Goal: Task Accomplishment & Management: Manage account settings

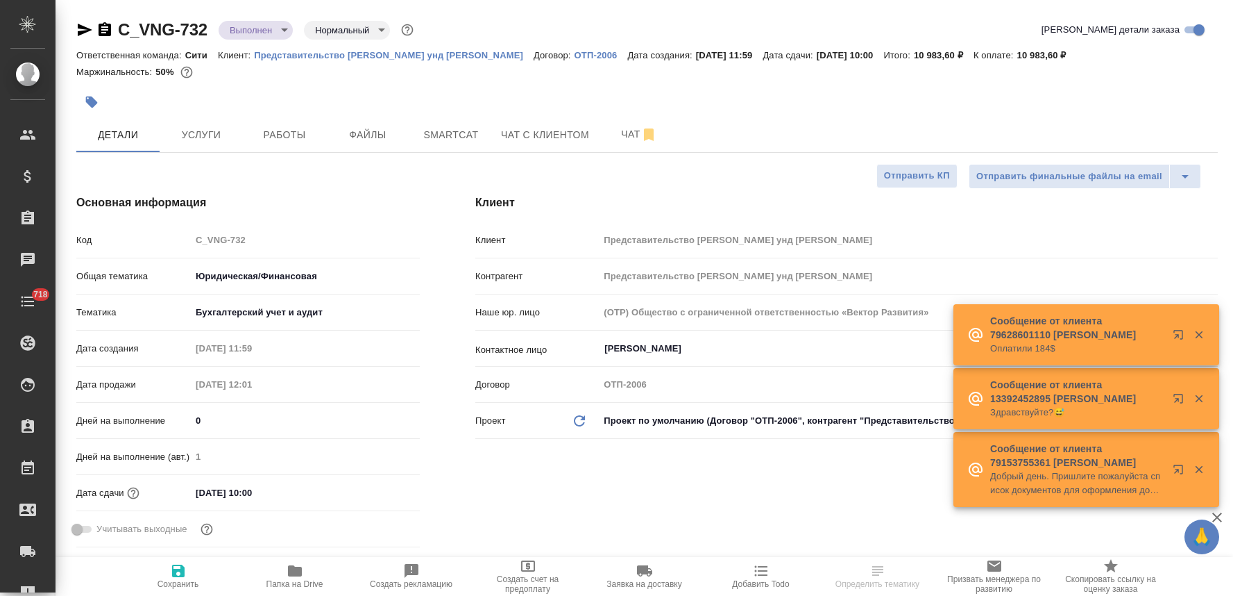
select select "RU"
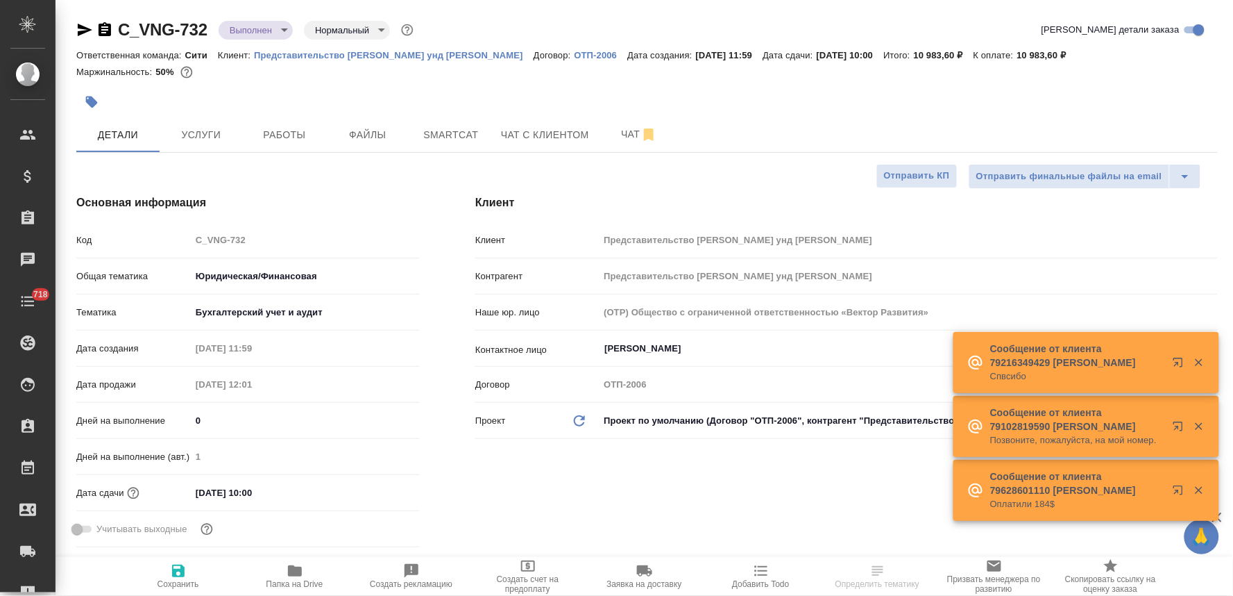
drag, startPoint x: 717, startPoint y: 522, endPoint x: 682, endPoint y: 509, distance: 37.8
click at [717, 522] on div "Клиент Клиент Представительство ФНГ Хандель унд Фертриб ГмбХ Контрагент Предста…" at bounding box center [847, 374] width 798 height 414
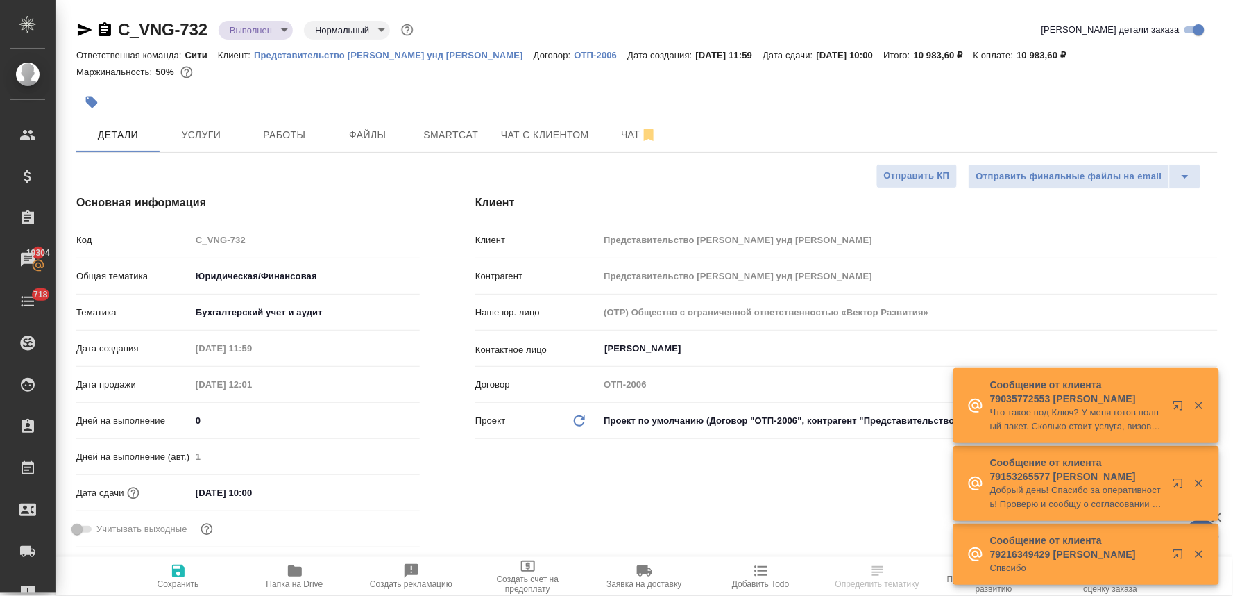
click at [303, 575] on span "Папка на Drive" at bounding box center [295, 575] width 100 height 26
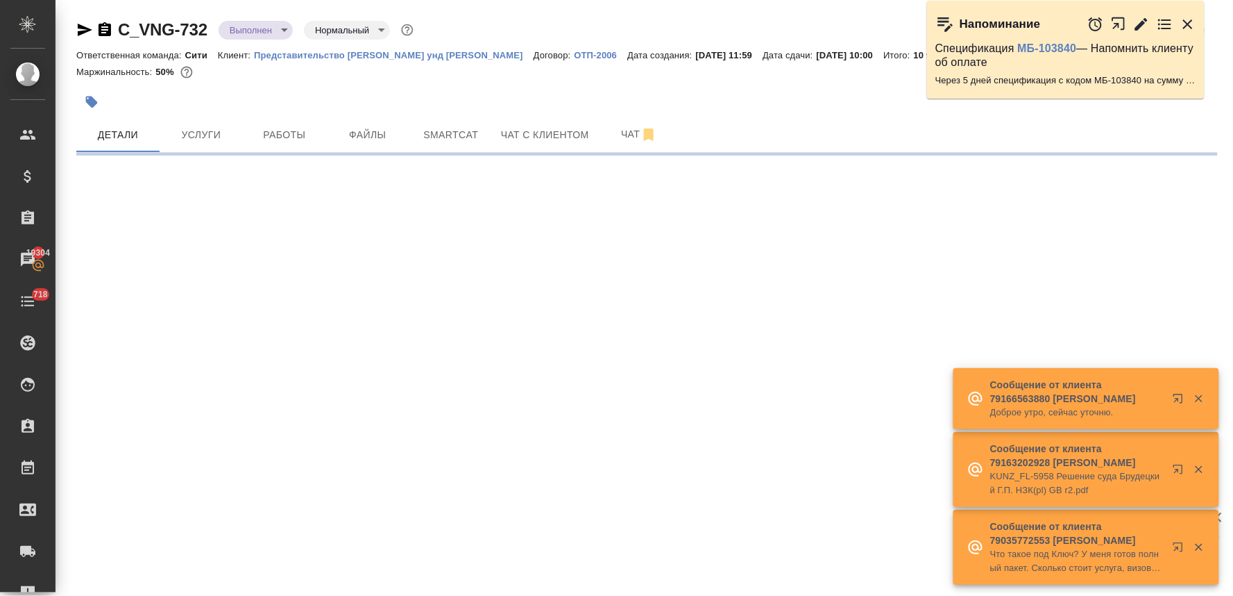
select select "RU"
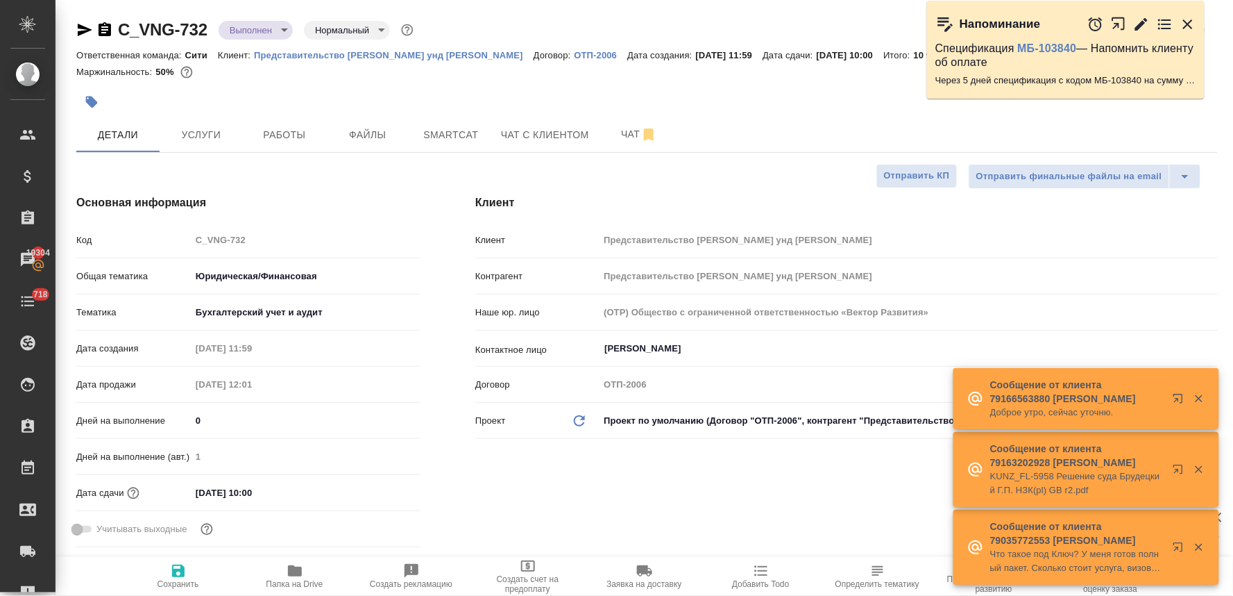
type textarea "x"
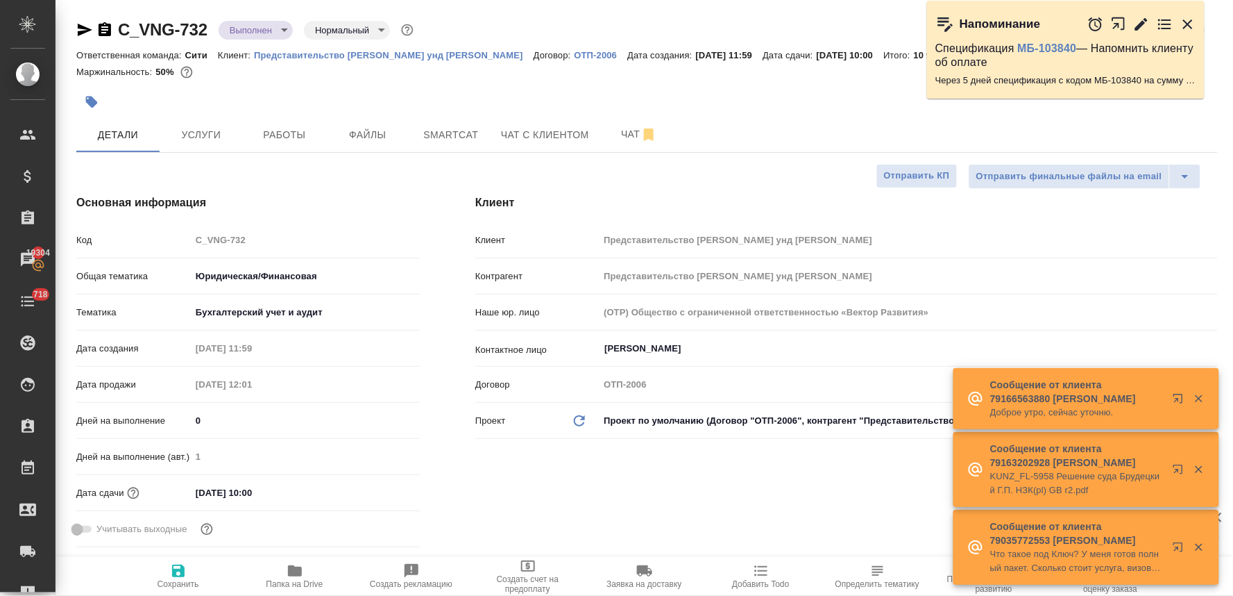
type textarea "x"
drag, startPoint x: 540, startPoint y: 494, endPoint x: 383, endPoint y: 345, distance: 216.0
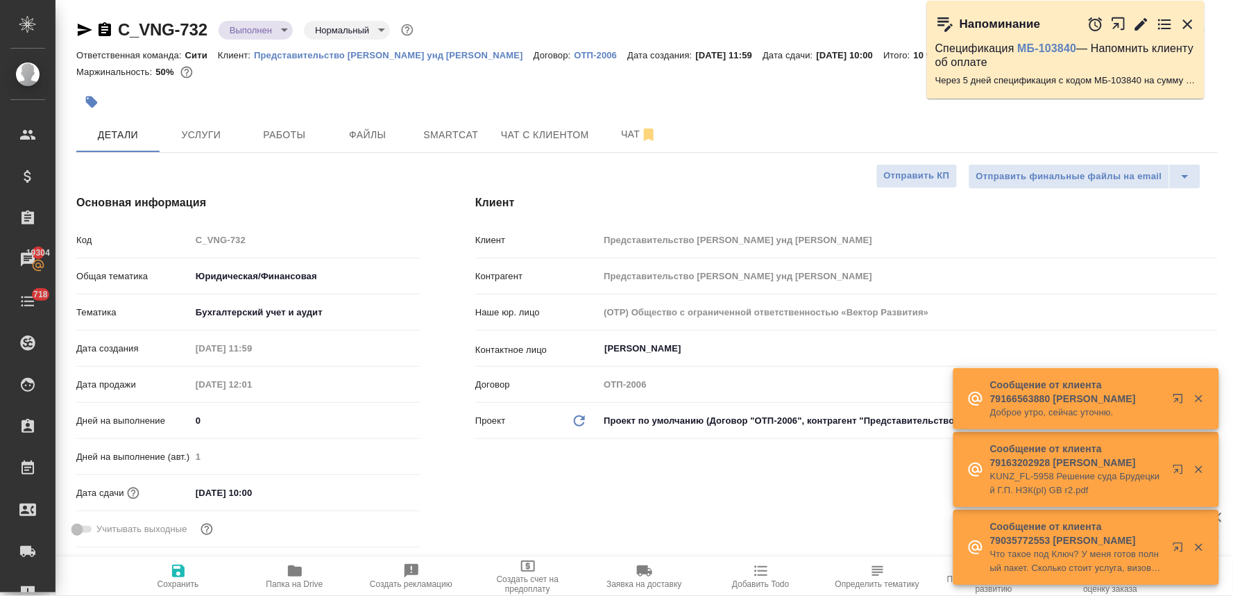
click at [541, 494] on div "Клиент Клиент Представительство ФНГ Хандель унд Фертриб ГмбХ Контрагент Предста…" at bounding box center [847, 374] width 798 height 414
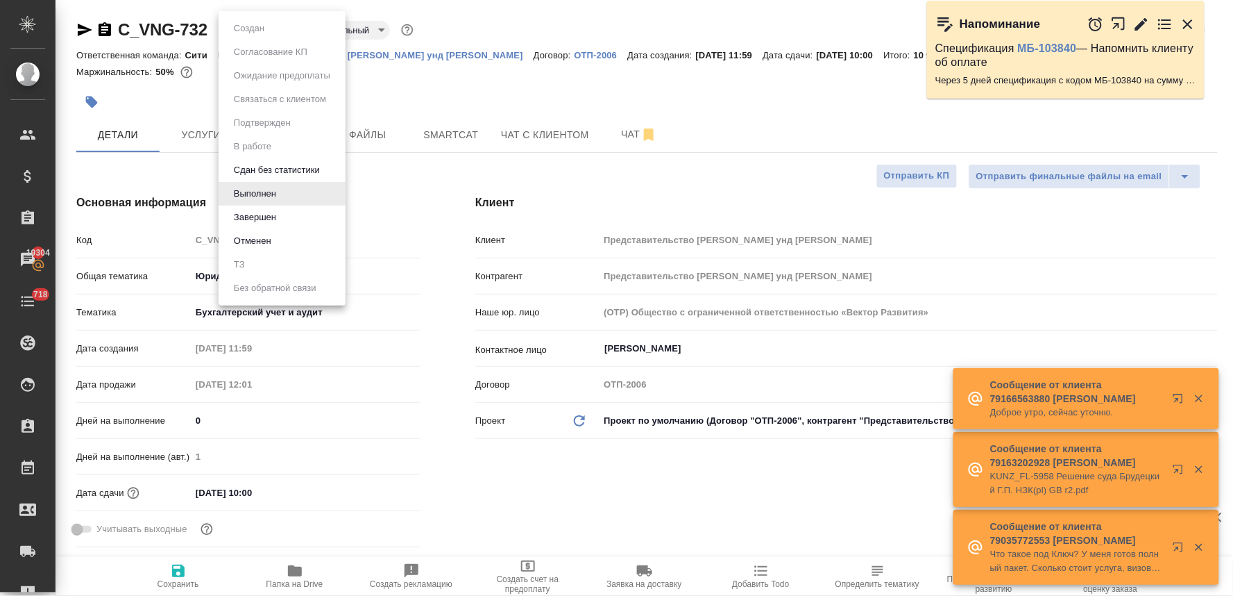
click at [264, 32] on body "🙏 .cls-1 fill:#fff; AWATERA Lyamina Nadezhda Клиенты Спецификации Заказы 19304 …" at bounding box center [616, 298] width 1233 height 596
click at [298, 222] on li "Завершен" at bounding box center [282, 217] width 127 height 24
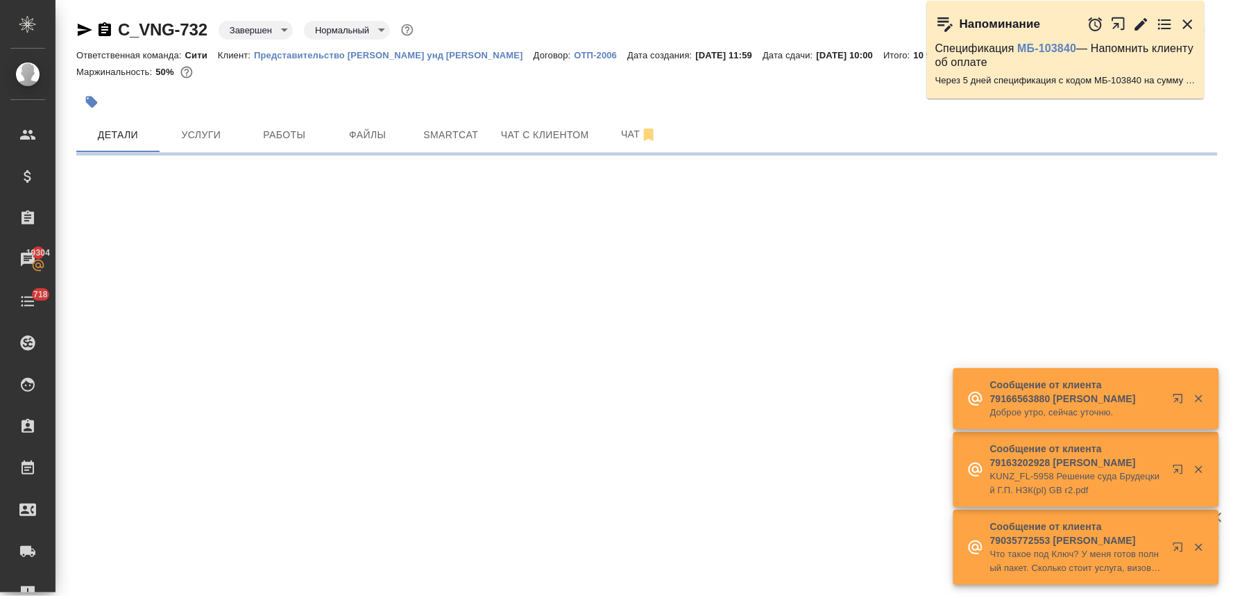
select select "RU"
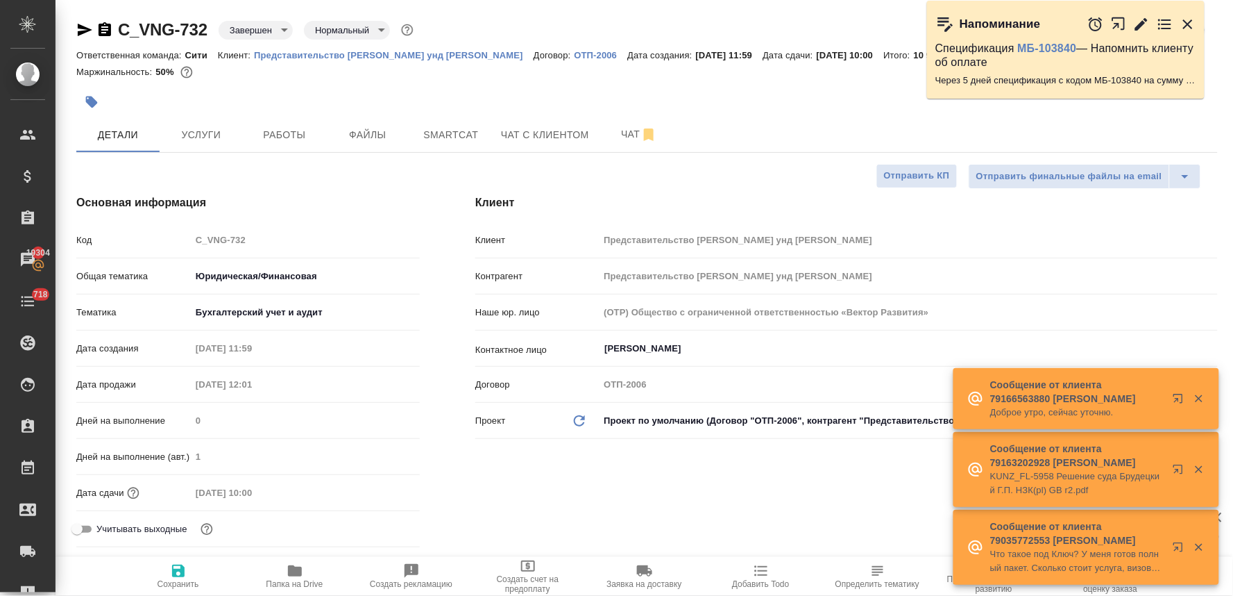
type textarea "x"
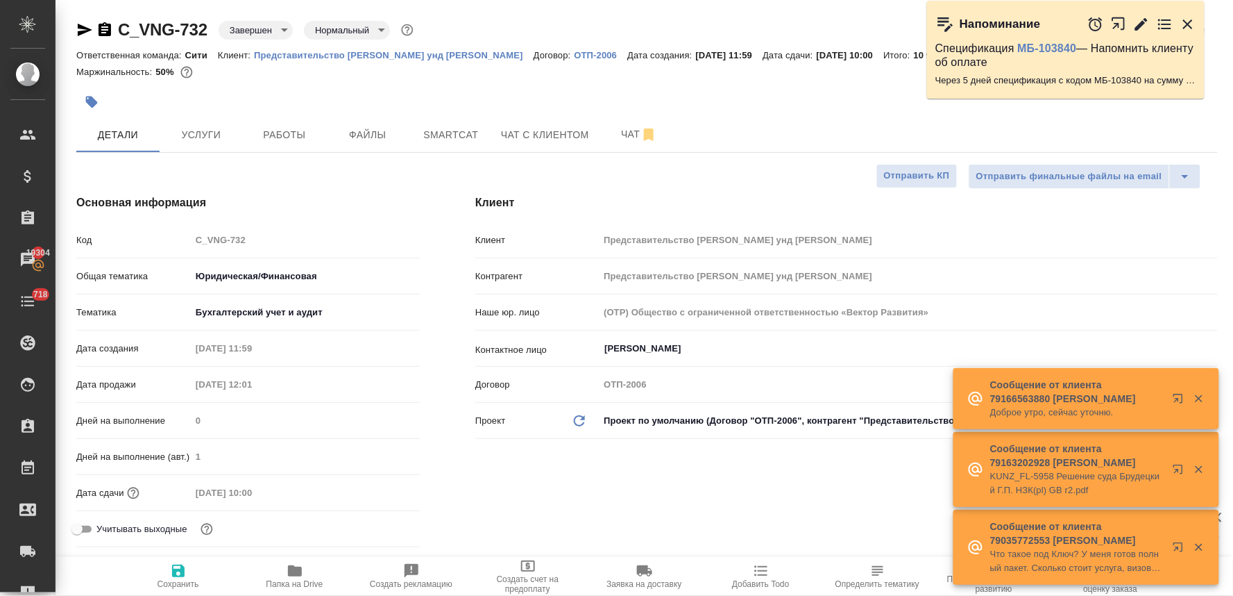
type textarea "x"
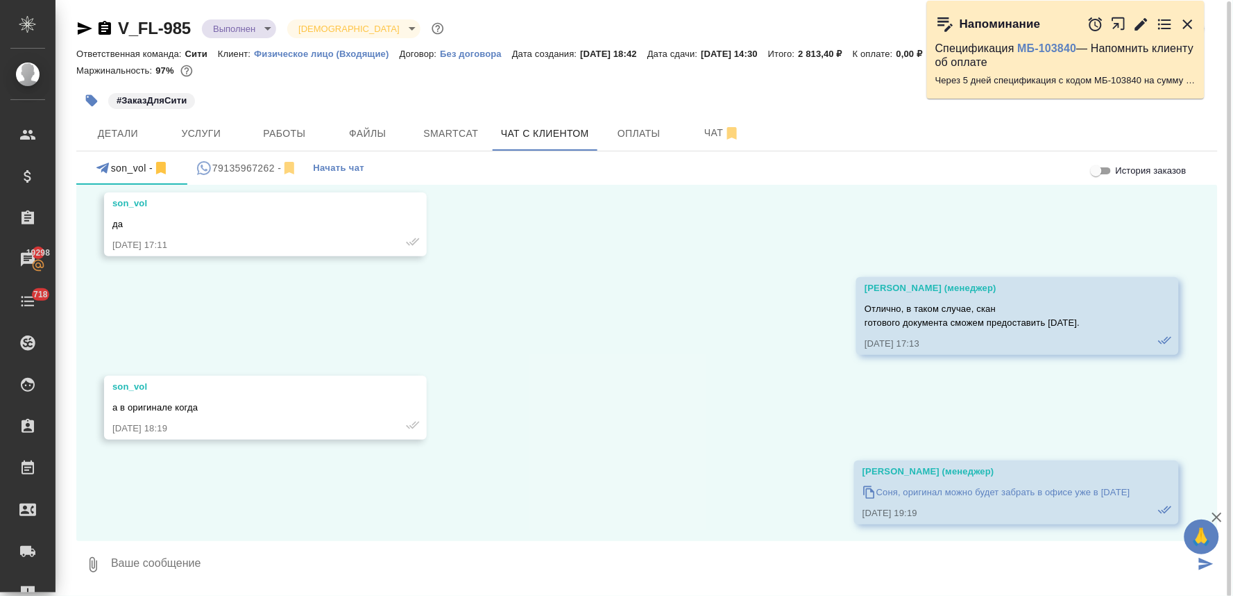
scroll to position [3878, 0]
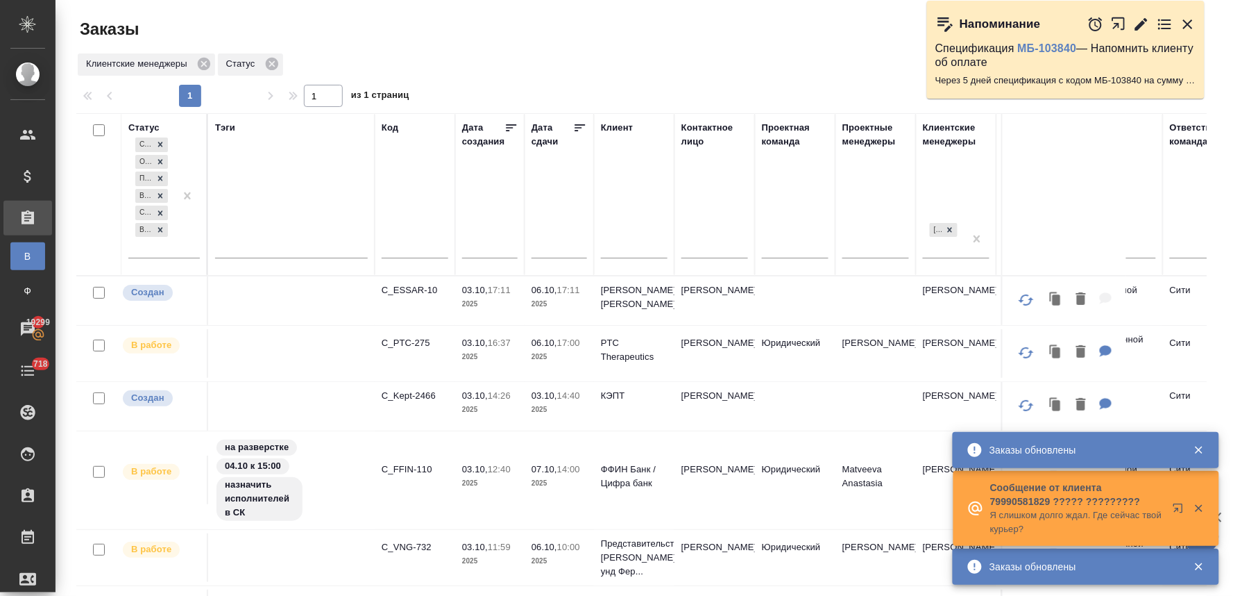
scroll to position [308, 0]
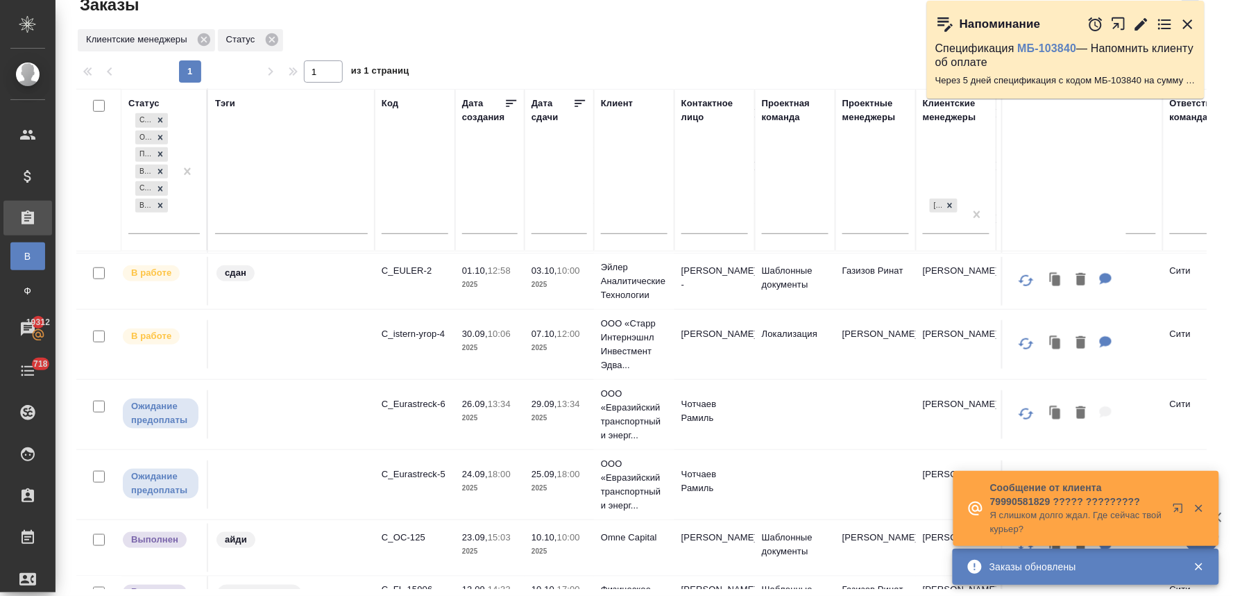
click at [1188, 22] on icon "button" at bounding box center [1188, 24] width 10 height 10
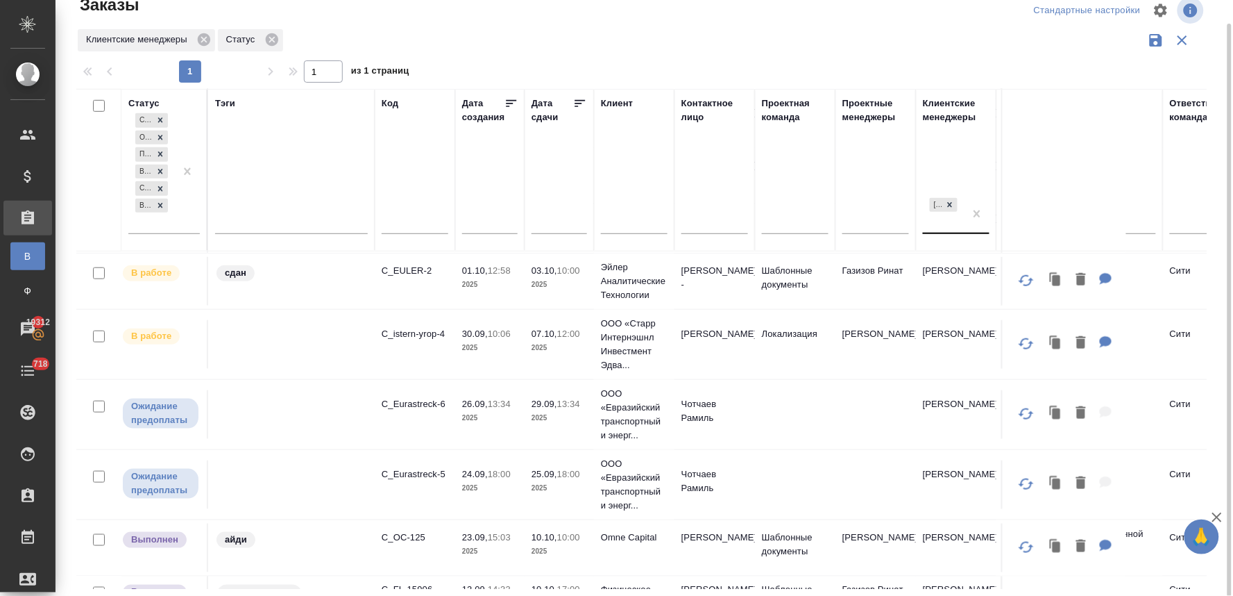
click at [933, 223] on div "[PERSON_NAME]" at bounding box center [944, 213] width 42 height 37
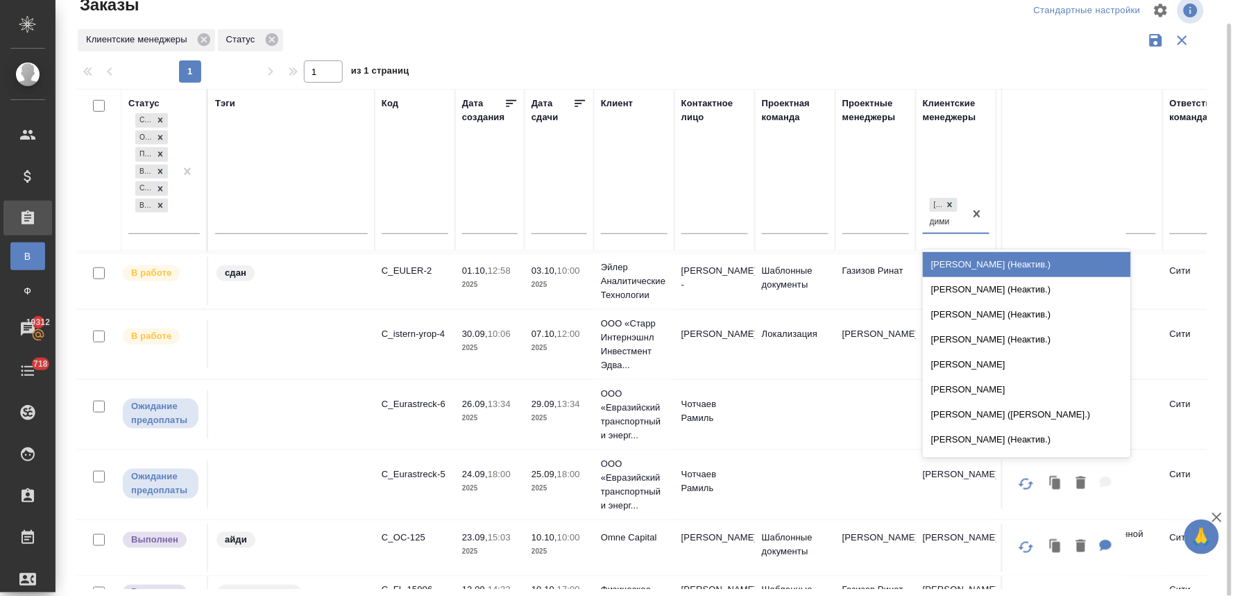
type input "димит"
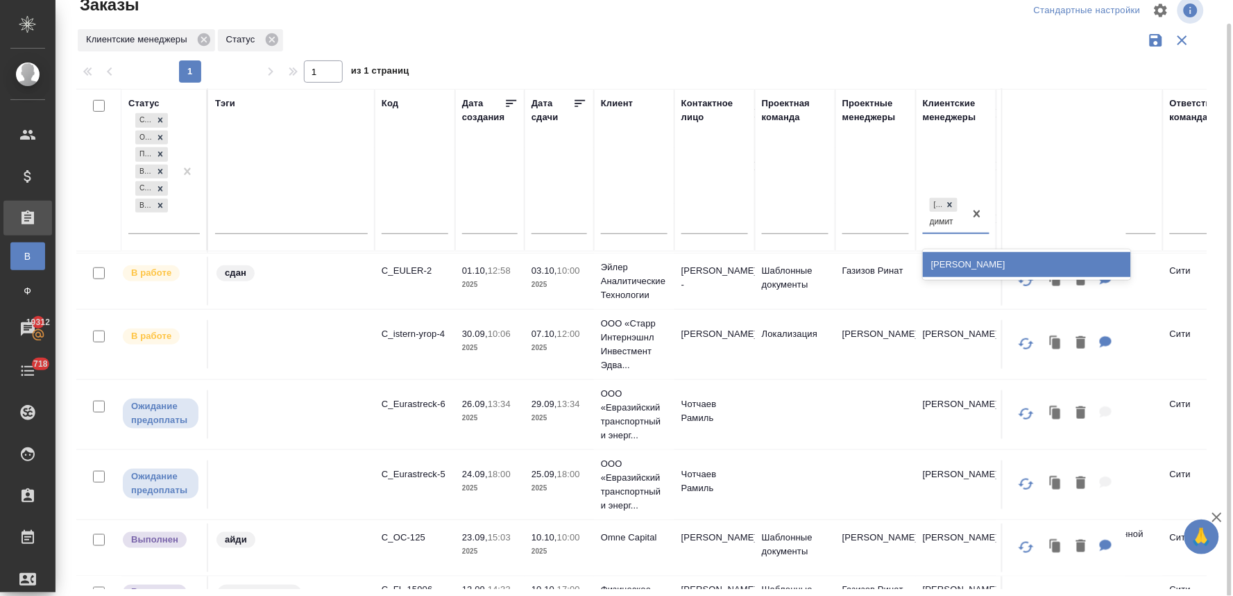
click at [967, 262] on div "Димитриева Юлия" at bounding box center [1027, 264] width 208 height 25
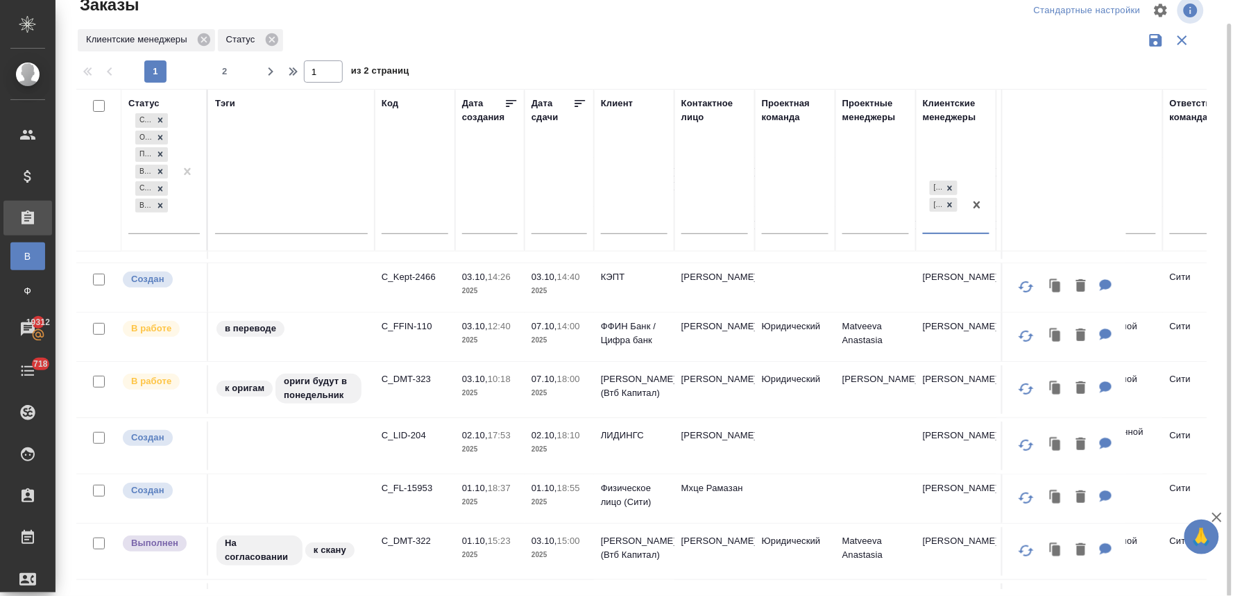
scroll to position [0, 0]
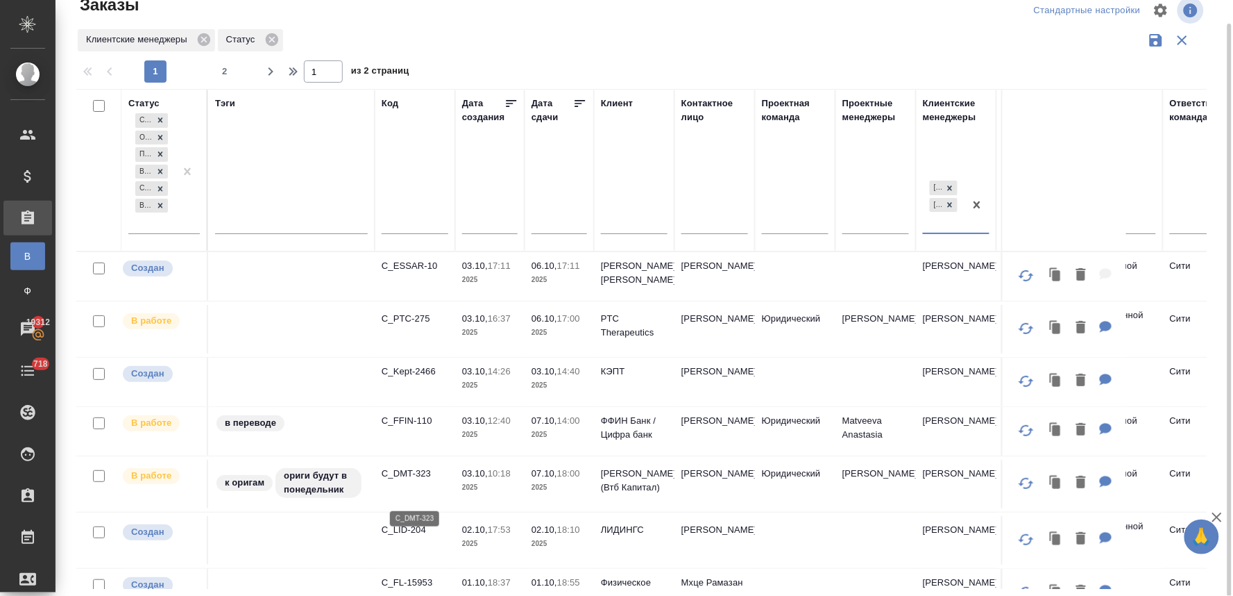
click at [423, 480] on p "C_DMT-323" at bounding box center [415, 473] width 67 height 14
click at [1215, 77] on div "1 2 1 из 2 страниц" at bounding box center [647, 71] width 1142 height 22
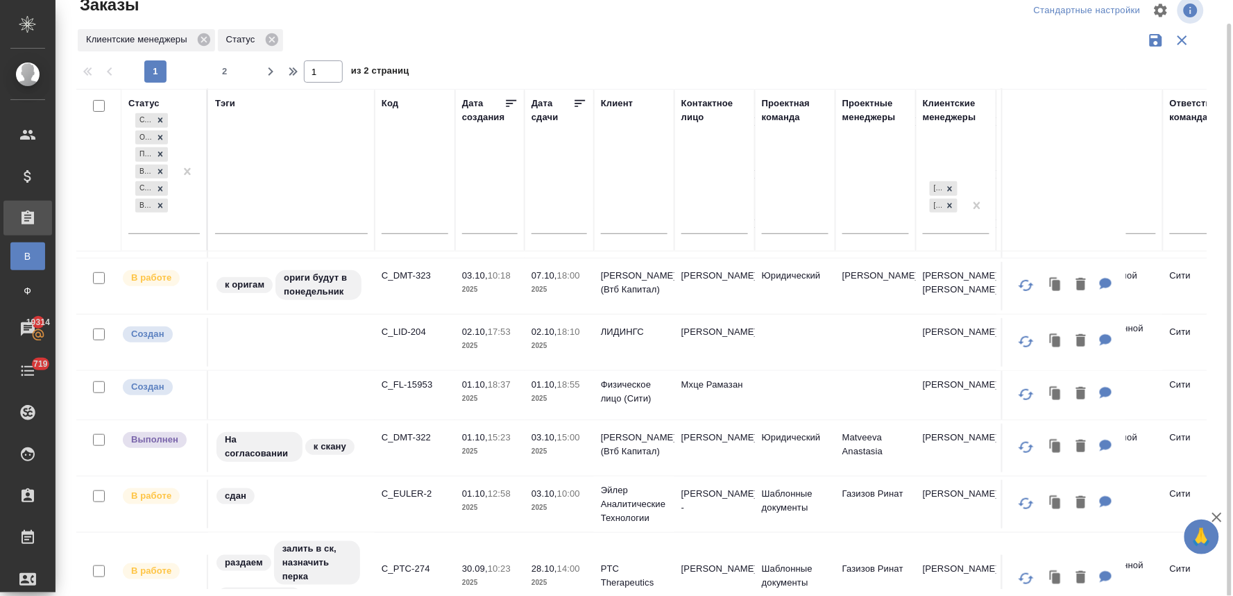
scroll to position [172, 0]
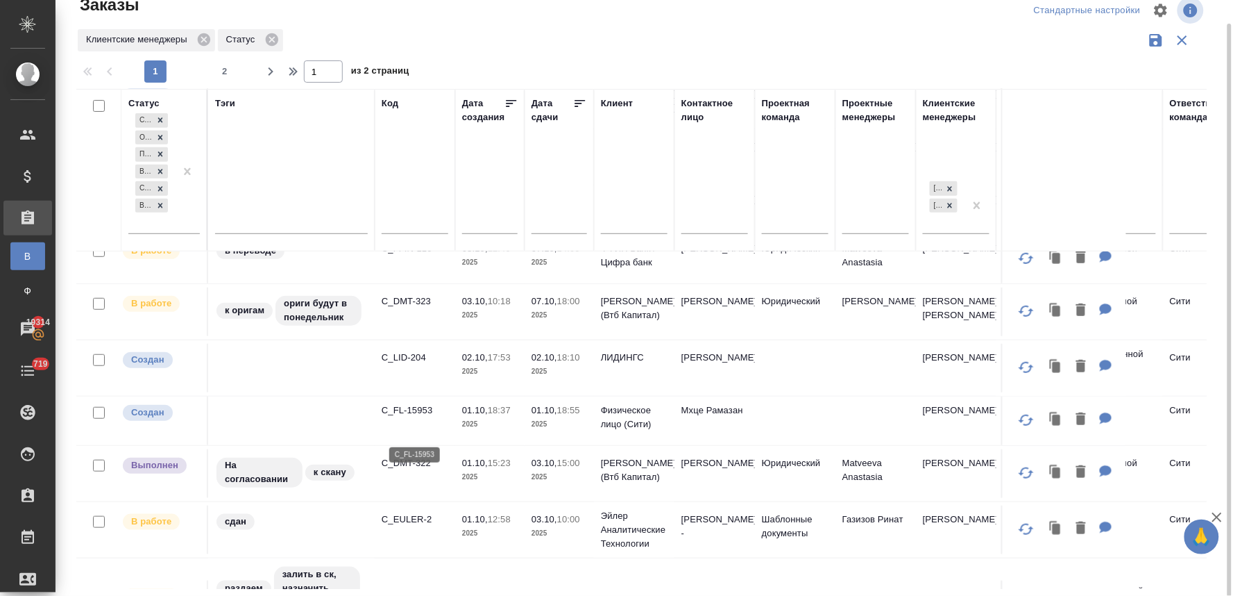
click at [414, 417] on p "C_FL-15953" at bounding box center [415, 410] width 67 height 14
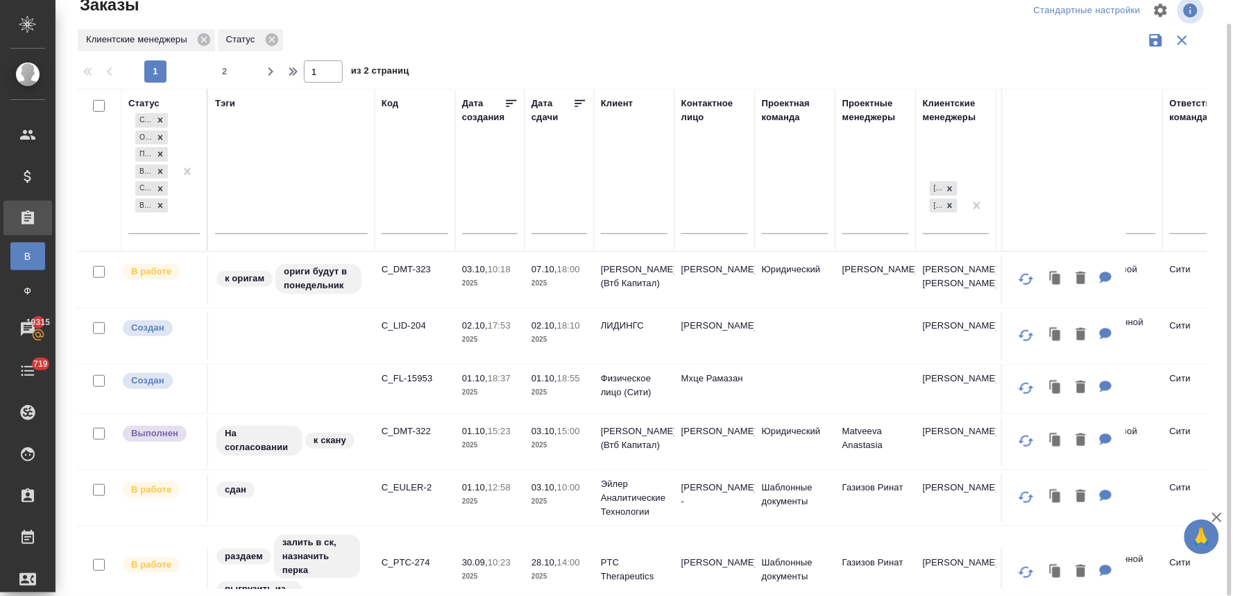
scroll to position [231, 0]
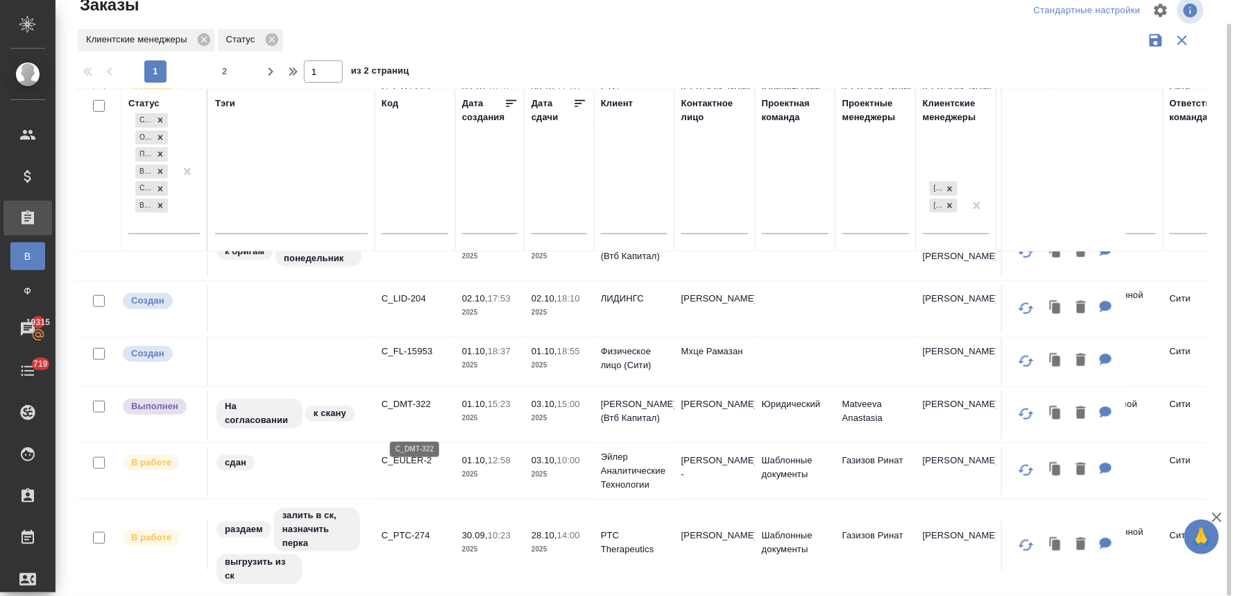
click at [421, 411] on p "C_DMT-322" at bounding box center [415, 404] width 67 height 14
click at [1222, 238] on div "Заказы Стандартные настройки Клиентские менеджеры Статус 1 2 1 из 2 страниц Ста…" at bounding box center [647, 286] width 1157 height 621
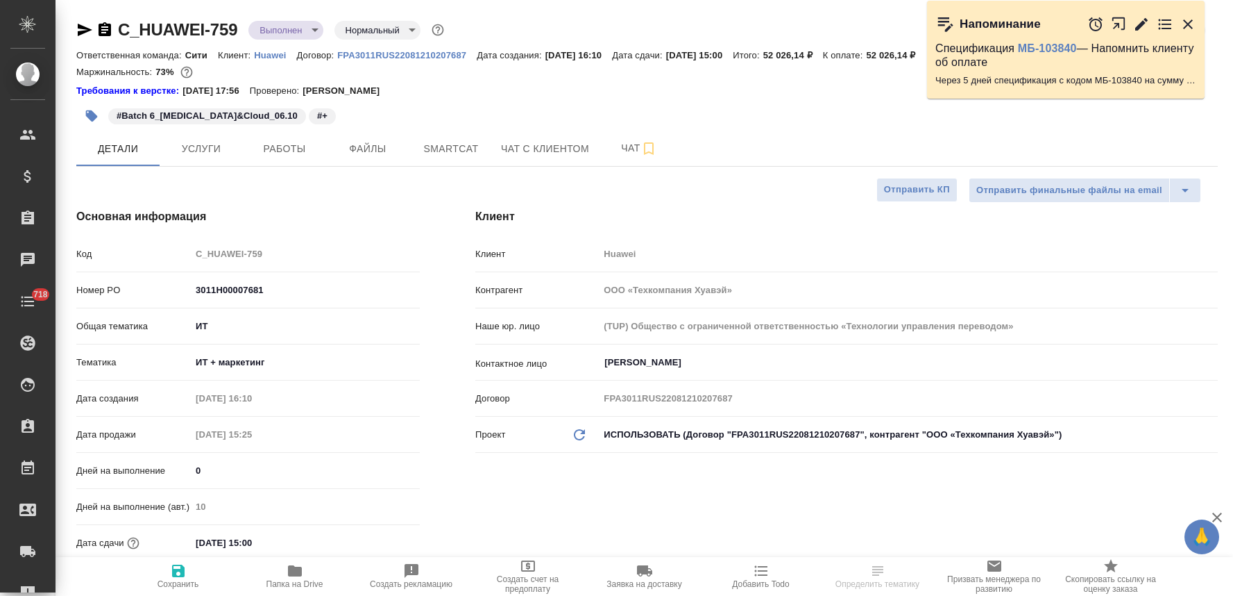
select select "RU"
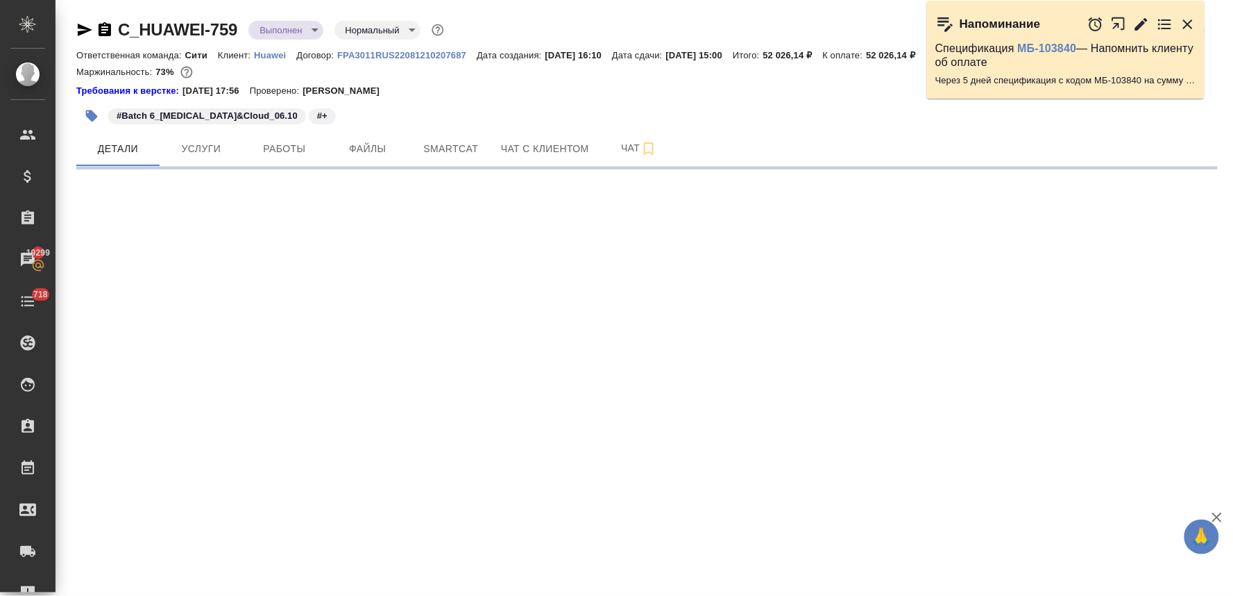
select select "RU"
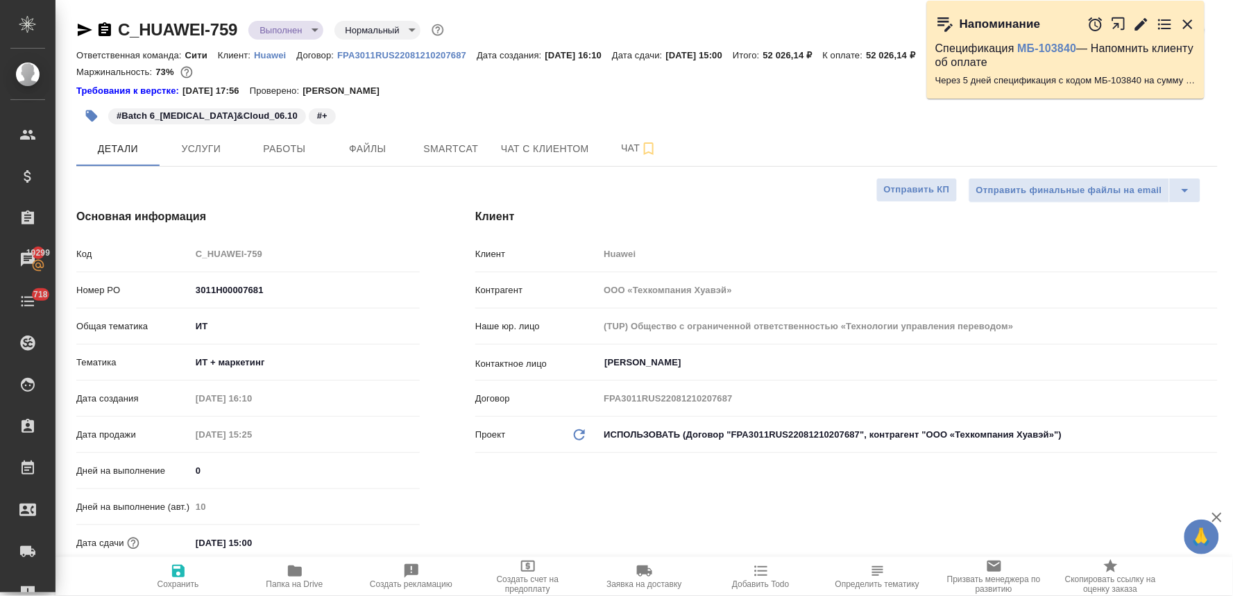
type textarea "x"
drag, startPoint x: 642, startPoint y: 515, endPoint x: 627, endPoint y: 515, distance: 14.6
click at [642, 515] on div "Клиент Клиент Huawei Контрагент ООО «Техкомпания Хуавэй» Наше юр. лицо (TUP) Об…" at bounding box center [847, 405] width 798 height 450
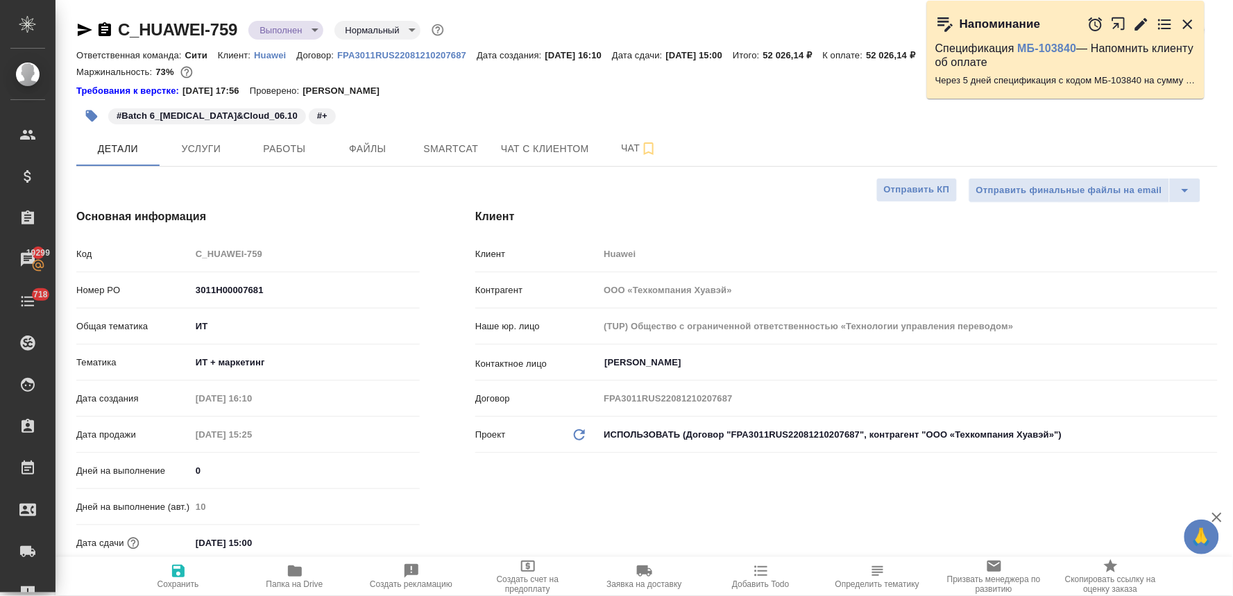
click at [299, 579] on span "Папка на Drive" at bounding box center [295, 584] width 57 height 10
type textarea "x"
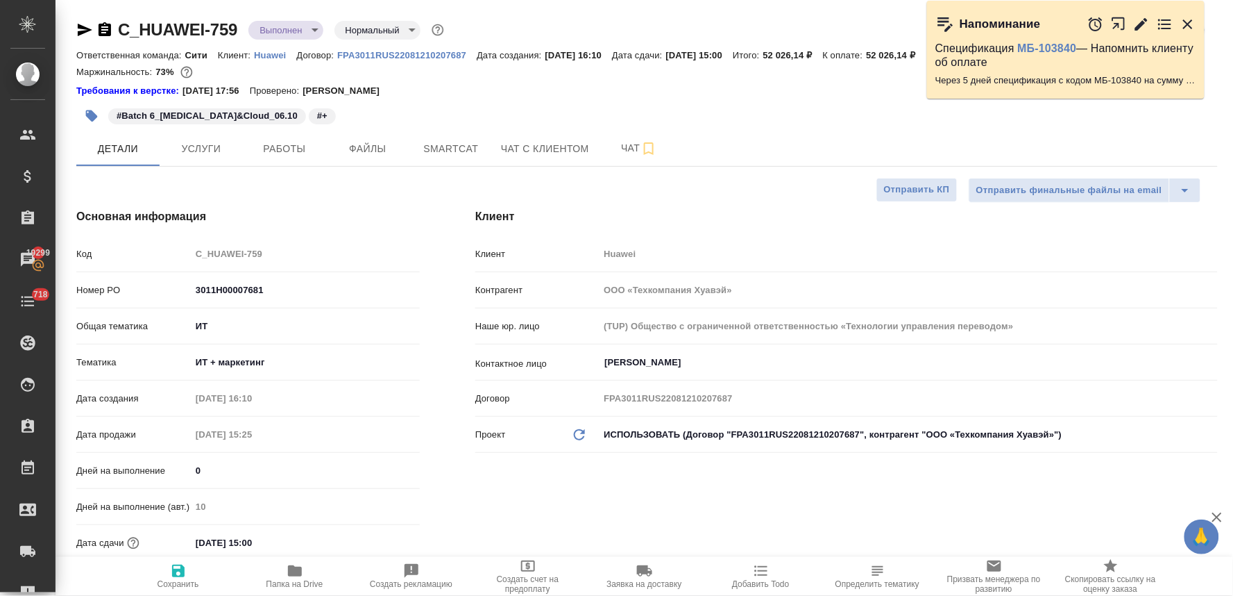
type textarea "x"
click at [1190, 22] on icon "button" at bounding box center [1188, 24] width 10 height 10
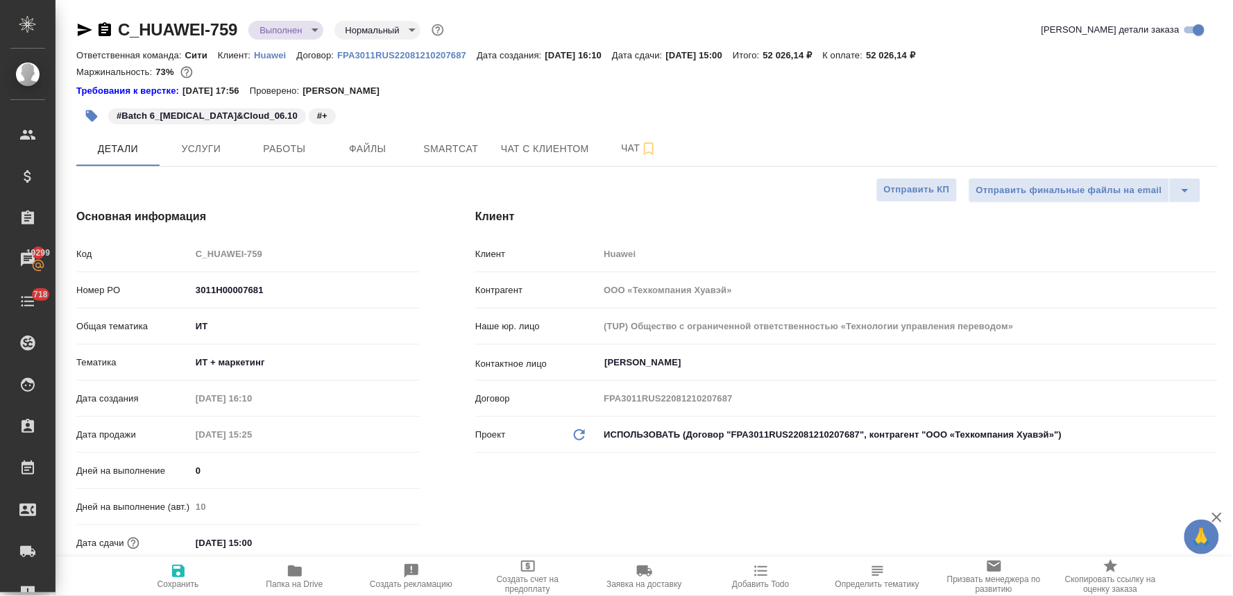
type textarea "x"
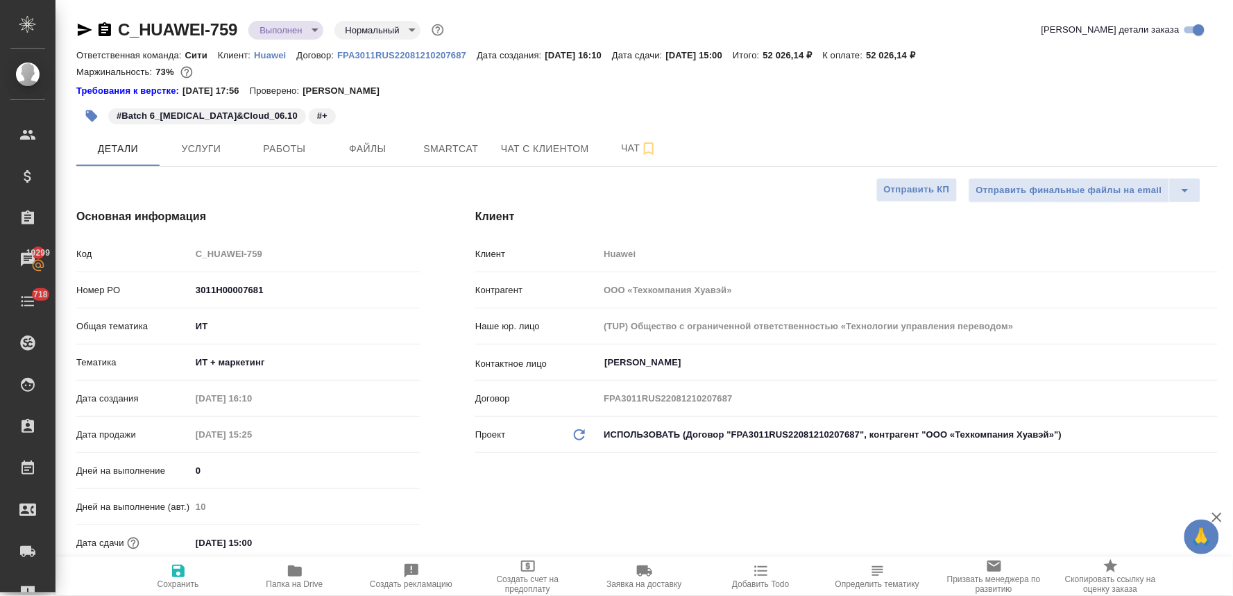
type textarea "x"
click at [287, 571] on icon "button" at bounding box center [295, 570] width 17 height 17
type textarea "x"
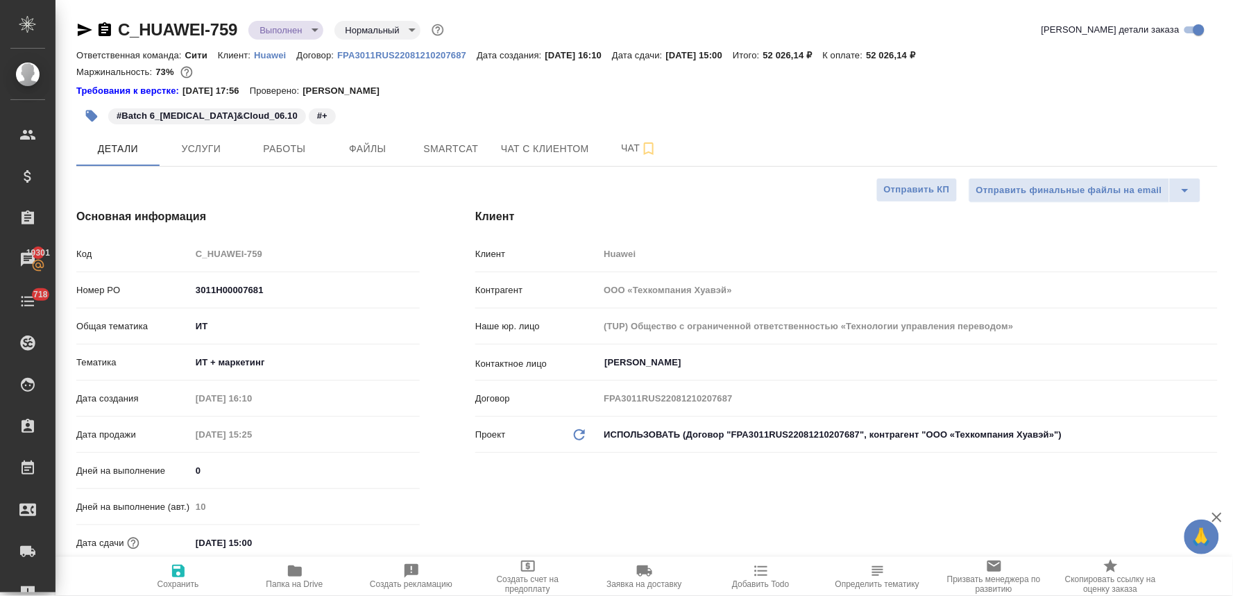
type textarea "x"
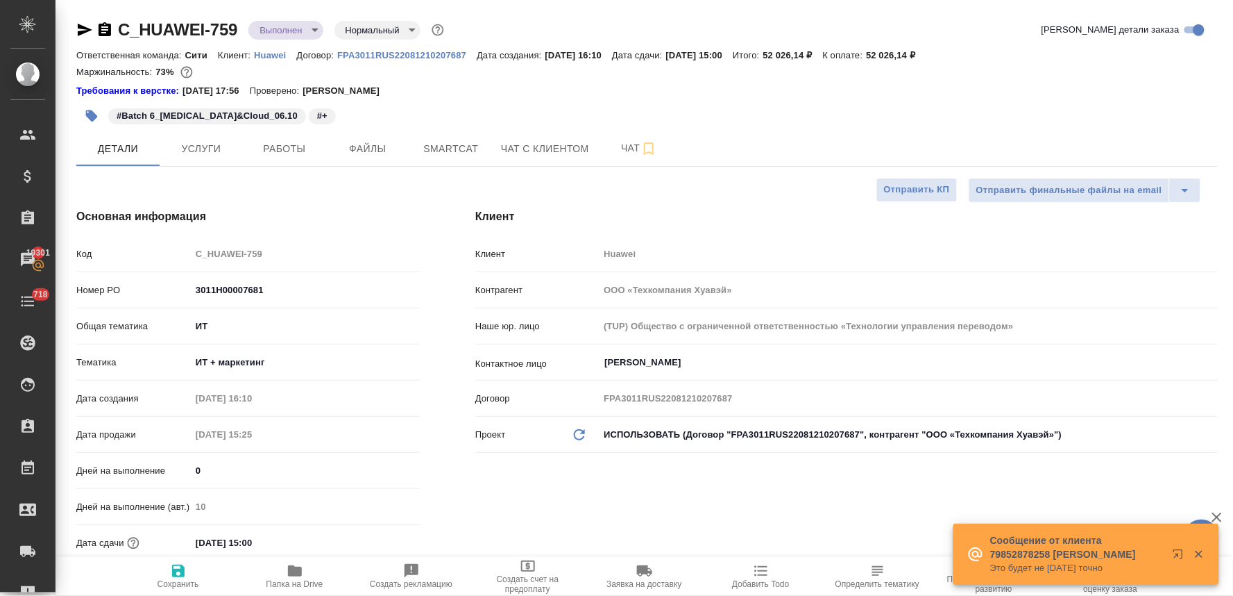
click at [151, 258] on div "Код C_HUAWEI-759" at bounding box center [248, 254] width 344 height 24
type textarea "x"
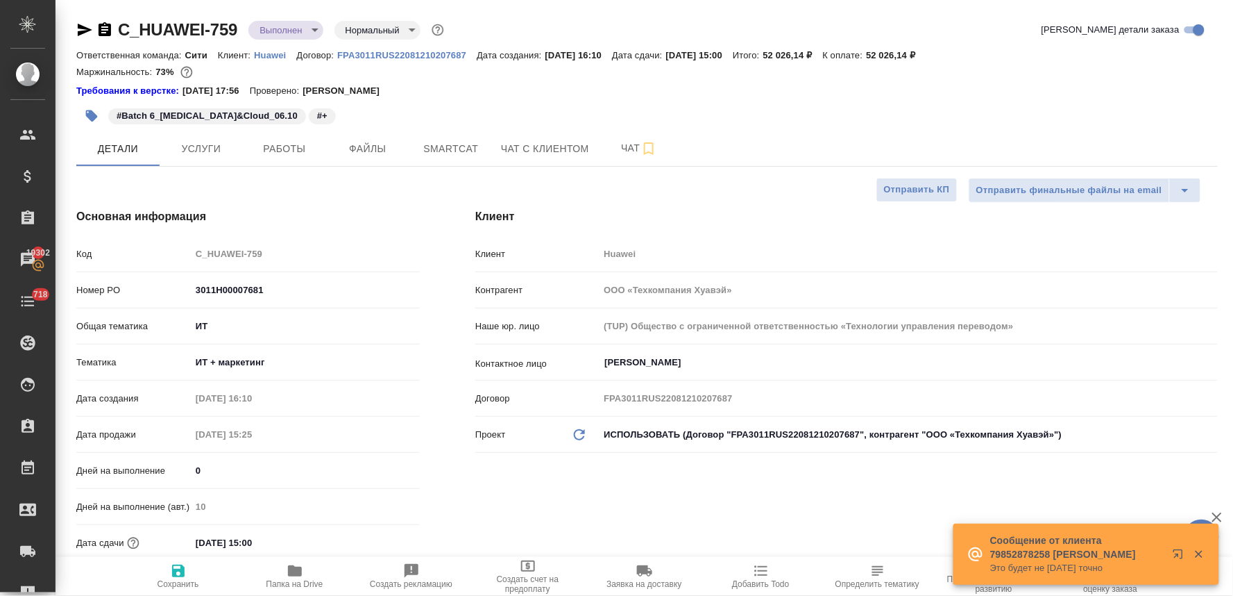
type textarea "x"
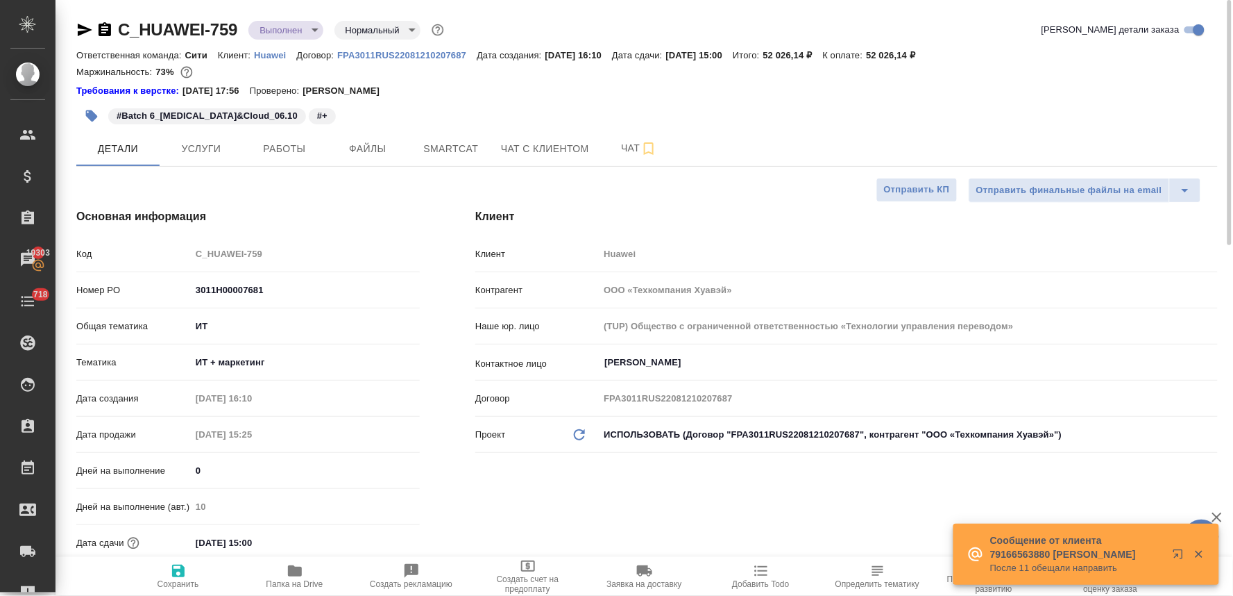
type textarea "x"
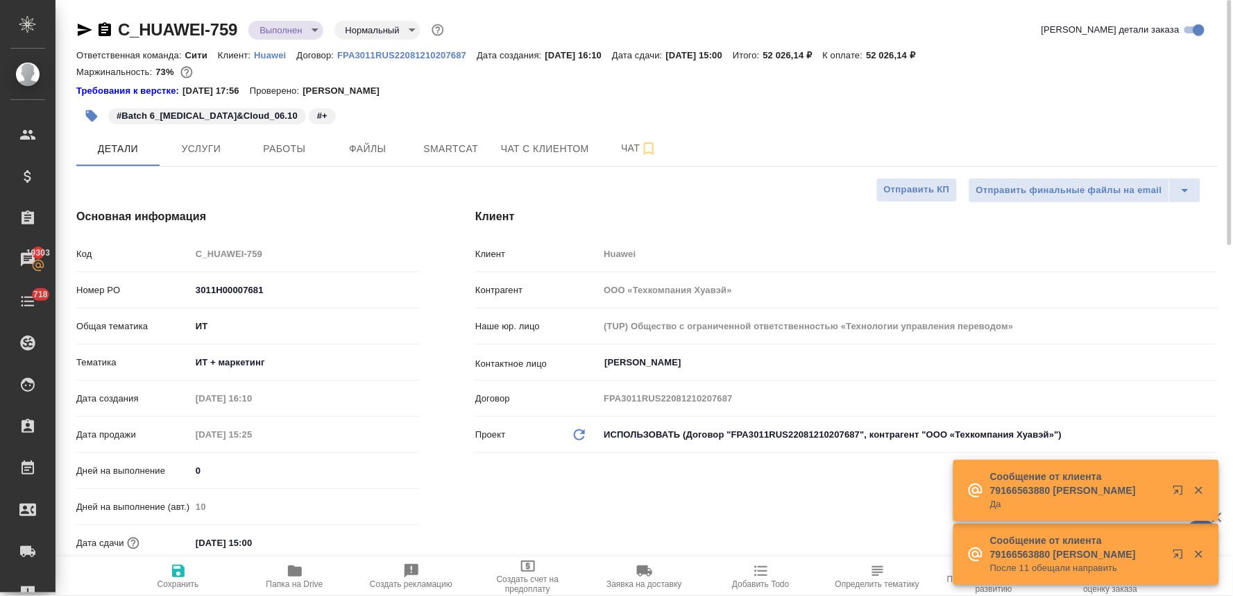
type textarea "x"
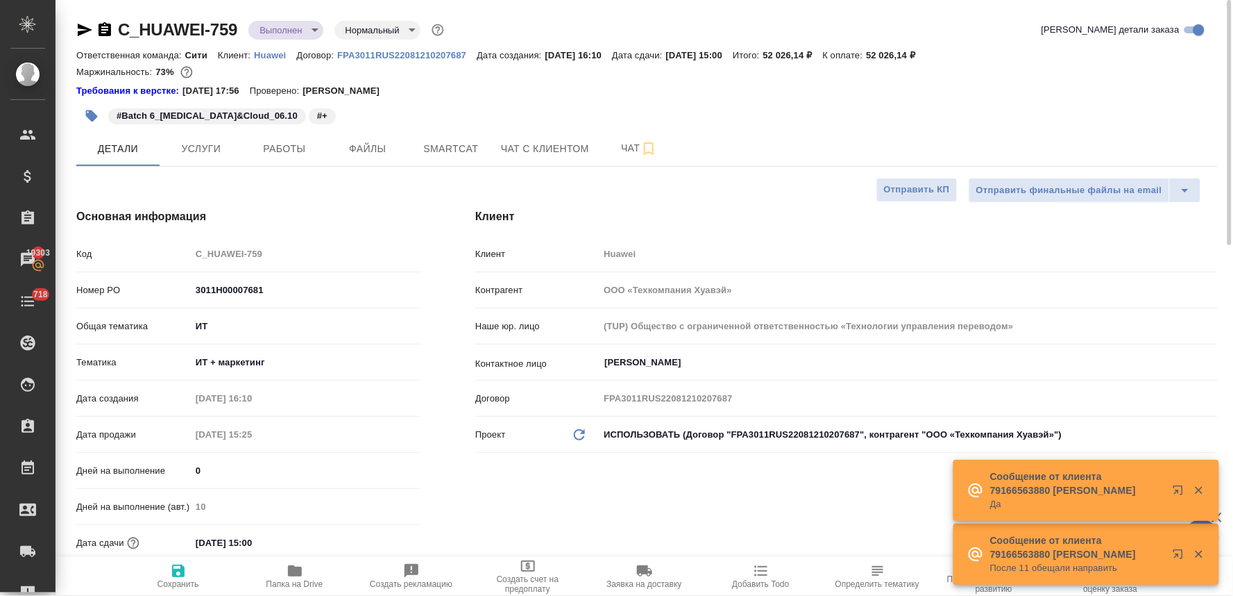
type textarea "x"
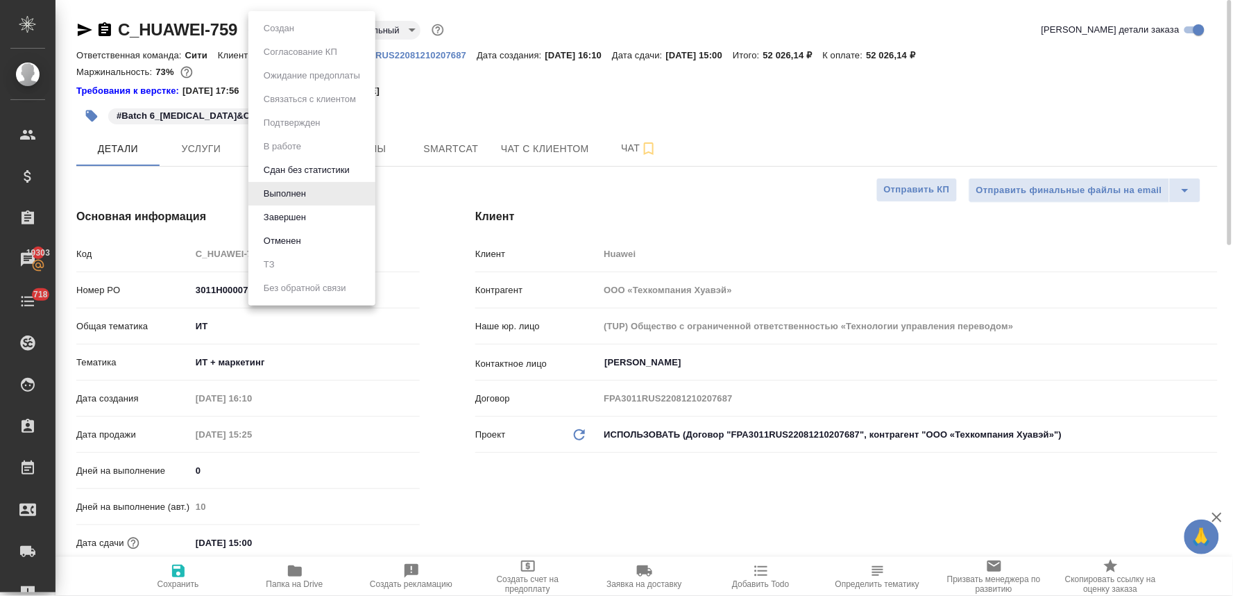
click at [301, 28] on body "🙏 .cls-1 fill:#fff; AWATERA Lyamina Nadezhda Клиенты Спецификации Заказы 19303 …" at bounding box center [616, 298] width 1233 height 596
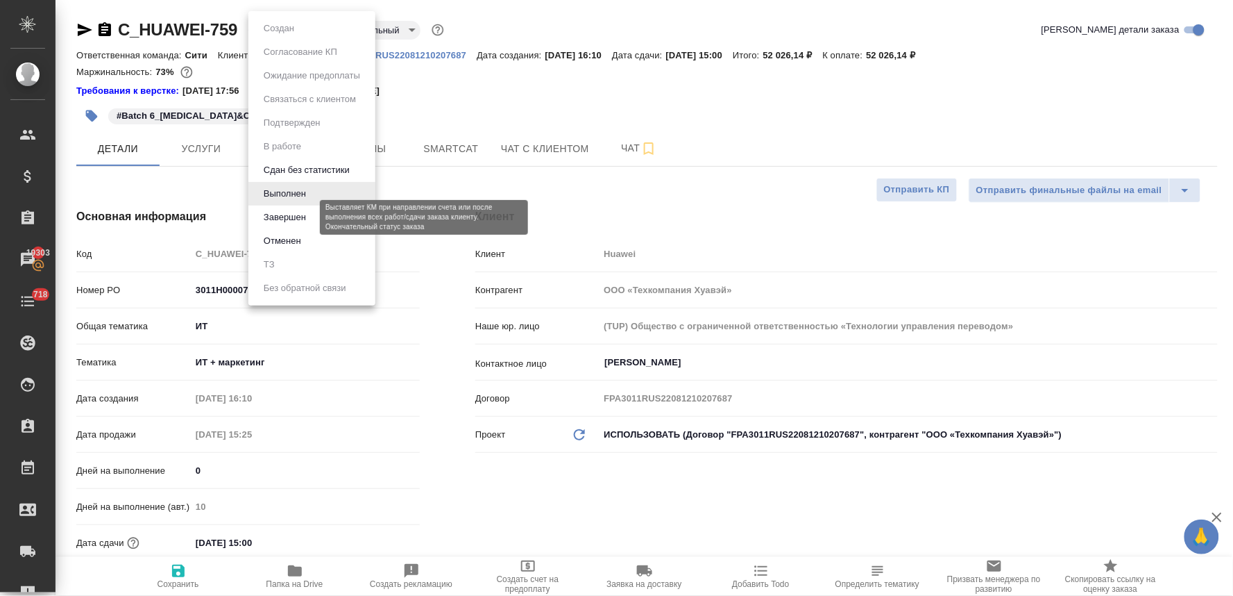
click at [303, 217] on button "Завершен" at bounding box center [285, 217] width 51 height 15
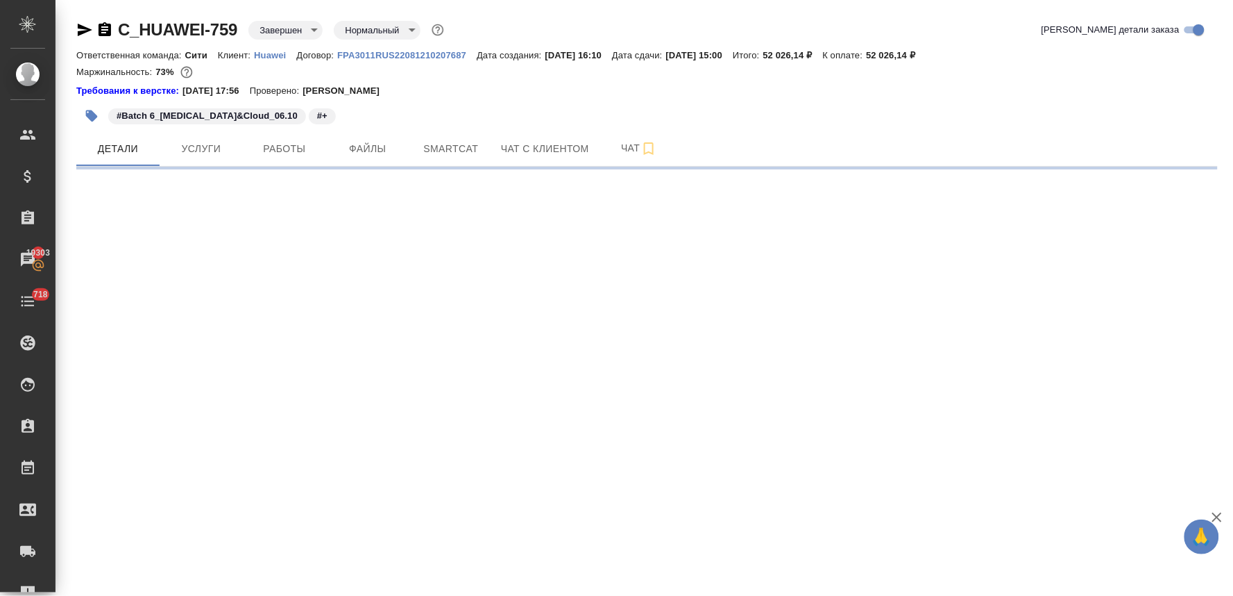
select select "RU"
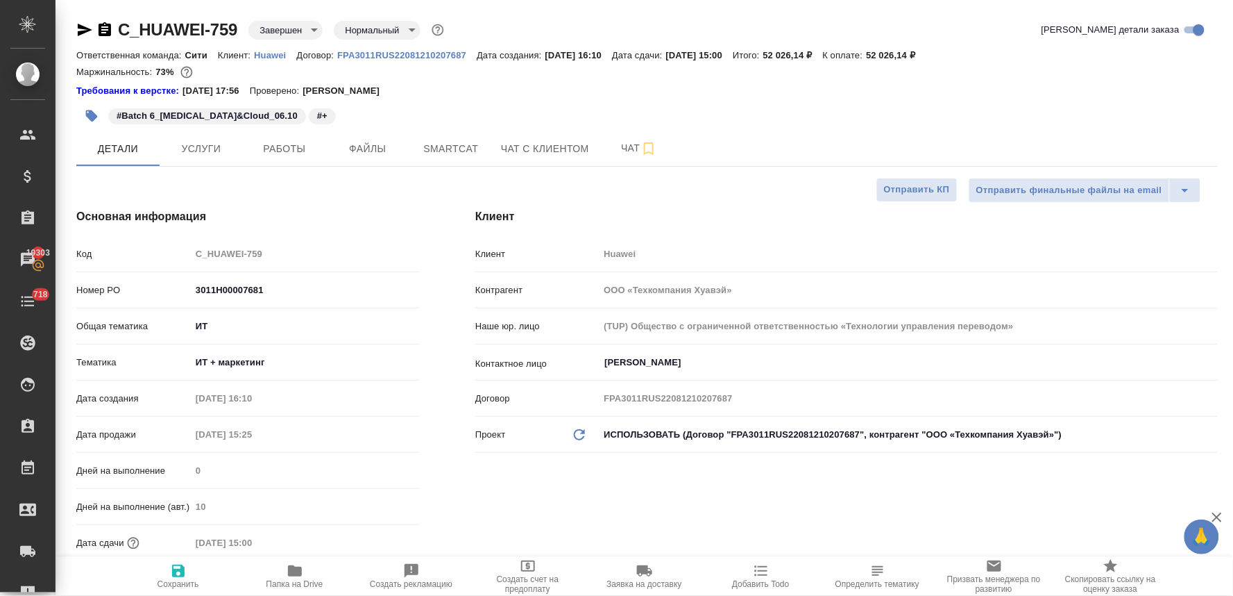
type textarea "x"
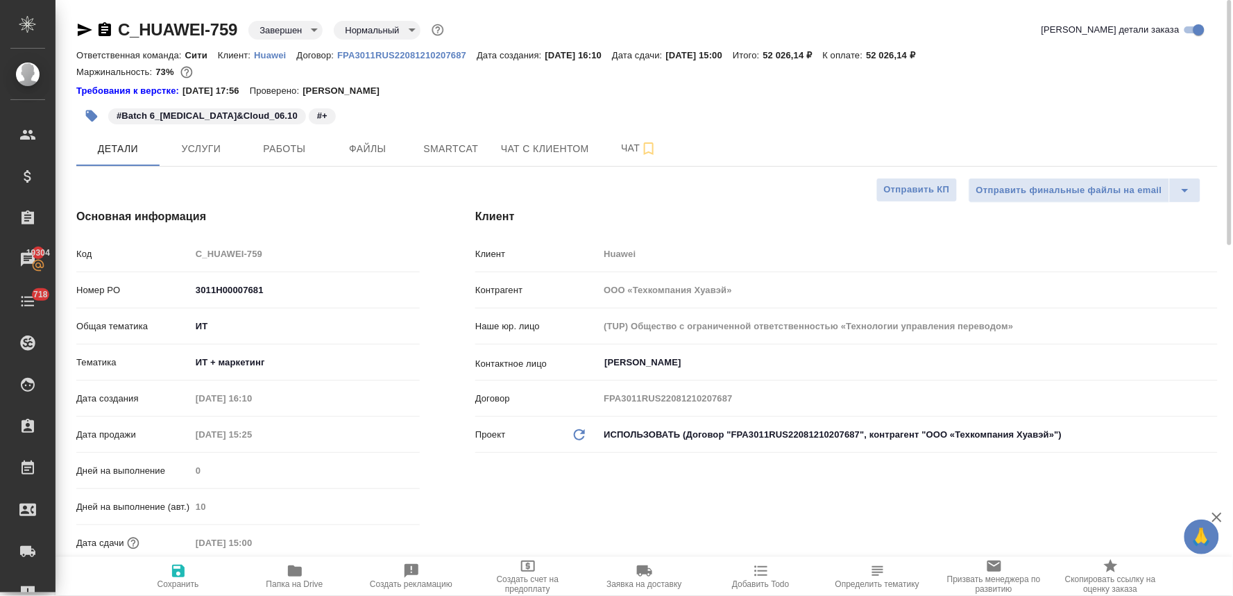
type textarea "x"
click at [431, 223] on div "Основная информация Код C_HUAWEI-759 Номер PO 3011H00007681 Общая тематика ИТ i…" at bounding box center [248, 405] width 399 height 450
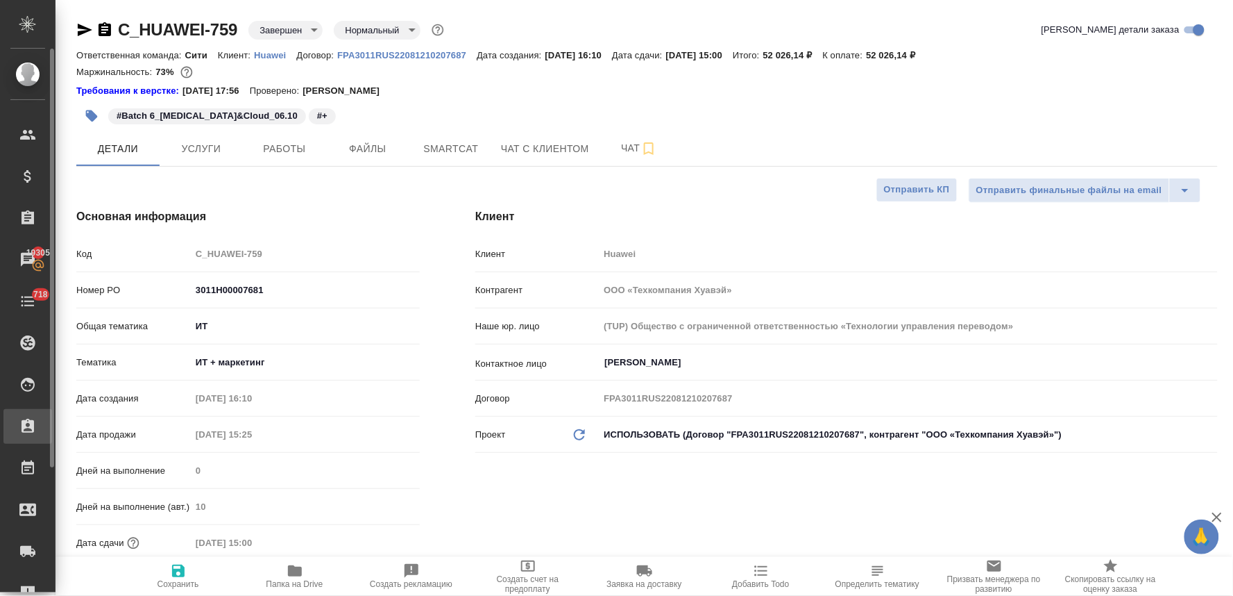
type textarea "x"
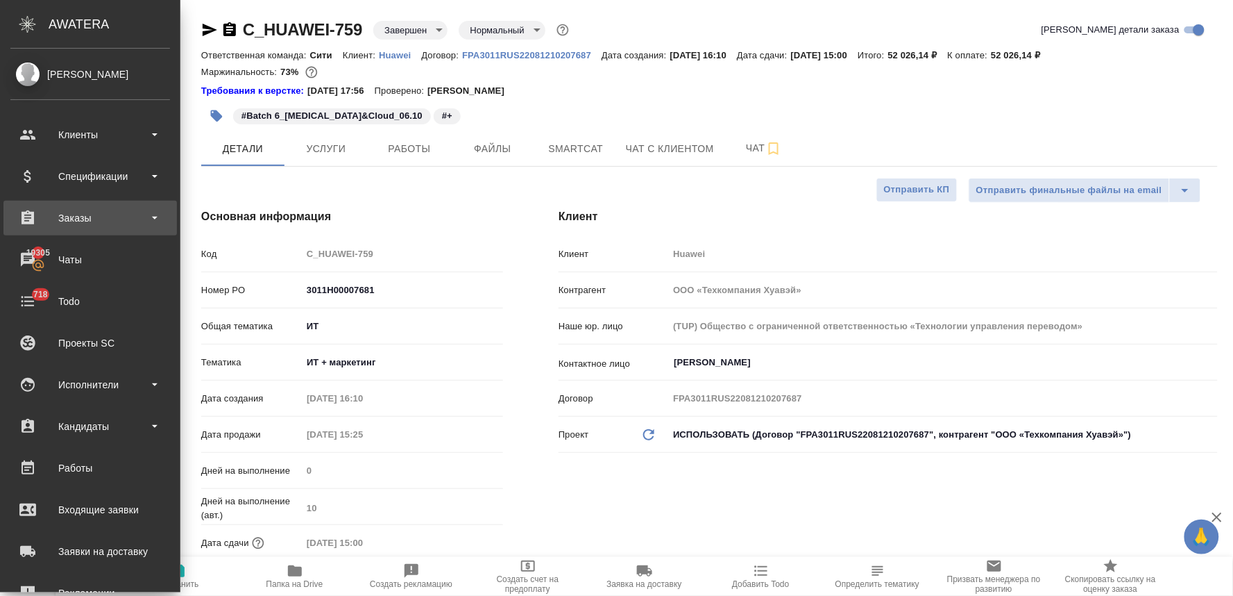
click at [85, 219] on div "Заказы" at bounding box center [90, 218] width 160 height 21
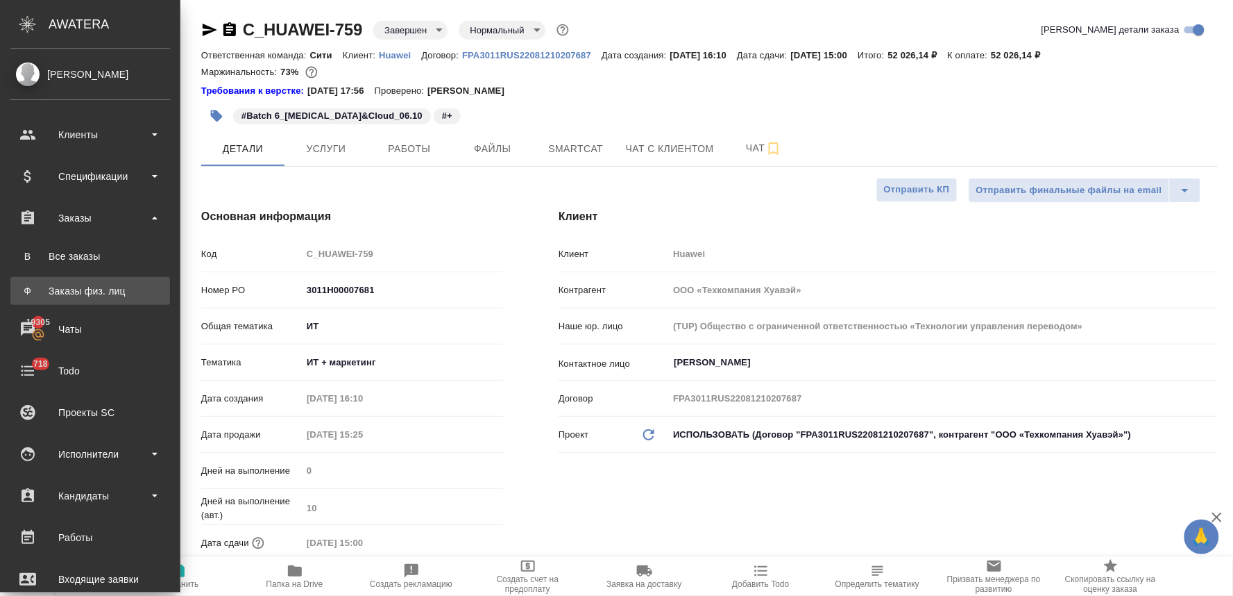
type textarea "x"
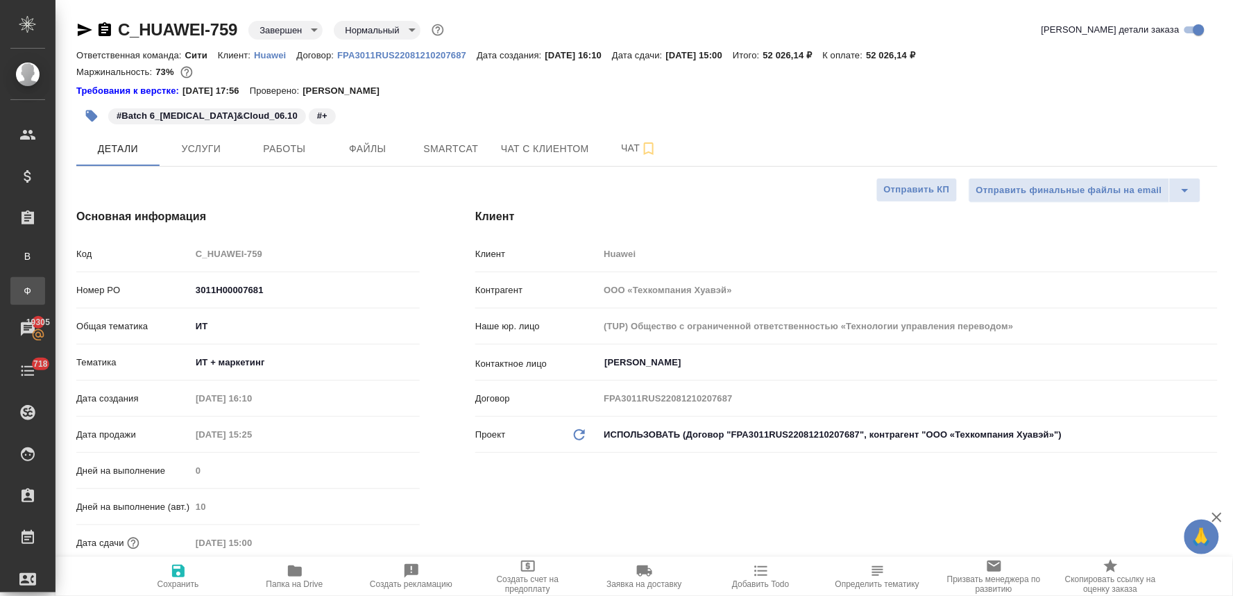
click at [21, 287] on div "Заказы физ. лиц" at bounding box center [10, 291] width 21 height 14
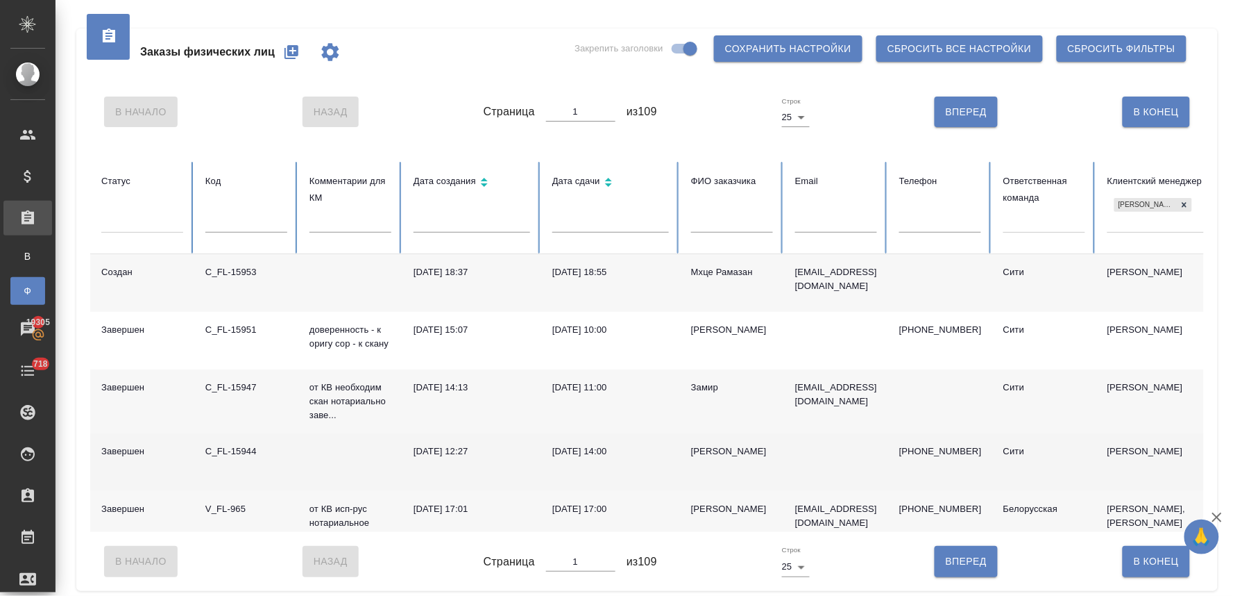
click at [912, 441] on td "+79163215090" at bounding box center [940, 462] width 104 height 58
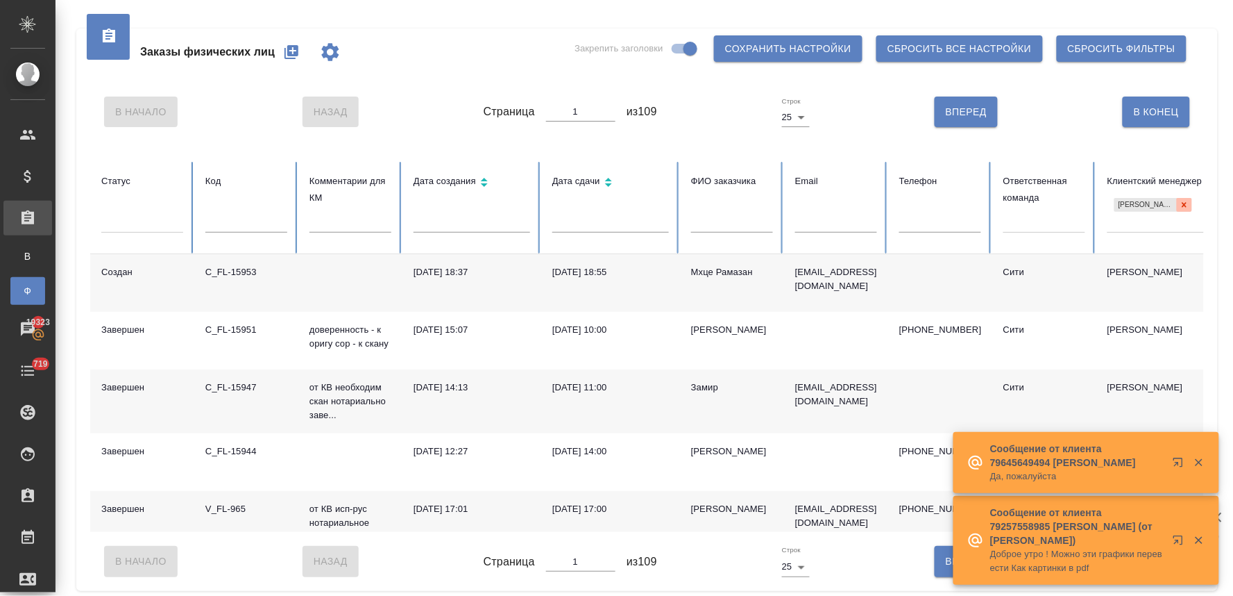
drag, startPoint x: 1183, startPoint y: 204, endPoint x: 923, endPoint y: 203, distance: 259.6
click at [1182, 204] on icon at bounding box center [1185, 205] width 10 height 10
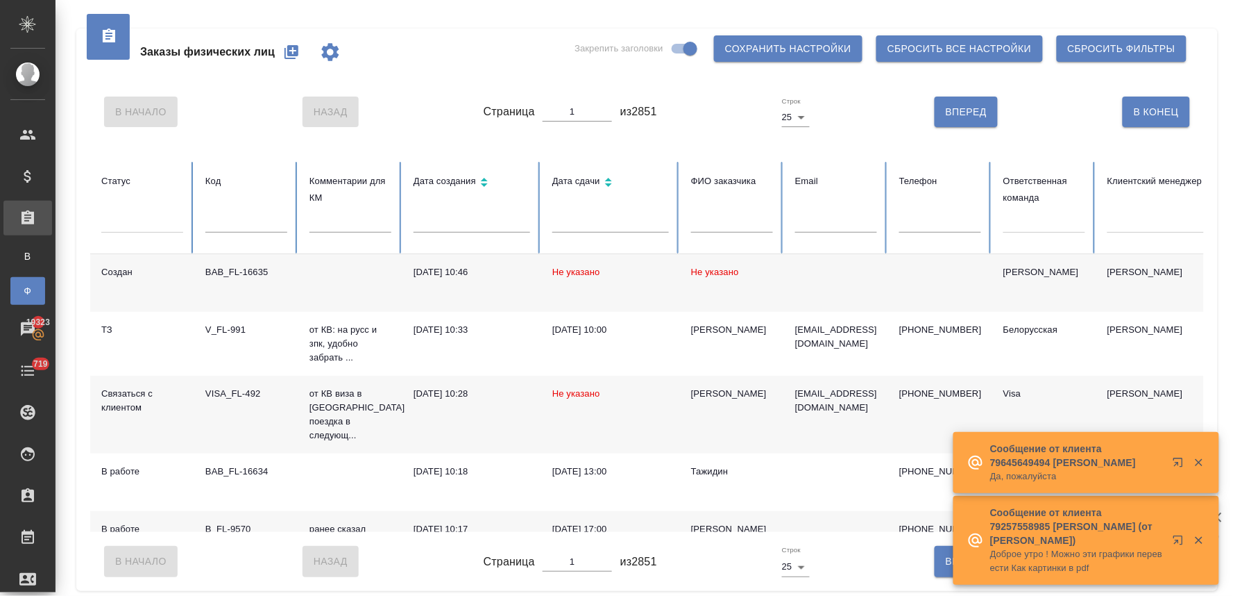
click at [239, 220] on input "text" at bounding box center [246, 222] width 82 height 19
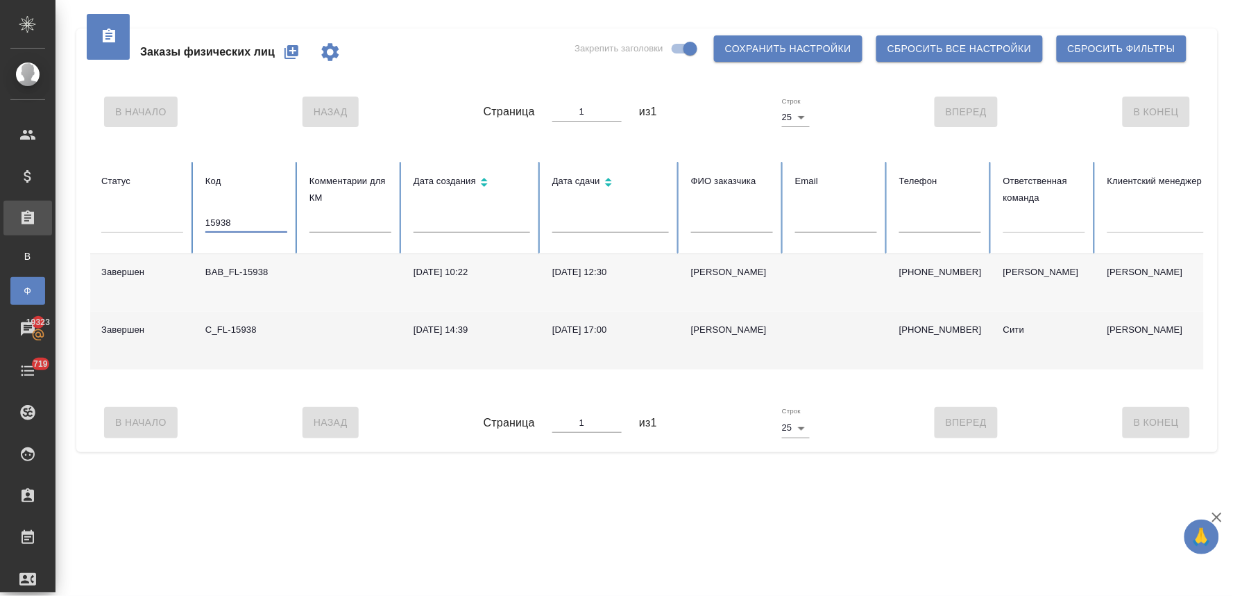
type input "15938"
click at [241, 334] on div "C_FL-15938" at bounding box center [246, 330] width 82 height 14
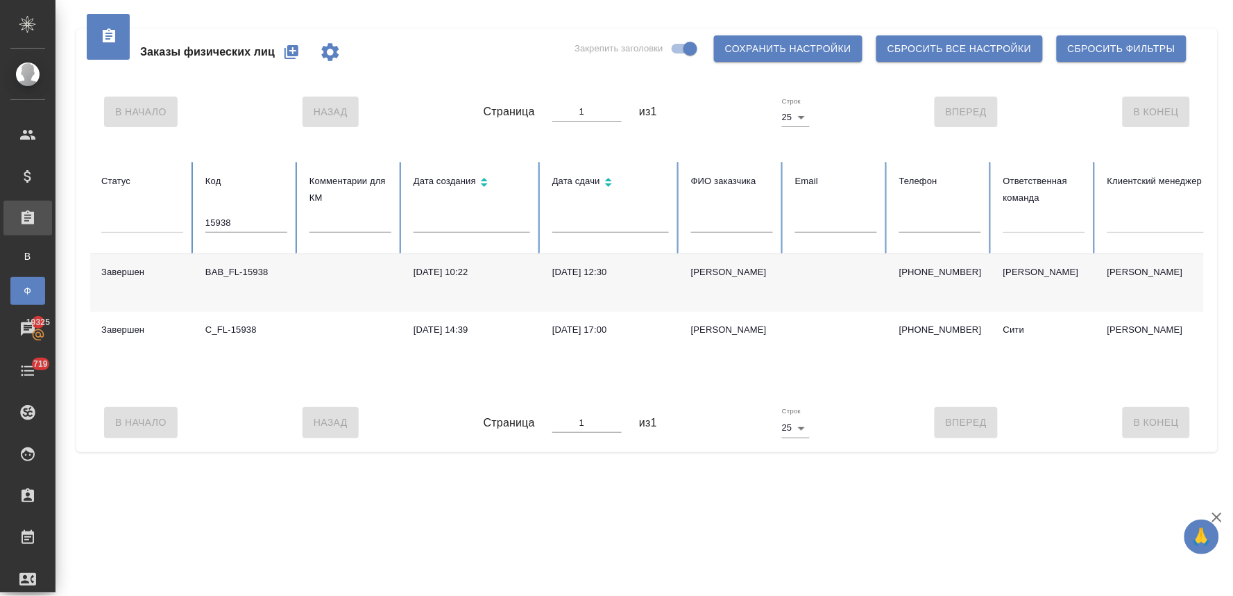
click at [580, 507] on div ".cls-1 fill:#fff; AWATERA Lyamina Nadezhda Клиенты Спецификации Заказы В Все за…" at bounding box center [616, 298] width 1233 height 596
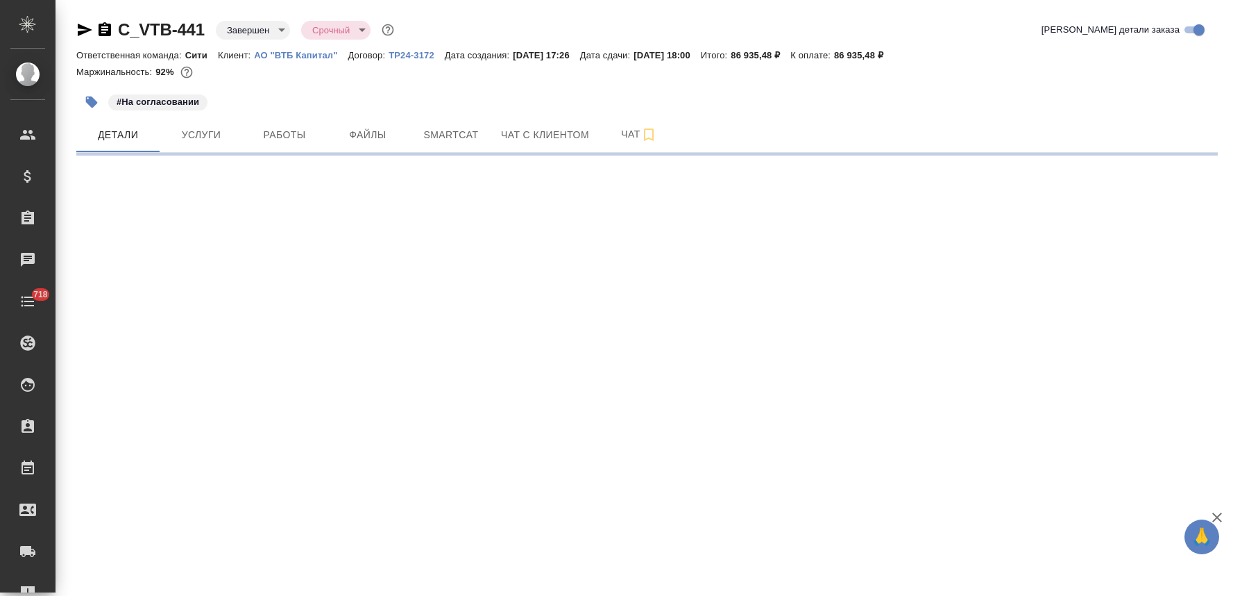
select select "RU"
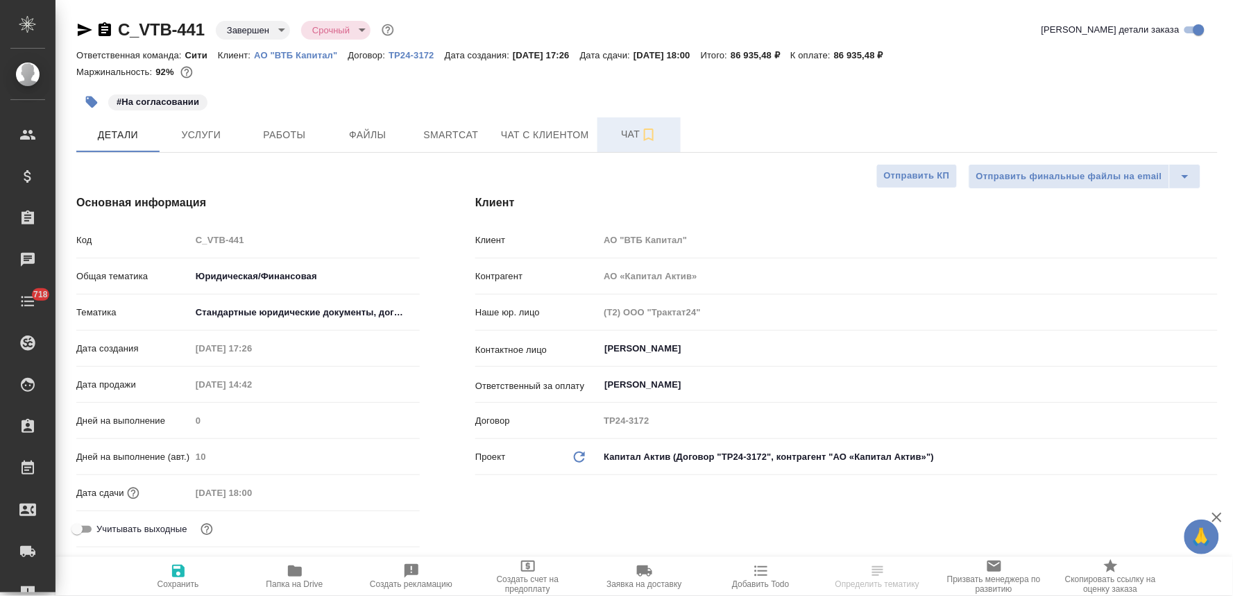
type textarea "x"
click at [618, 133] on span "Чат" at bounding box center [639, 134] width 67 height 17
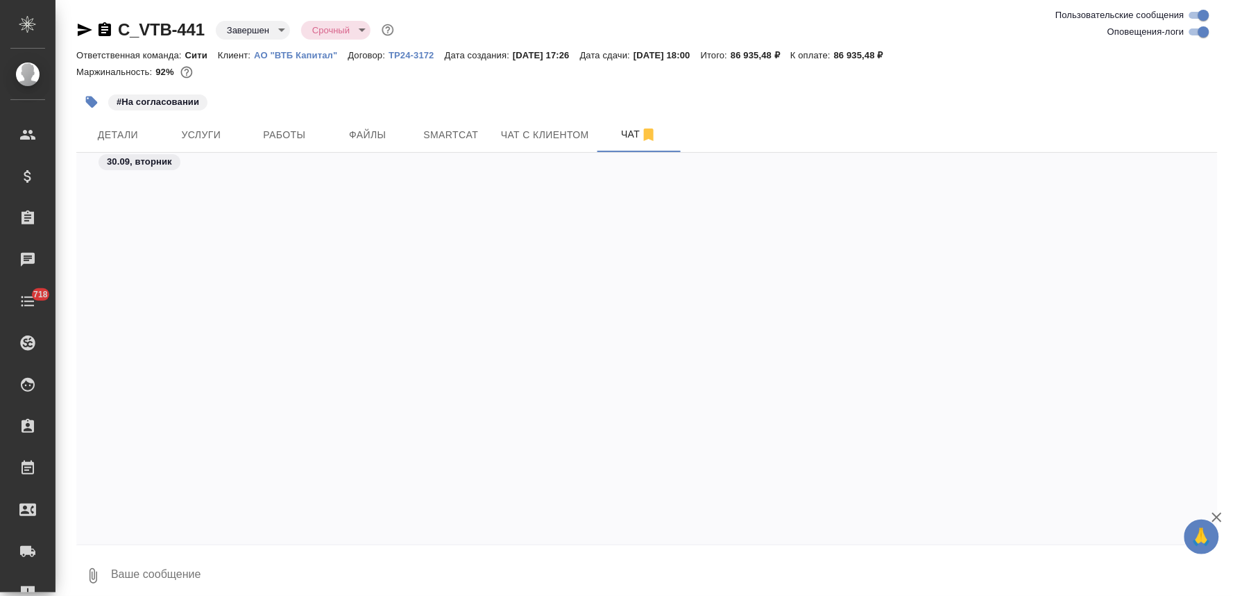
scroll to position [5034, 0]
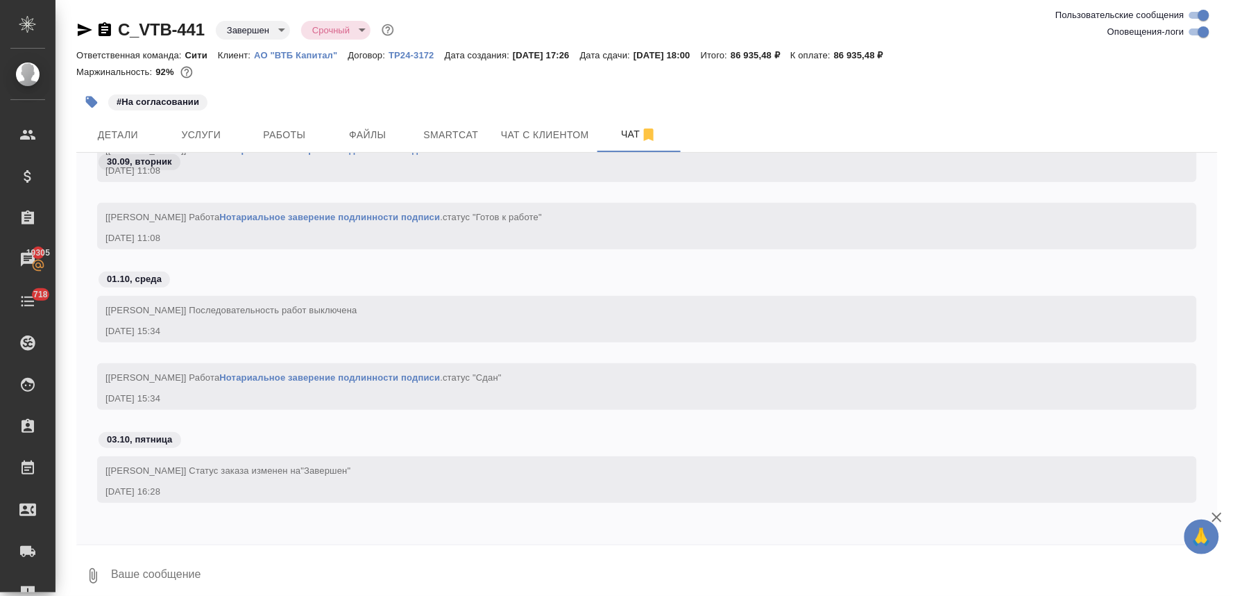
drag, startPoint x: 1206, startPoint y: 97, endPoint x: 1174, endPoint y: 72, distance: 40.0
click at [1206, 97] on div "#На согласовании" at bounding box center [647, 102] width 1142 height 31
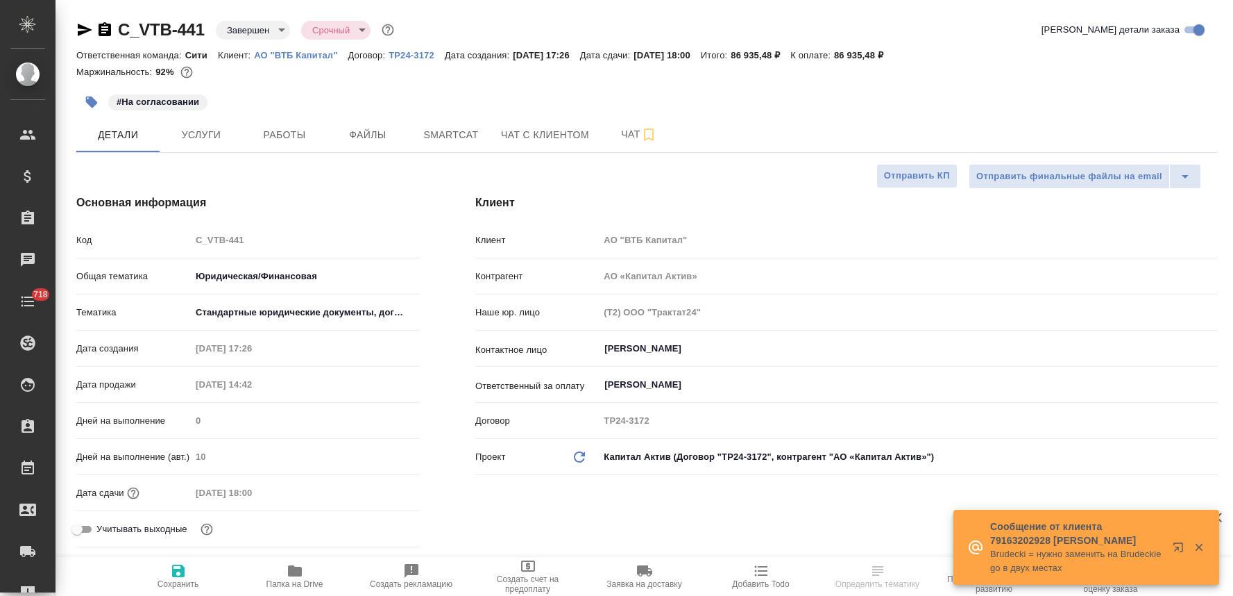
select select "RU"
click at [286, 146] on button "Работы" at bounding box center [284, 134] width 83 height 35
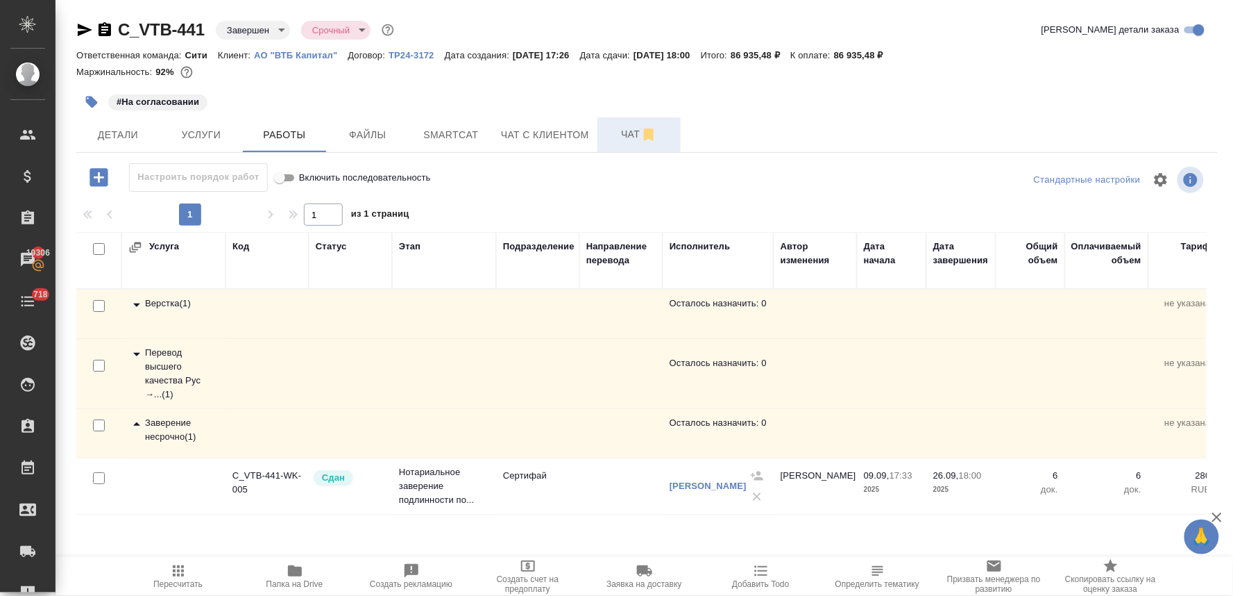
click at [621, 137] on span "Чат" at bounding box center [639, 134] width 67 height 17
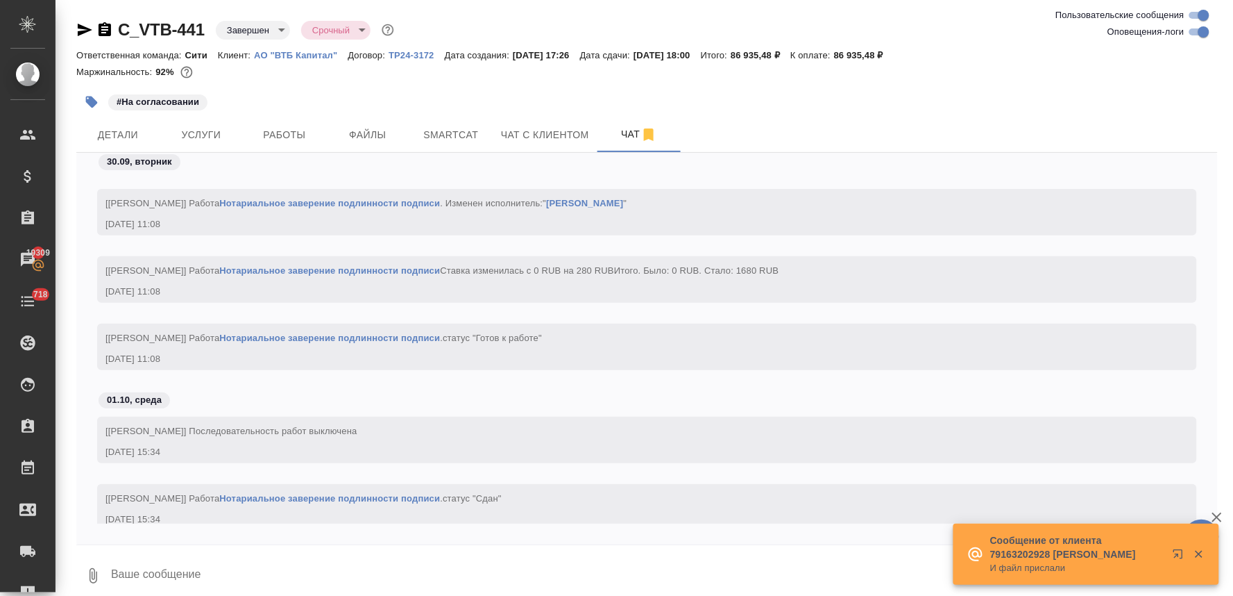
scroll to position [4965, 0]
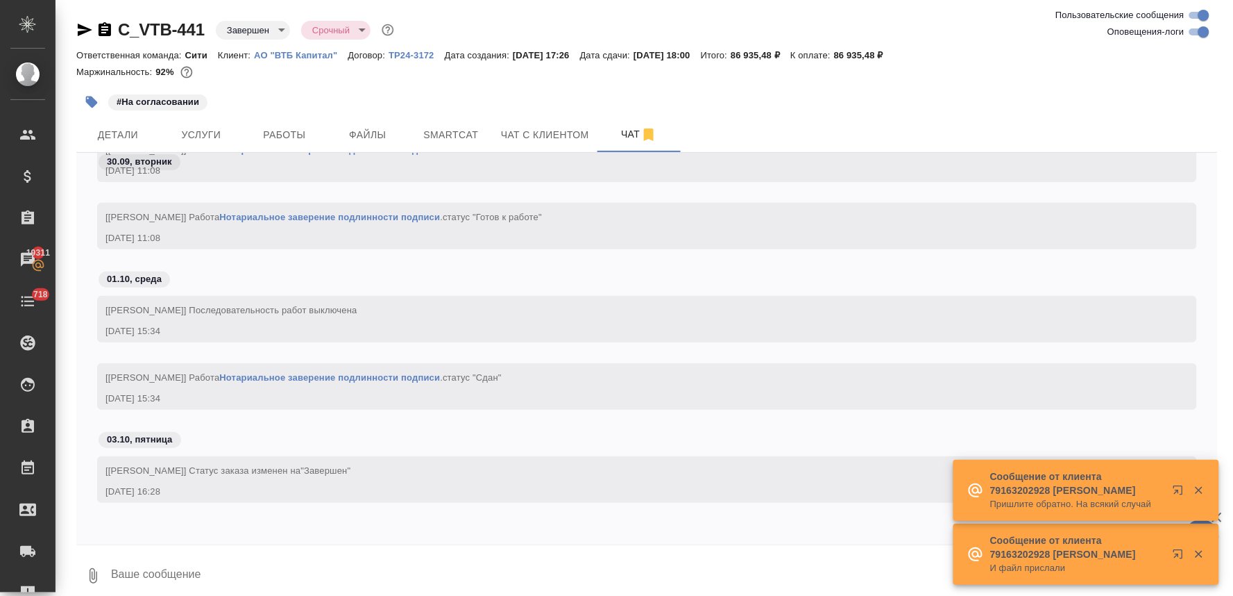
drag, startPoint x: 754, startPoint y: 448, endPoint x: 786, endPoint y: 390, distance: 66.5
click at [754, 448] on div "03.10, пятница" at bounding box center [647, 443] width 1142 height 26
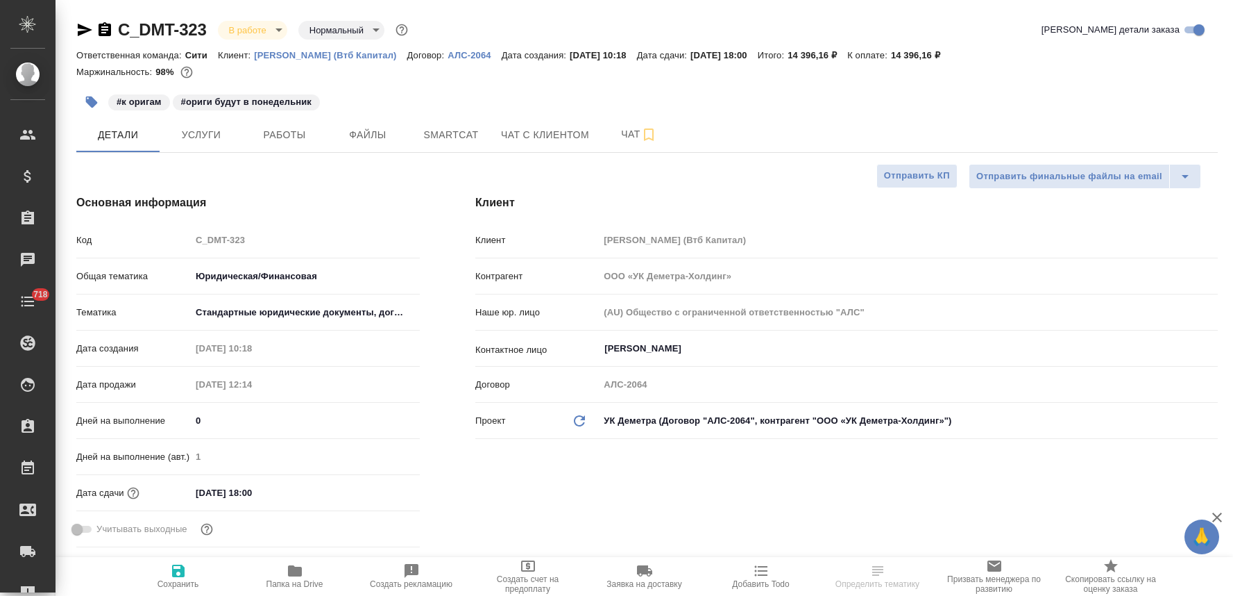
select select "RU"
click at [766, 585] on span "Добавить Todo" at bounding box center [760, 584] width 57 height 10
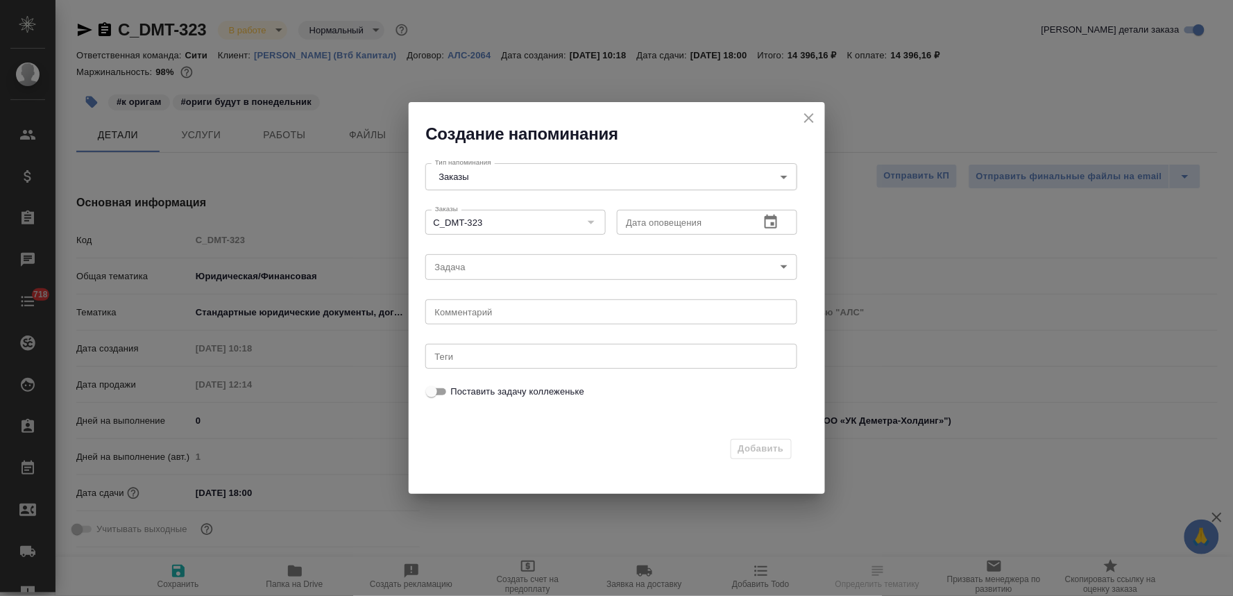
click at [768, 225] on icon "button" at bounding box center [771, 222] width 17 height 17
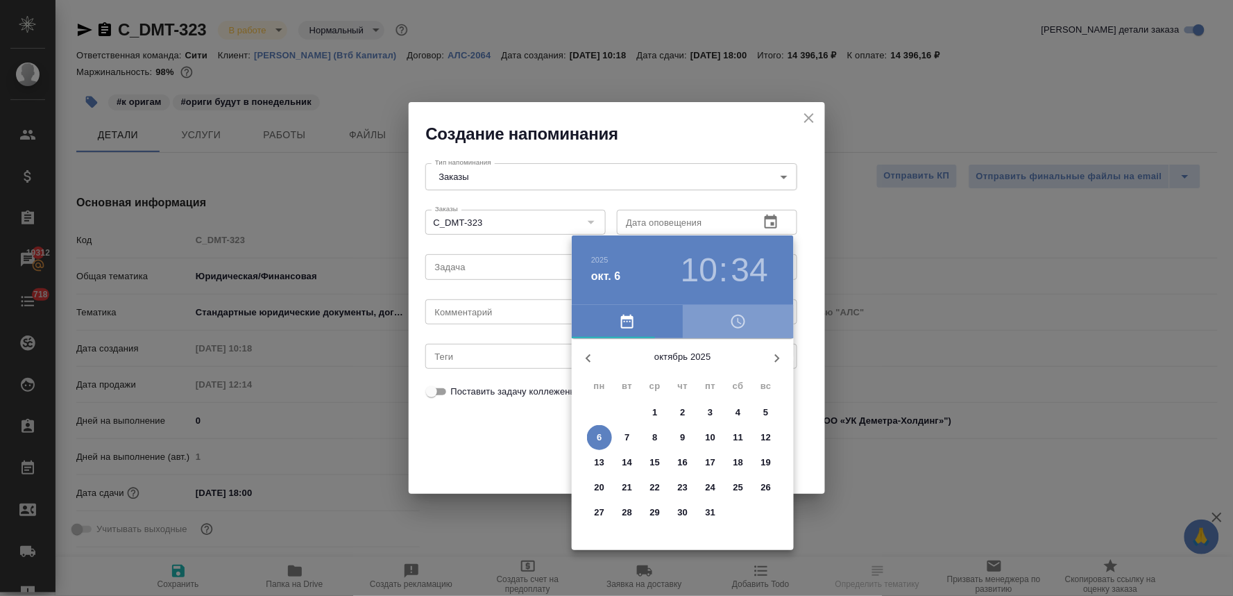
click at [741, 321] on icon "button" at bounding box center [738, 321] width 17 height 17
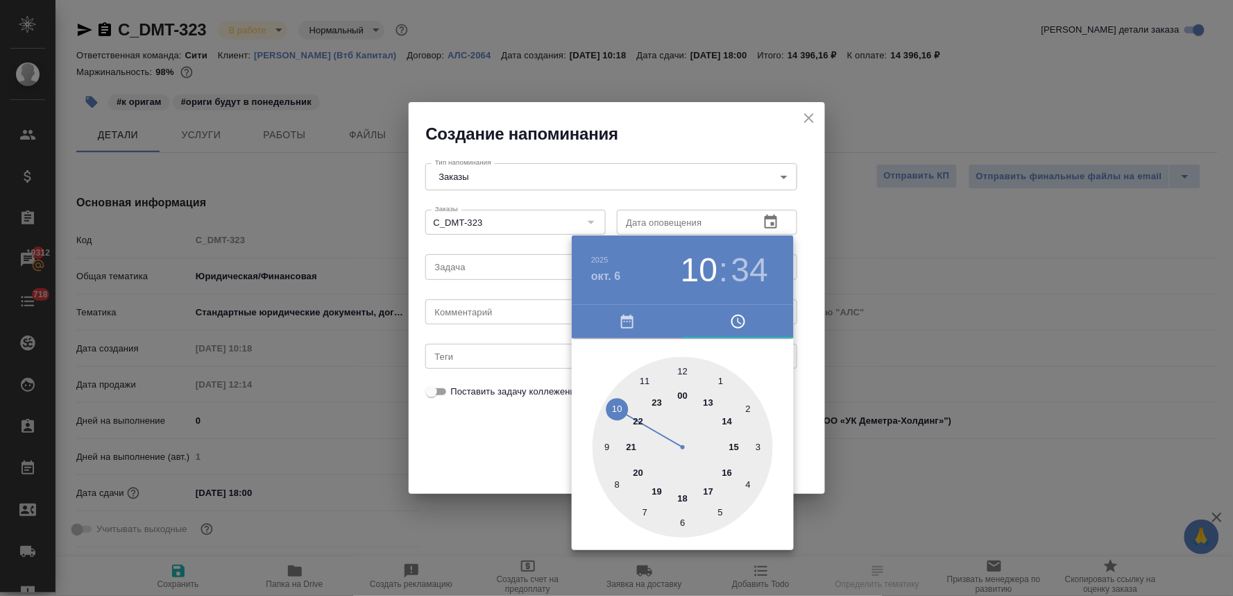
click at [736, 443] on div at bounding box center [683, 447] width 180 height 180
click at [683, 369] on div at bounding box center [683, 447] width 180 height 180
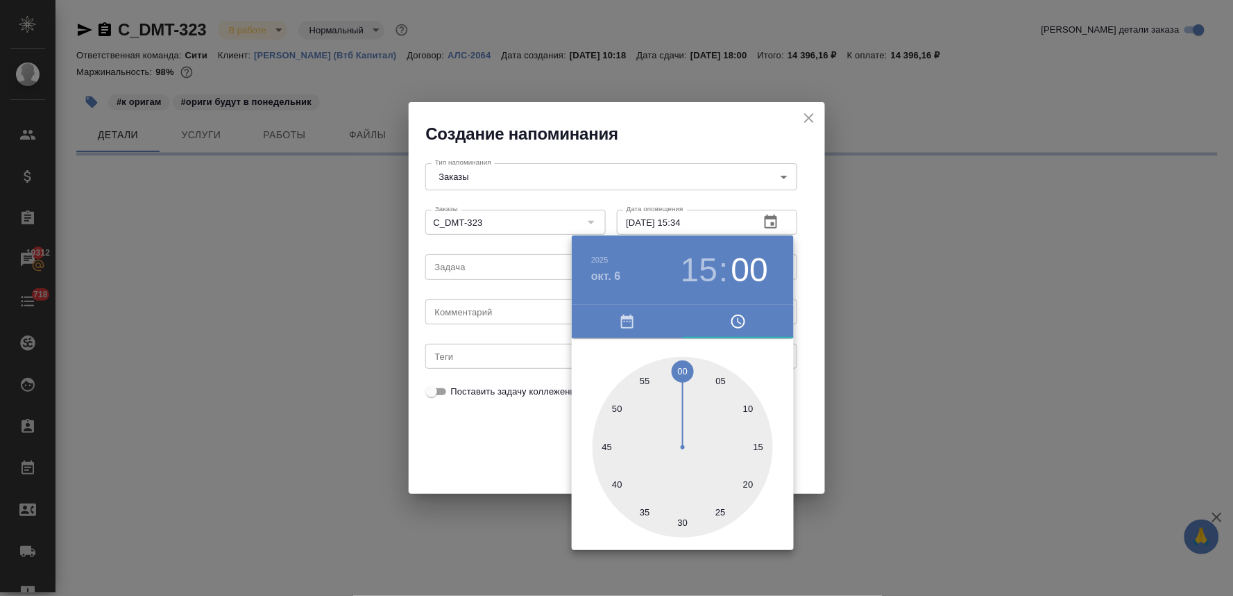
type input "06.10.2025 15:00"
select select "RU"
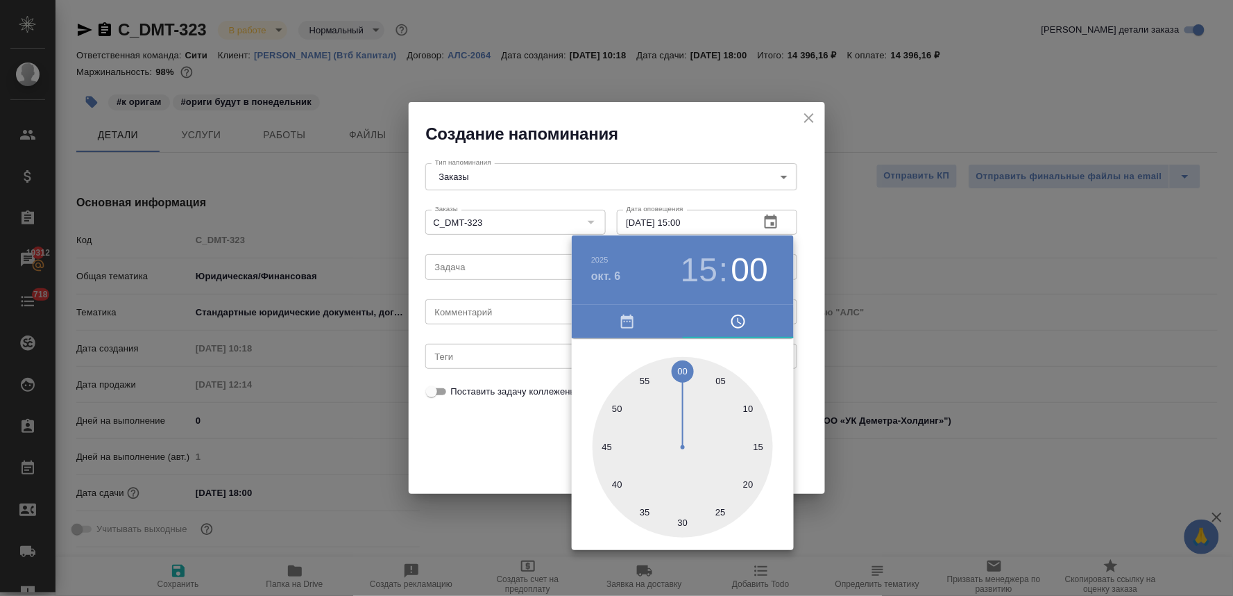
click at [505, 438] on div at bounding box center [616, 298] width 1233 height 596
type textarea "x"
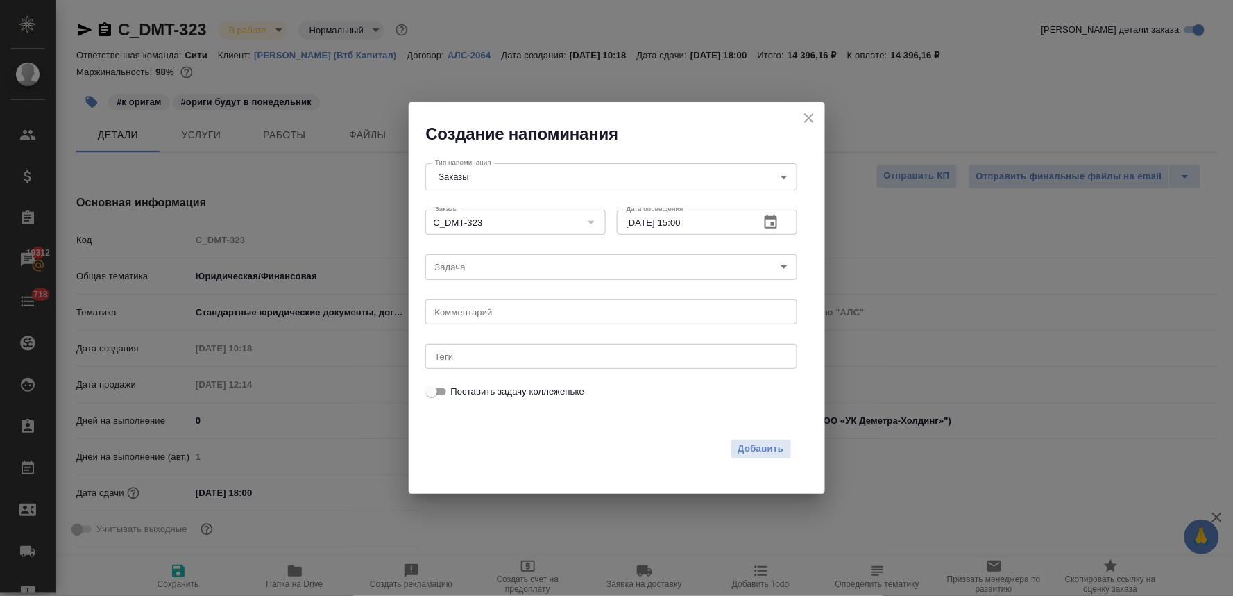
click at [509, 267] on body "🙏 .cls-1 fill:#fff; AWATERA Lyamina Nadezhda Клиенты Спецификации Заказы 19312 …" at bounding box center [616, 298] width 1233 height 596
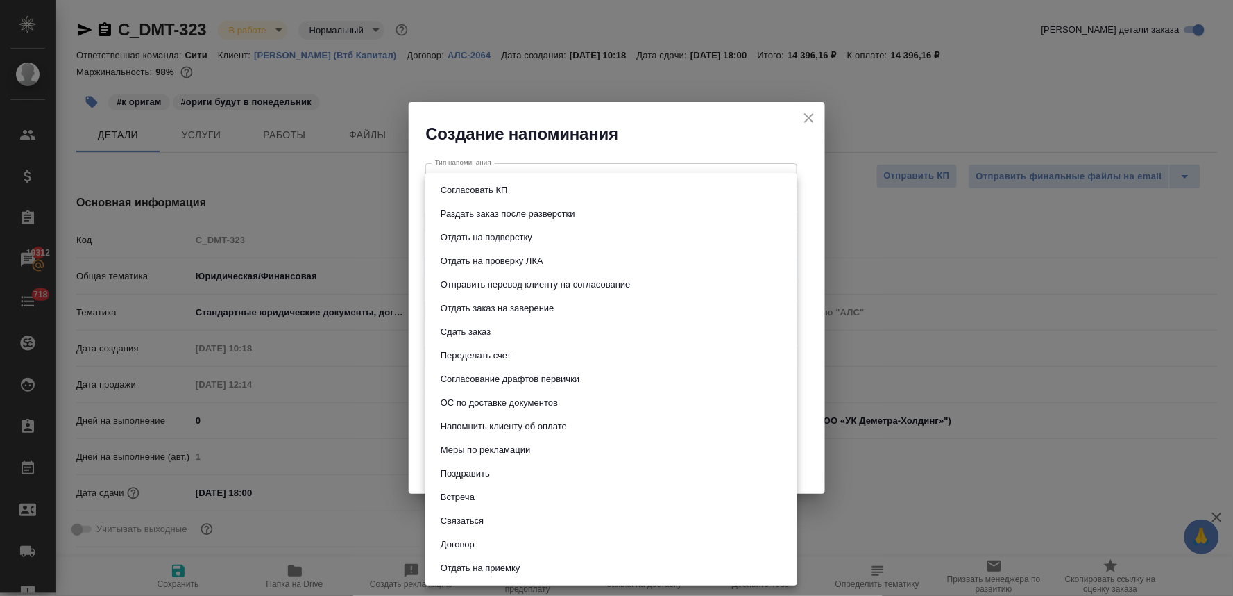
click at [503, 338] on li "Сдать заказ" at bounding box center [611, 332] width 372 height 24
type input "Сдать заказ"
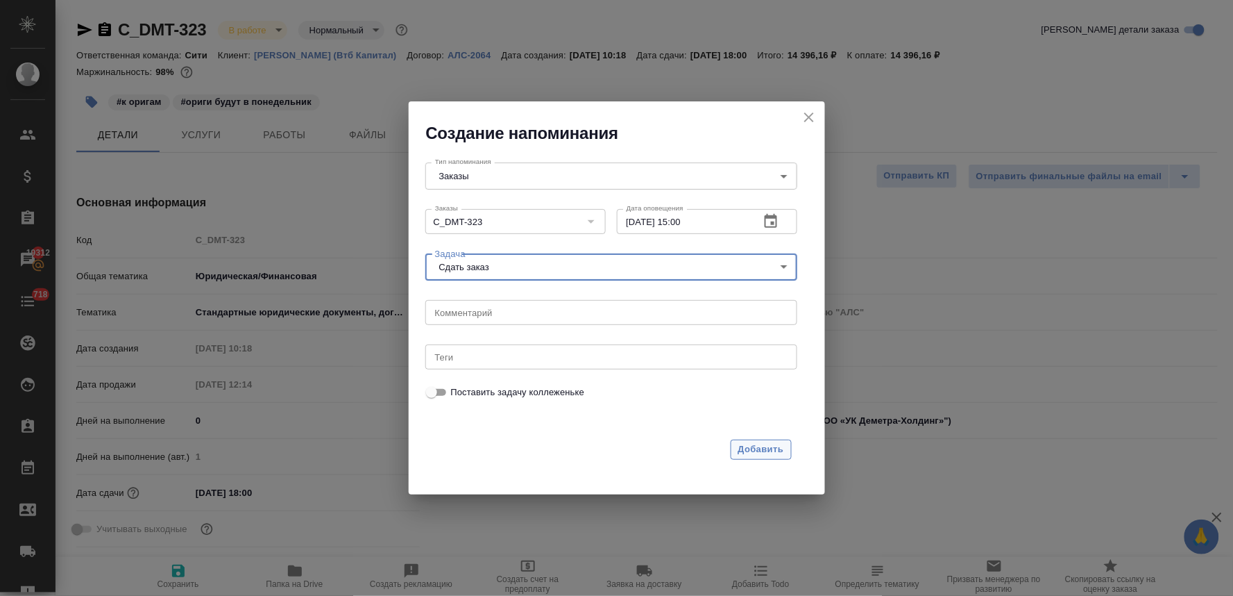
click at [775, 449] on span "Добавить" at bounding box center [762, 449] width 46 height 16
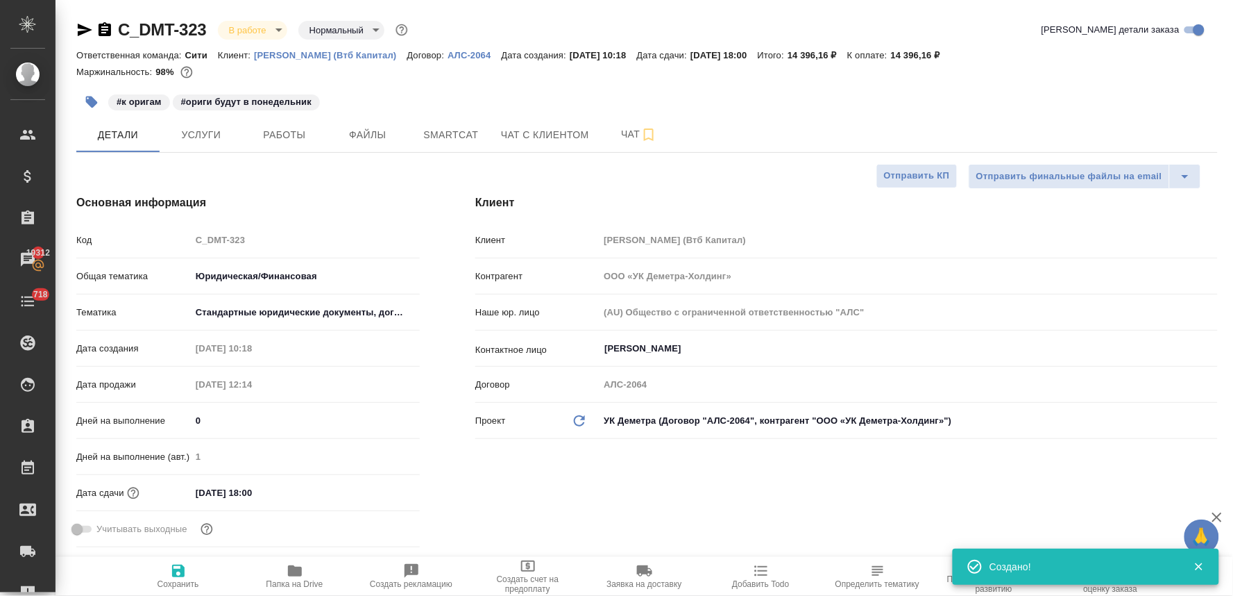
type textarea "x"
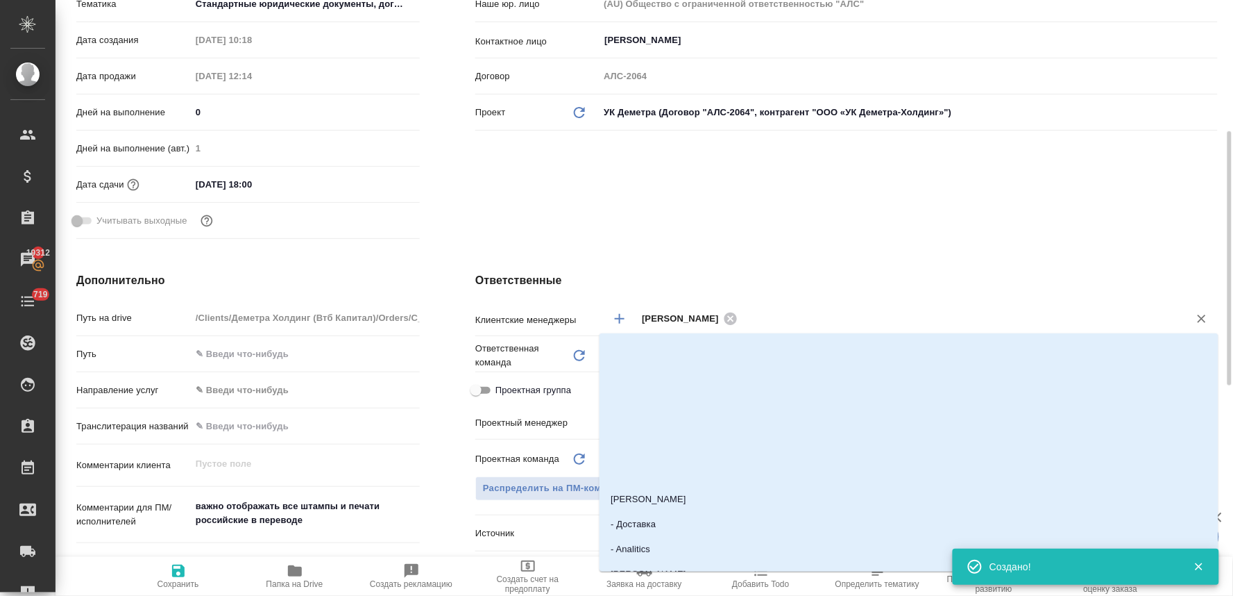
click at [788, 320] on input "text" at bounding box center [954, 318] width 425 height 17
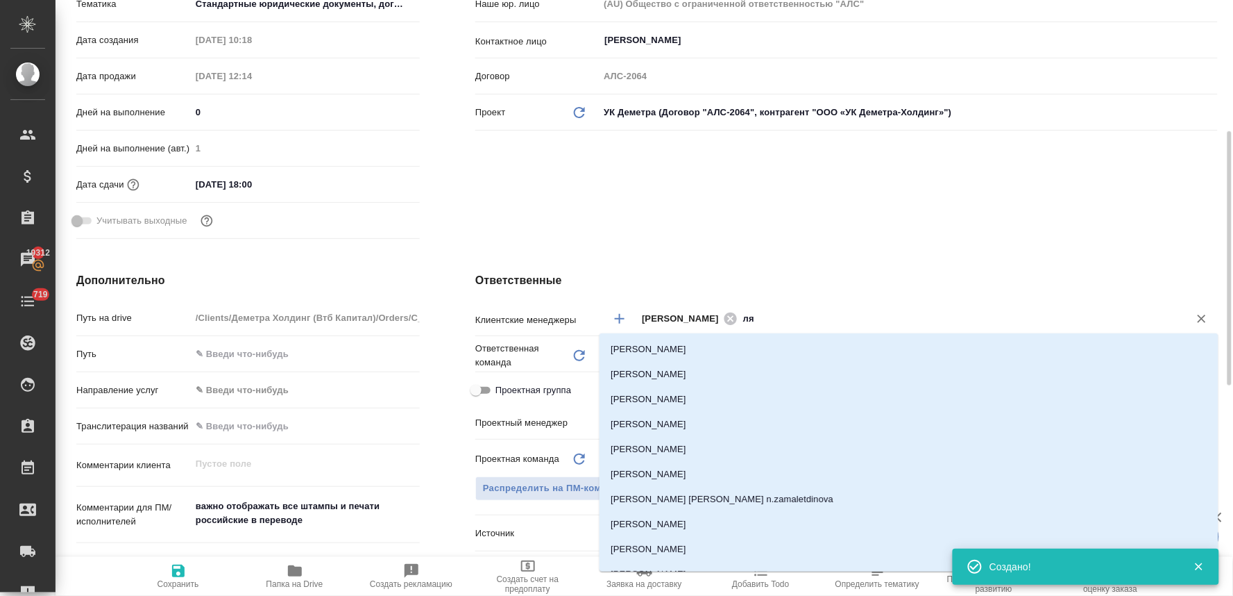
type input "лям"
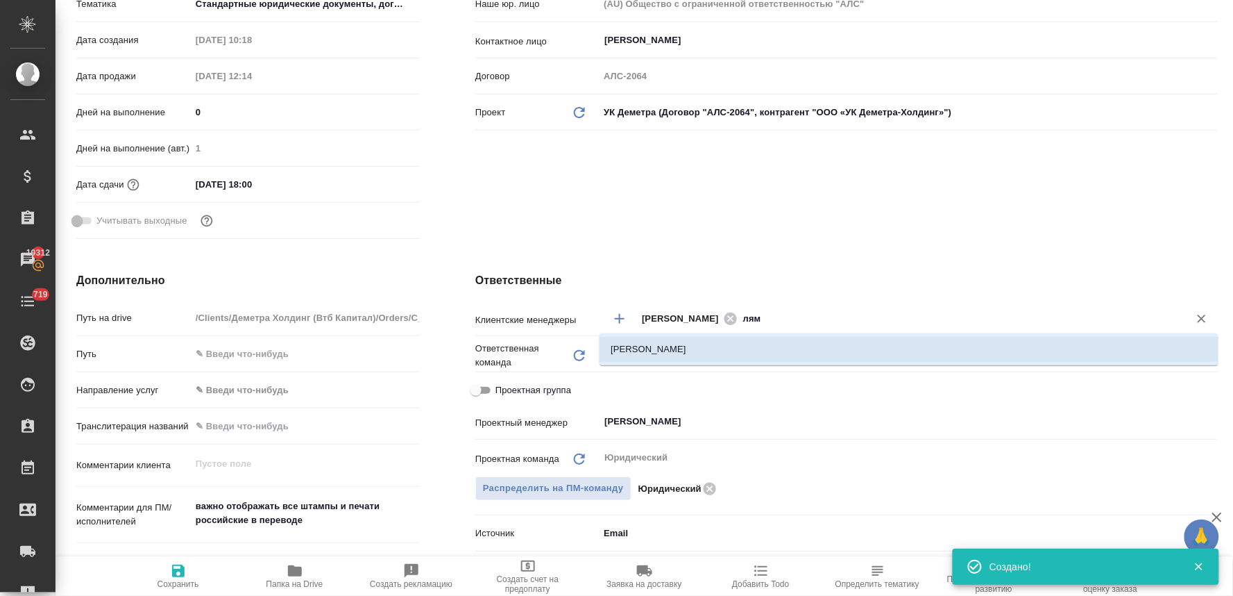
click at [779, 352] on li "Лямина Надежда" at bounding box center [909, 349] width 619 height 25
type textarea "x"
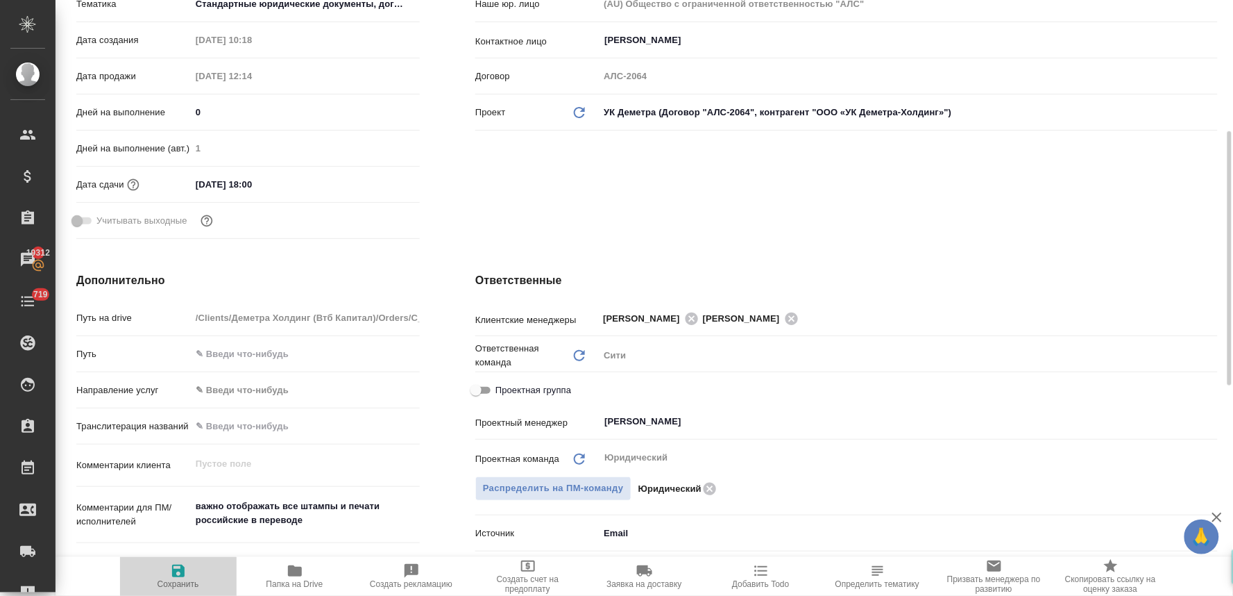
click at [176, 578] on icon "button" at bounding box center [178, 570] width 17 height 17
type textarea "x"
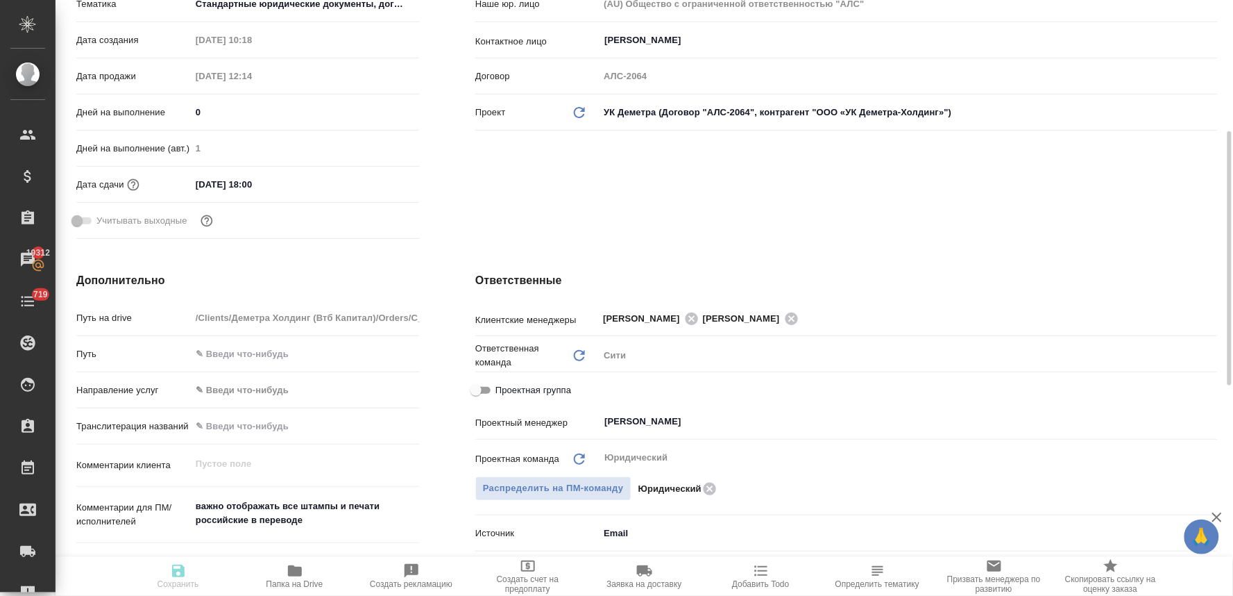
type textarea "x"
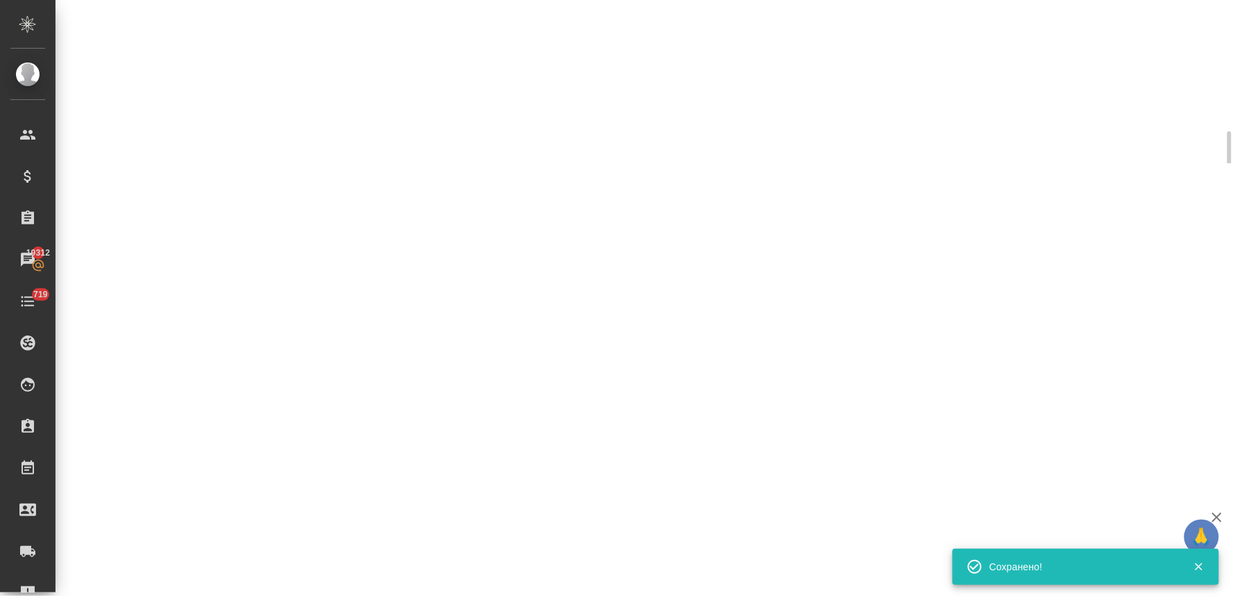
select select "RU"
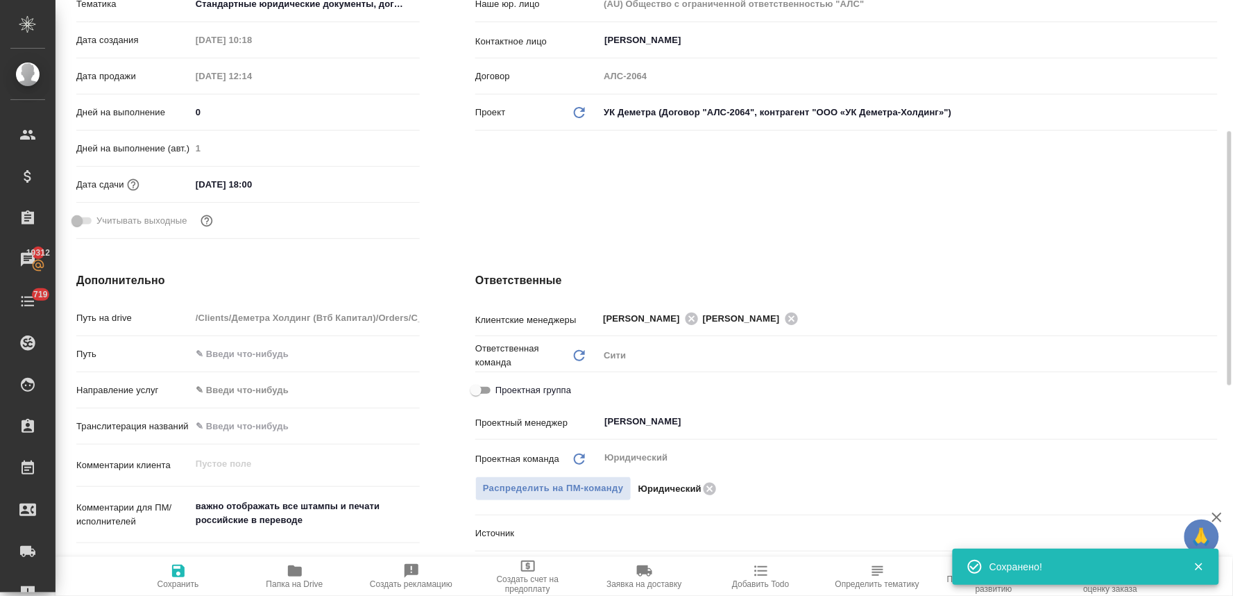
type textarea "x"
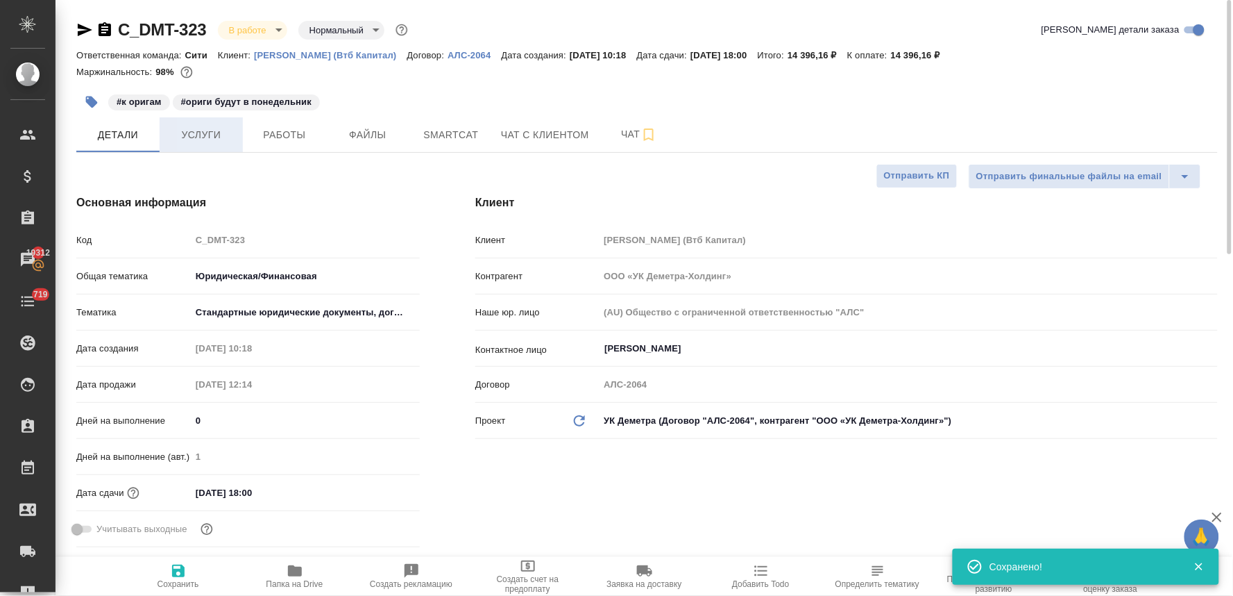
click at [211, 137] on span "Услуги" at bounding box center [201, 134] width 67 height 17
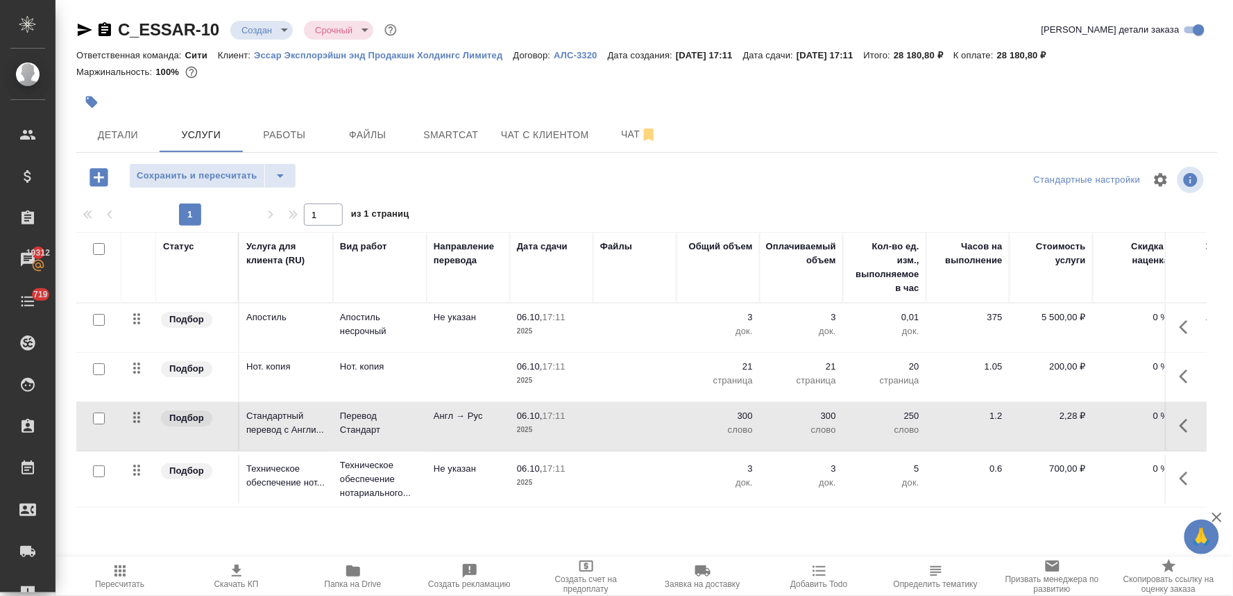
scroll to position [0, 176]
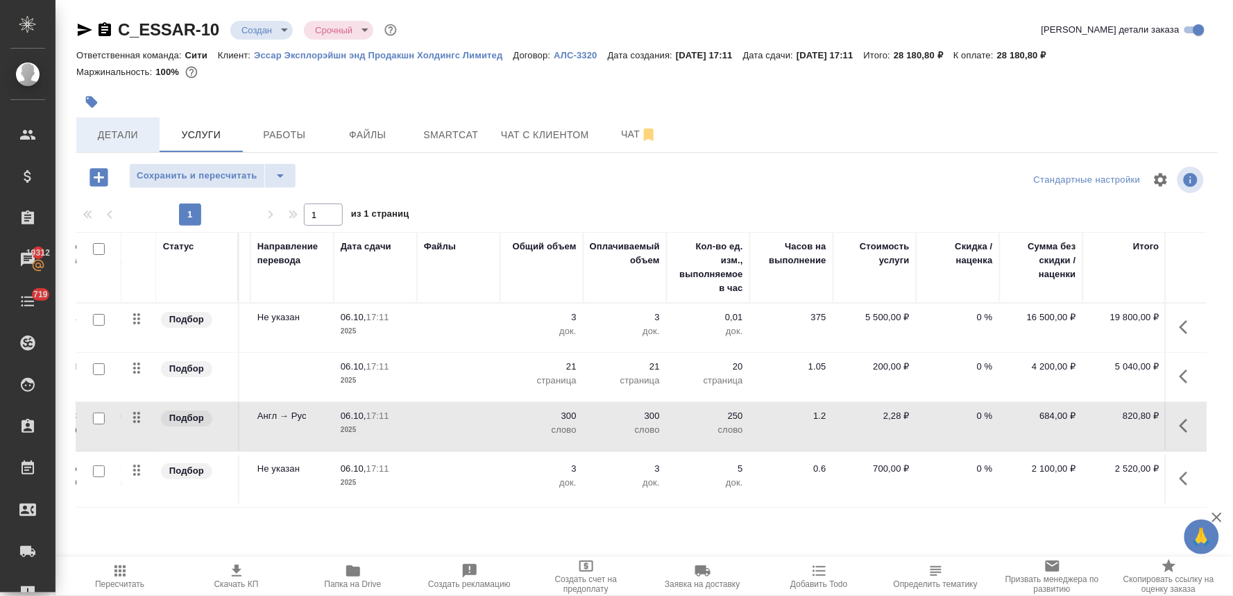
drag, startPoint x: 114, startPoint y: 140, endPoint x: 129, endPoint y: 139, distance: 15.3
click at [115, 140] on span "Детали" at bounding box center [118, 134] width 67 height 17
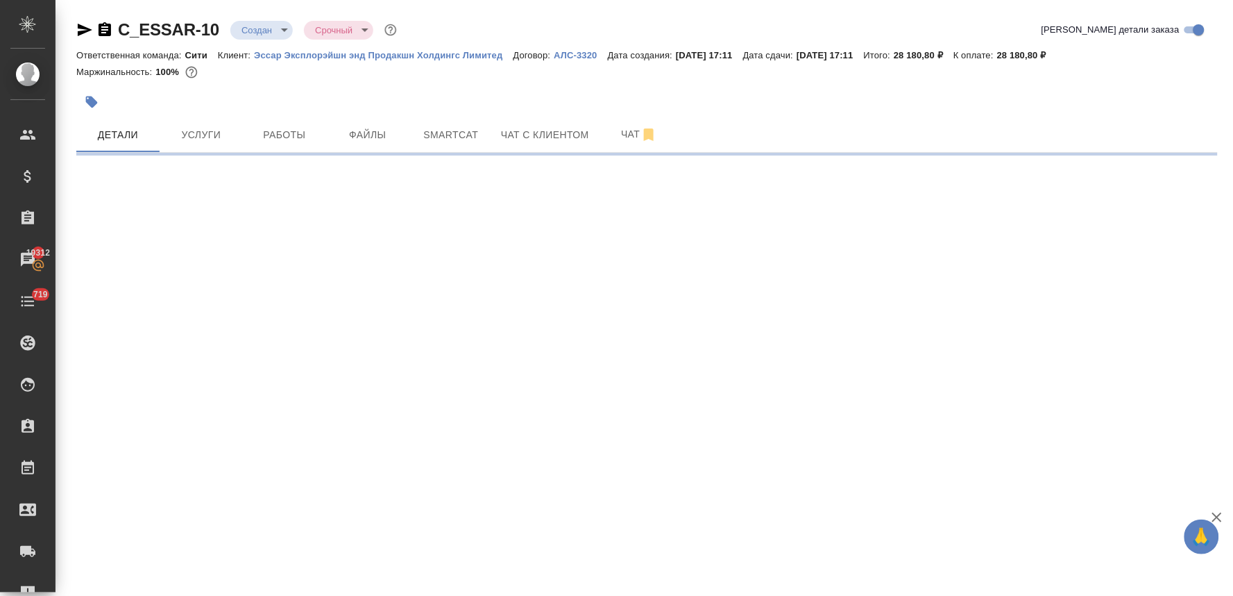
select select "RU"
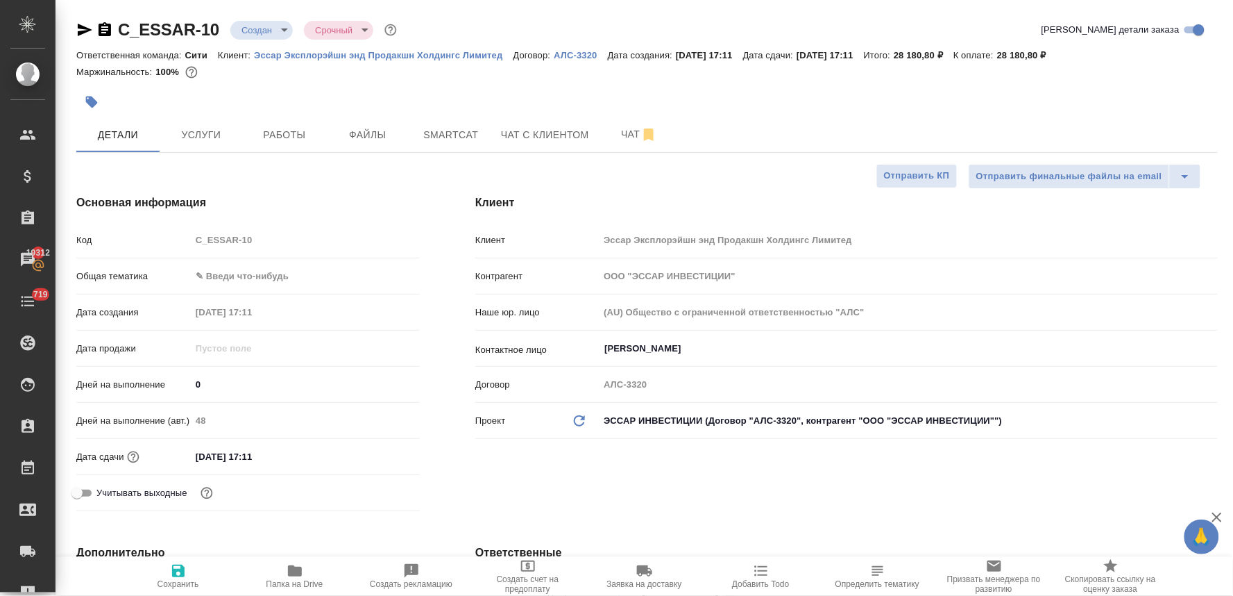
type textarea "x"
click at [183, 244] on div "Код C_ESSAR-10" at bounding box center [248, 240] width 344 height 24
type textarea "x"
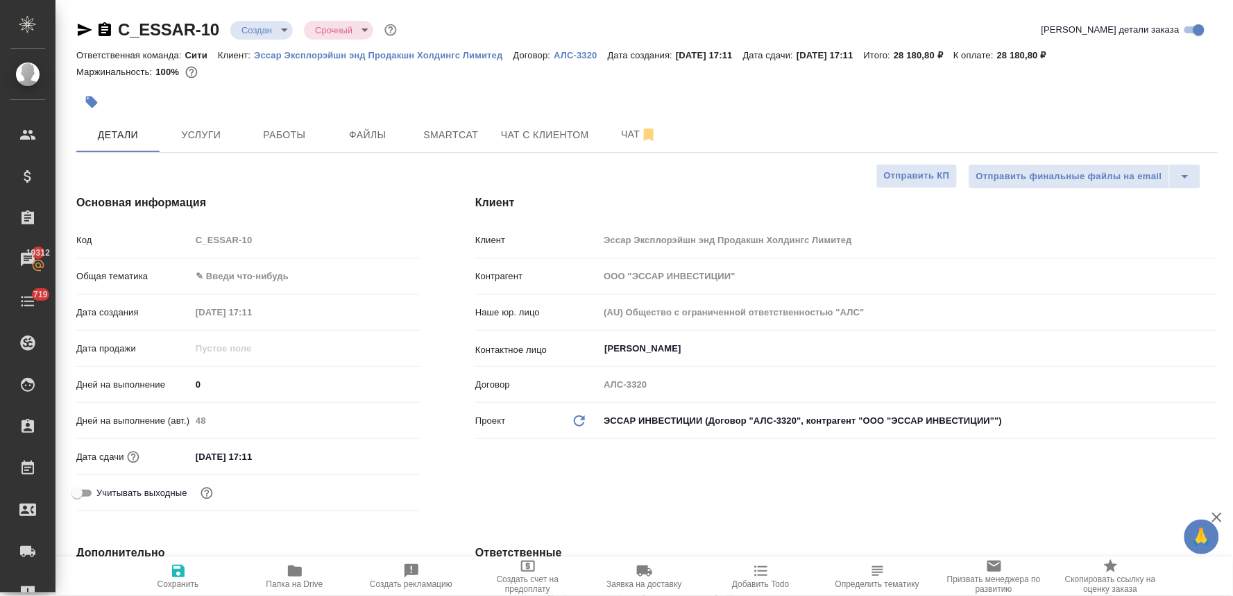
type textarea "x"
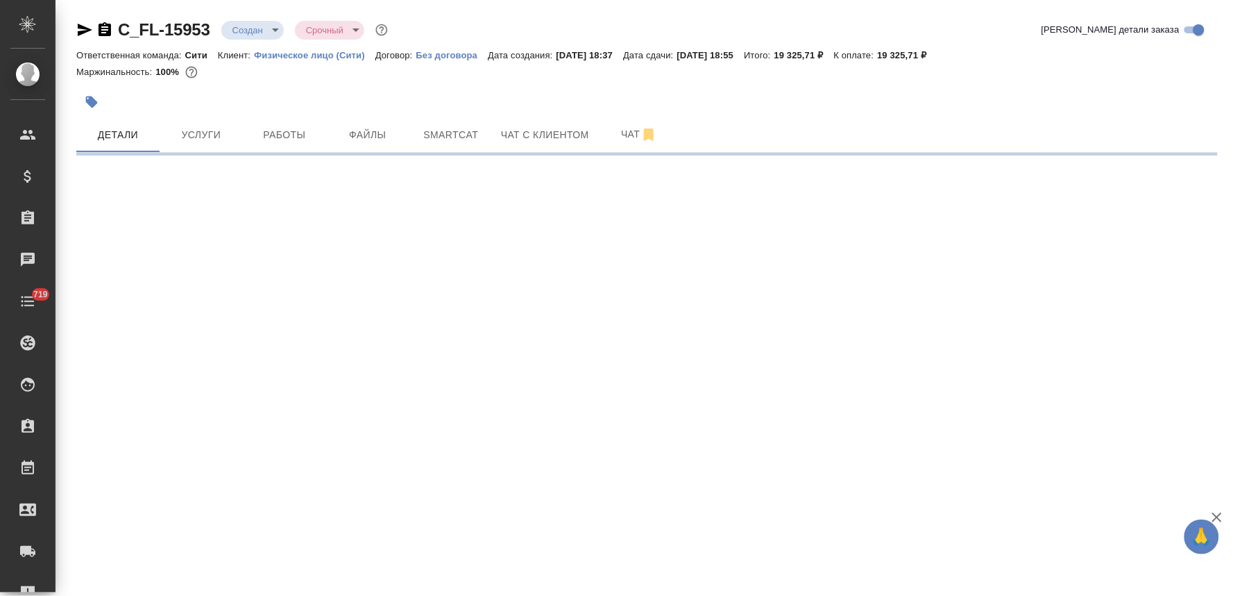
select select "RU"
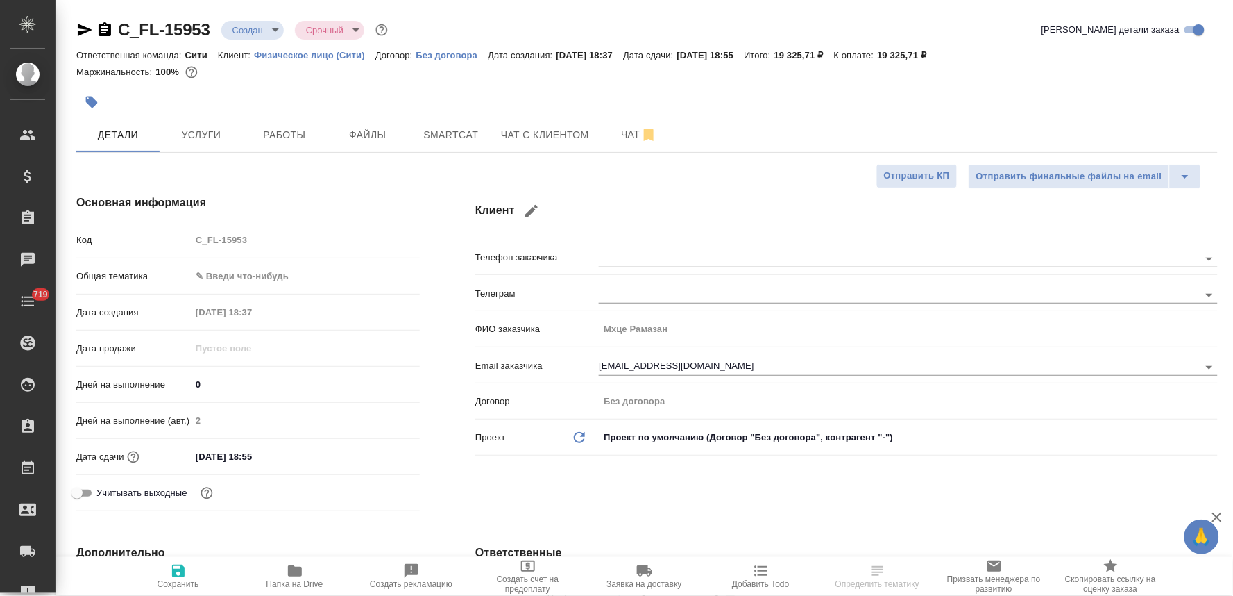
type textarea "x"
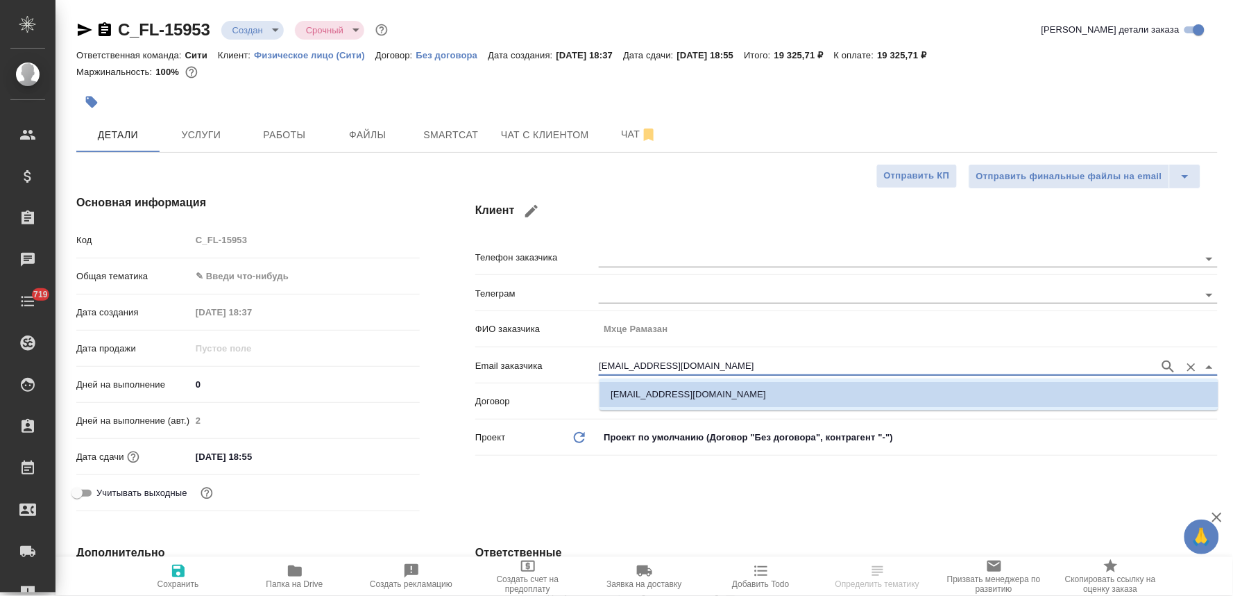
drag, startPoint x: 708, startPoint y: 368, endPoint x: 539, endPoint y: 366, distance: 169.4
click at [539, 366] on div "Email заказчика [EMAIL_ADDRESS][DOMAIN_NAME]" at bounding box center [846, 365] width 743 height 24
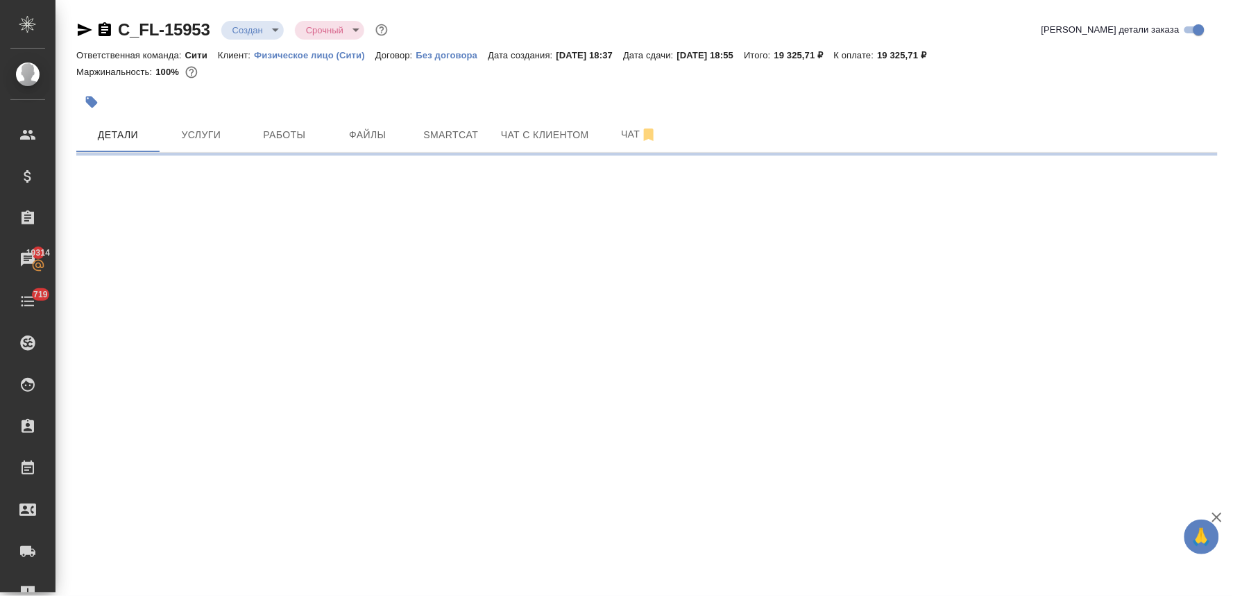
select select "RU"
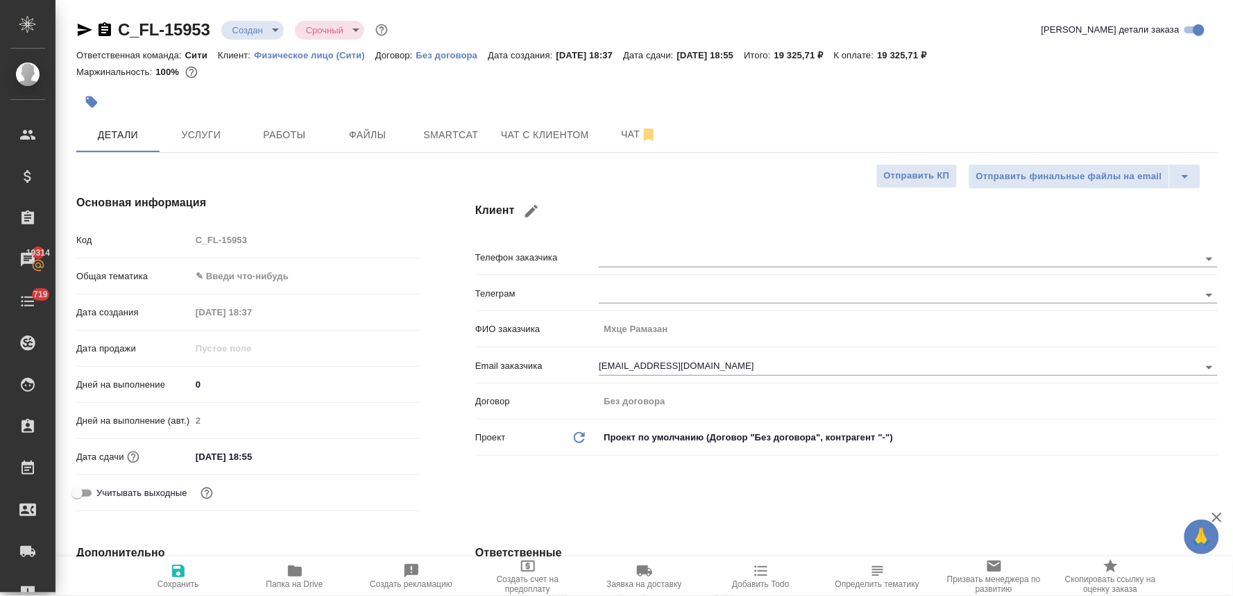
type textarea "x"
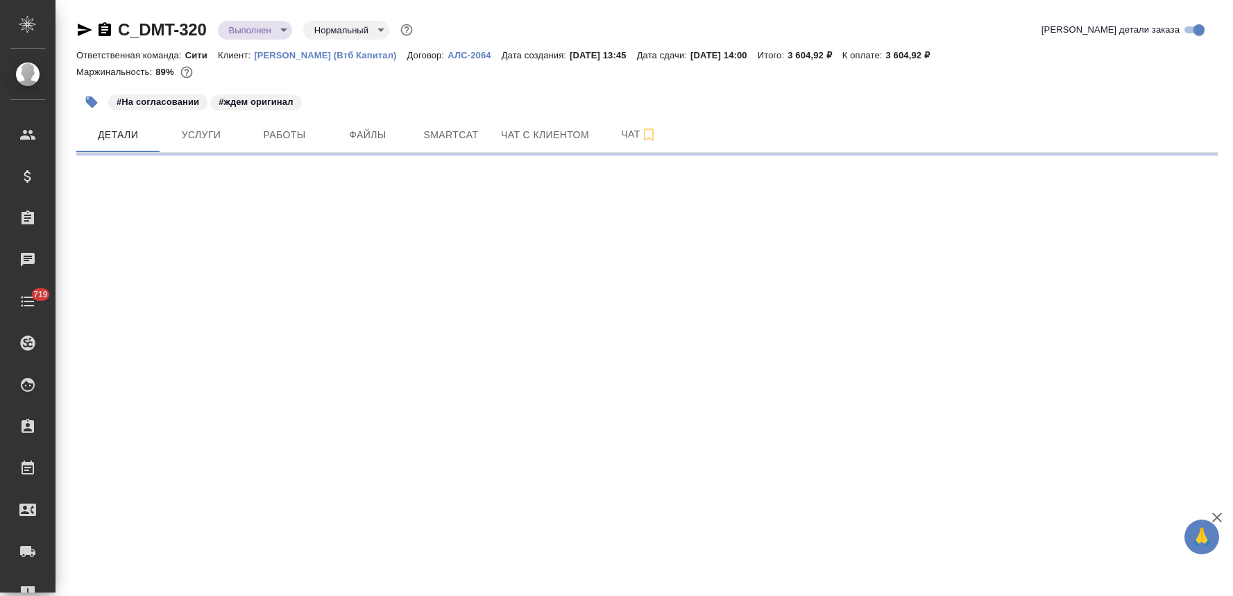
select select "RU"
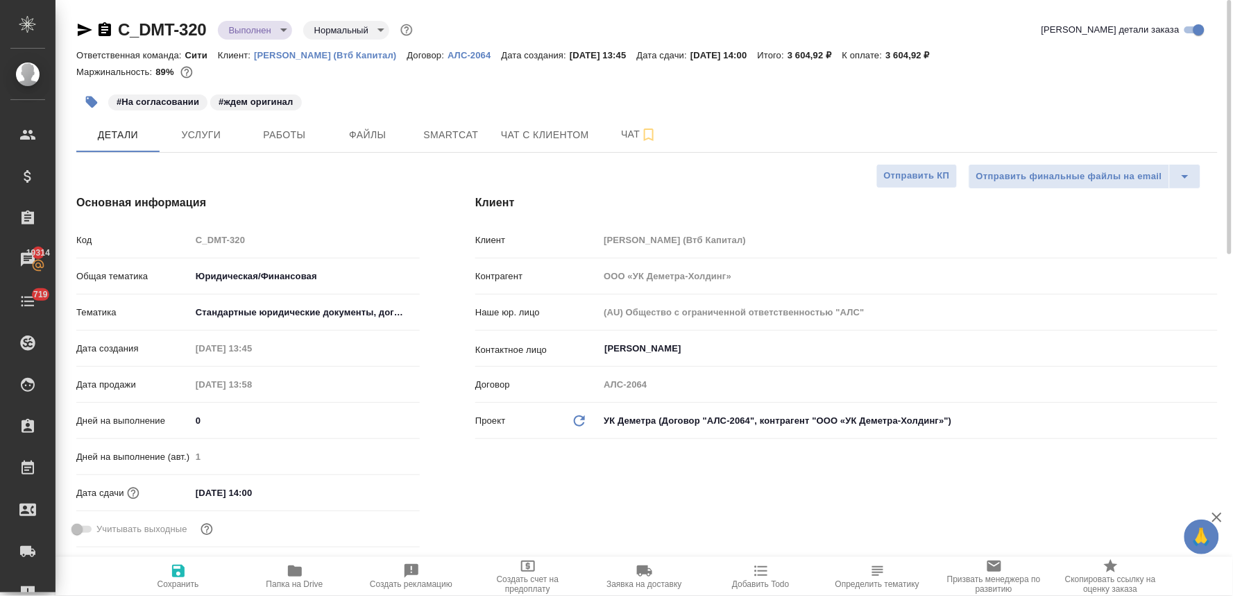
type textarea "x"
click at [285, 493] on input "01.10.2025 14:00" at bounding box center [251, 492] width 121 height 20
click at [379, 494] on icon "button" at bounding box center [379, 492] width 17 height 17
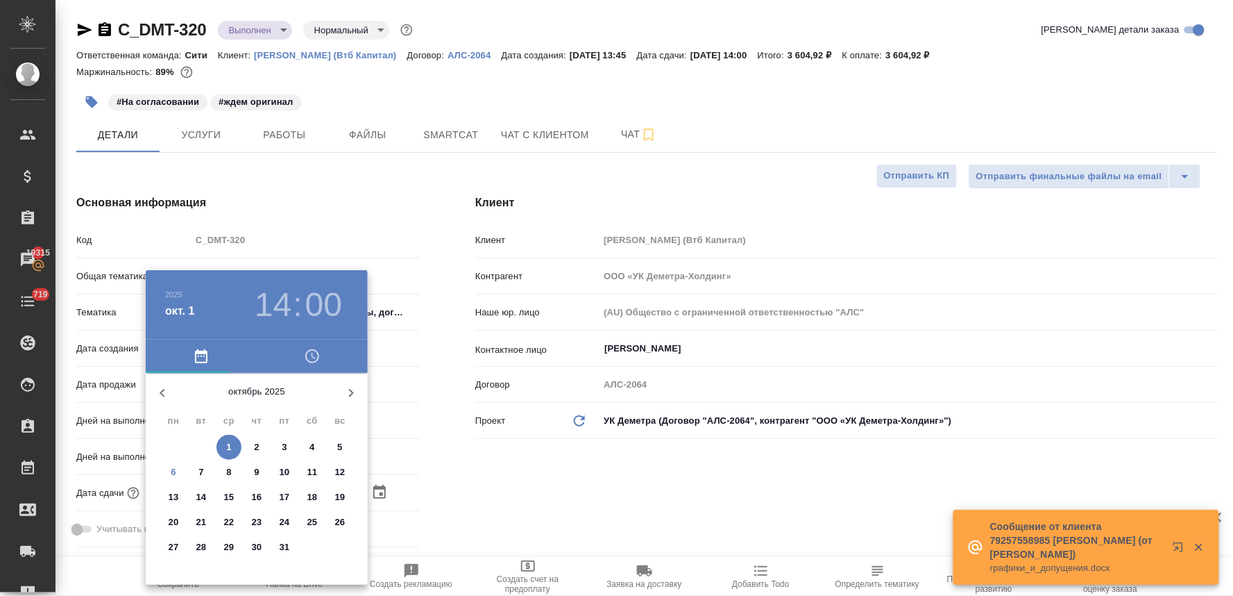
click at [287, 468] on p "10" at bounding box center [285, 472] width 10 height 14
type input "10.10.2025 14:00"
type textarea "x"
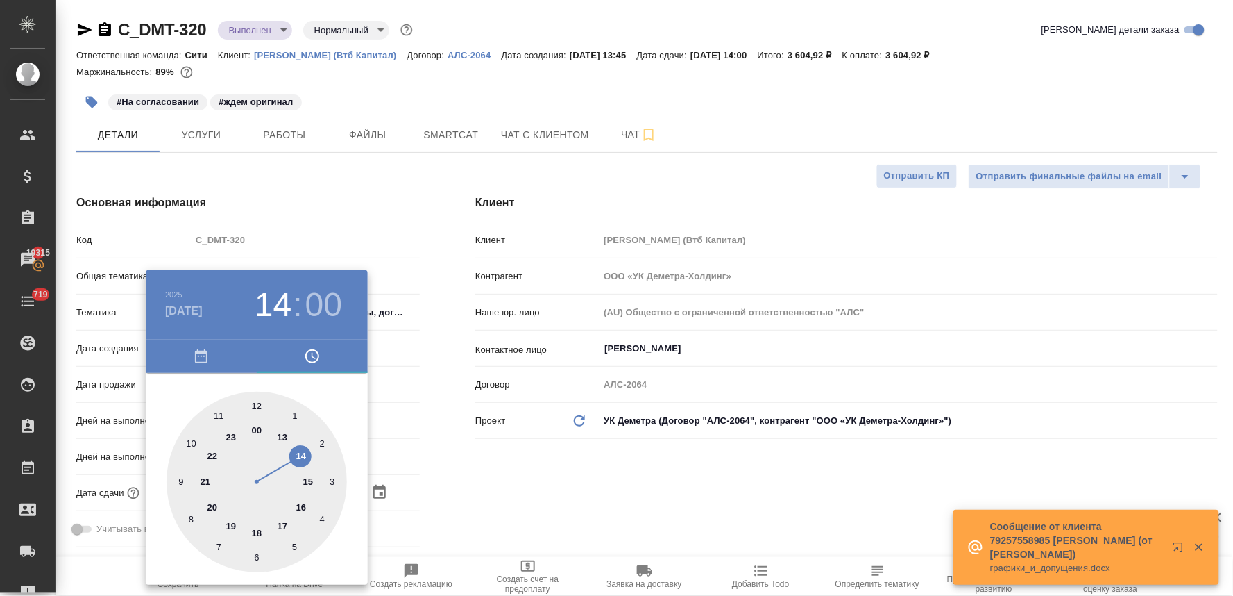
click at [515, 480] on div at bounding box center [616, 298] width 1233 height 596
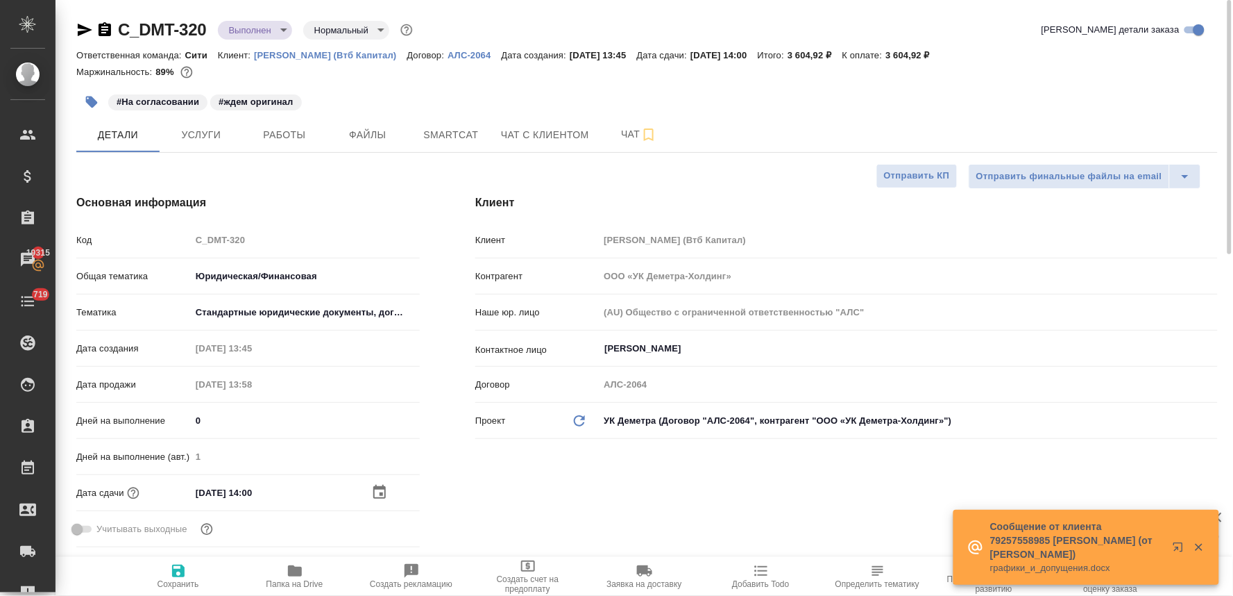
click at [180, 573] on icon "button" at bounding box center [178, 570] width 12 height 12
type textarea "x"
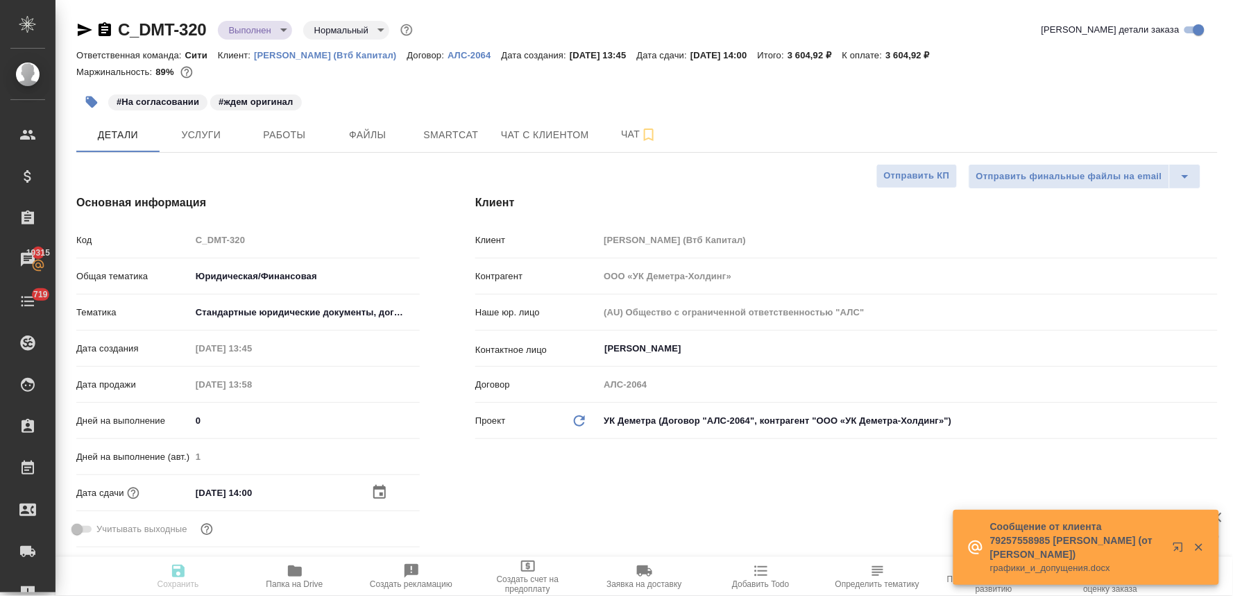
type textarea "x"
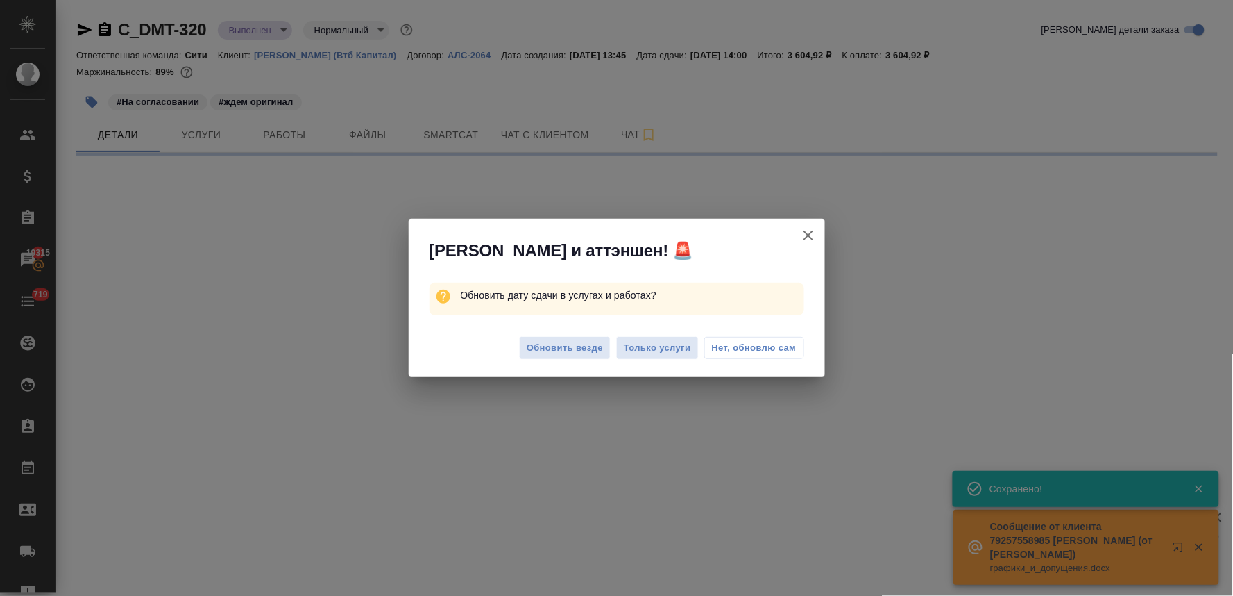
select select "RU"
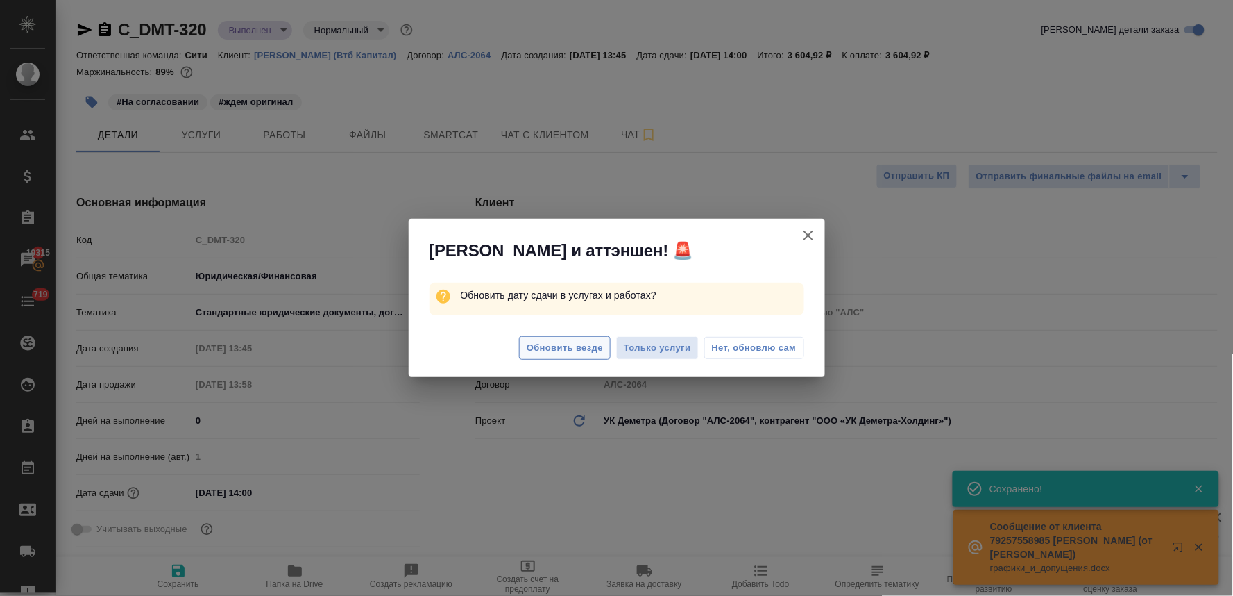
type textarea "x"
drag, startPoint x: 589, startPoint y: 358, endPoint x: 692, endPoint y: 295, distance: 121.2
click at [590, 358] on button "Обновить везде" at bounding box center [565, 348] width 92 height 24
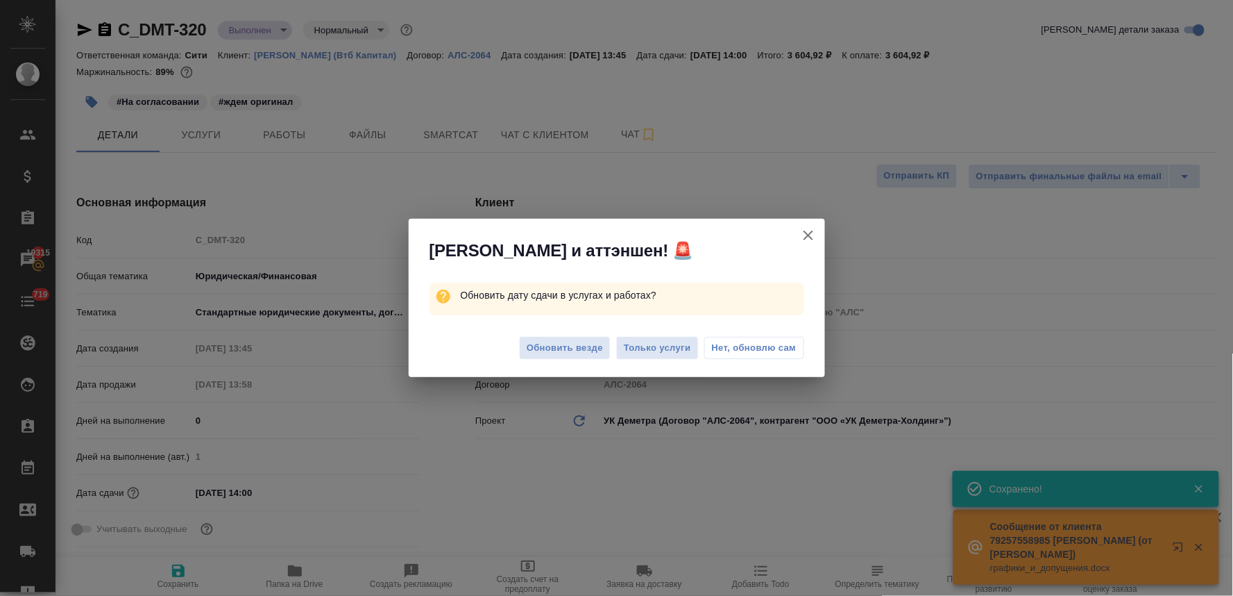
type textarea "x"
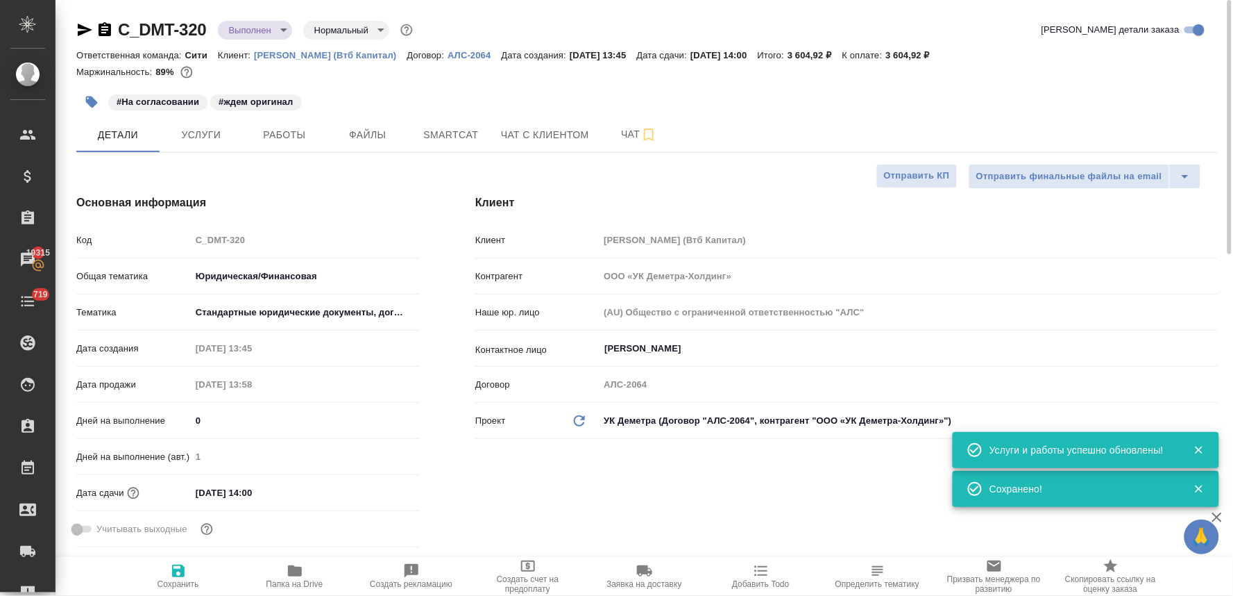
type textarea "x"
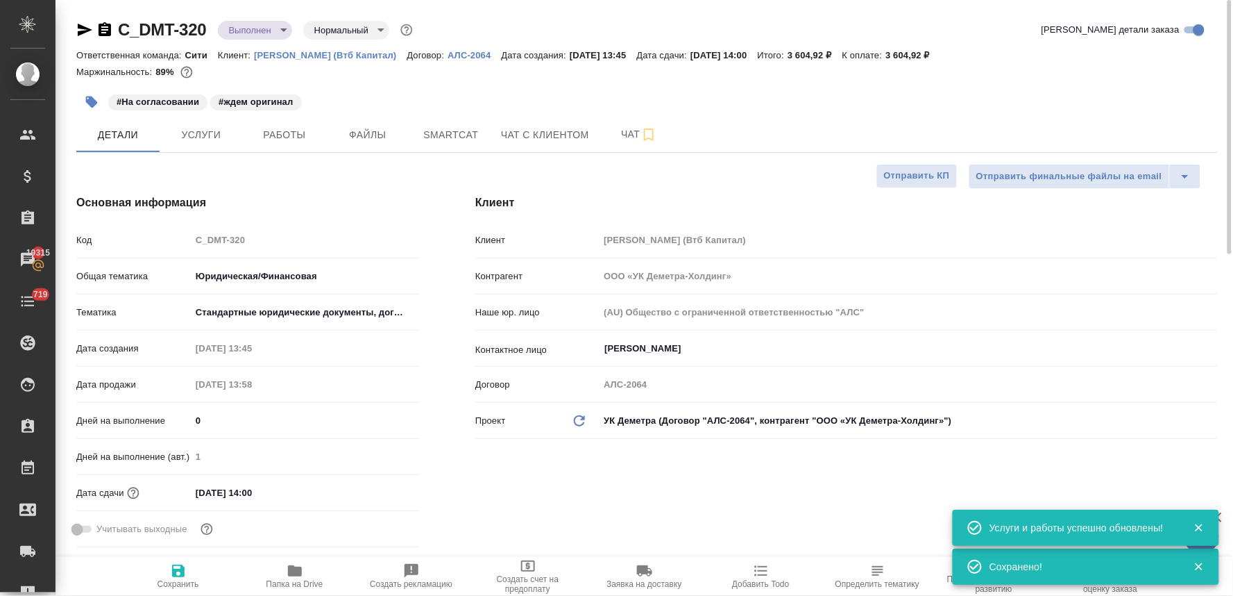
type textarea "x"
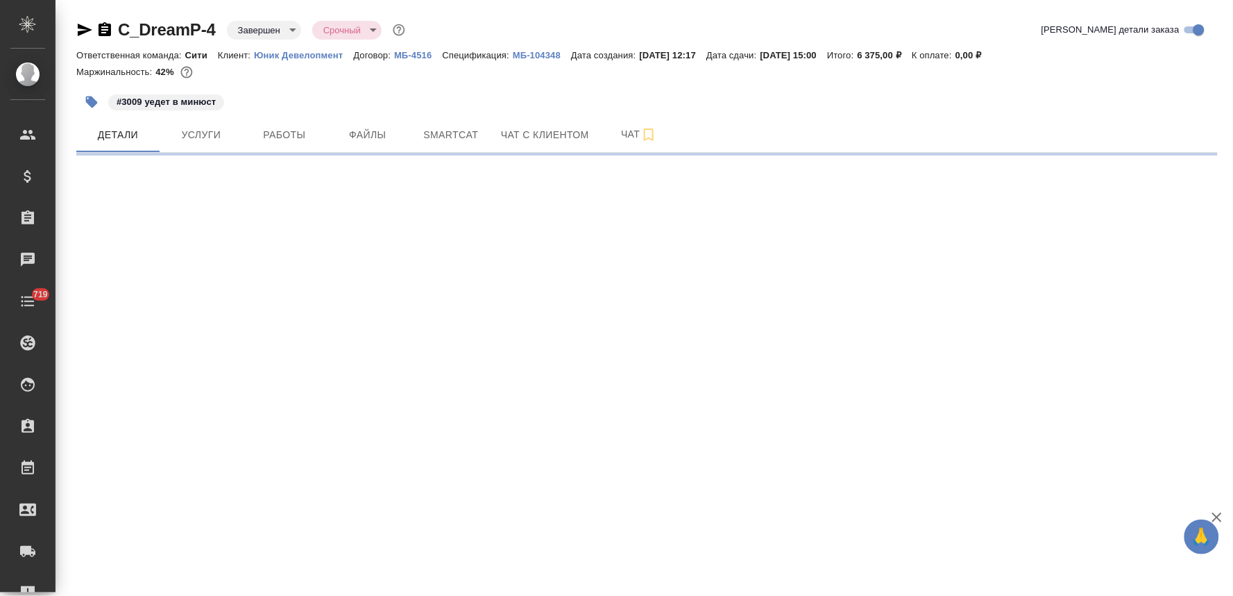
select select "RU"
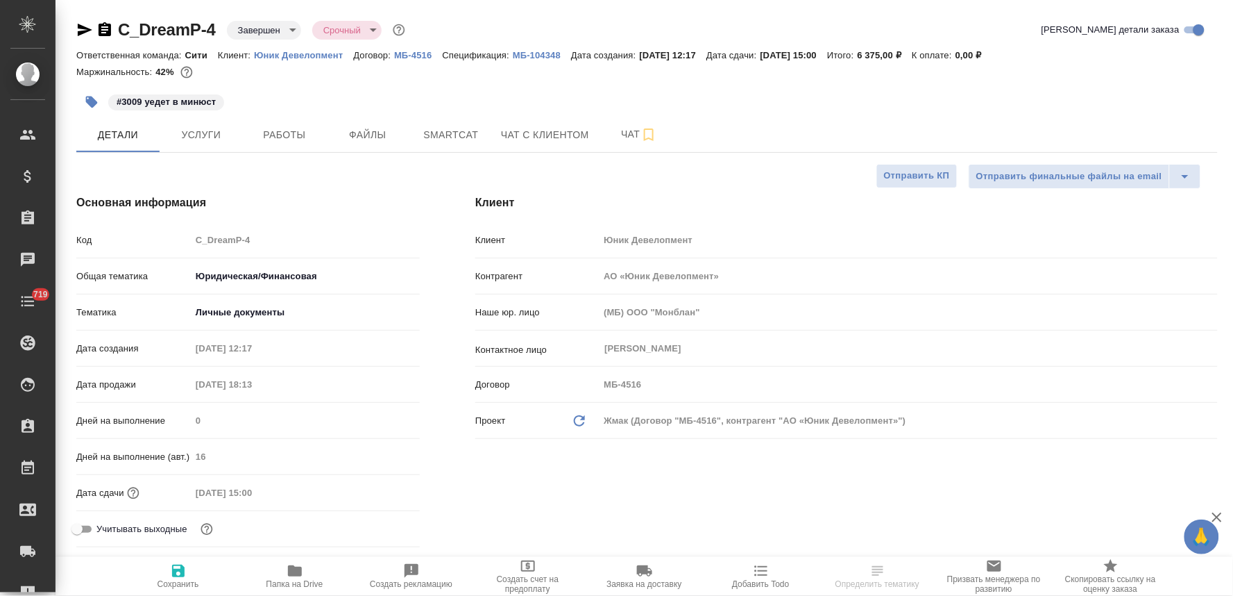
type textarea "x"
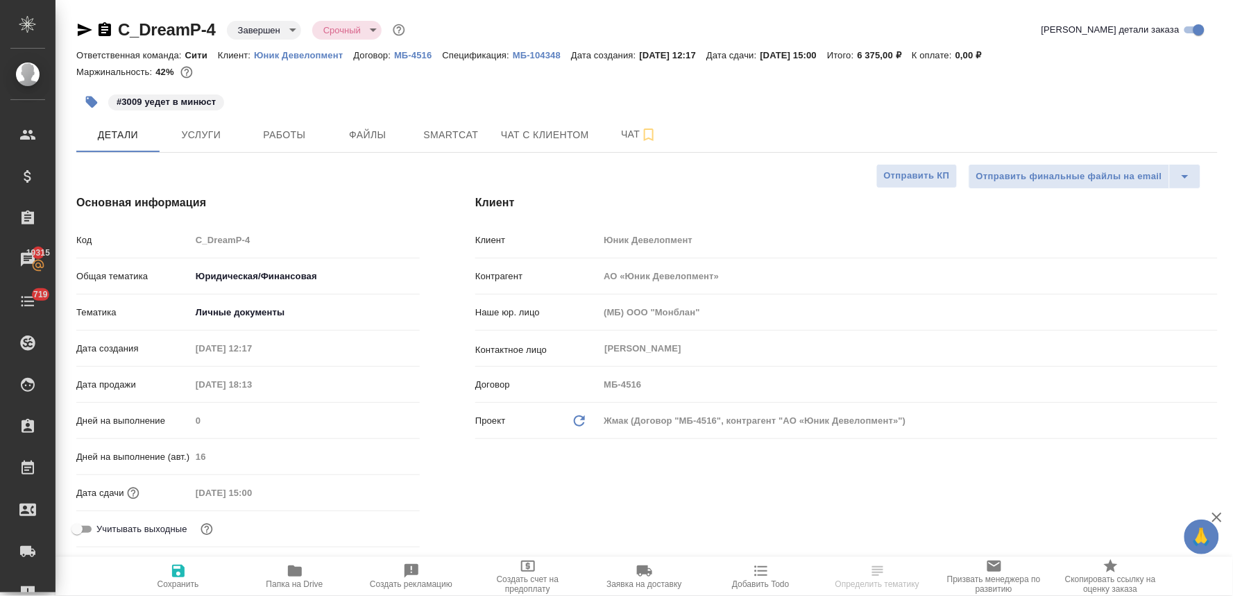
type textarea "x"
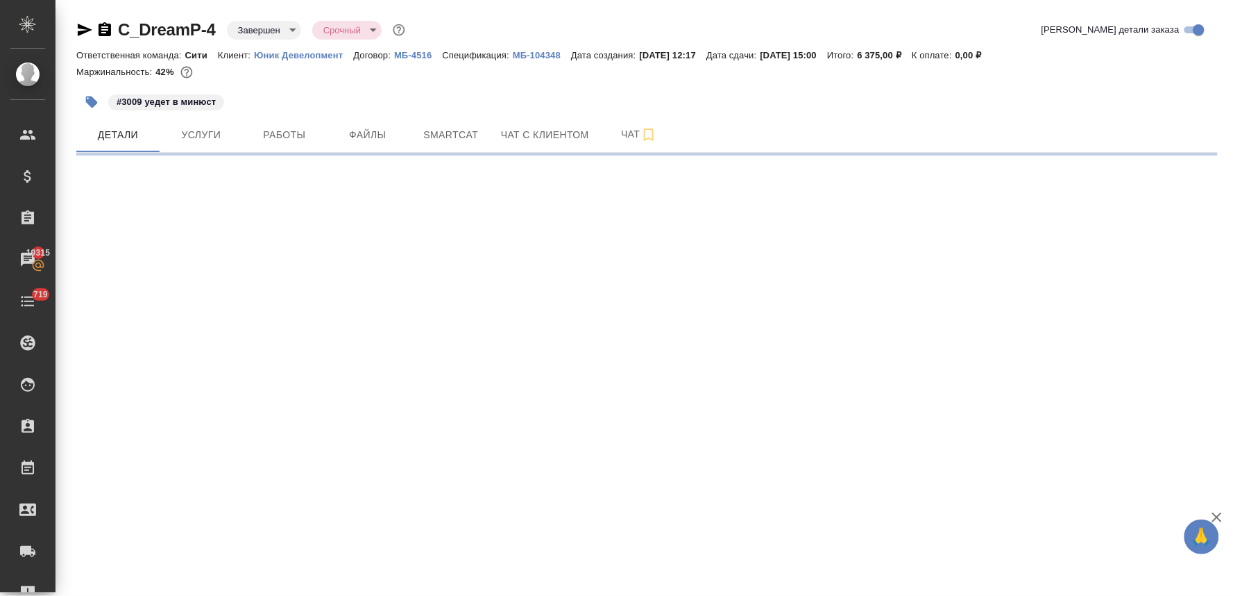
select select "RU"
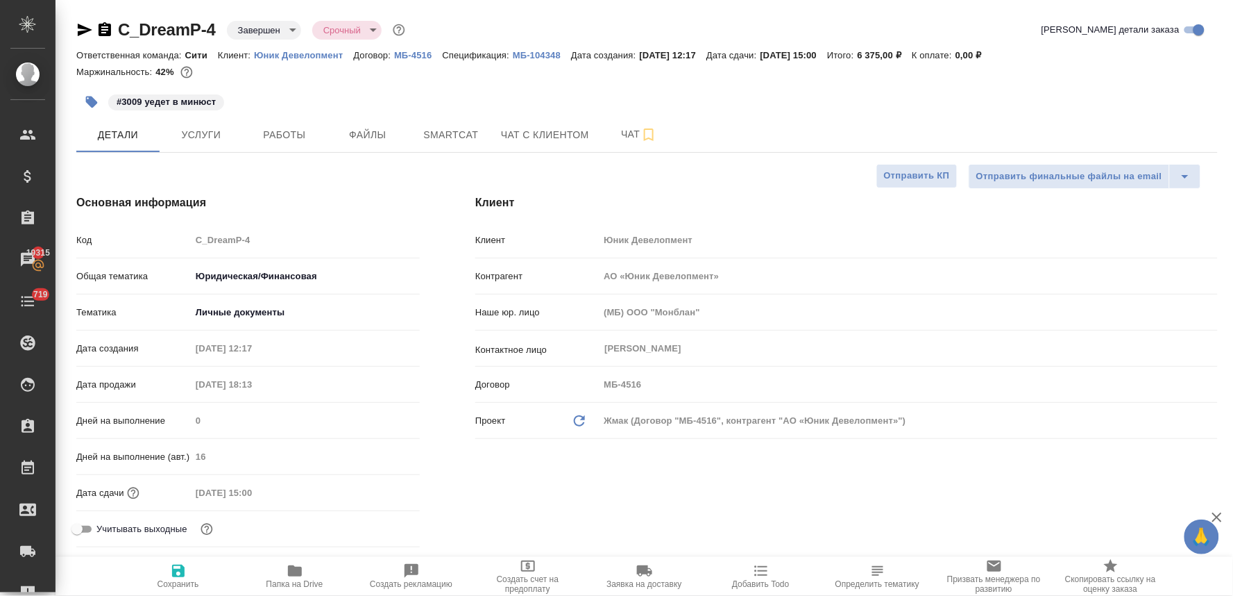
type textarea "x"
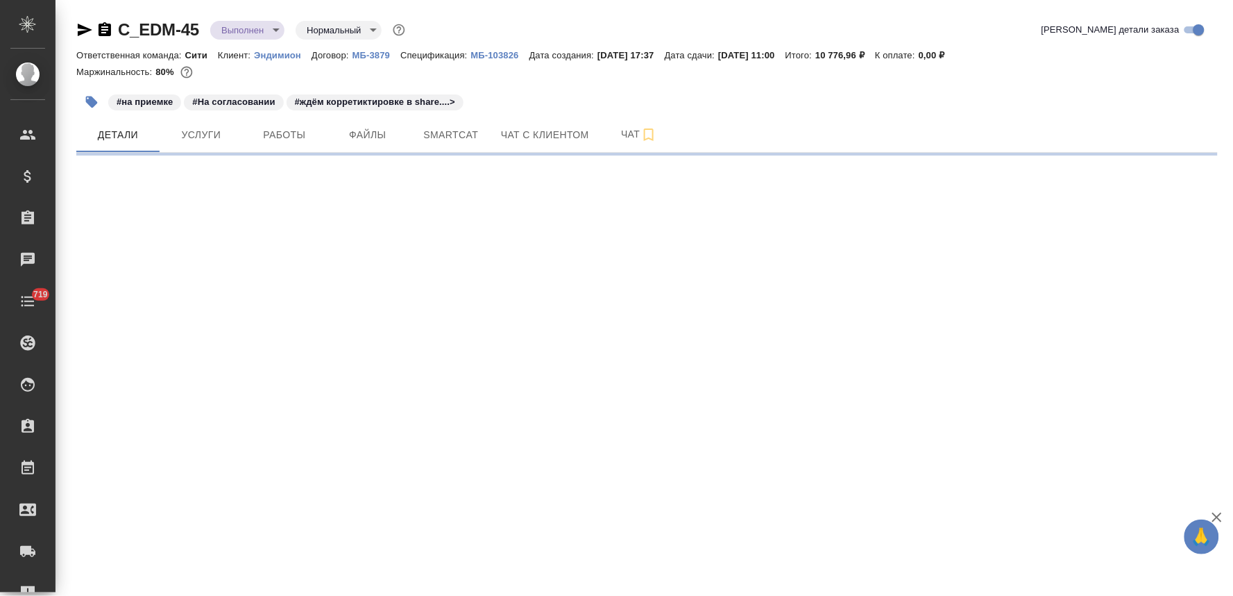
select select "RU"
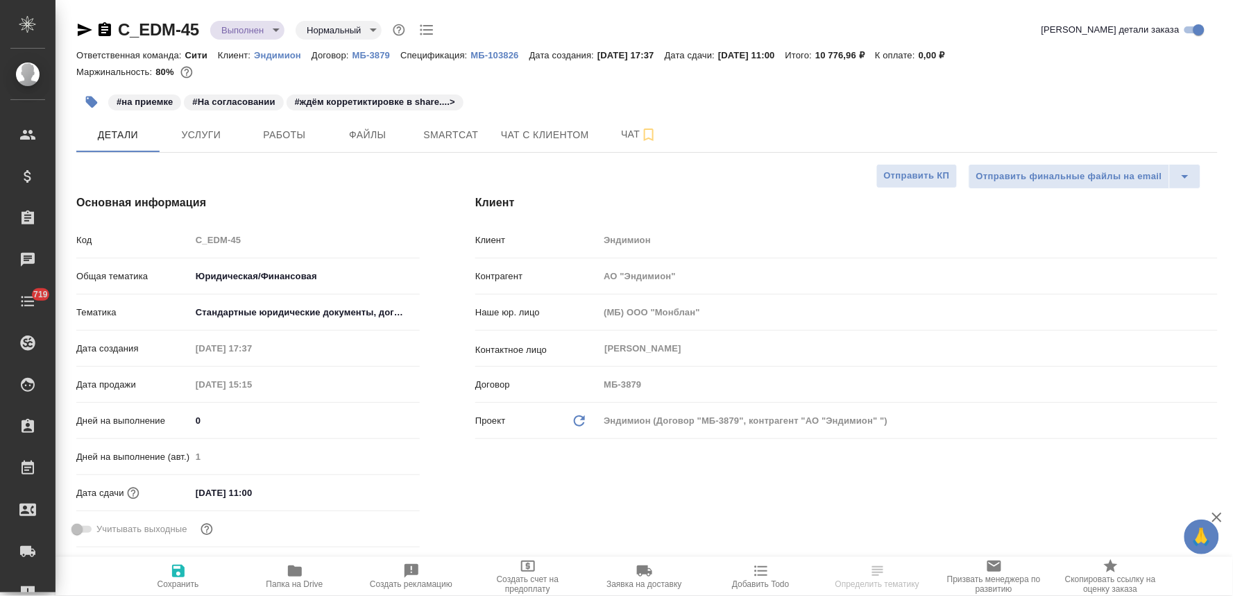
type textarea "x"
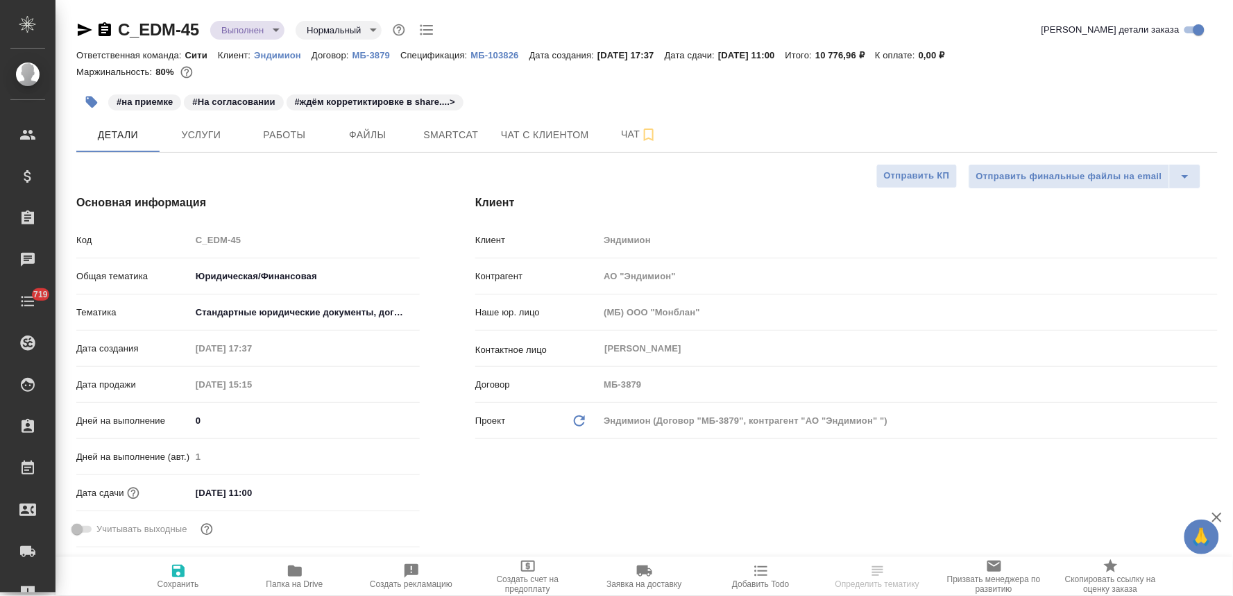
type textarea "x"
select select "RU"
type textarea "x"
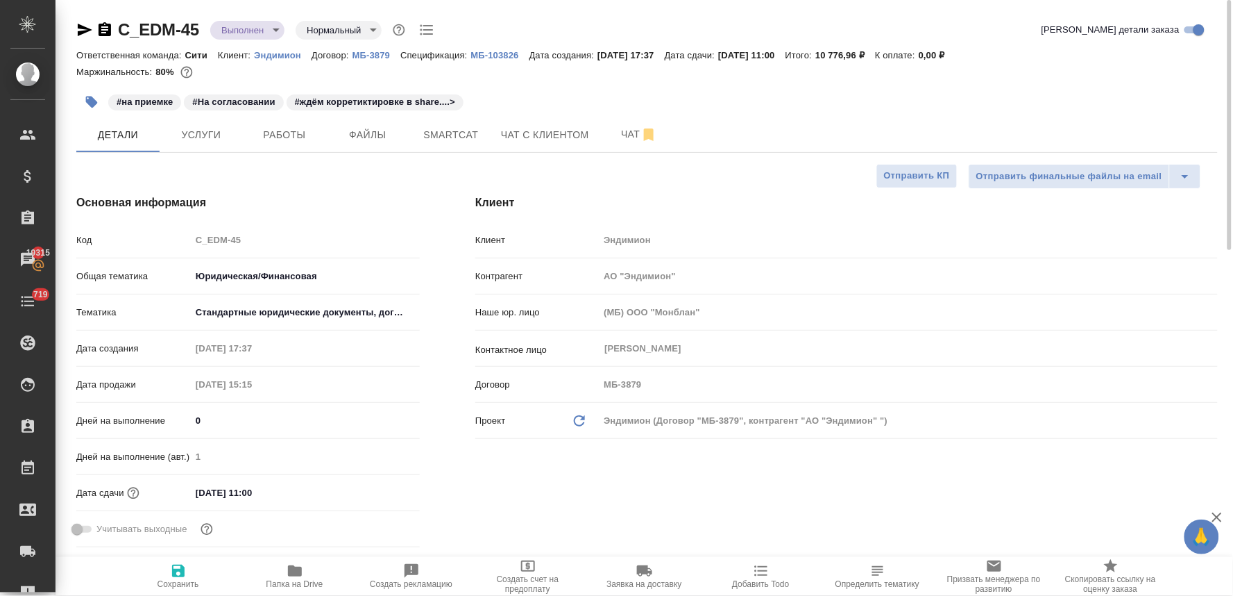
type textarea "x"
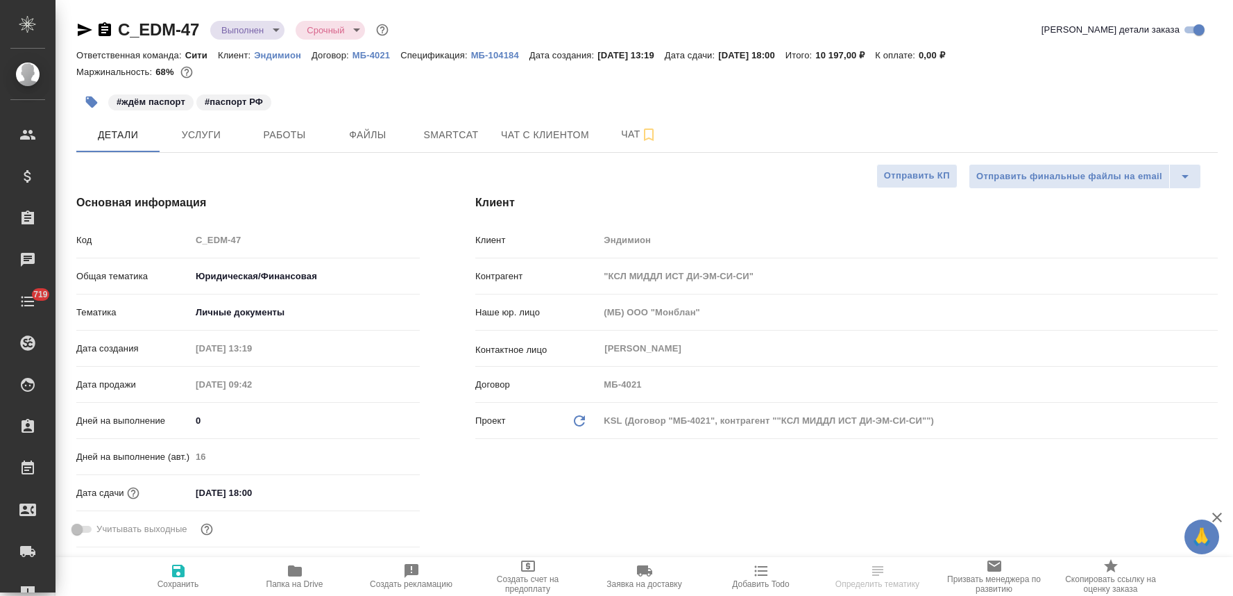
select select "RU"
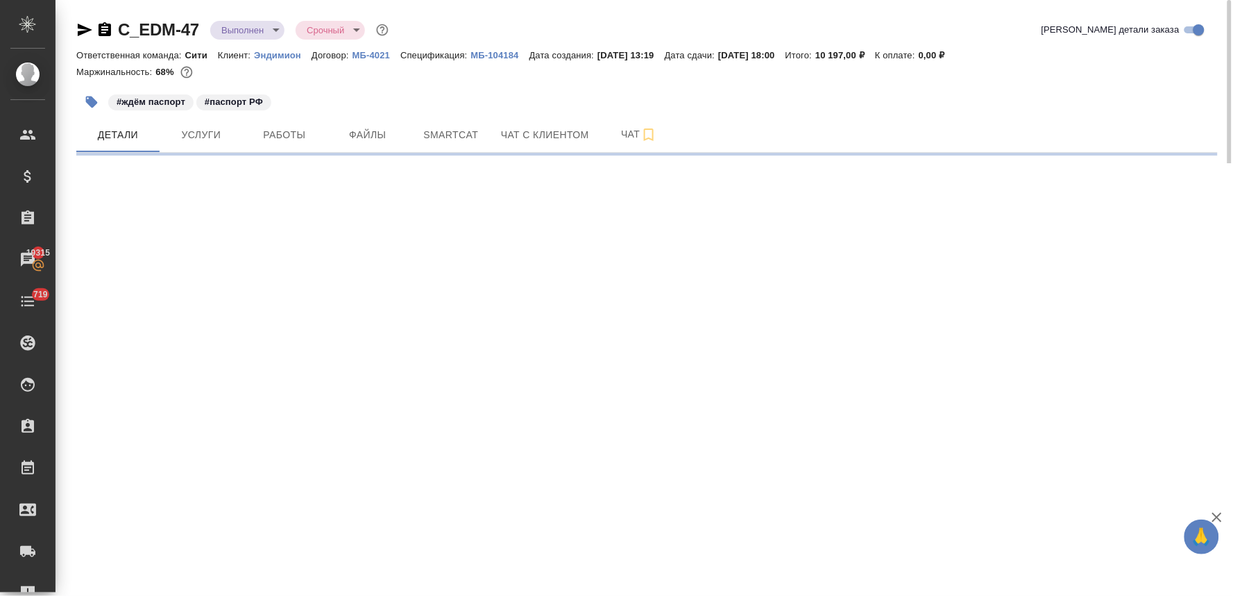
select select "RU"
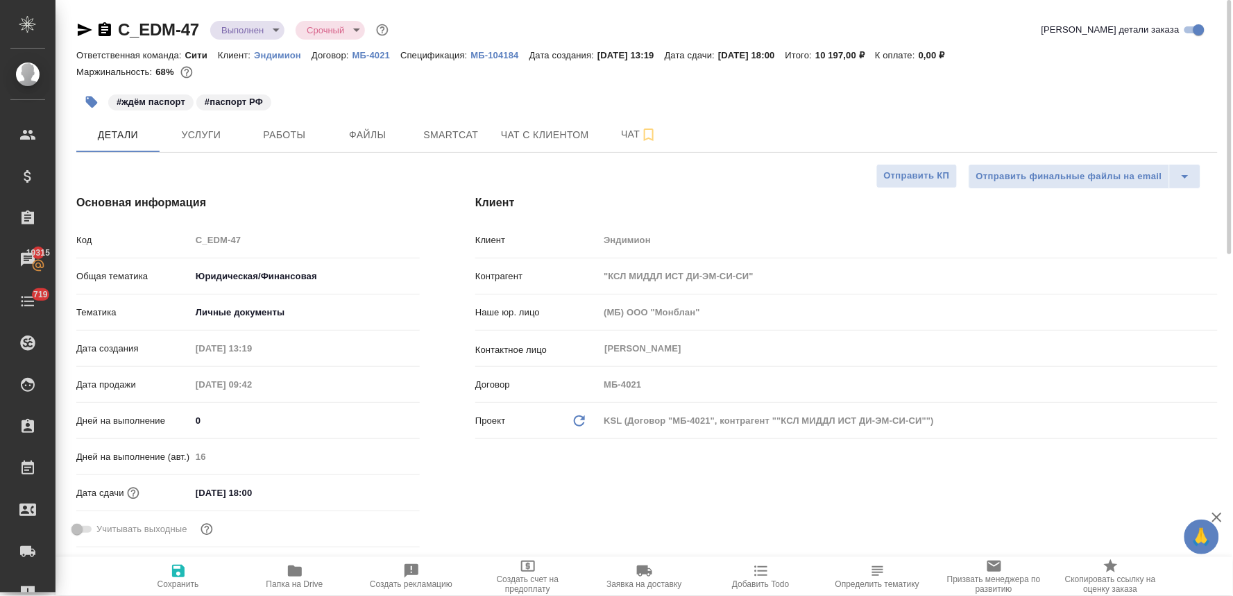
type textarea "x"
click at [88, 99] on icon "button" at bounding box center [92, 102] width 12 height 12
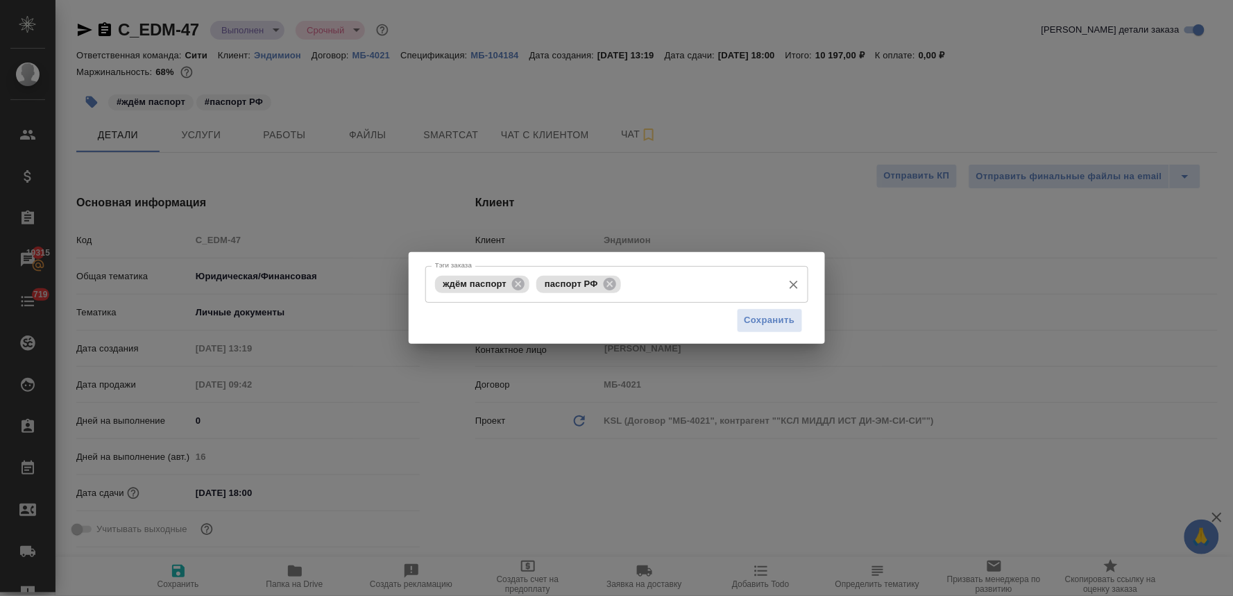
click at [692, 285] on input "Тэги заказа" at bounding box center [700, 284] width 151 height 24
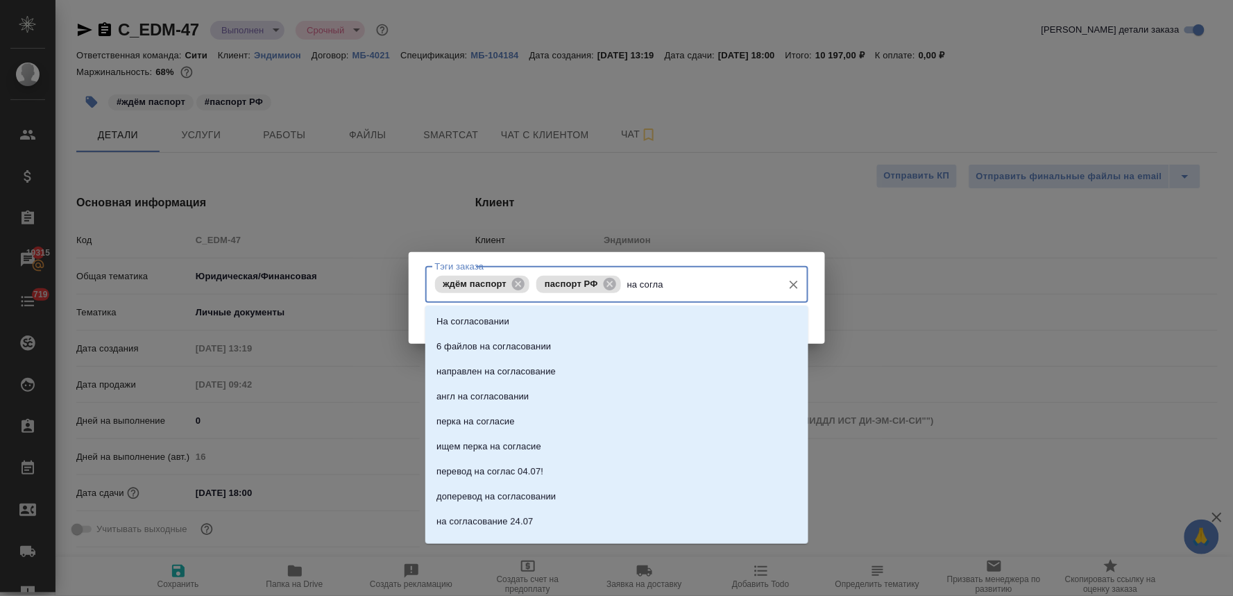
type input "на соглас"
click at [687, 314] on li "На согласовании" at bounding box center [616, 321] width 383 height 25
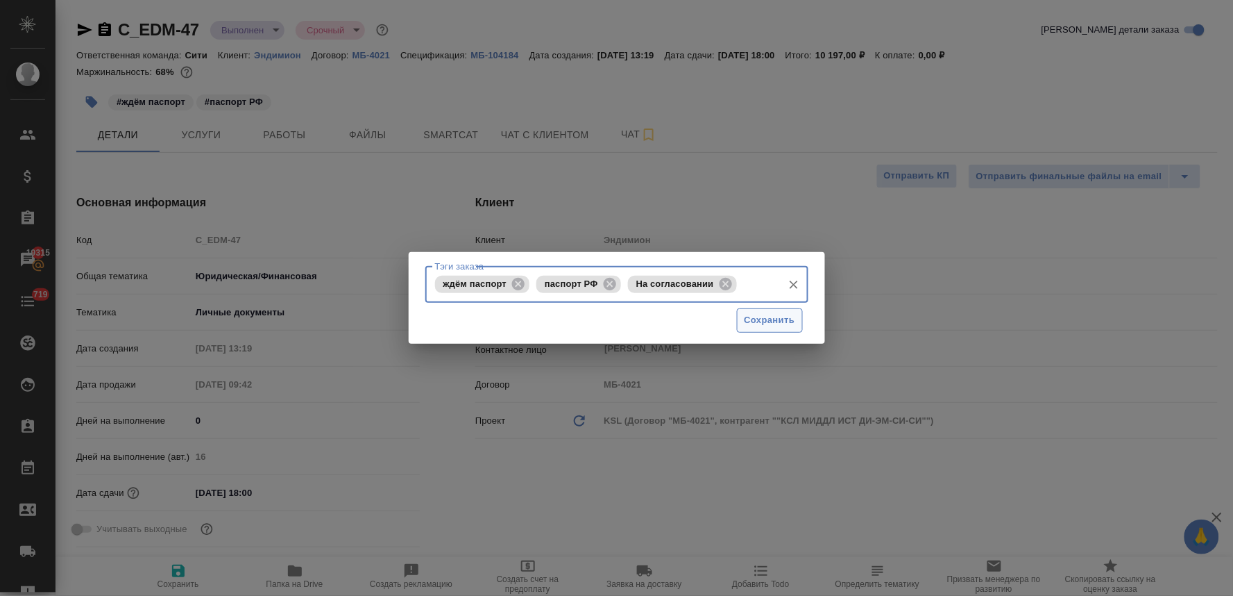
click at [769, 326] on span "Сохранить" at bounding box center [770, 320] width 51 height 16
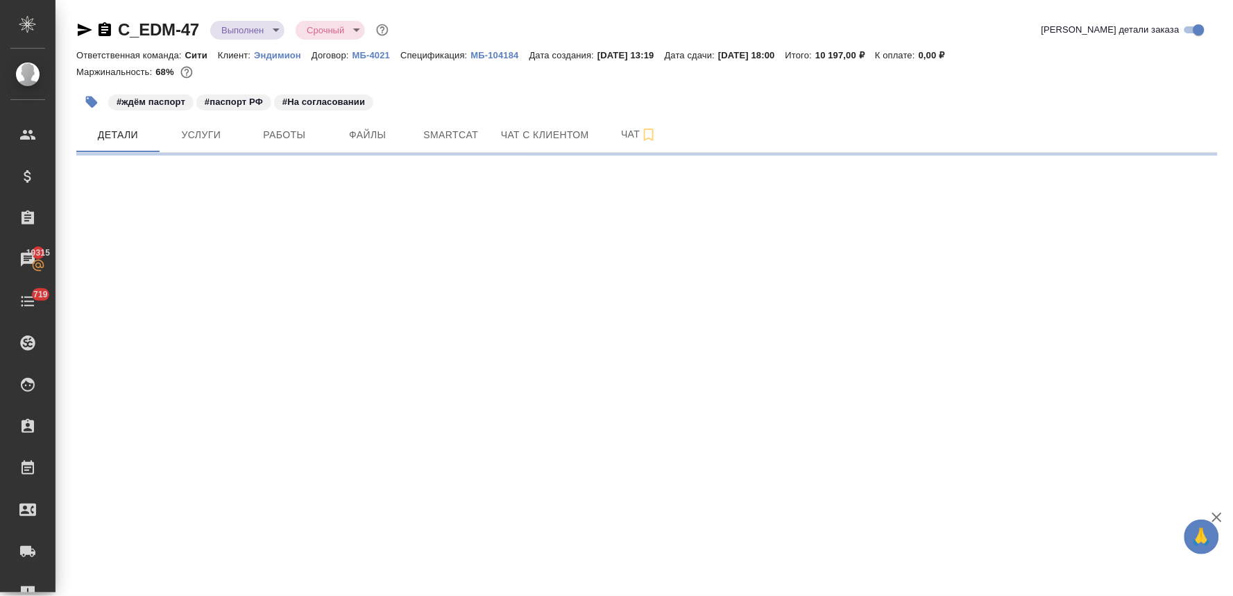
select select "RU"
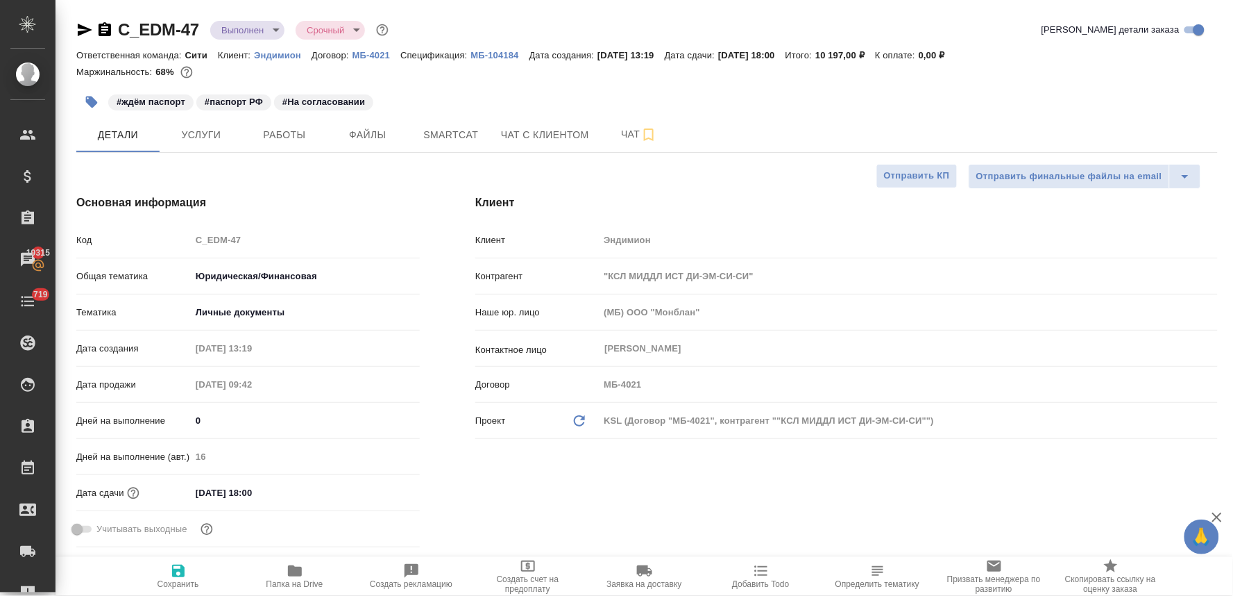
type textarea "x"
click at [289, 496] on input "01.10.2025 18:00" at bounding box center [252, 492] width 121 height 20
click at [380, 488] on icon "button" at bounding box center [379, 491] width 12 height 14
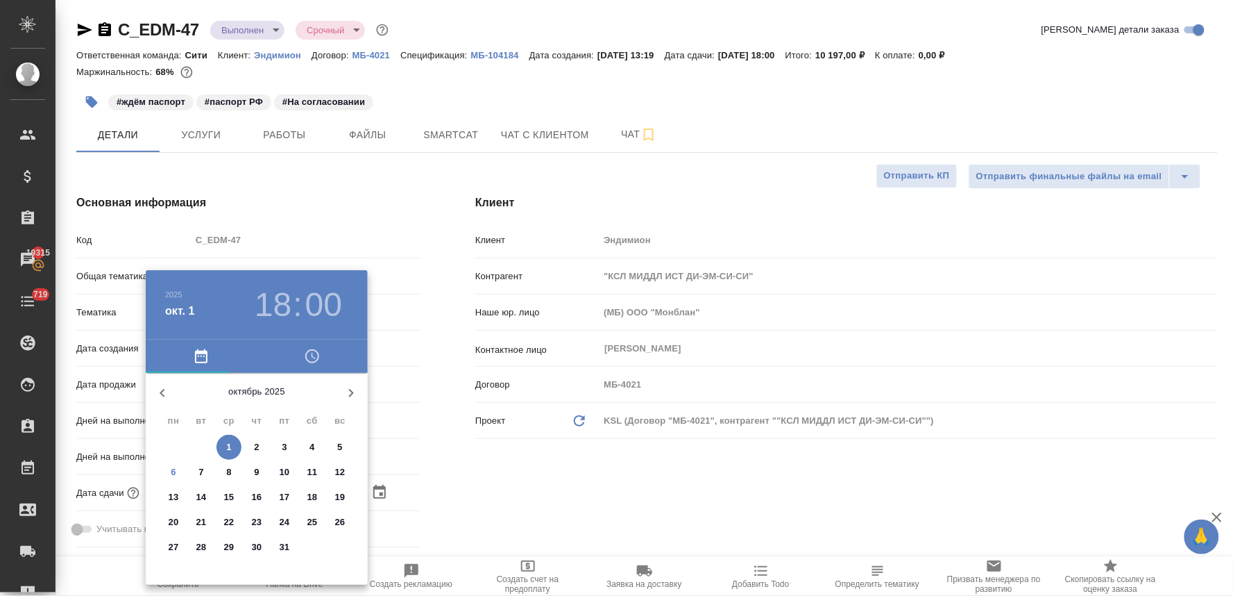
click at [287, 473] on p "10" at bounding box center [285, 472] width 10 height 14
type input "10.10.2025 18:00"
type textarea "x"
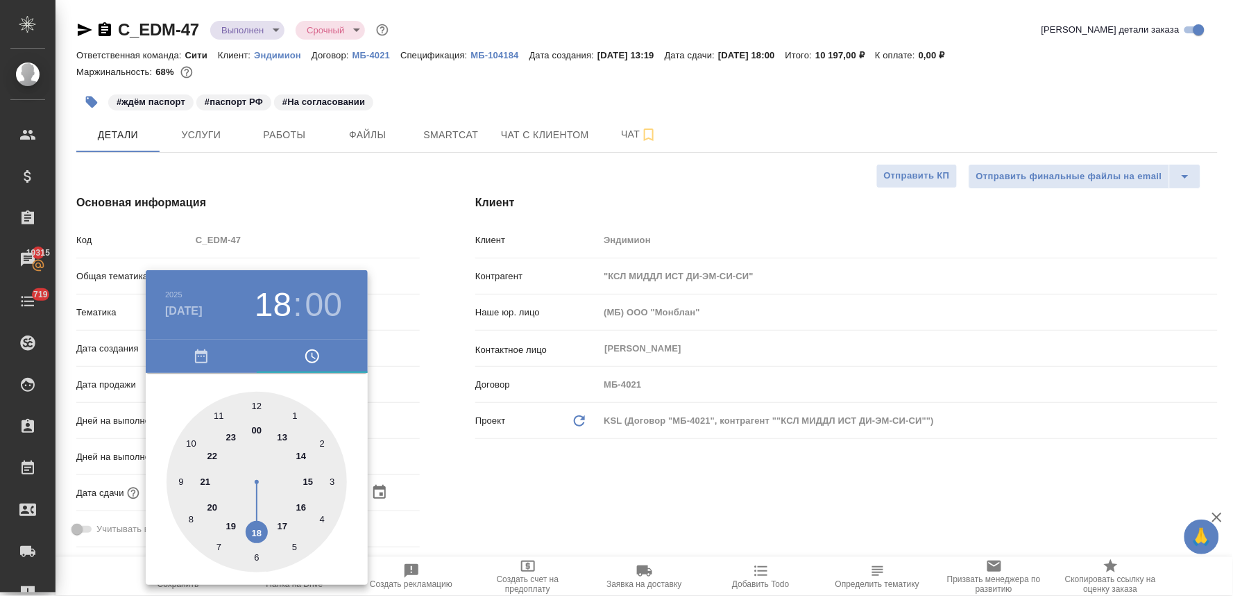
click at [616, 477] on div at bounding box center [616, 298] width 1233 height 596
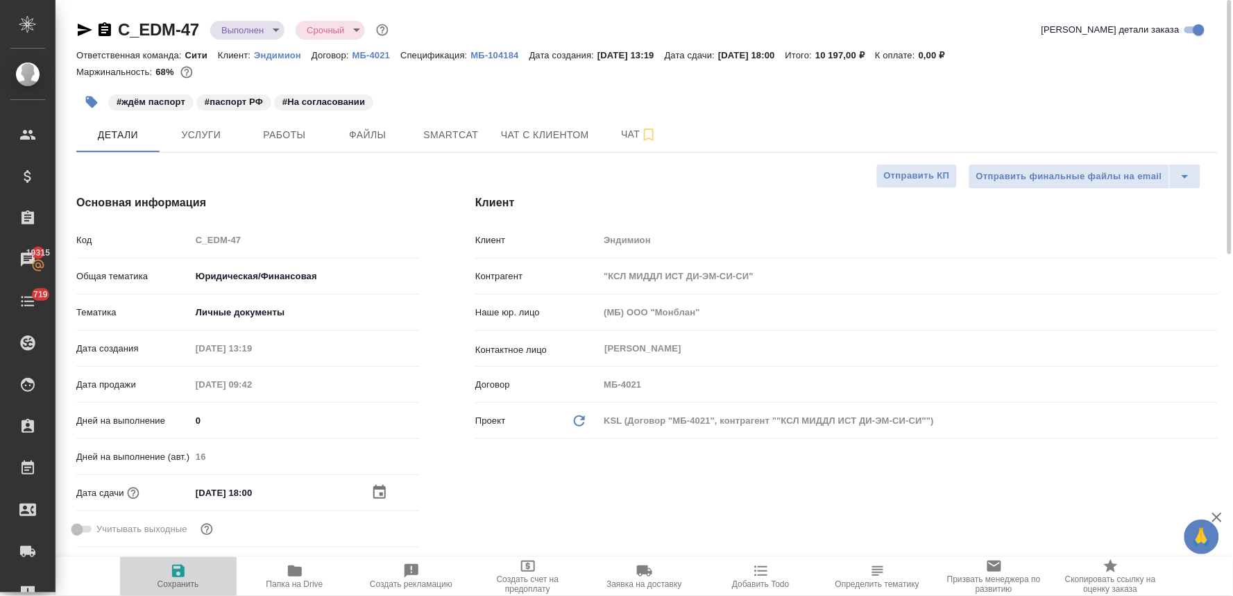
click at [160, 571] on span "Сохранить" at bounding box center [178, 575] width 100 height 26
type textarea "x"
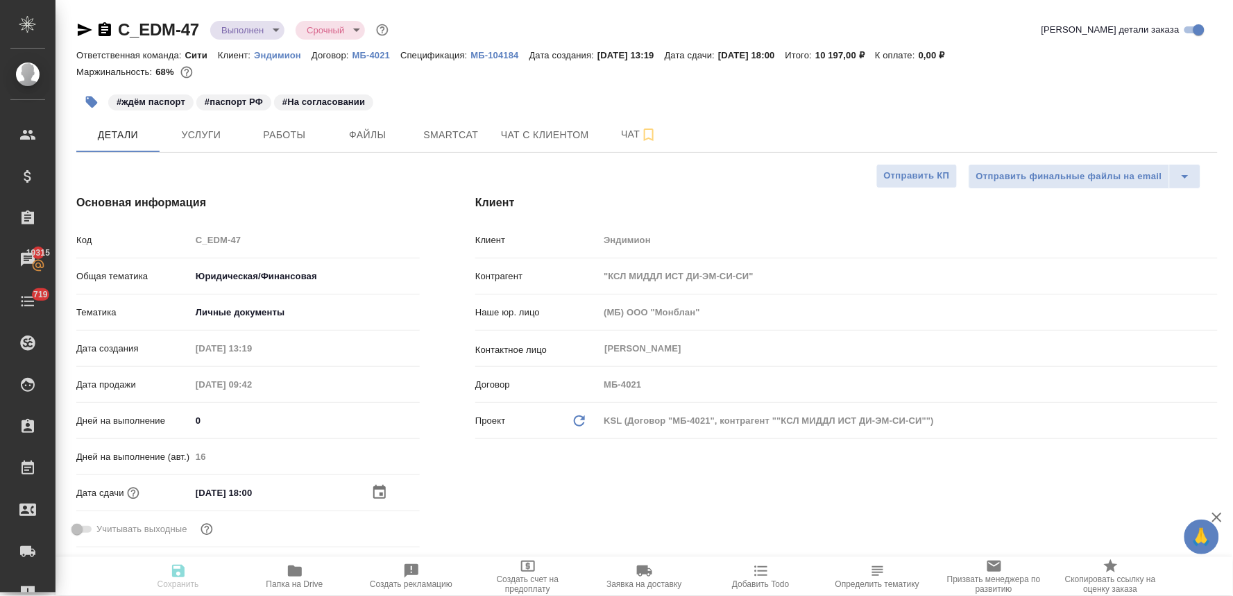
type textarea "x"
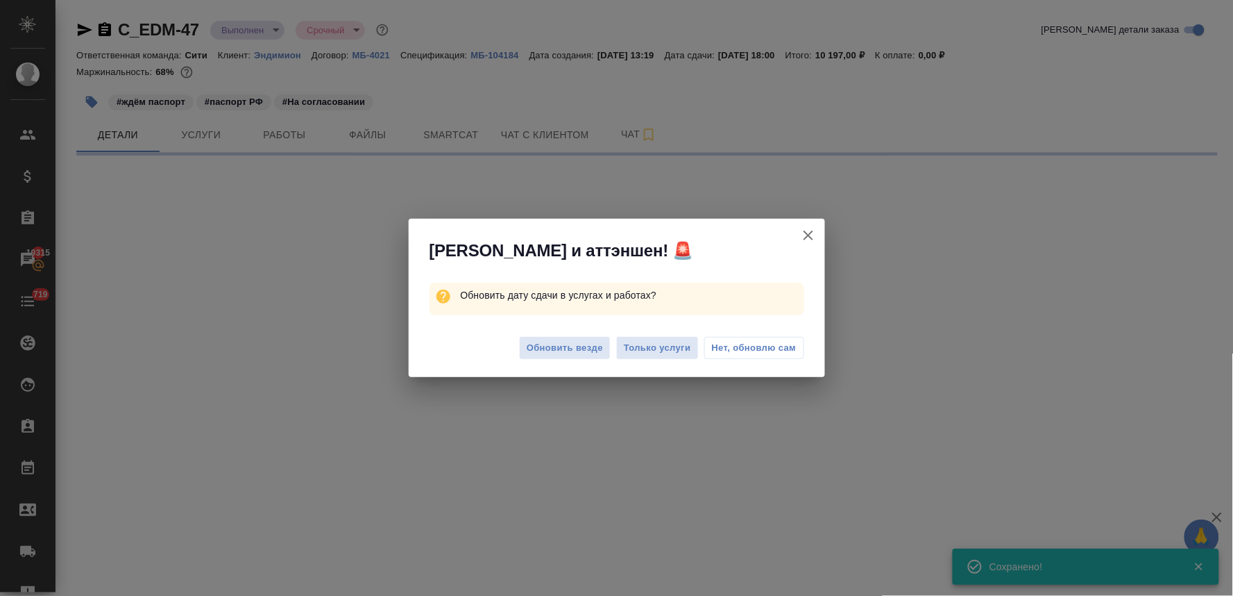
select select "RU"
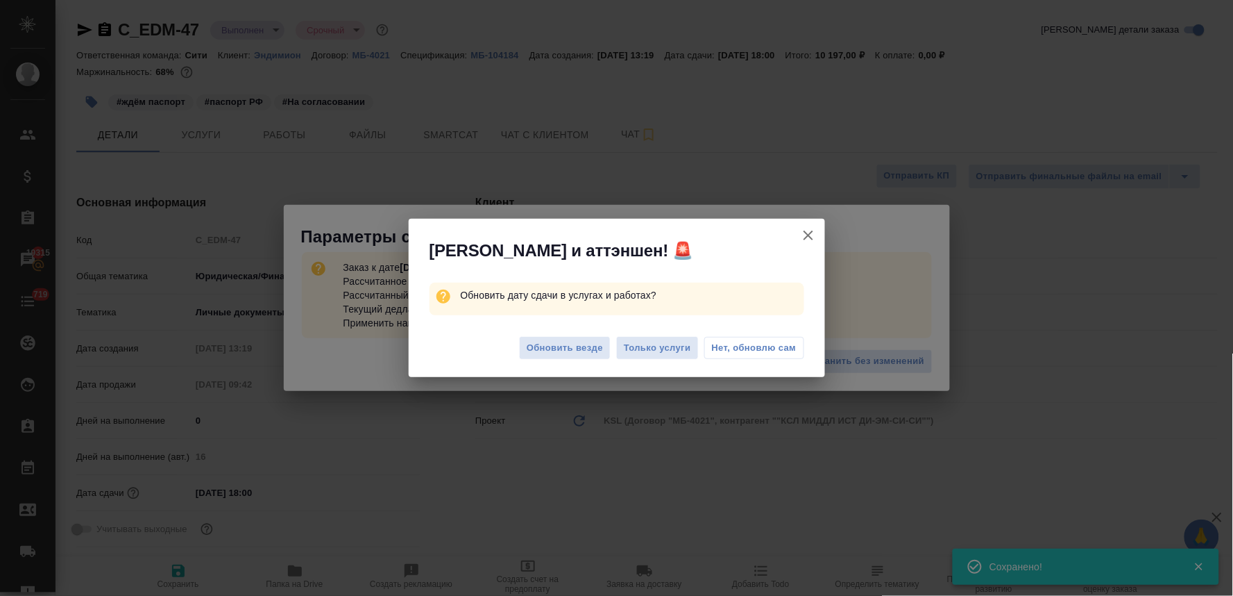
type textarea "x"
click at [571, 347] on span "Обновить везде" at bounding box center [565, 348] width 76 height 16
type textarea "x"
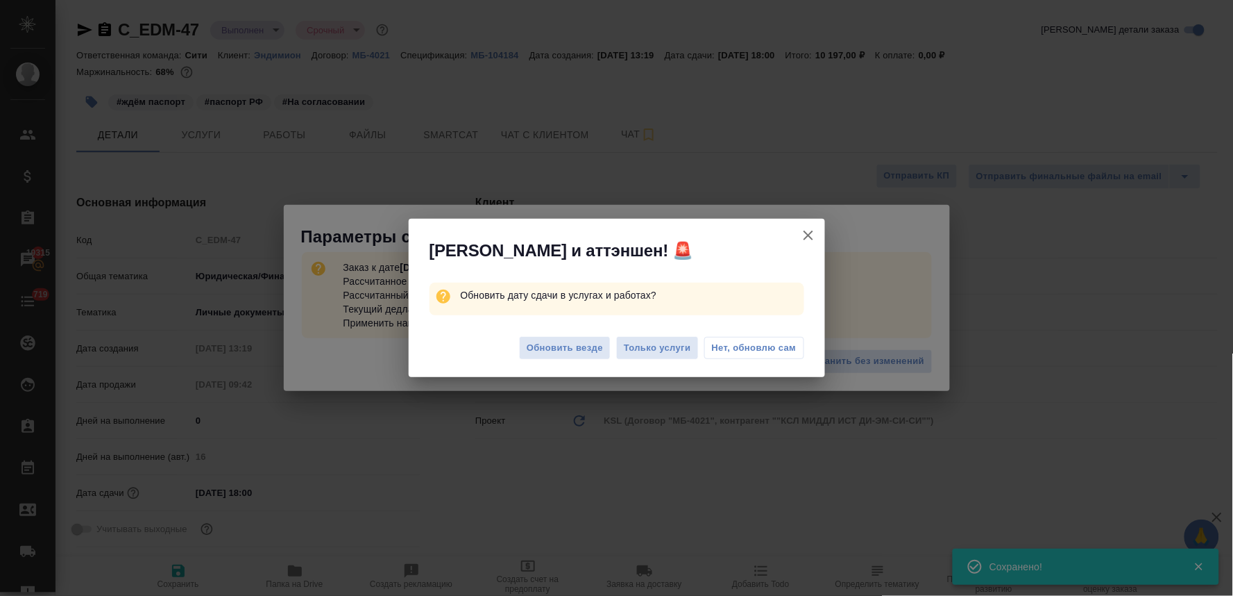
type textarea "x"
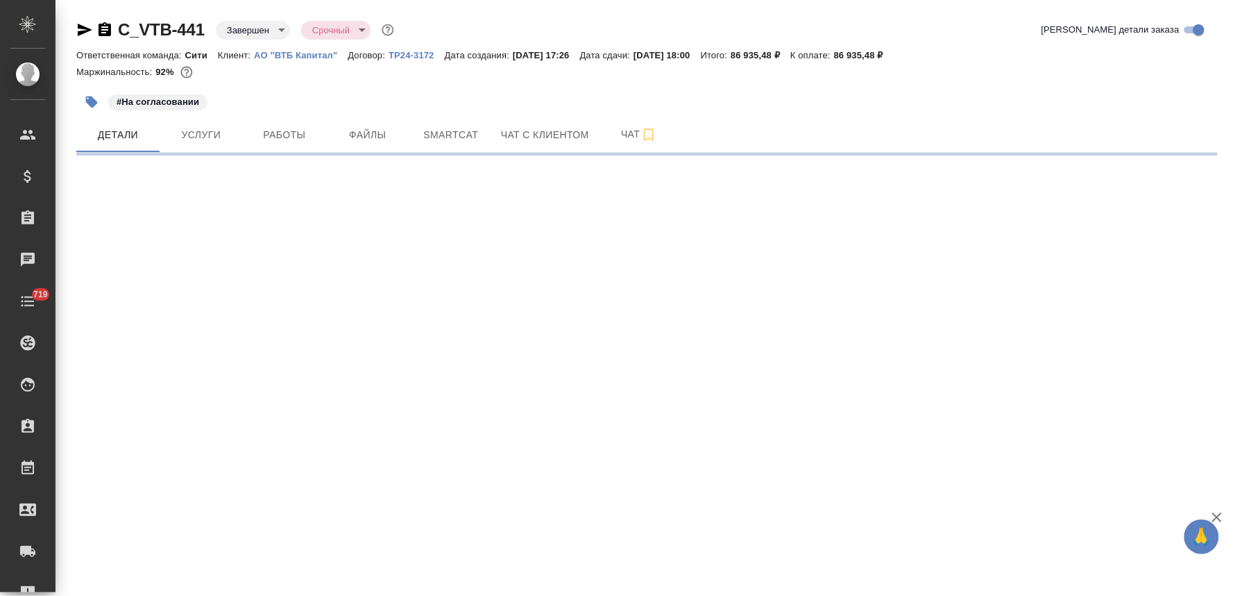
select select "RU"
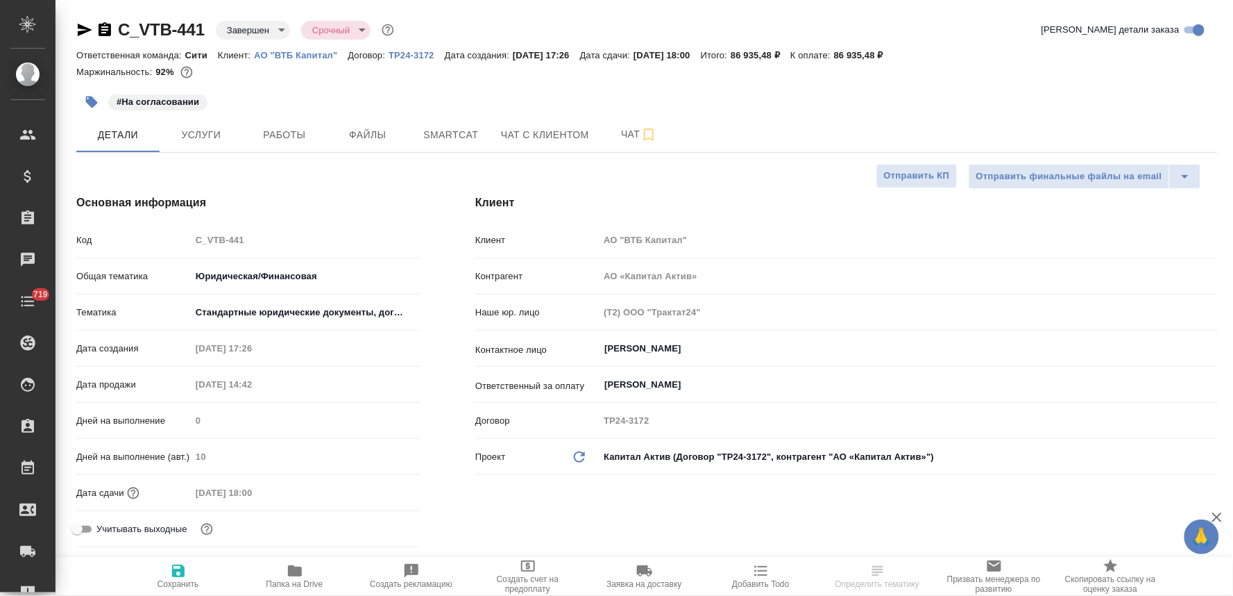
click at [255, 31] on body "🙏 .cls-1 fill:#fff; AWATERA Lyamina [PERSON_NAME] Спецификации Заказы Чаты 719 …" at bounding box center [616, 298] width 1233 height 596
type textarea "x"
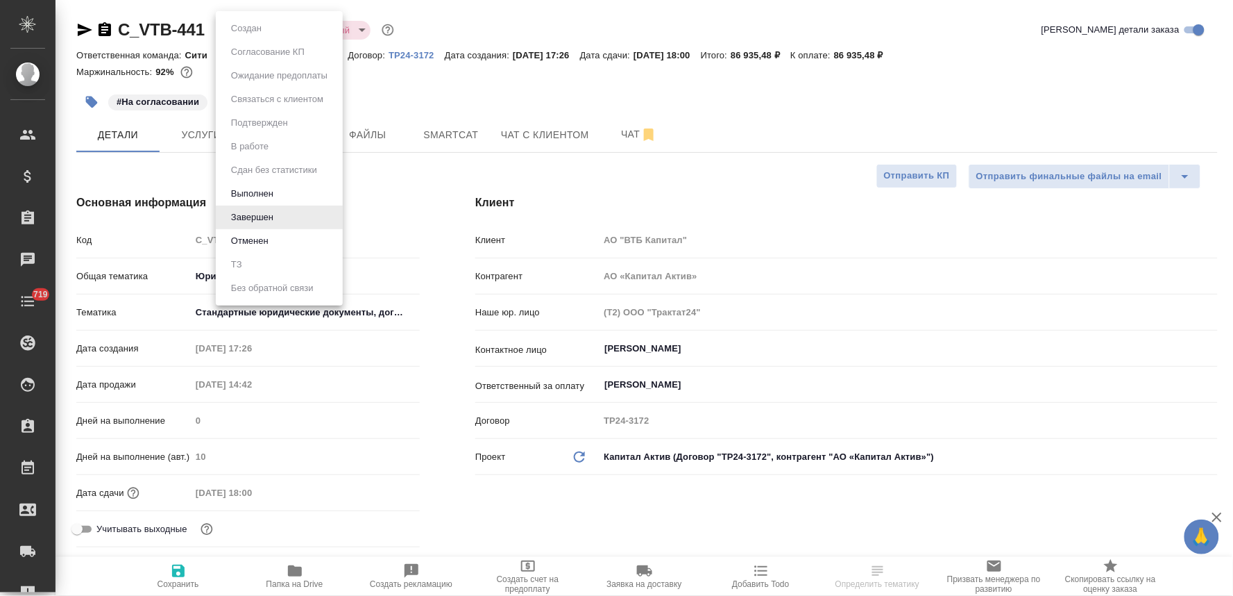
click at [260, 189] on button "Выполнен" at bounding box center [252, 193] width 51 height 15
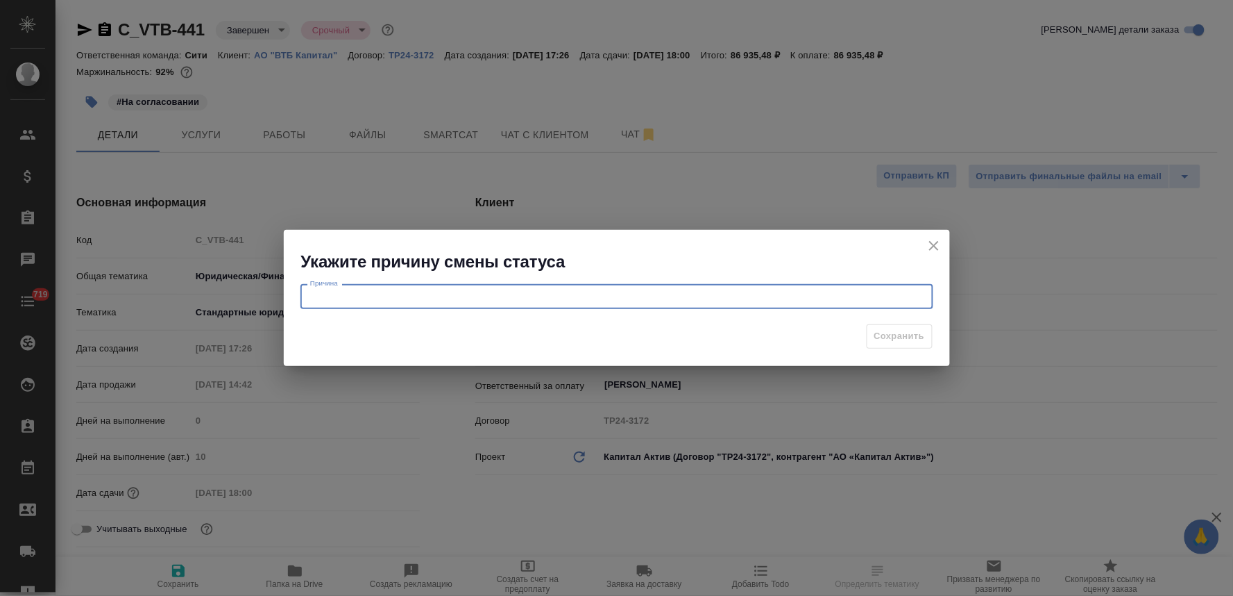
click at [473, 301] on textarea at bounding box center [617, 297] width 614 height 10
type textarea "-"
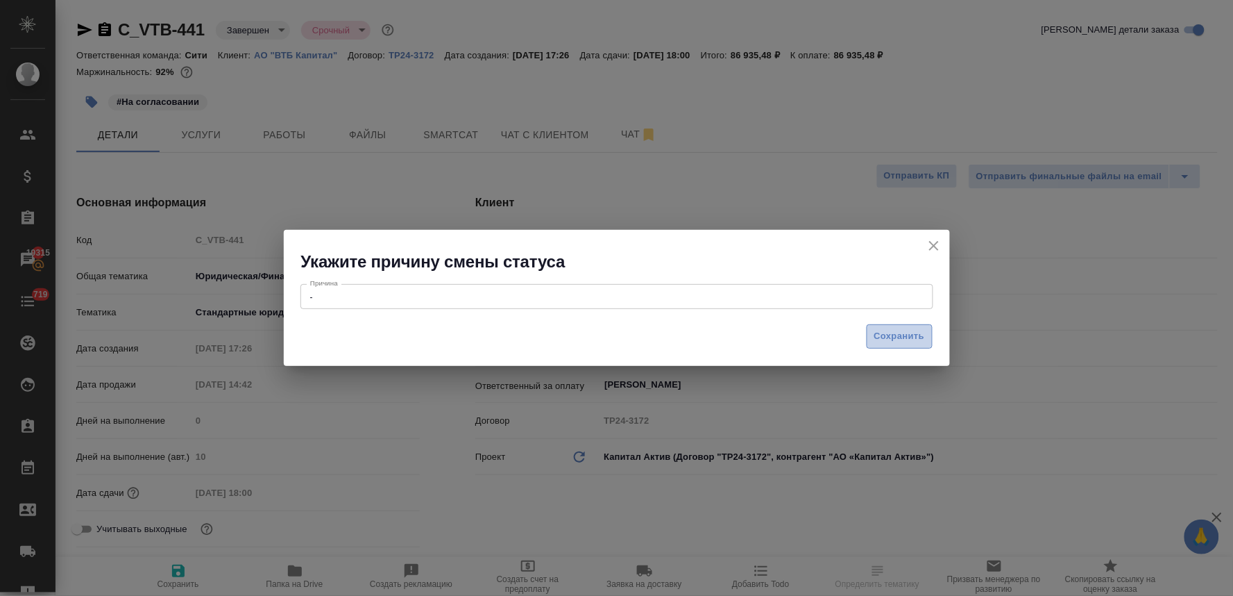
click at [883, 339] on span "Сохранить" at bounding box center [900, 336] width 51 height 16
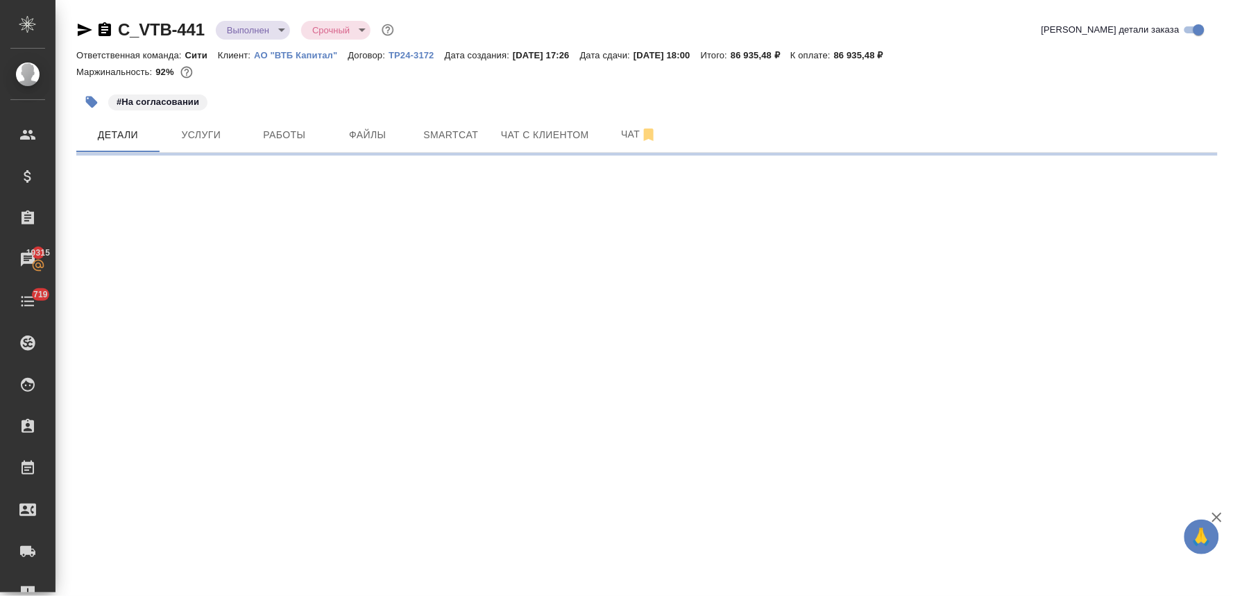
select select "RU"
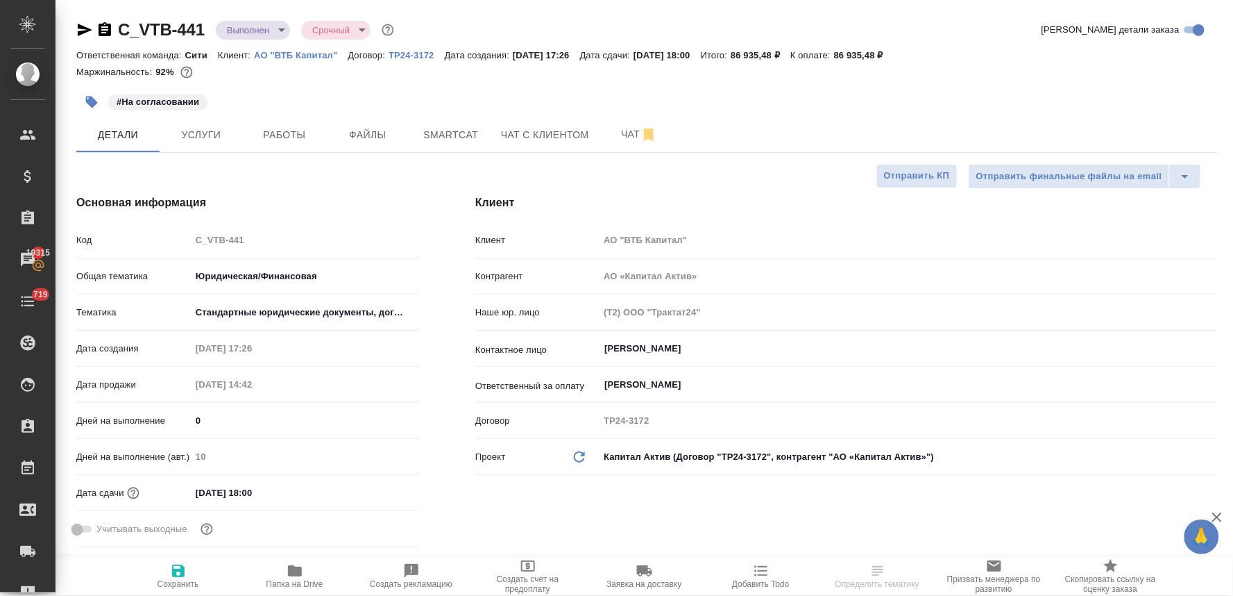
type textarea "x"
click at [298, 496] on input "30.09.2025 18:00" at bounding box center [251, 492] width 121 height 20
click at [377, 489] on icon "button" at bounding box center [379, 492] width 17 height 17
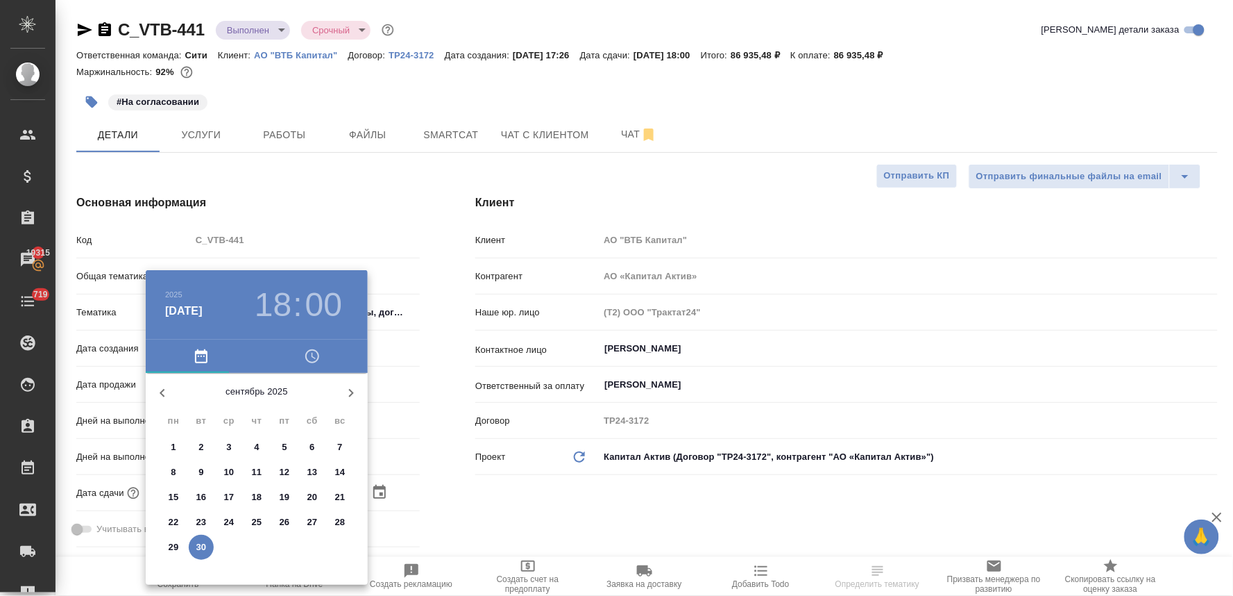
click at [351, 391] on icon "button" at bounding box center [351, 393] width 5 height 8
click at [227, 446] on p "1" at bounding box center [228, 447] width 5 height 14
type input "01.10.2025 18:00"
type textarea "x"
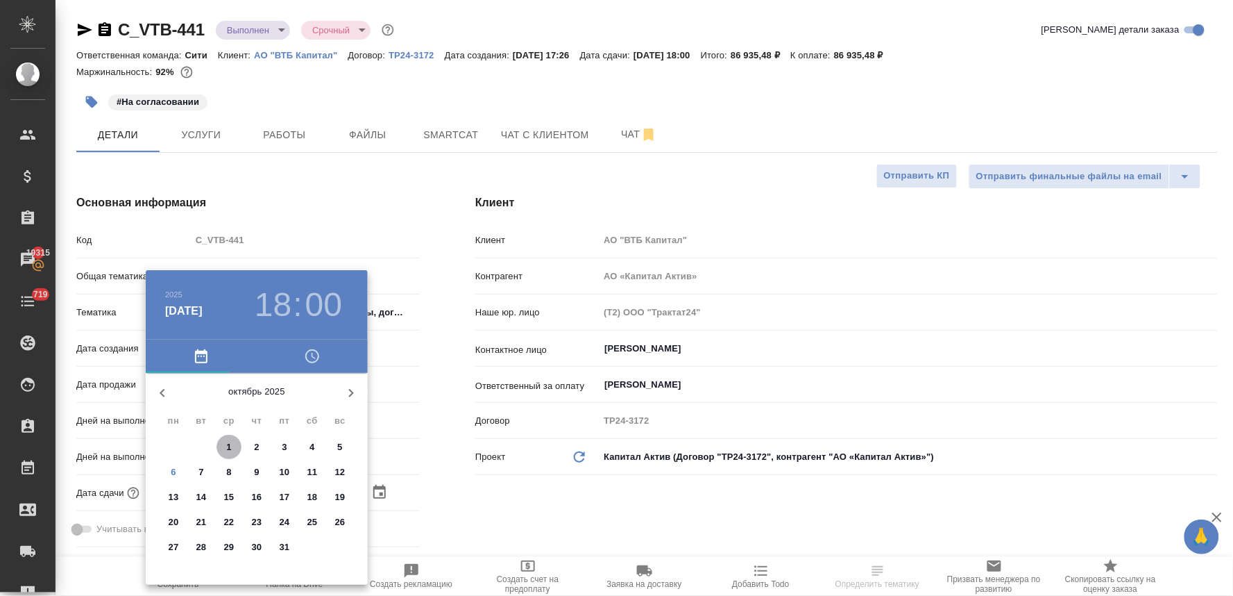
type textarea "x"
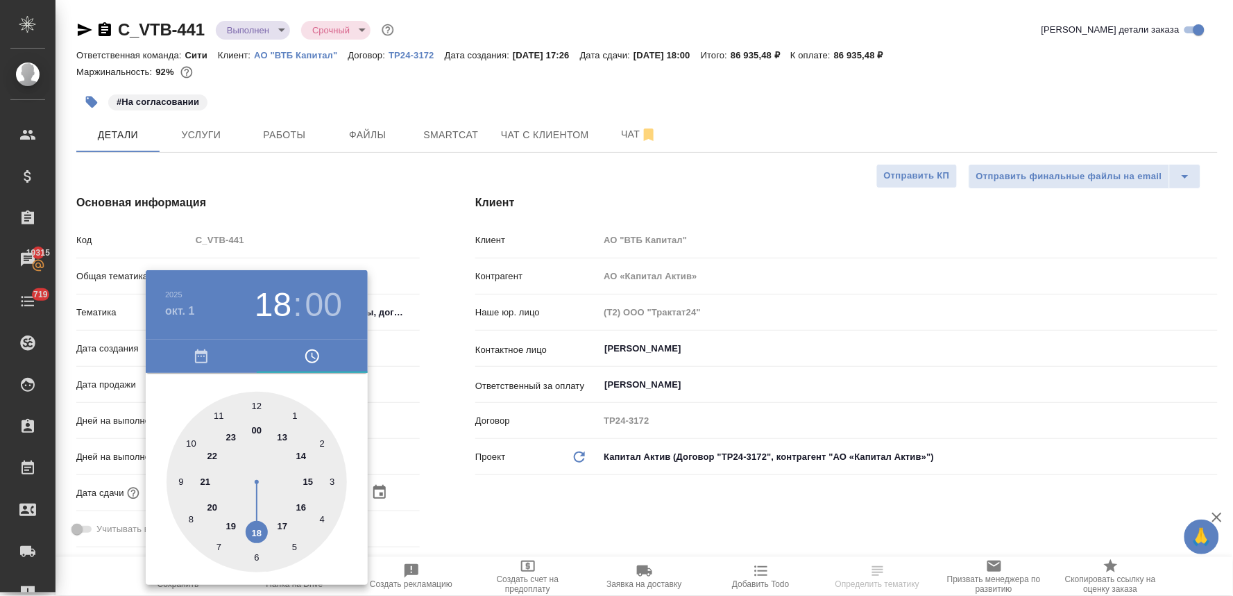
click at [557, 494] on div ".cls-1 fill:#fff; AWATERA Lyamina Nadezhda Клиенты Спецификации Заказы 19315 Ча…" at bounding box center [616, 298] width 1233 height 596
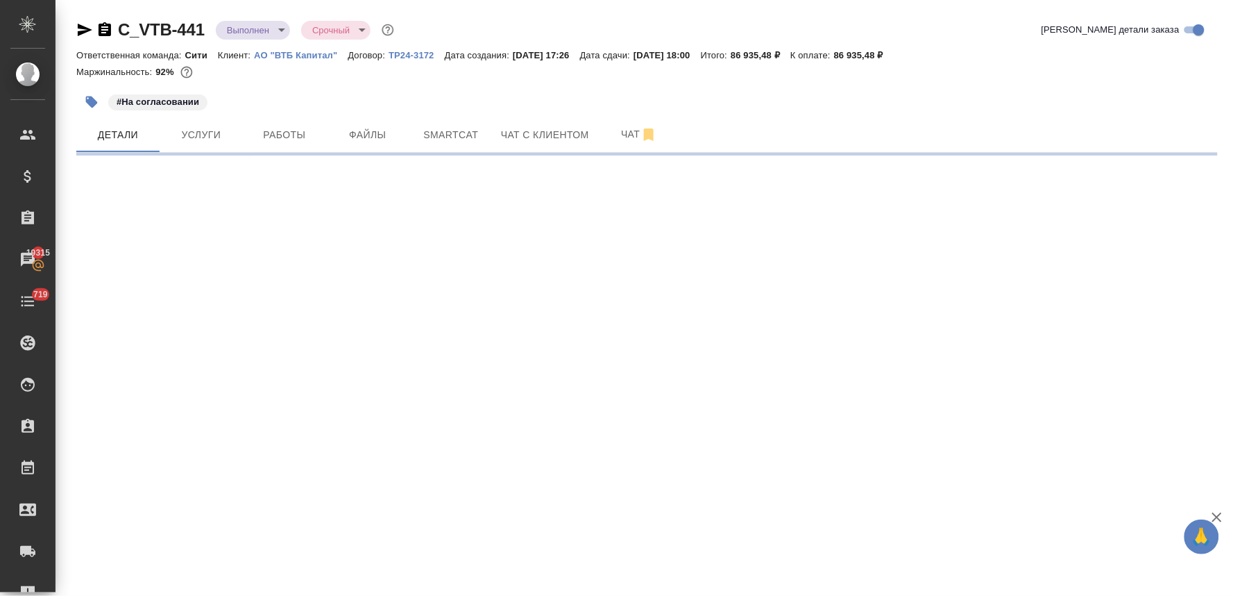
select select "RU"
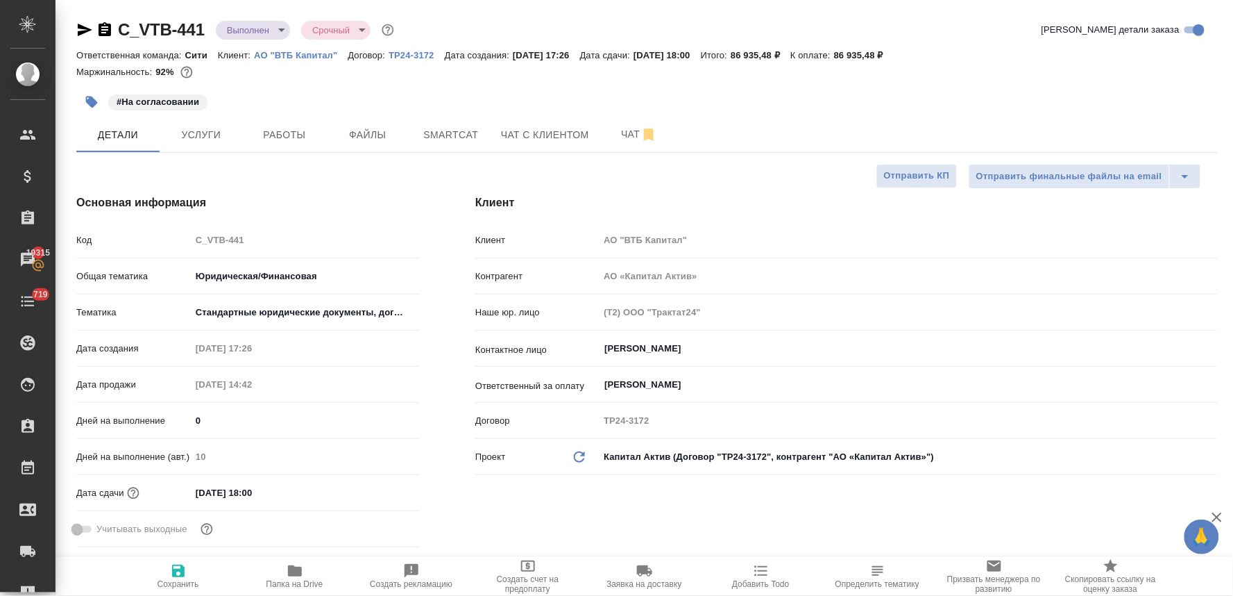
type textarea "x"
click at [286, 503] on div "Дата сдачи 30.09.2025 18:00" at bounding box center [248, 492] width 344 height 24
click at [323, 486] on div "30.09.2025 18:00" at bounding box center [305, 492] width 229 height 20
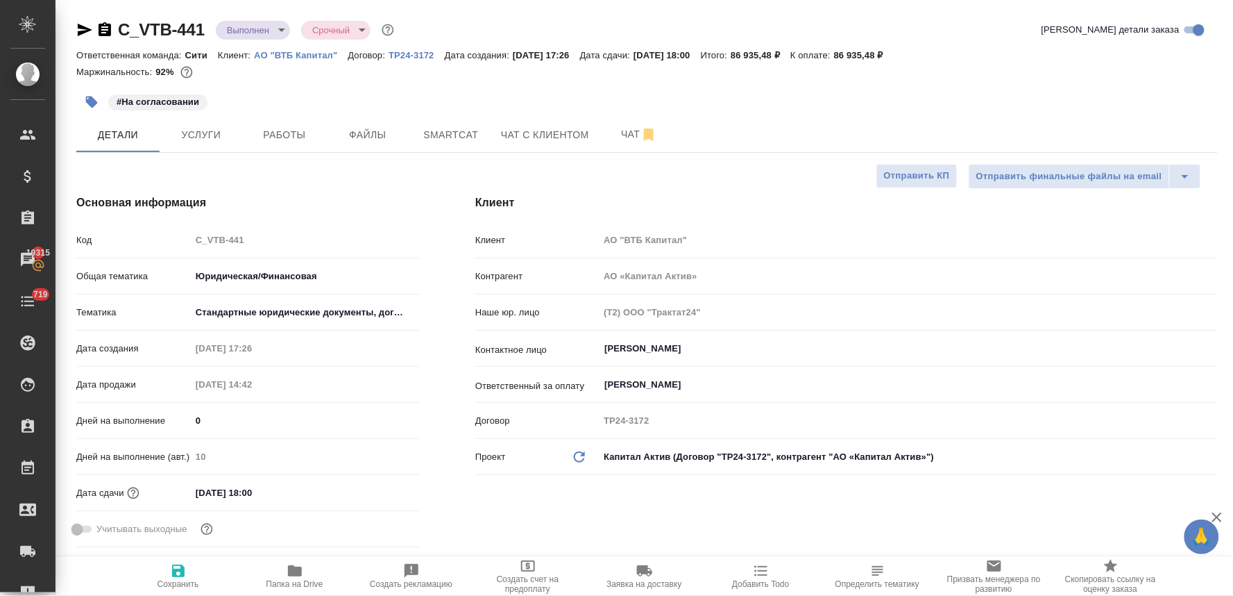
click at [307, 502] on input "30.09.2025 18:00" at bounding box center [251, 492] width 121 height 20
click at [378, 496] on icon "button" at bounding box center [379, 491] width 17 height 17
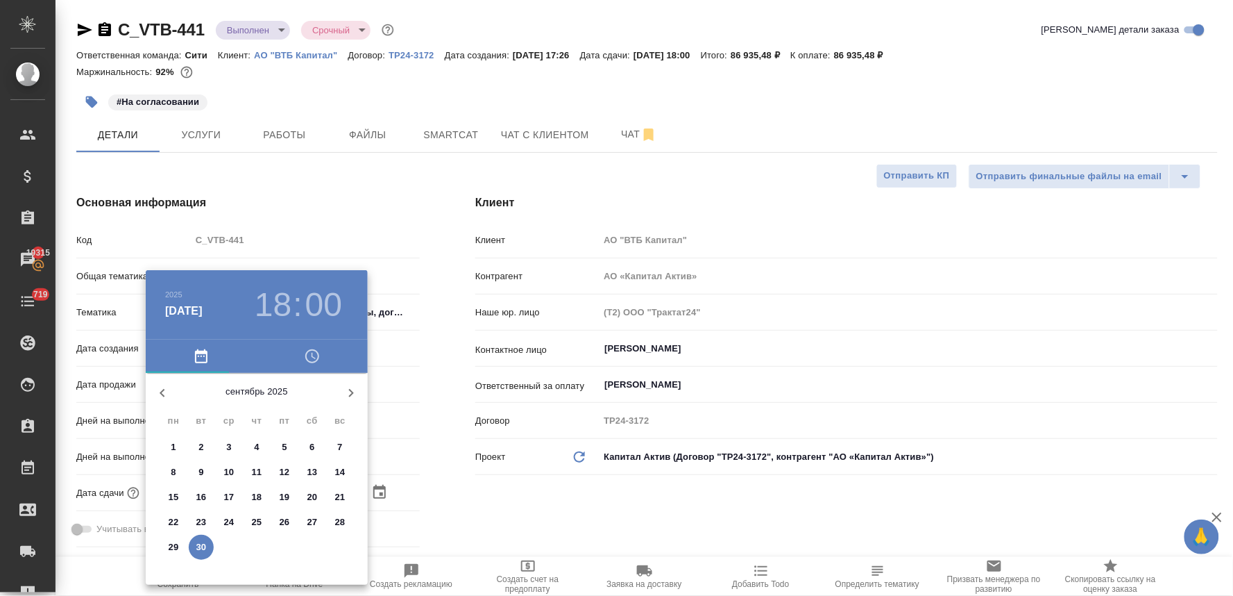
click at [349, 387] on icon "button" at bounding box center [351, 393] width 17 height 17
click at [231, 441] on p "1" at bounding box center [228, 447] width 5 height 14
type input "01.10.2025 18:00"
type textarea "x"
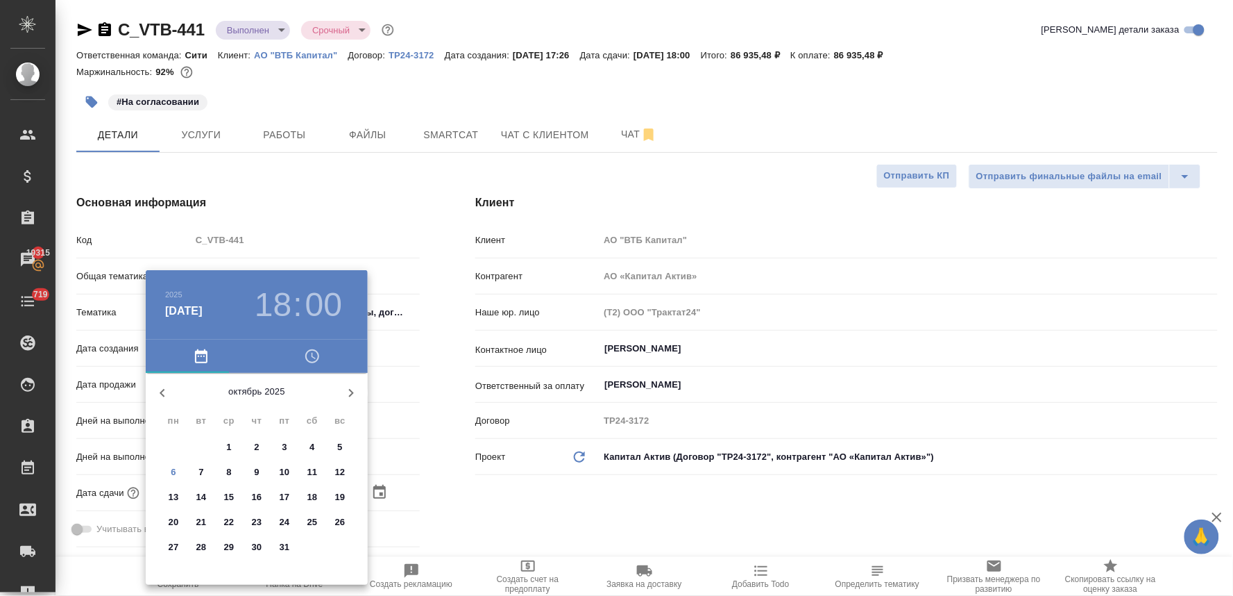
type textarea "x"
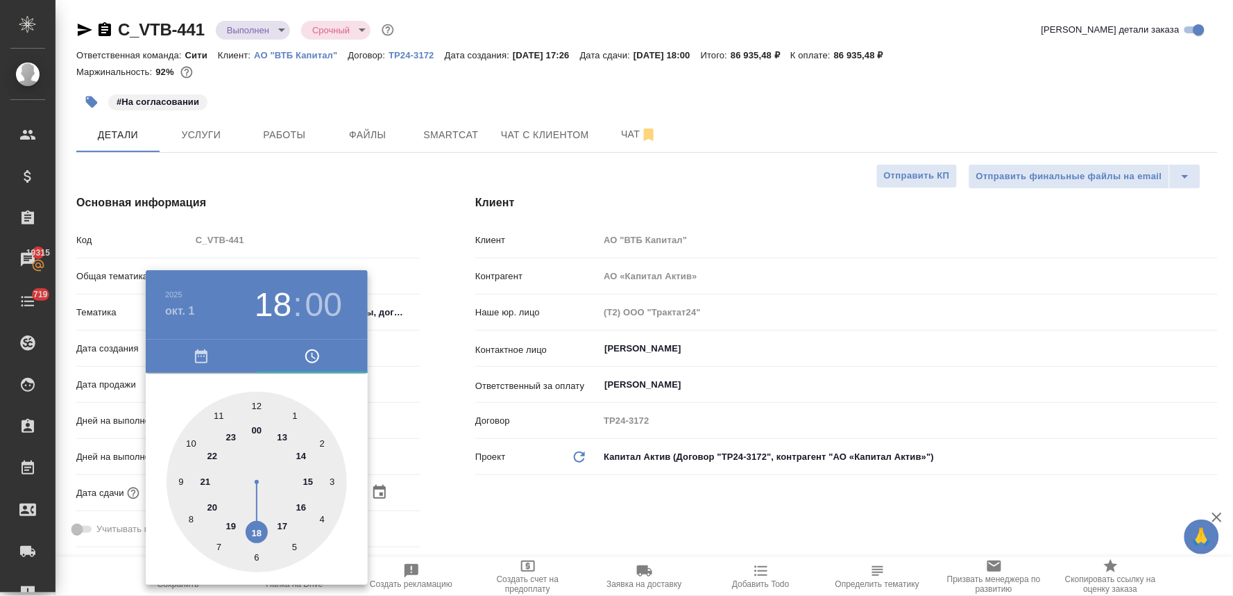
click at [425, 465] on div at bounding box center [616, 298] width 1233 height 596
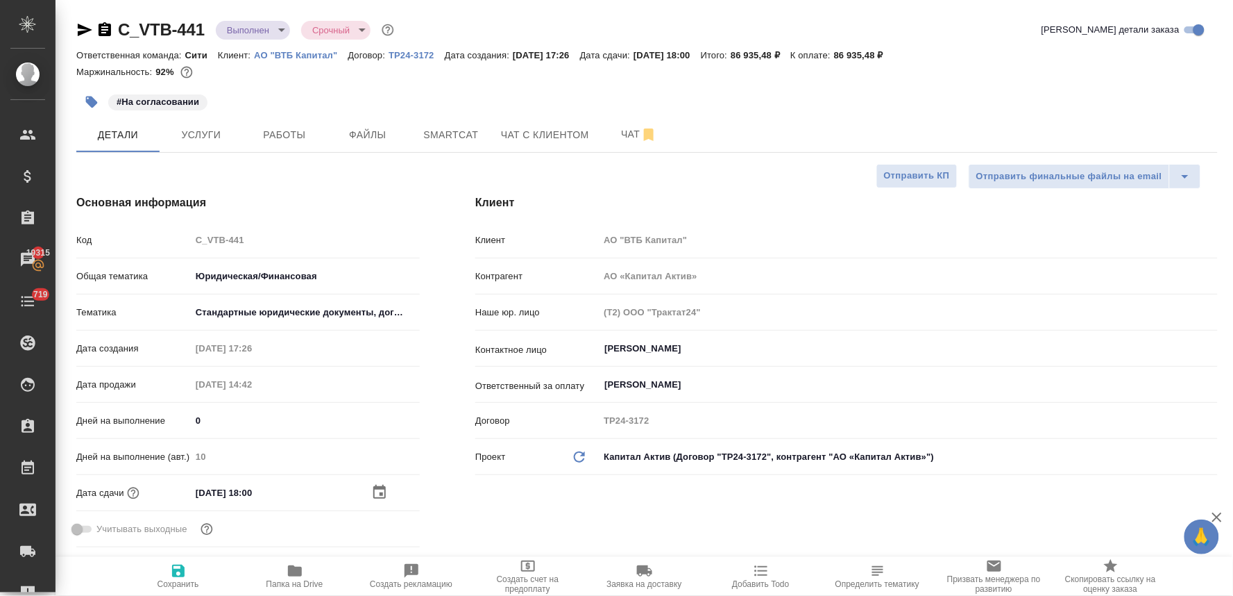
click at [183, 577] on icon "button" at bounding box center [178, 570] width 12 height 12
type textarea "x"
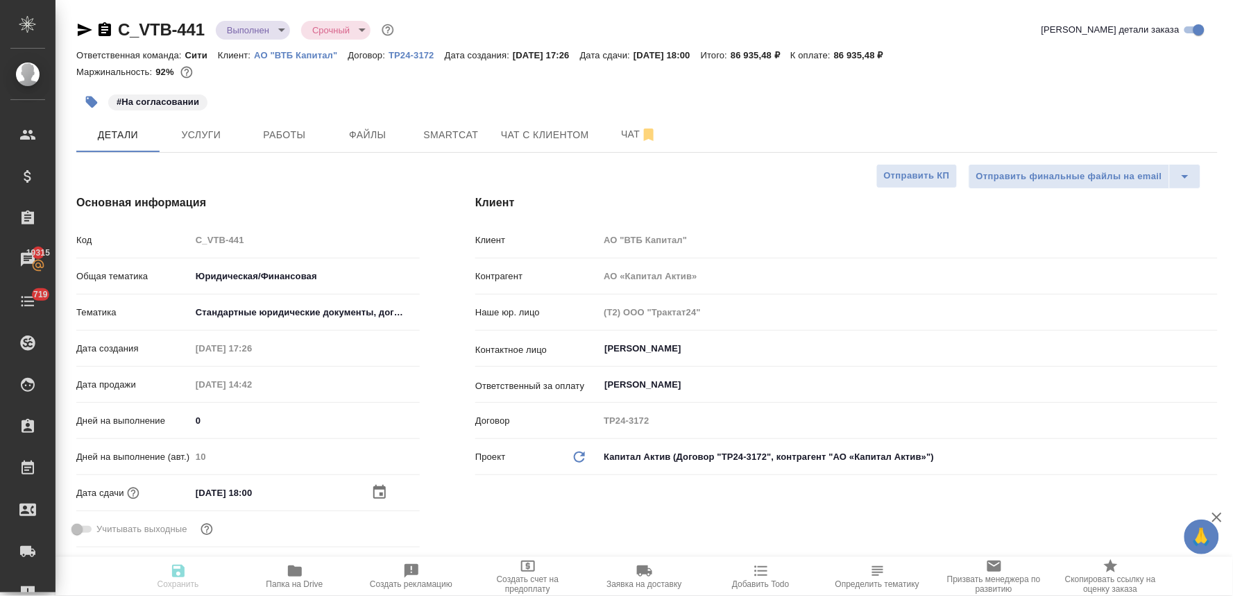
type textarea "x"
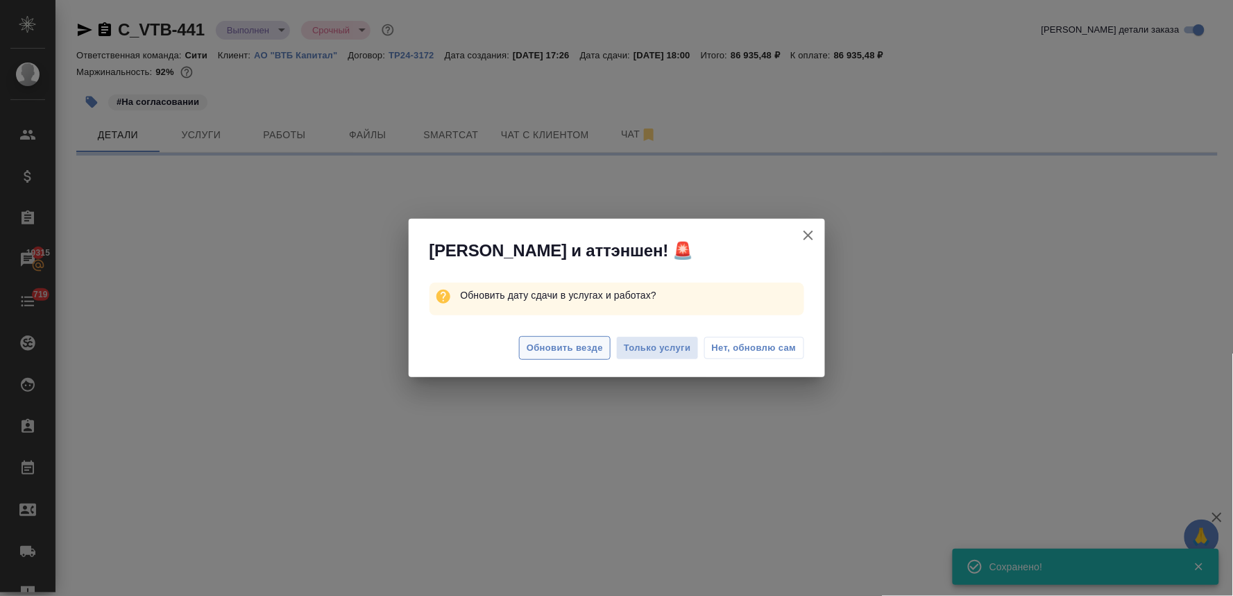
select select "RU"
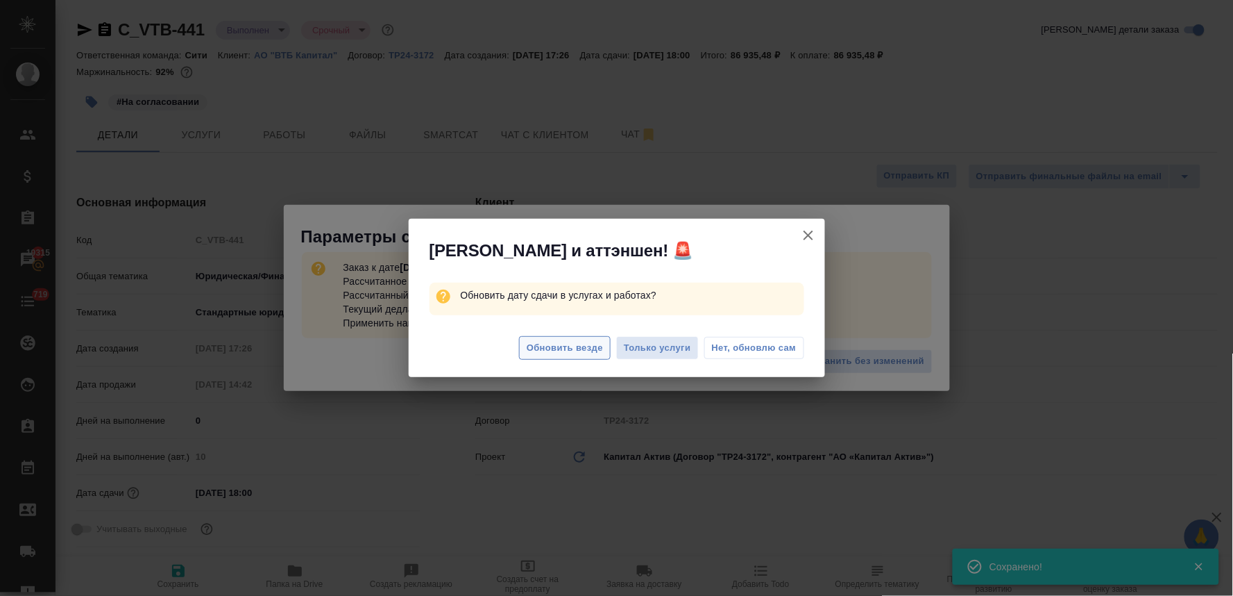
click at [580, 346] on span "Обновить везде" at bounding box center [565, 348] width 76 height 16
type textarea "x"
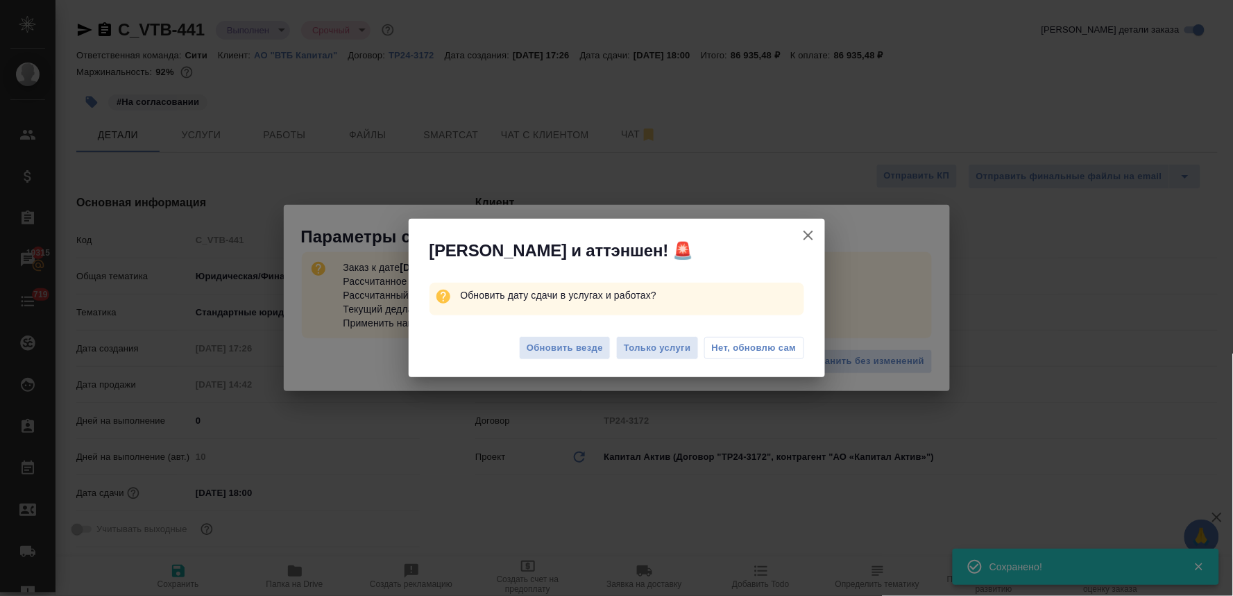
type textarea "x"
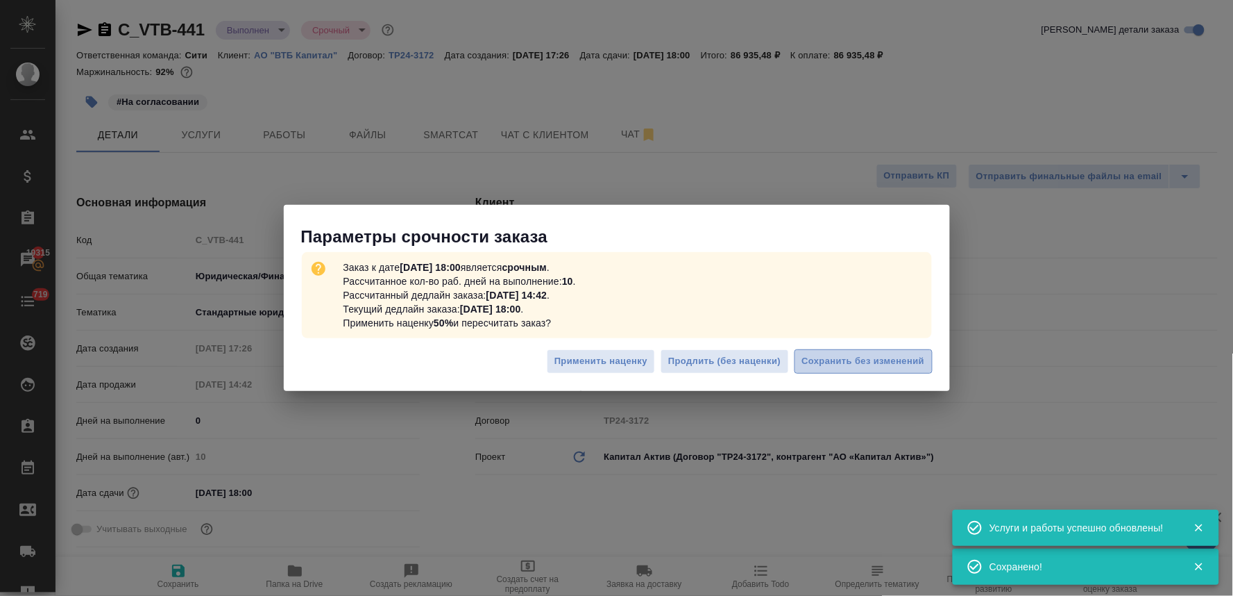
click at [869, 355] on span "Сохранить без изменений" at bounding box center [863, 361] width 123 height 16
type textarea "x"
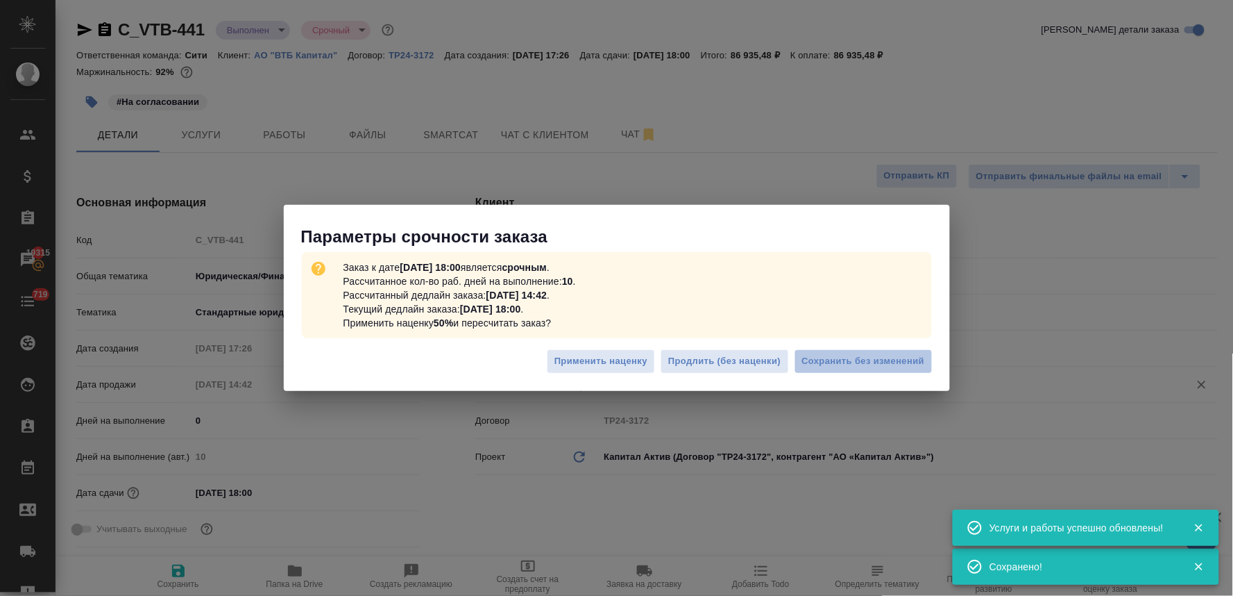
type textarea "x"
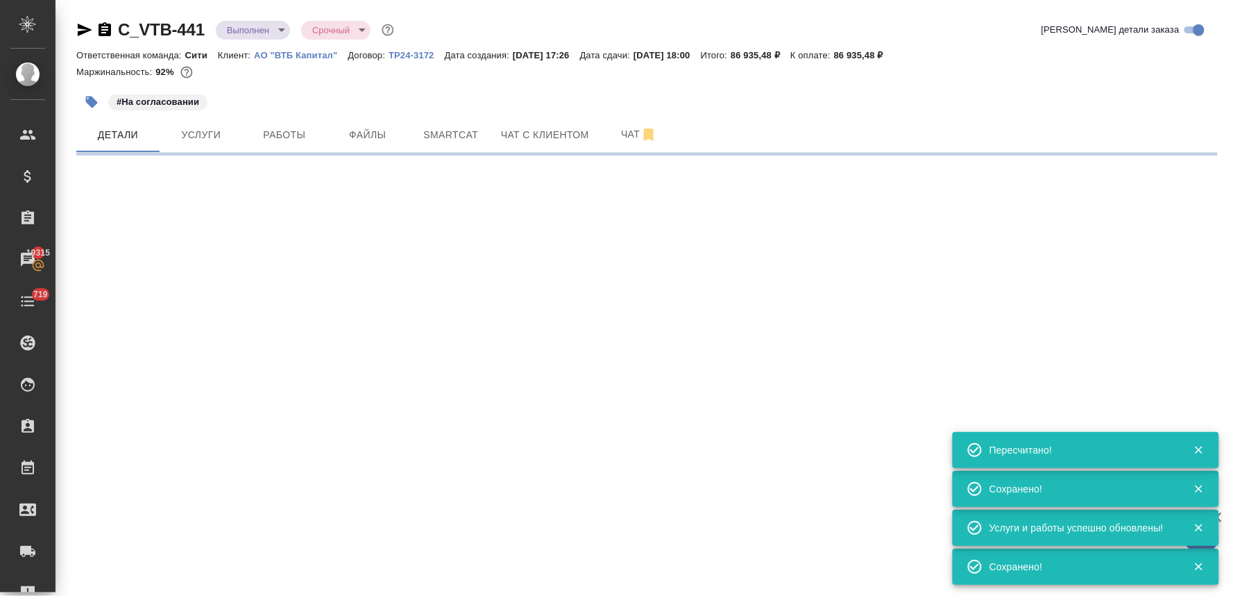
select select "RU"
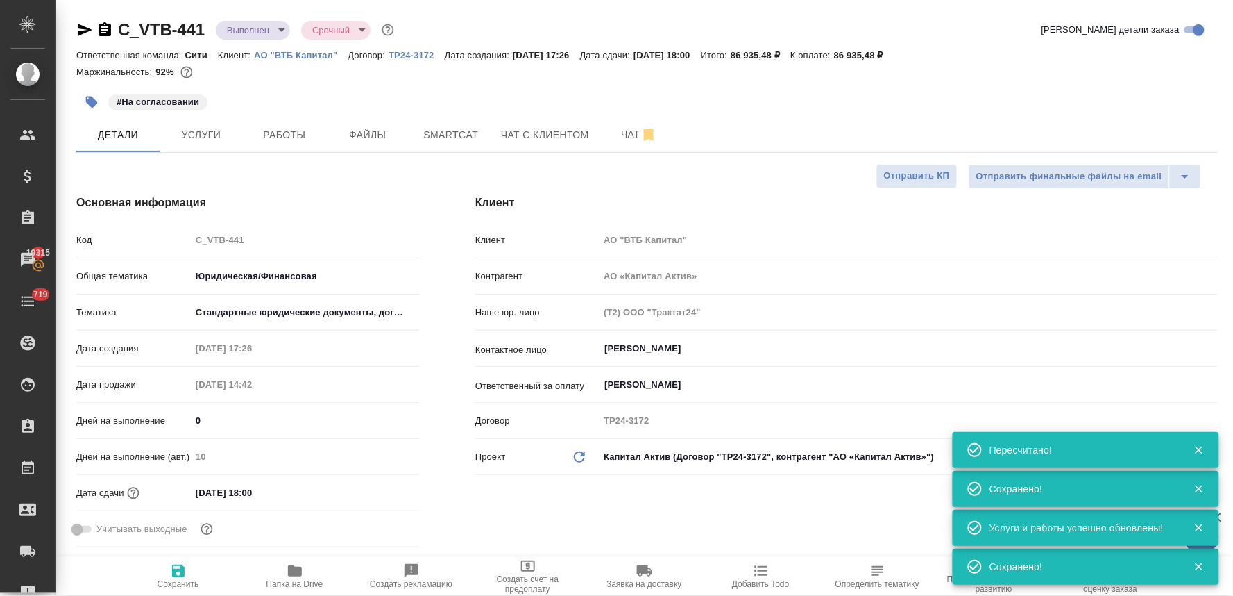
type textarea "x"
click at [255, 35] on body "🙏 .cls-1 fill:#fff; AWATERA Lyamina Nadezhda Клиенты Спецификации Заказы 19315 …" at bounding box center [616, 298] width 1233 height 596
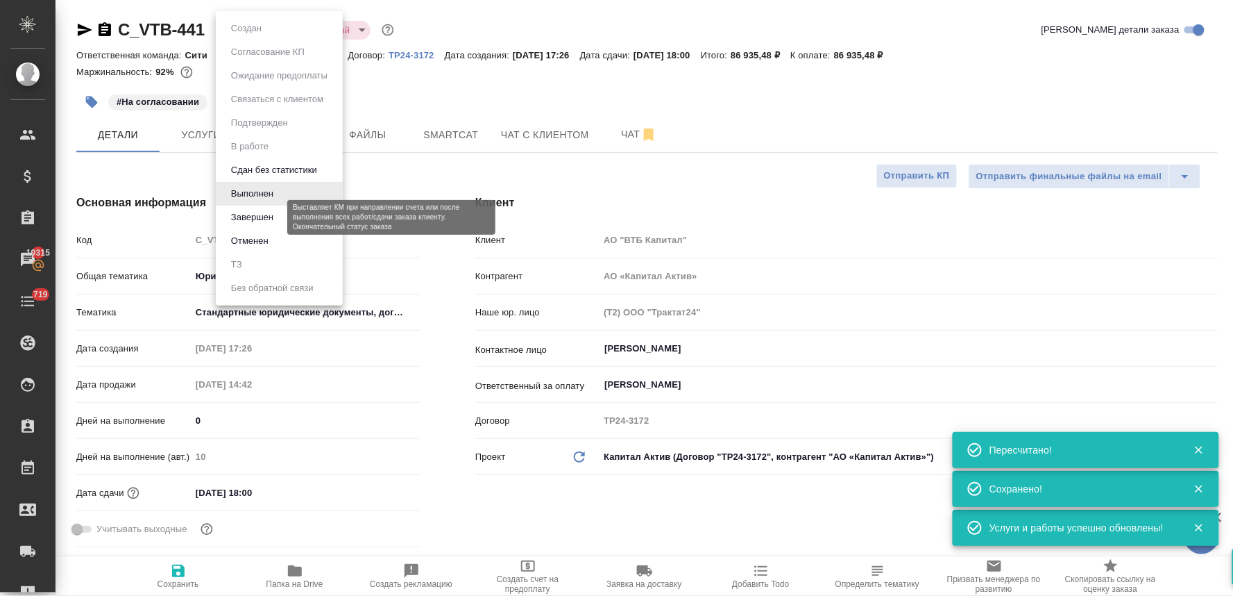
click at [246, 215] on button "Завершен" at bounding box center [252, 217] width 51 height 15
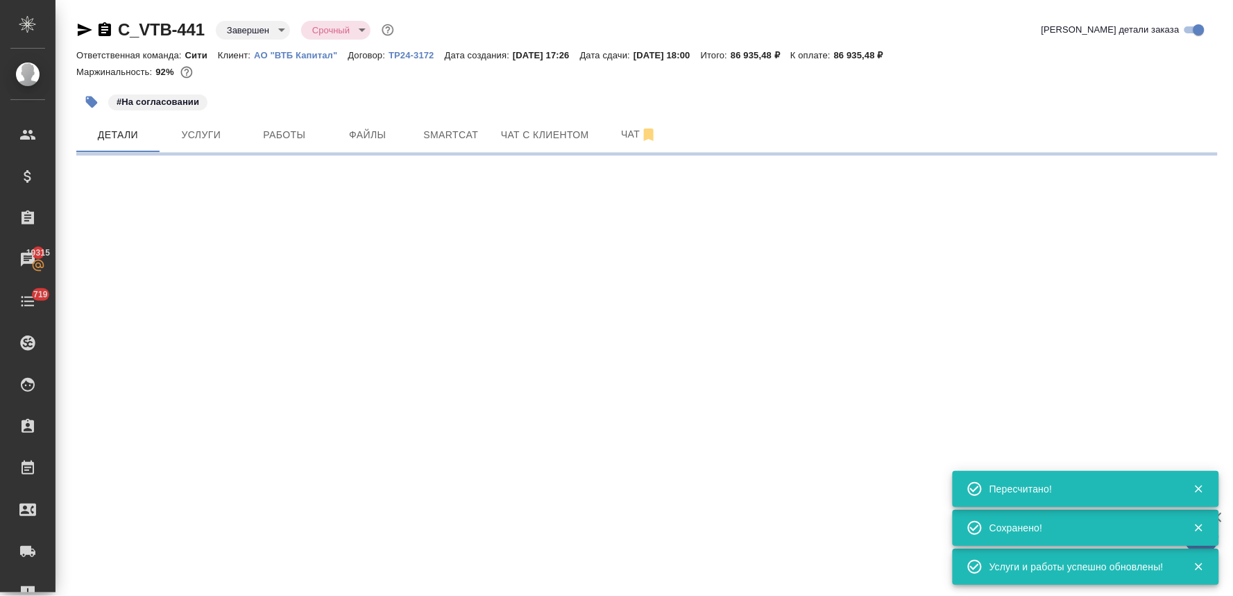
select select "RU"
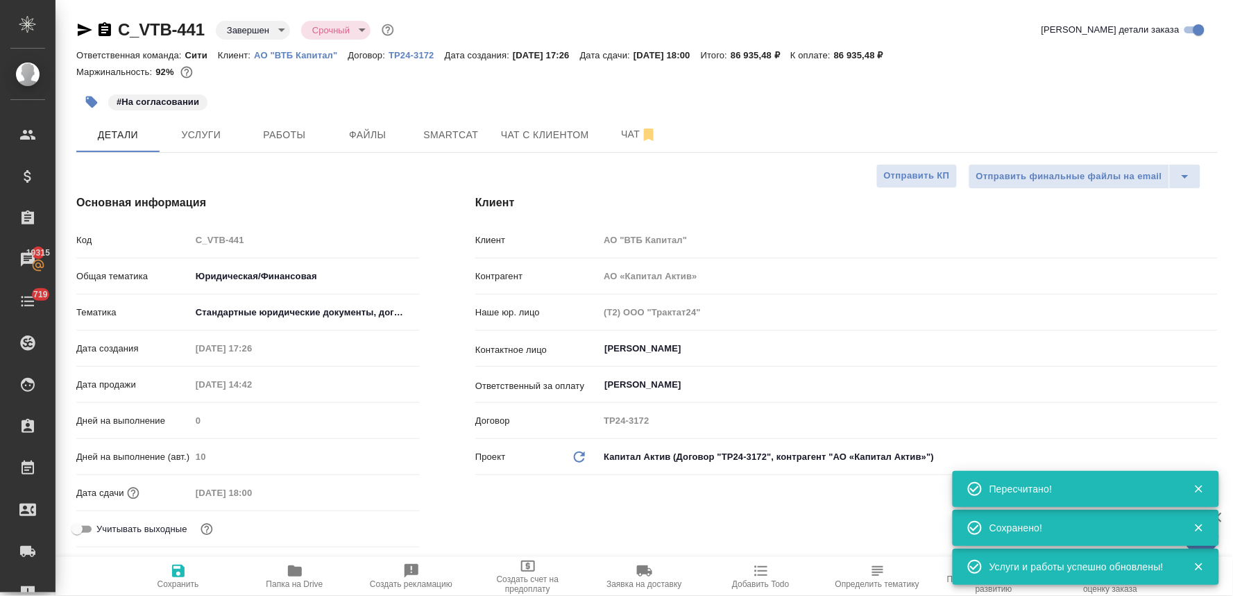
type textarea "x"
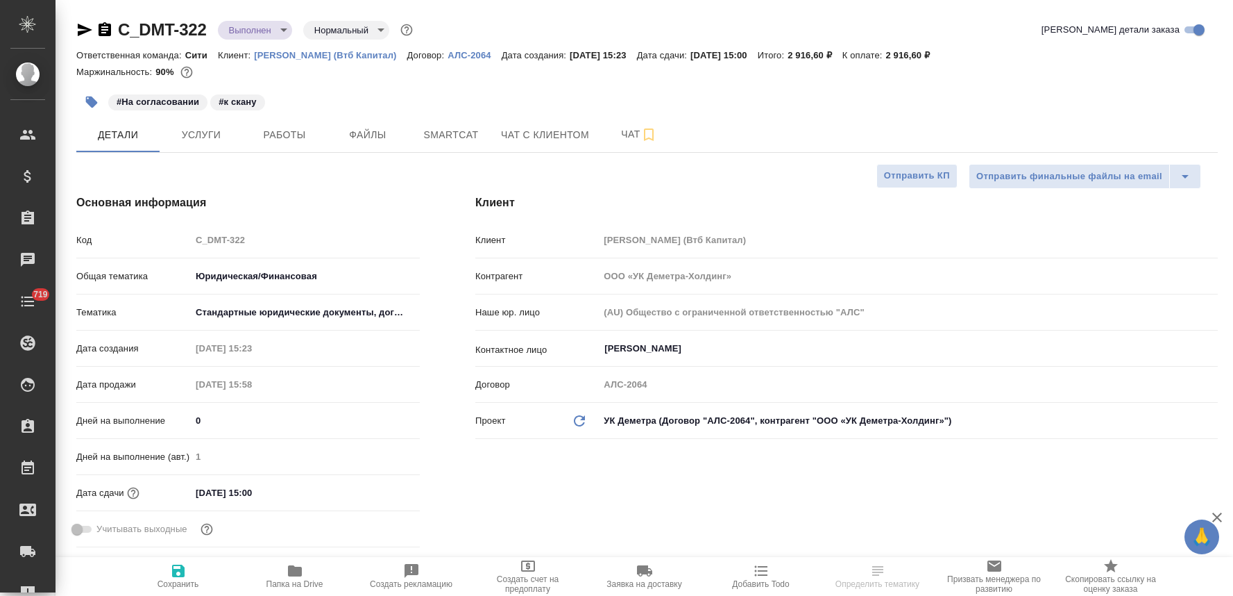
select select "RU"
click at [203, 137] on span "Услуги" at bounding box center [201, 134] width 67 height 17
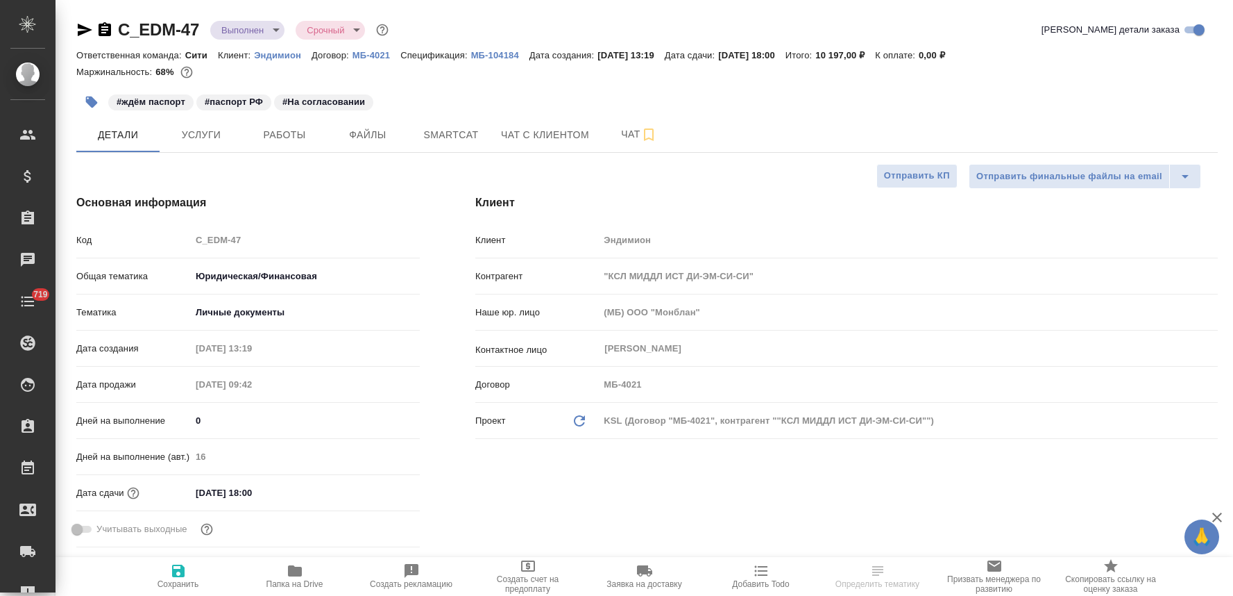
select select "RU"
type textarea "x"
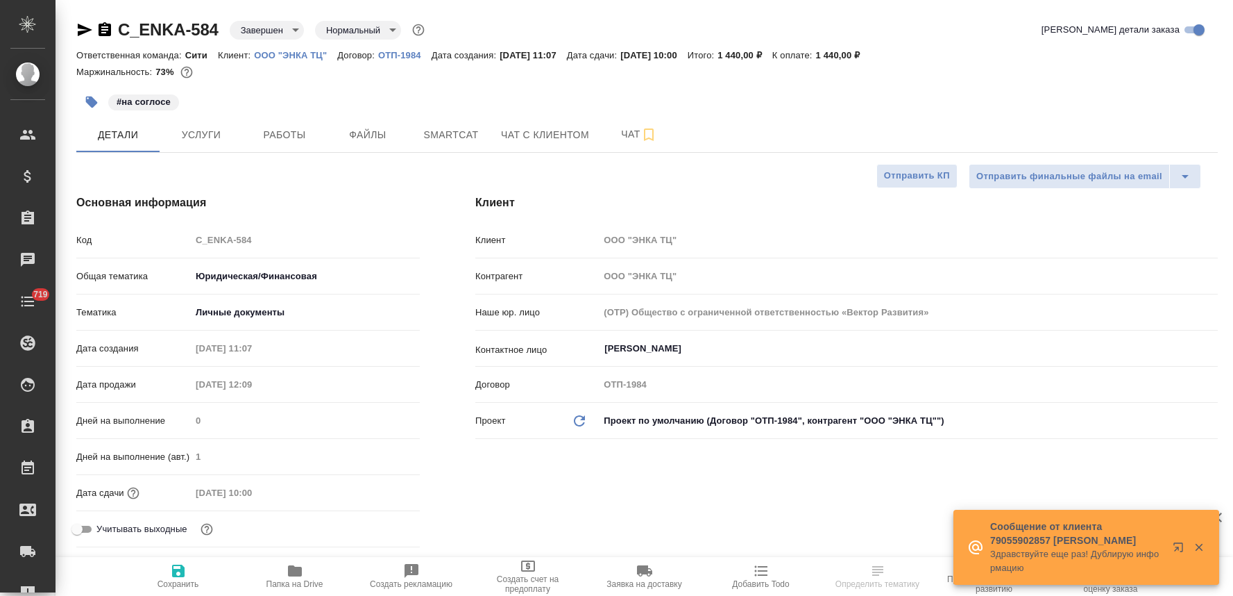
select select "RU"
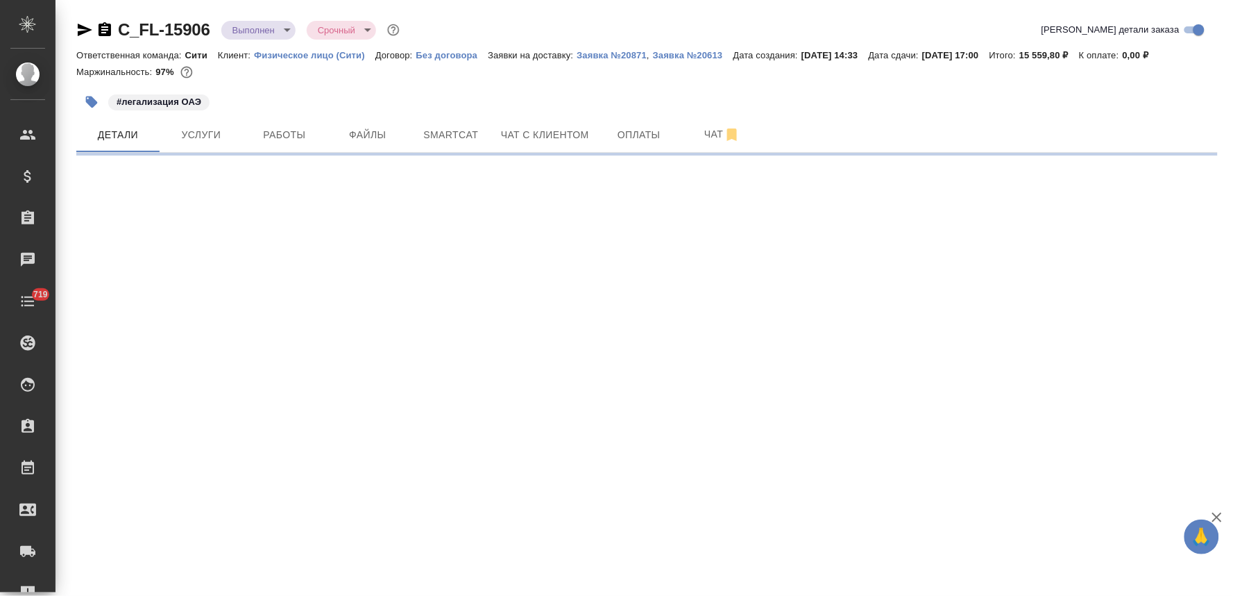
select select "RU"
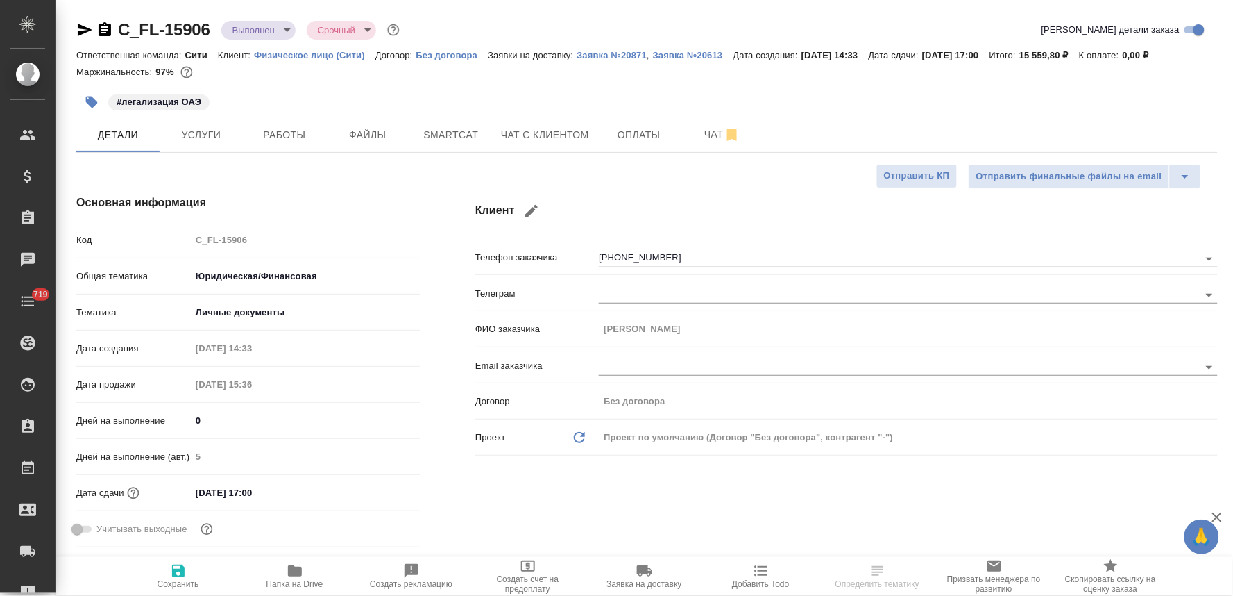
type textarea "x"
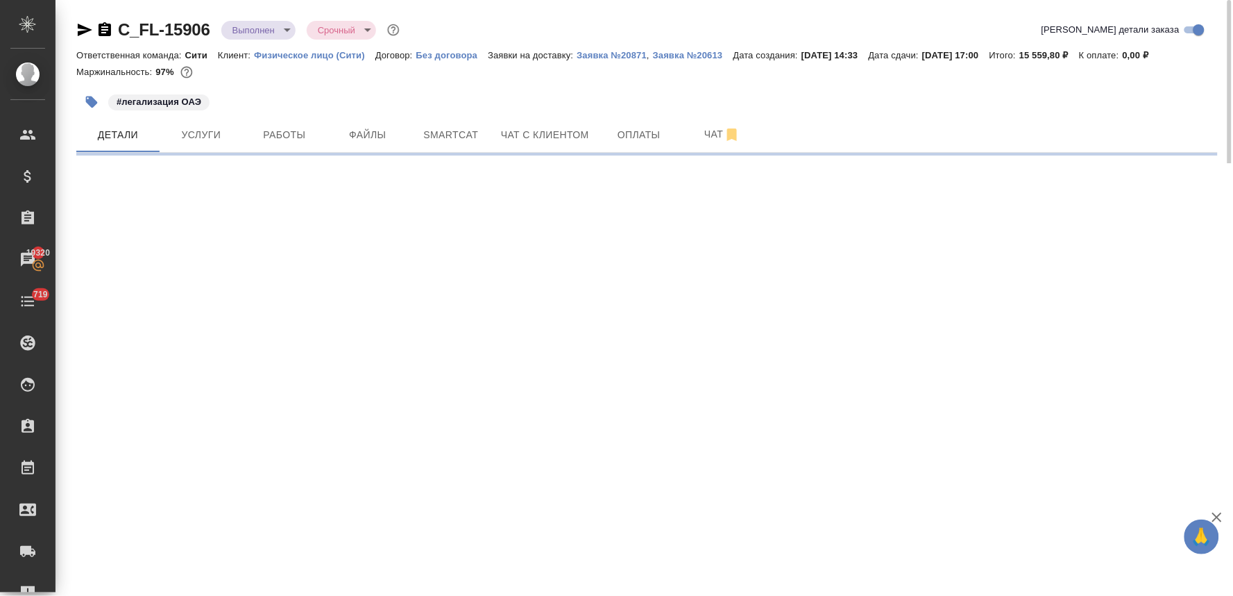
select select "RU"
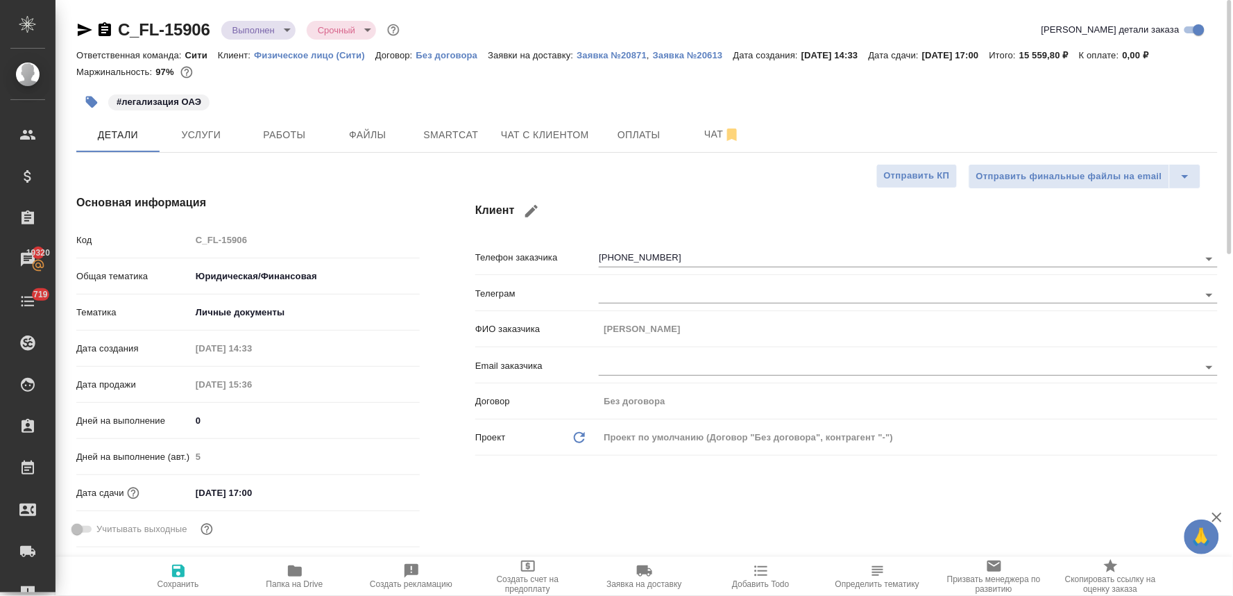
type textarea "x"
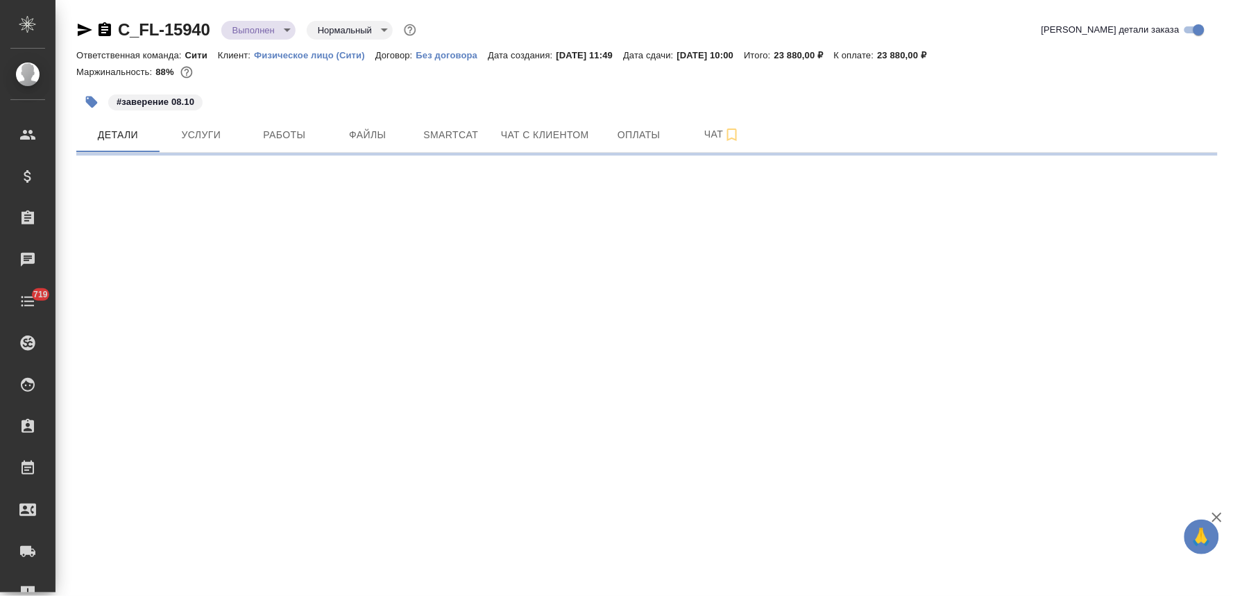
select select "RU"
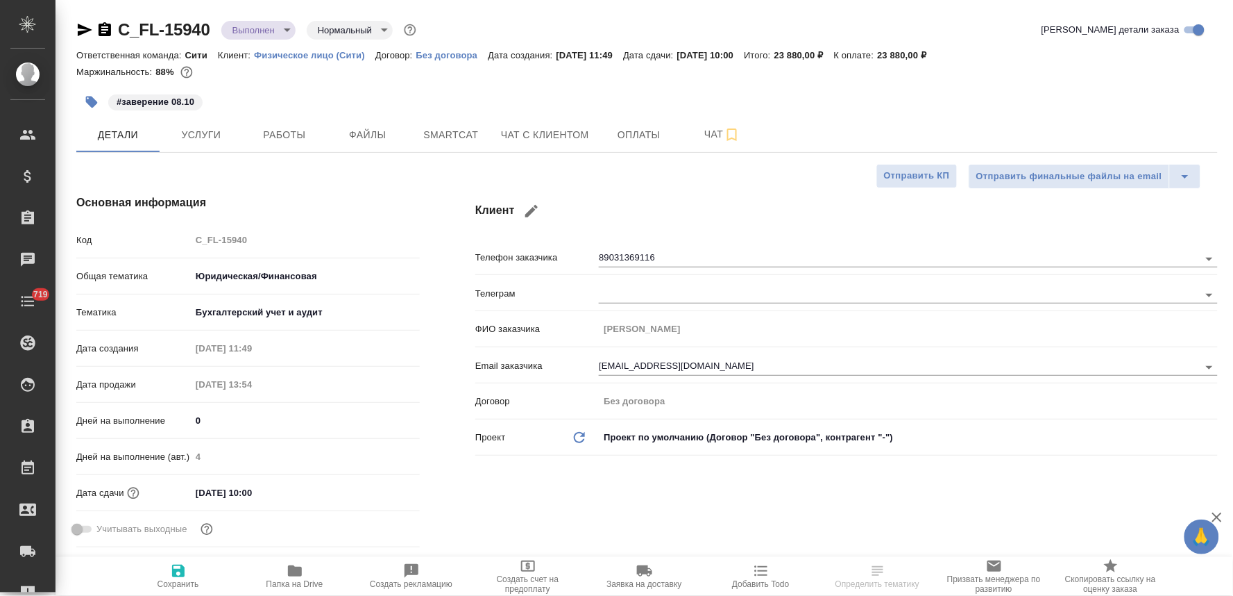
type textarea "x"
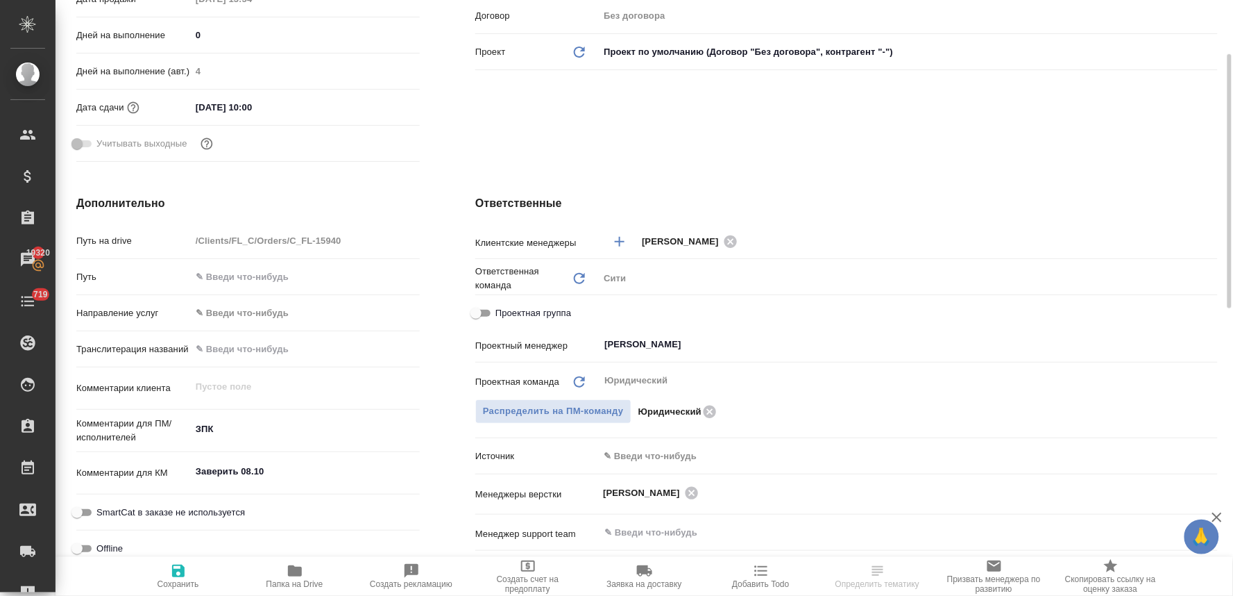
scroll to position [462, 0]
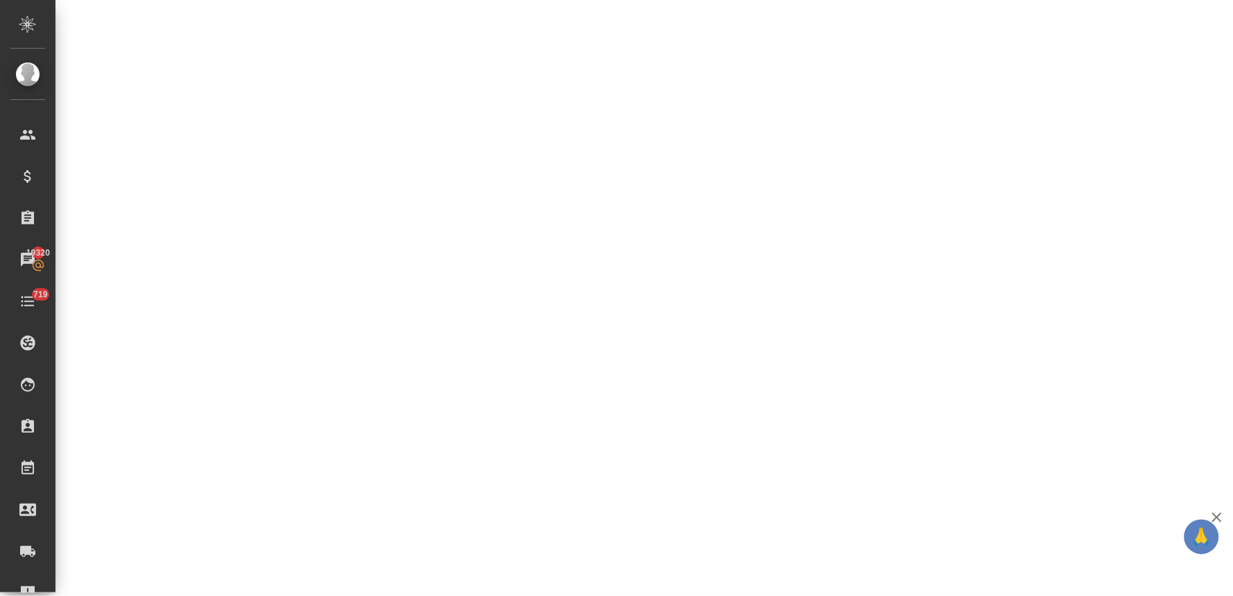
select select "RU"
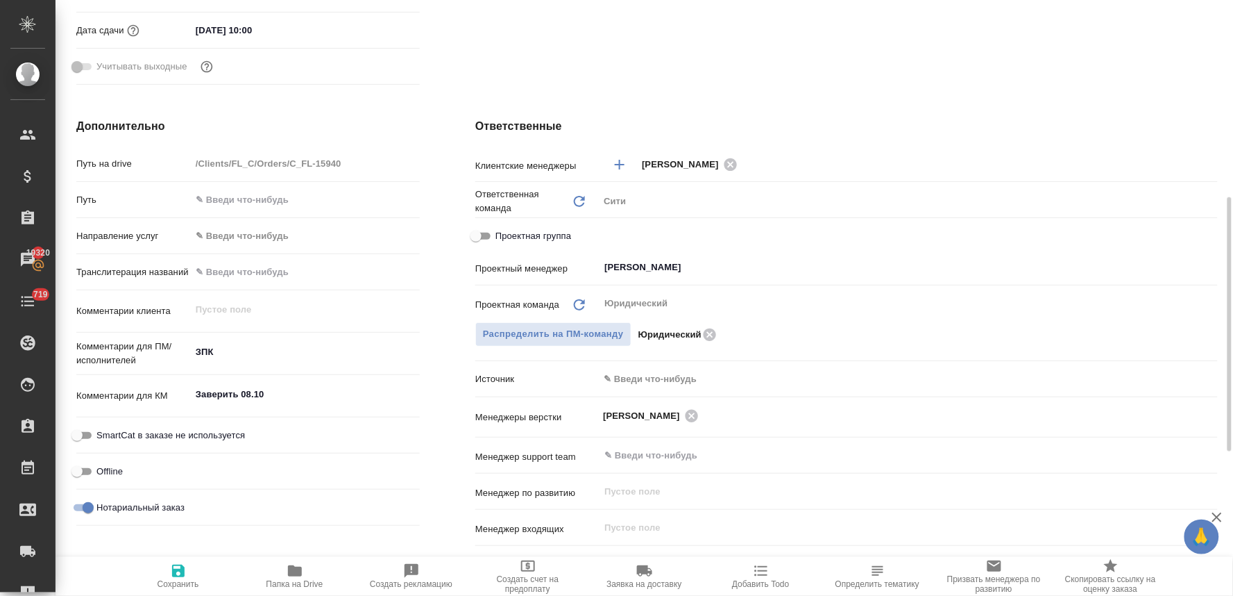
type textarea "x"
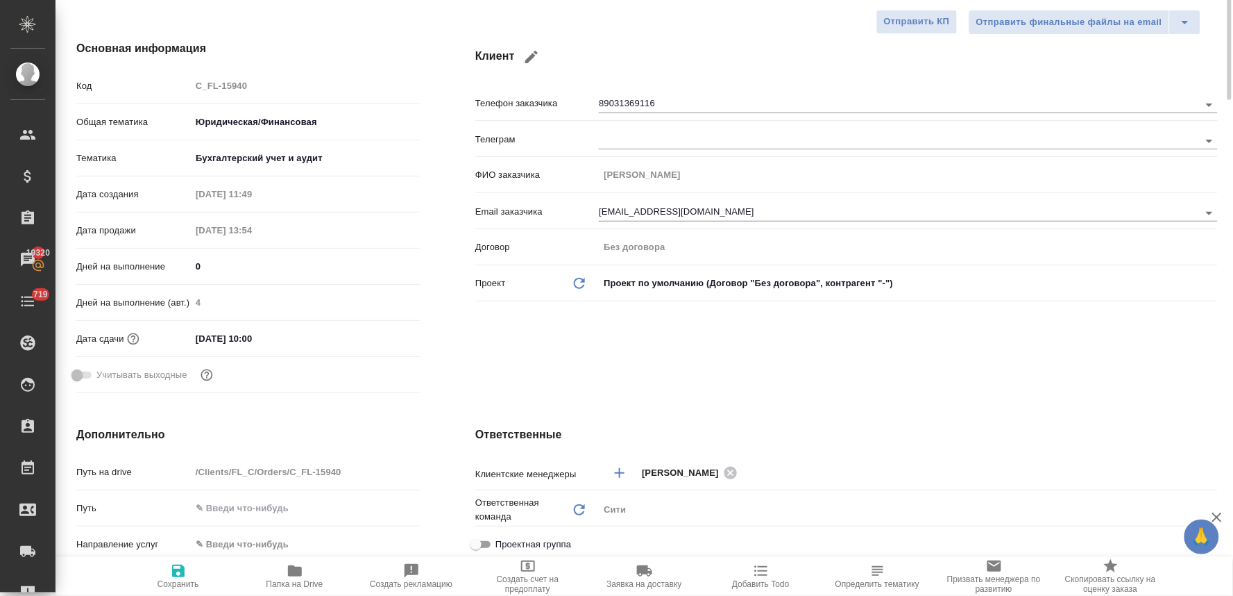
scroll to position [0, 0]
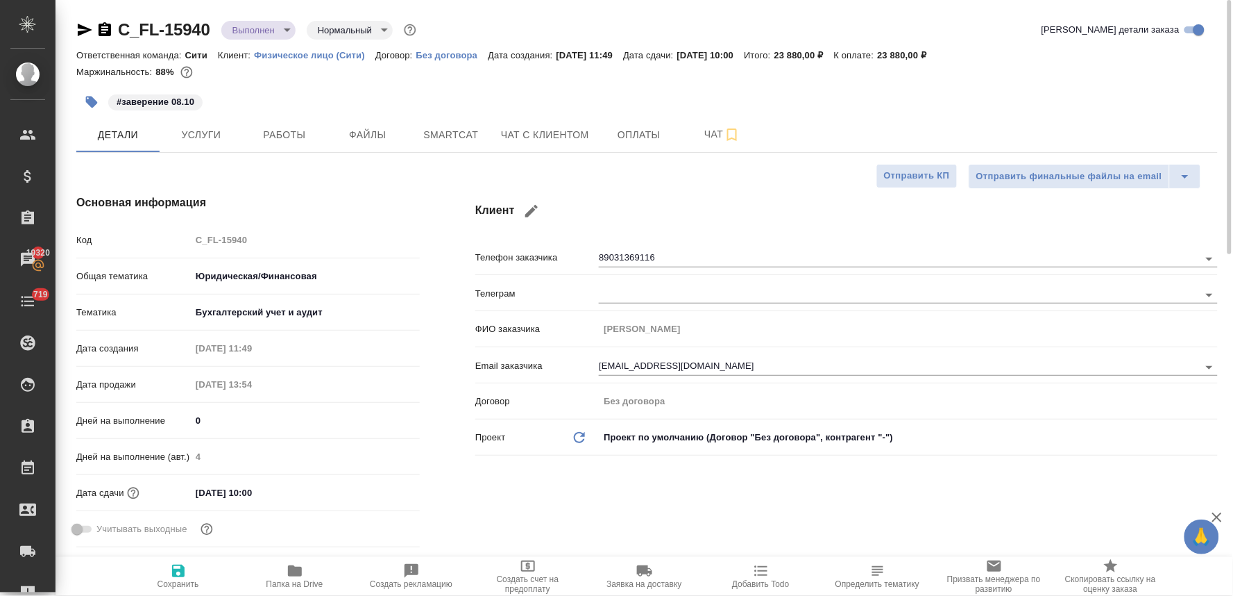
type textarea "x"
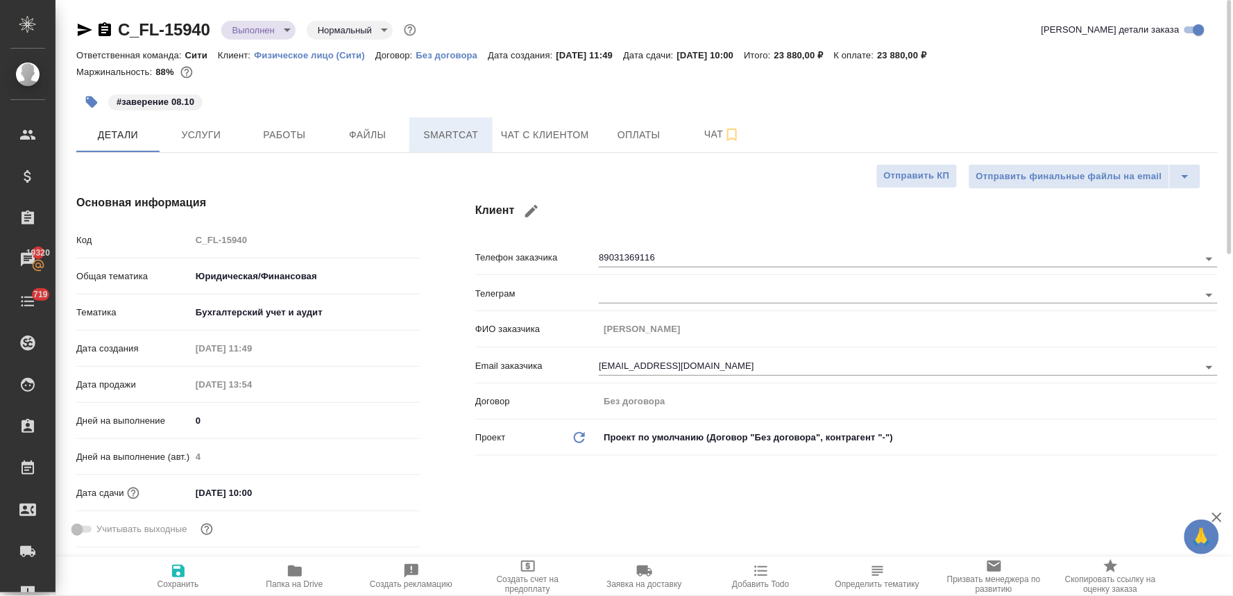
type textarea "x"
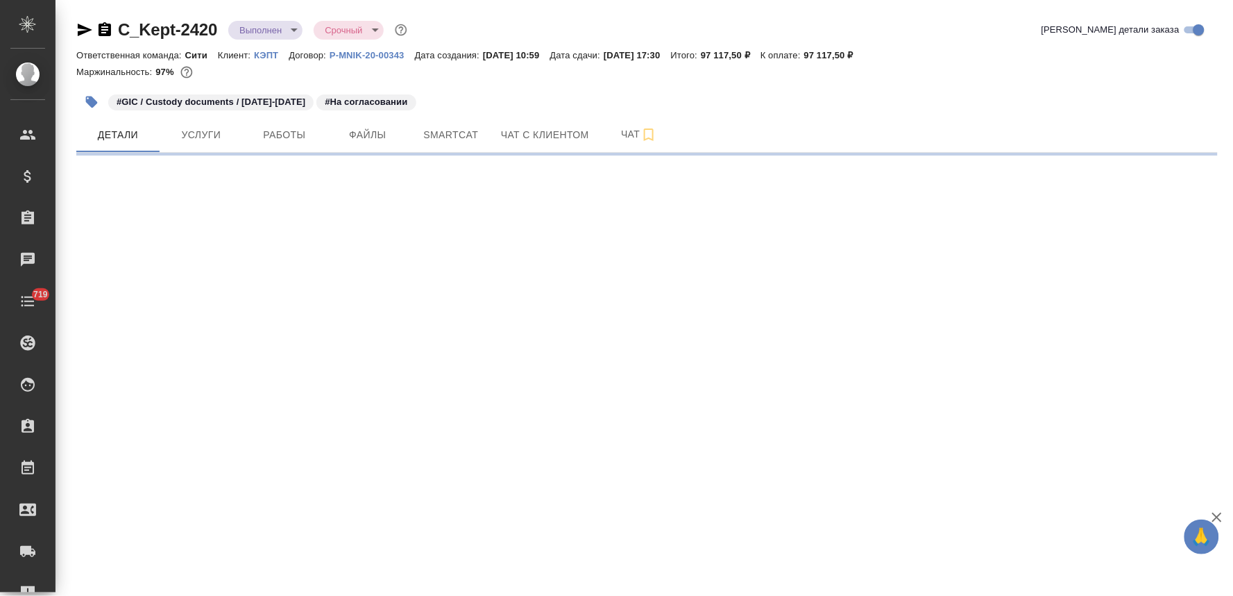
select select "RU"
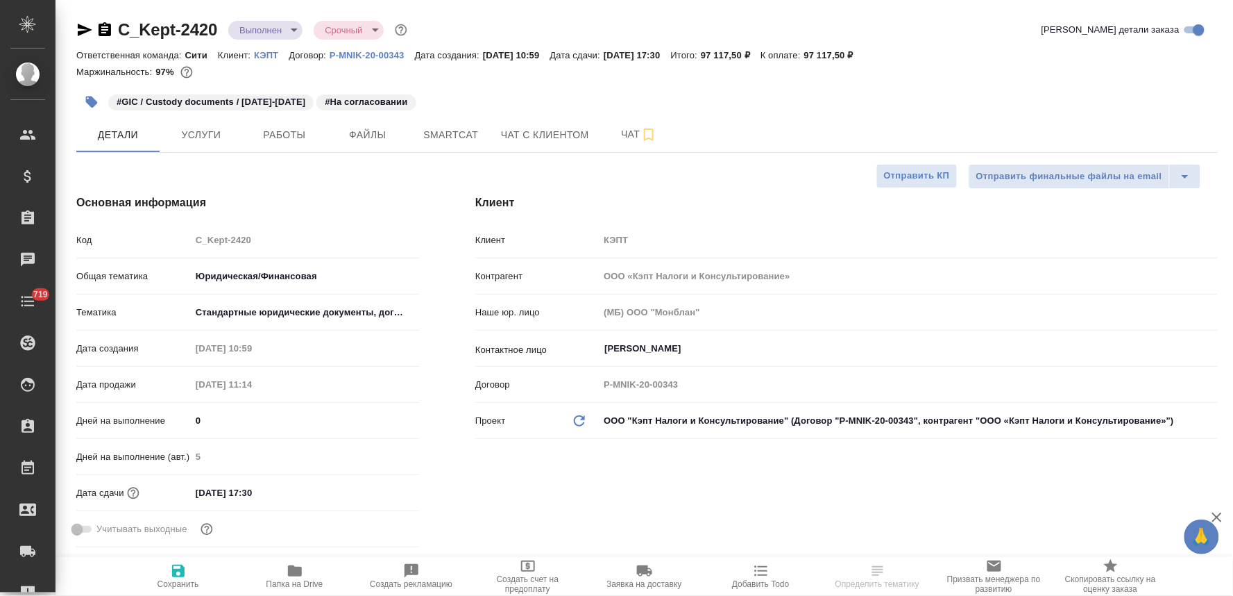
type textarea "x"
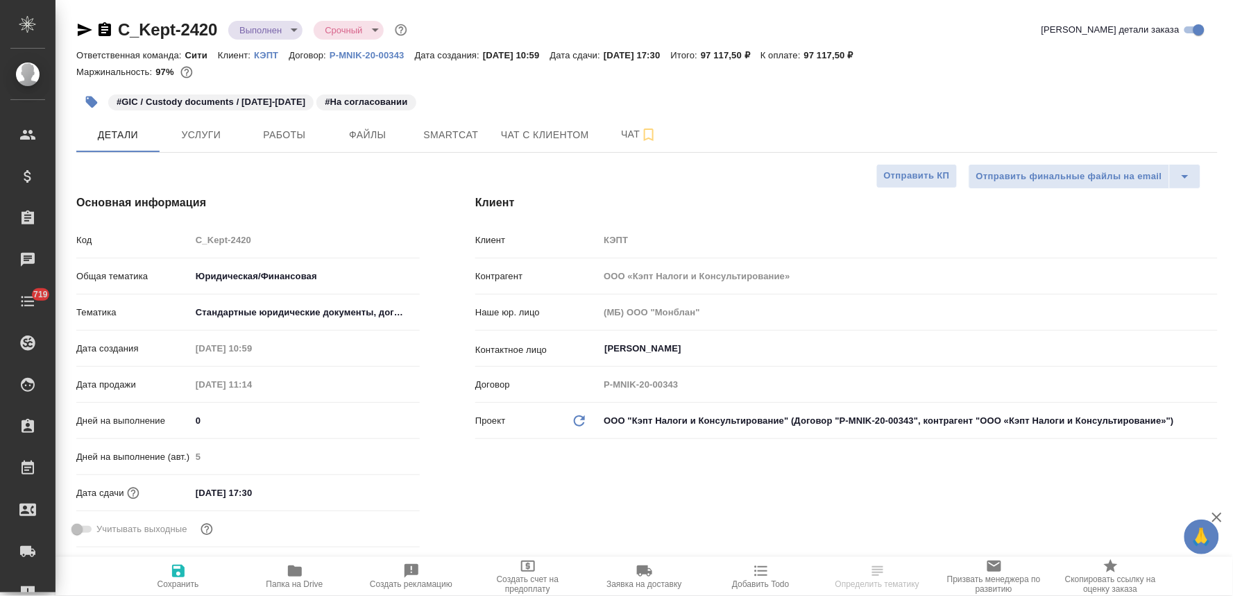
type textarea "x"
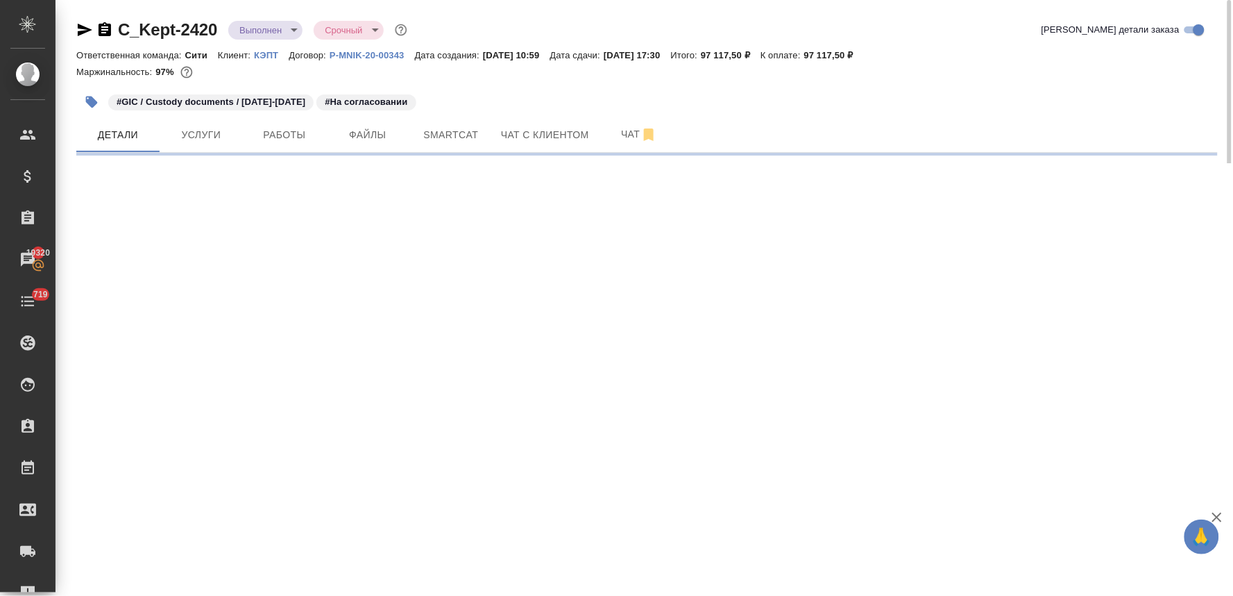
select select "RU"
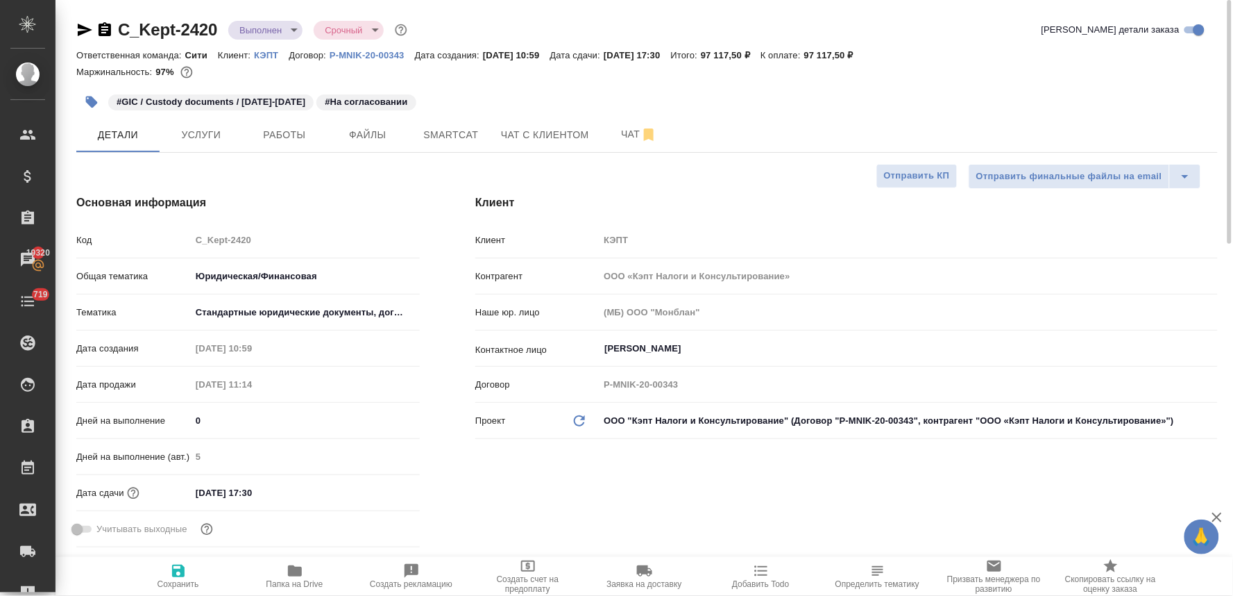
type textarea "x"
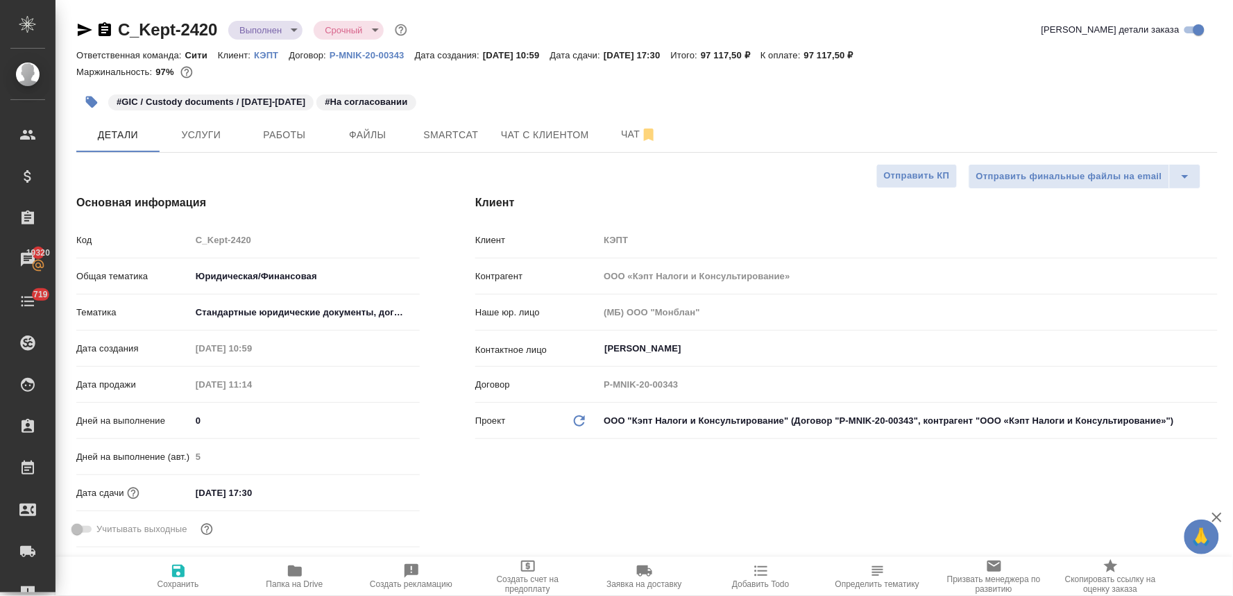
type textarea "x"
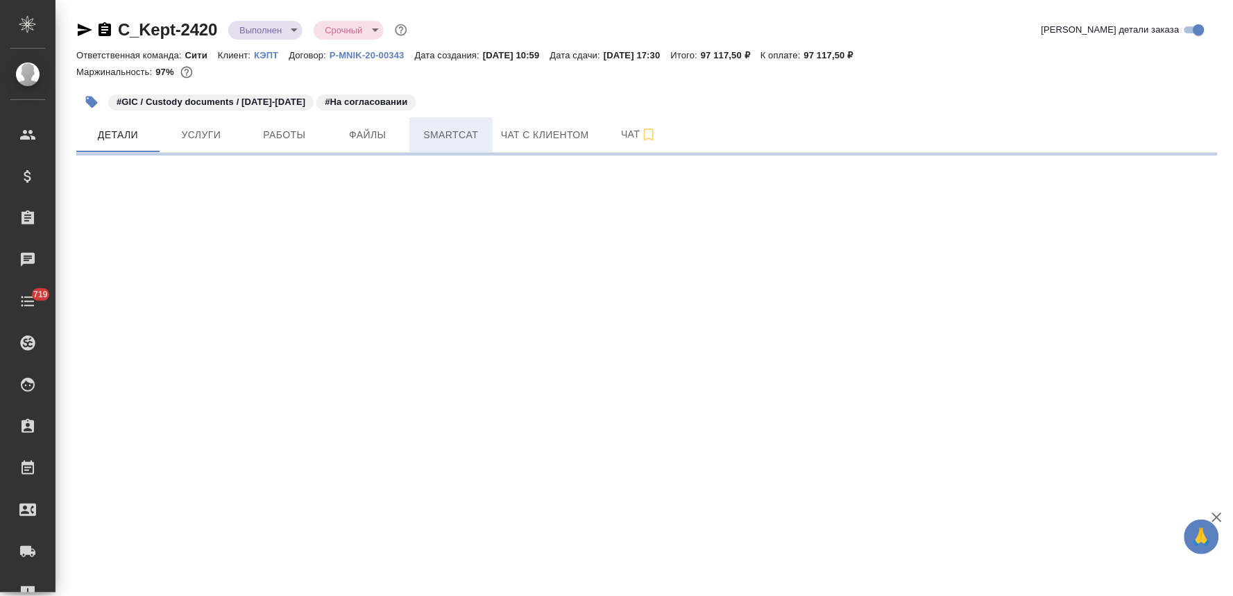
select select "RU"
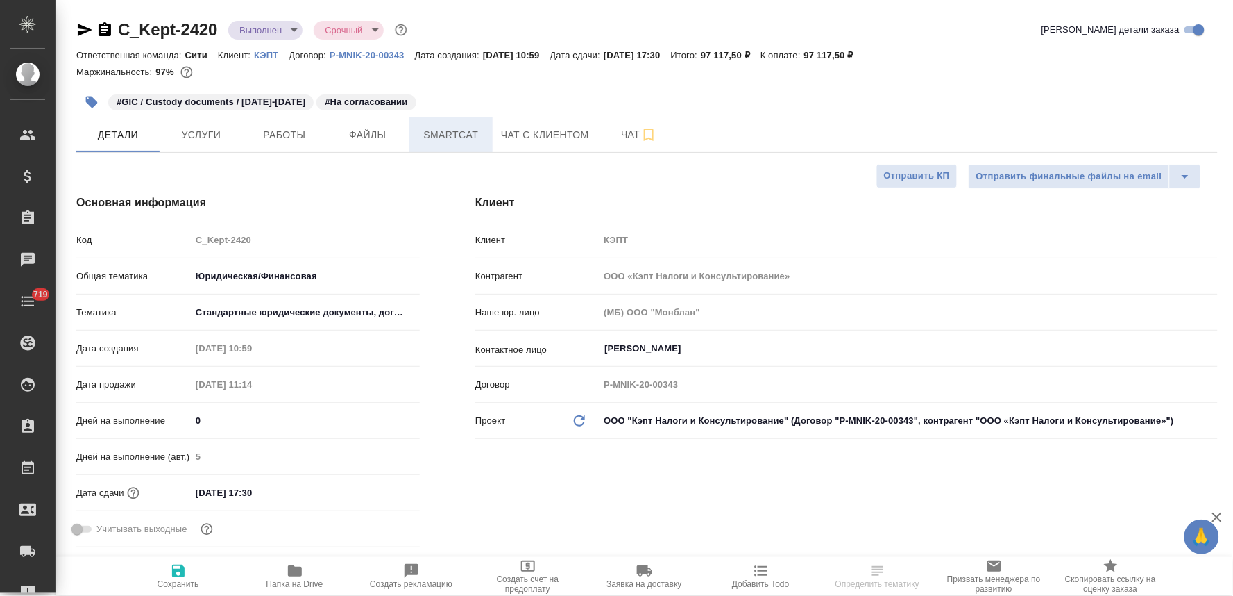
type textarea "x"
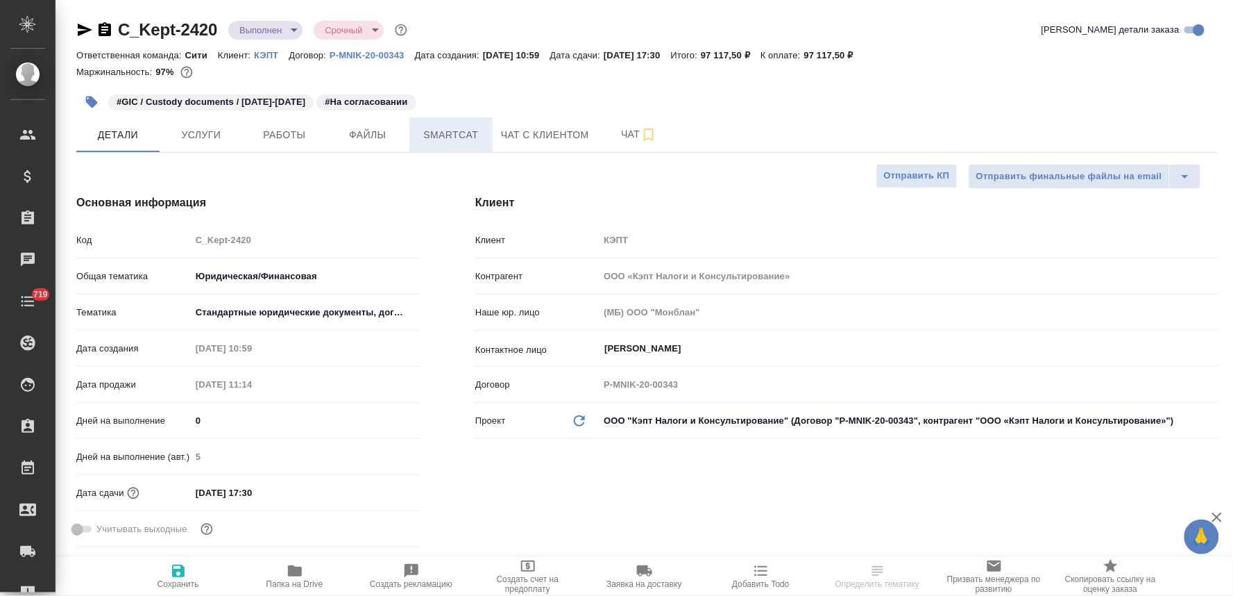
type textarea "x"
click at [665, 192] on div "Клиент Клиент КЭПТ Контрагент ООО «Кэпт Налоги и Консультирование» Наше юр. лиц…" at bounding box center [847, 374] width 798 height 414
type textarea "x"
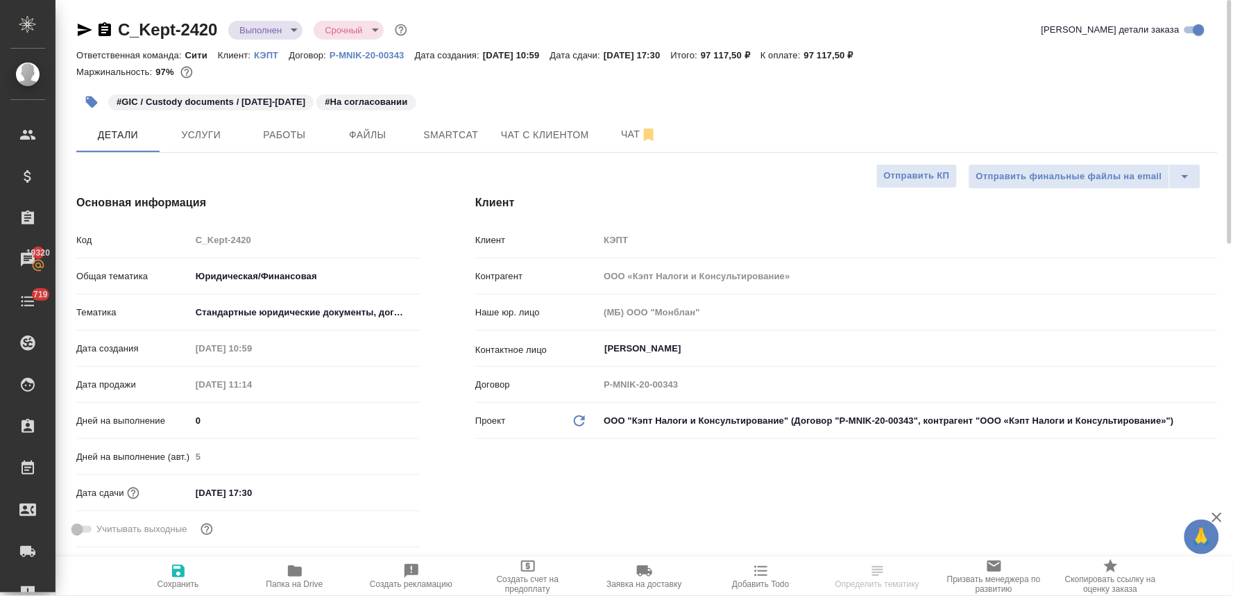
type textarea "x"
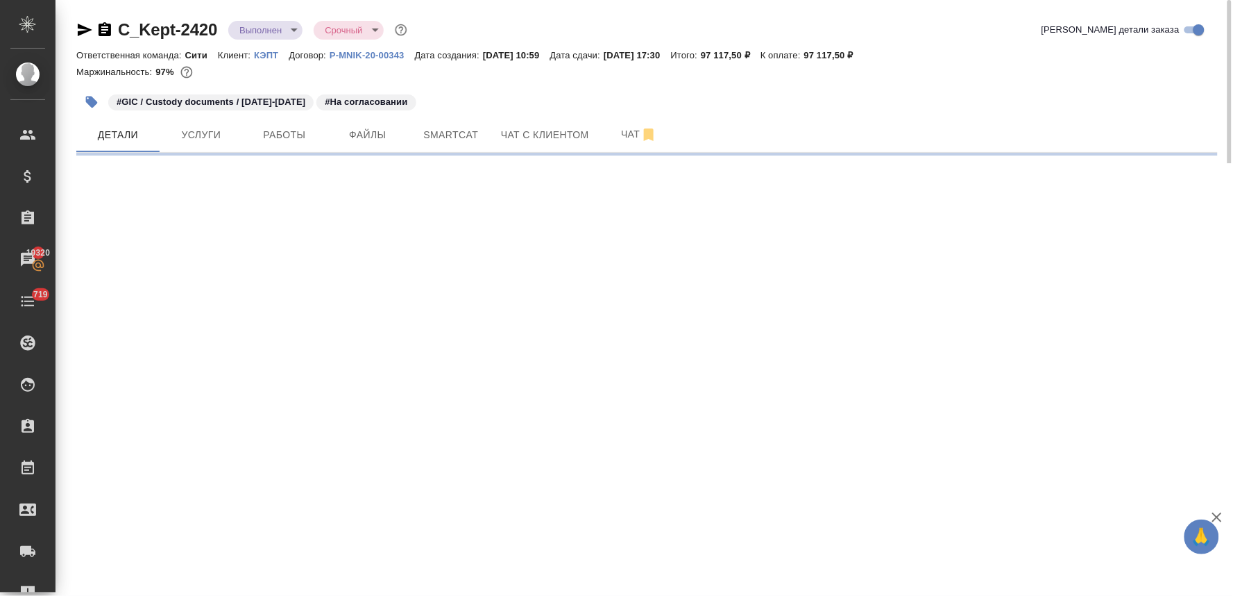
select select "RU"
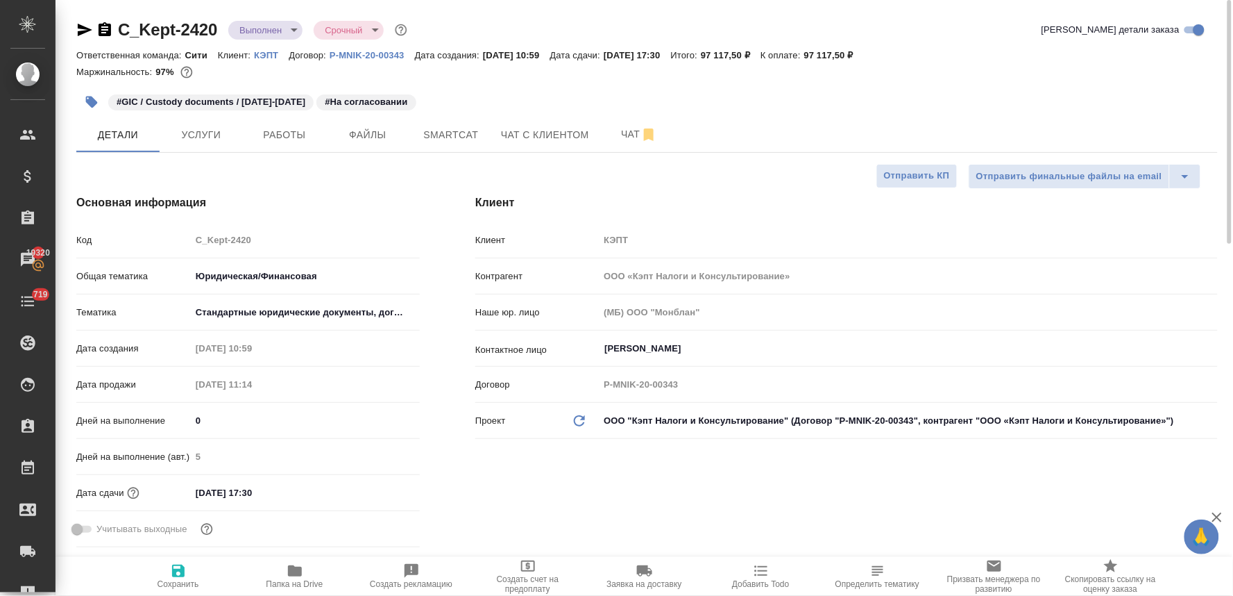
type textarea "x"
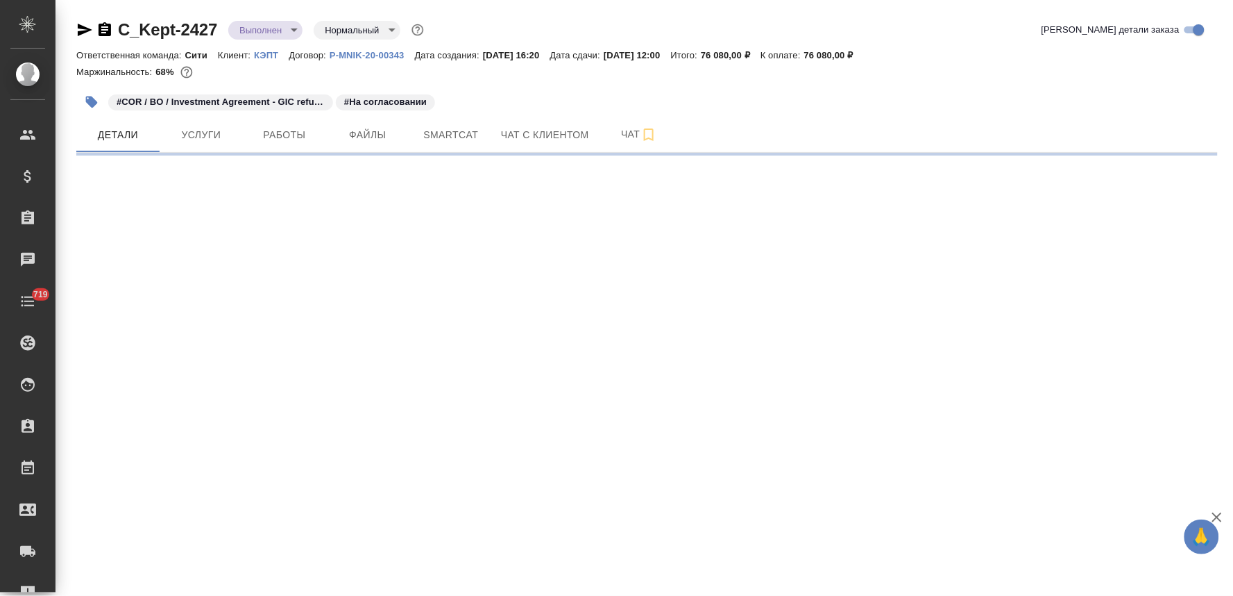
select select "RU"
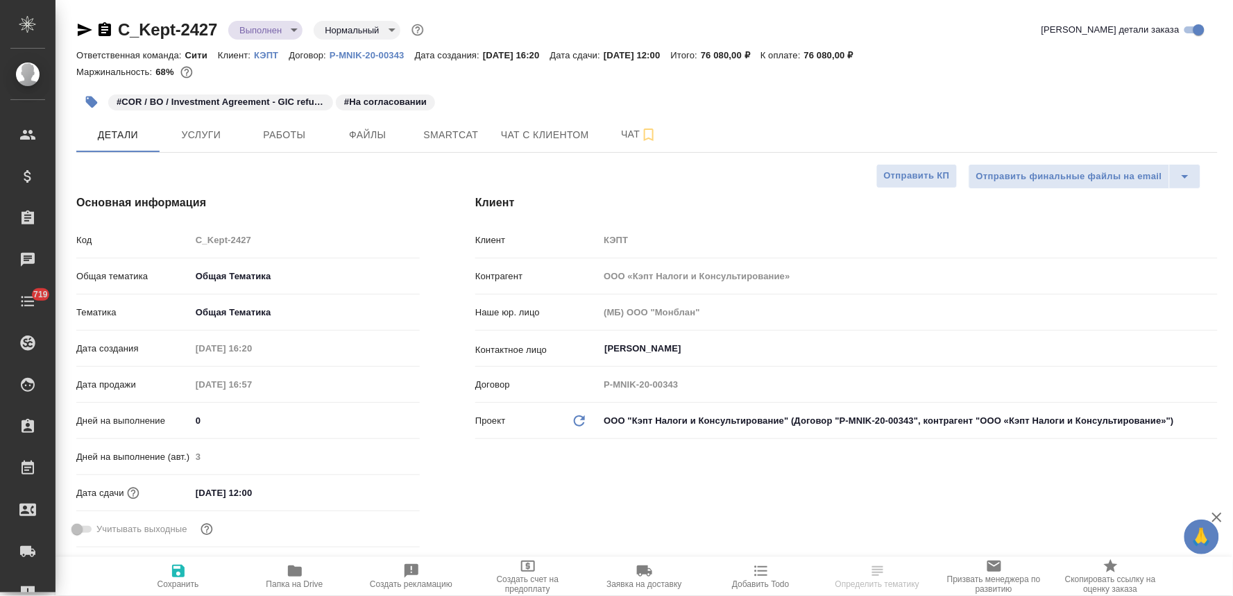
type textarea "x"
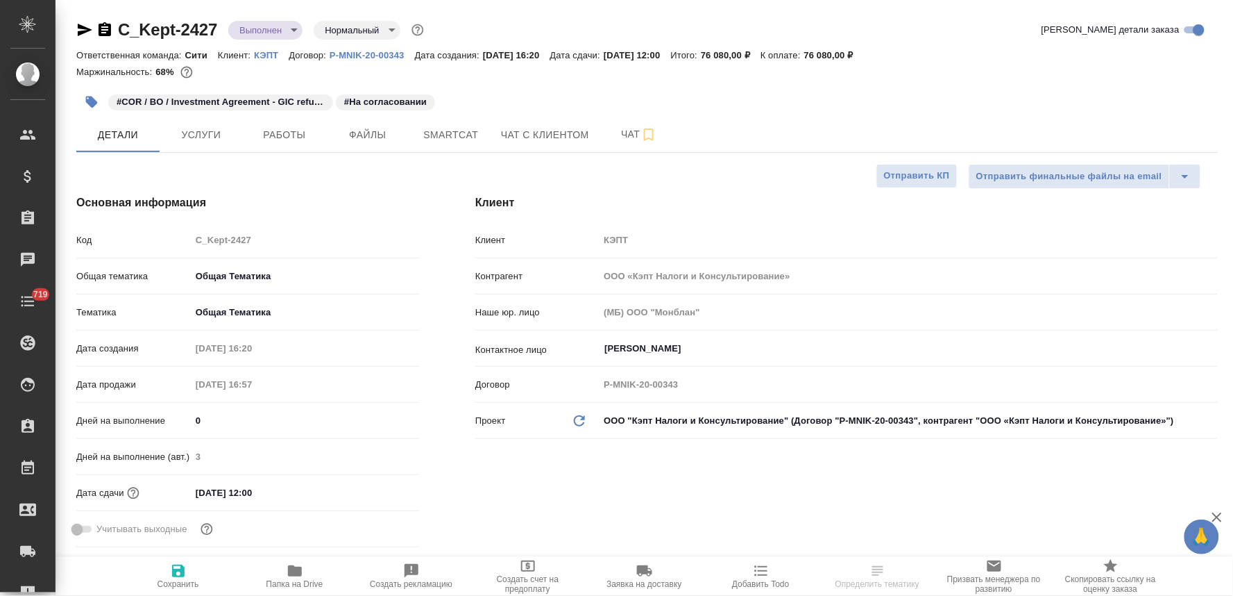
type textarea "x"
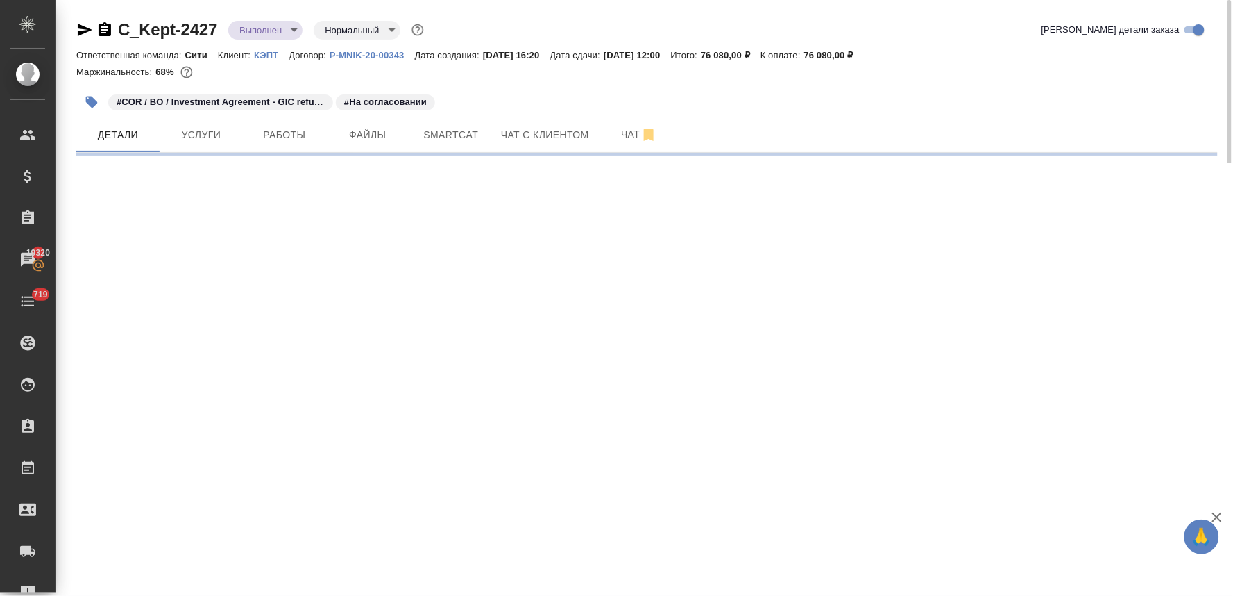
select select "RU"
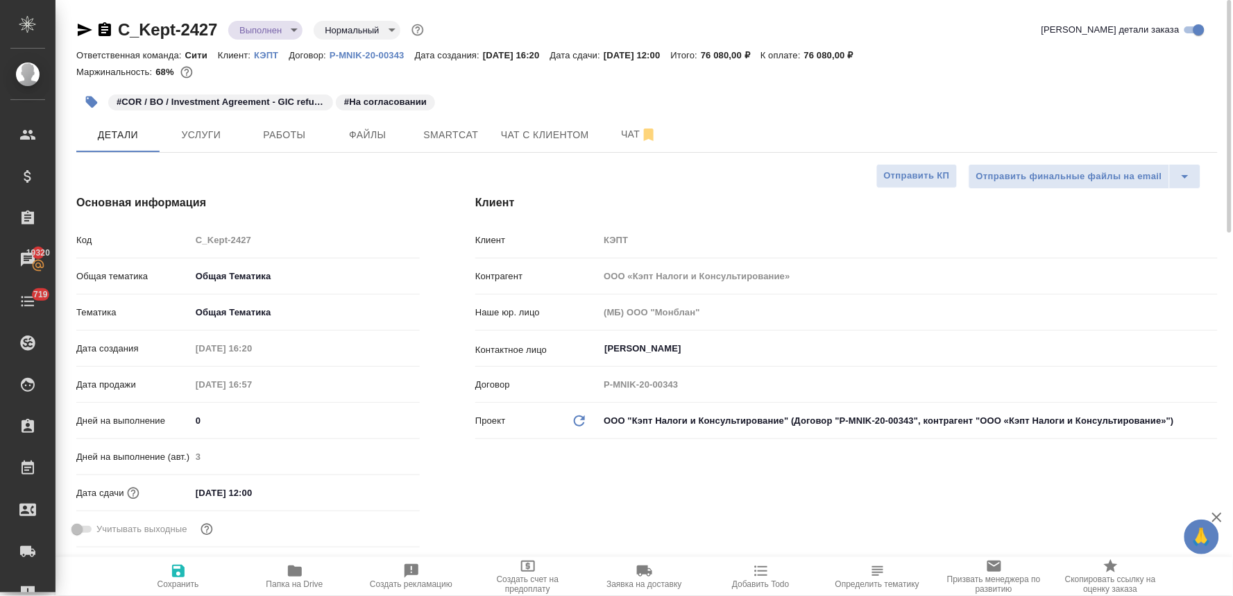
type textarea "x"
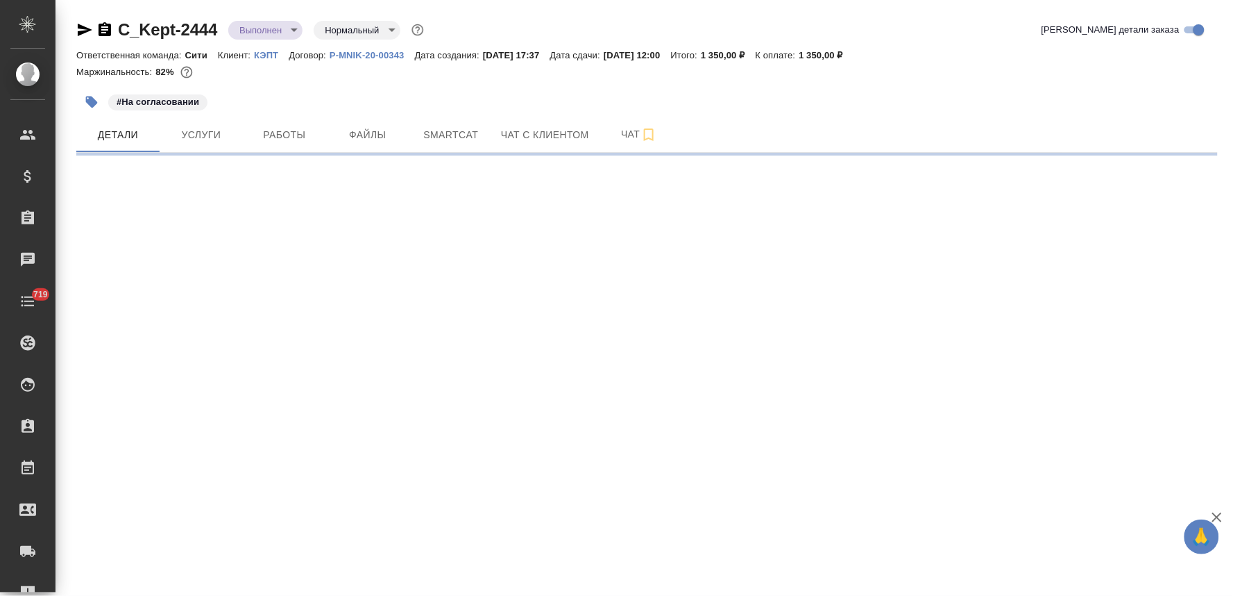
select select "RU"
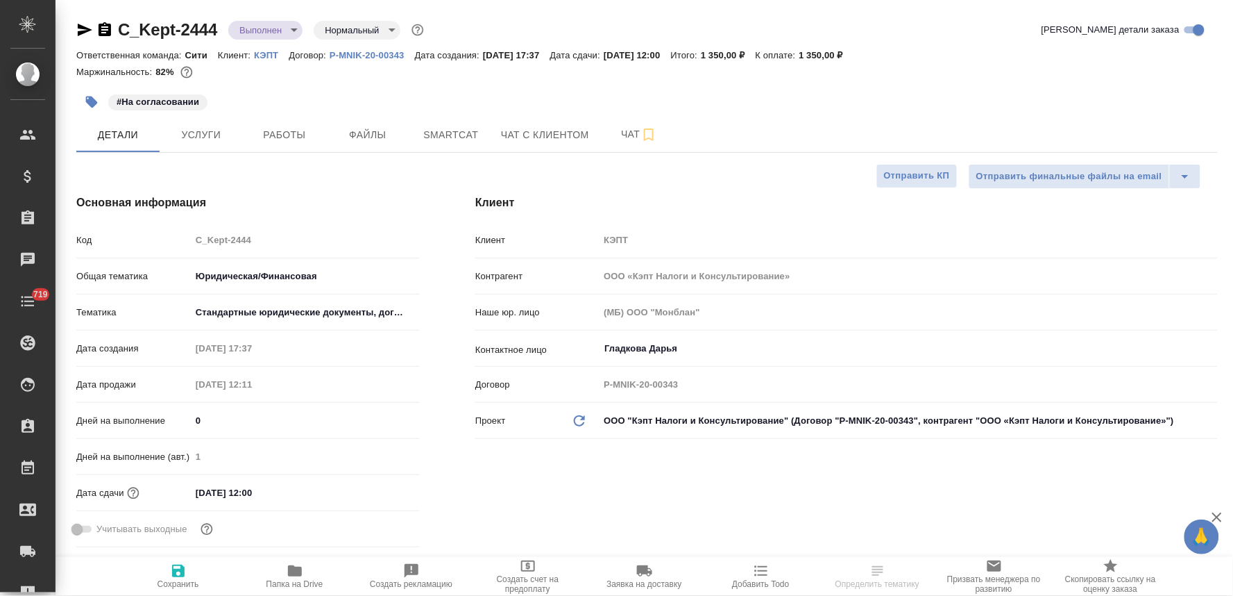
type textarea "x"
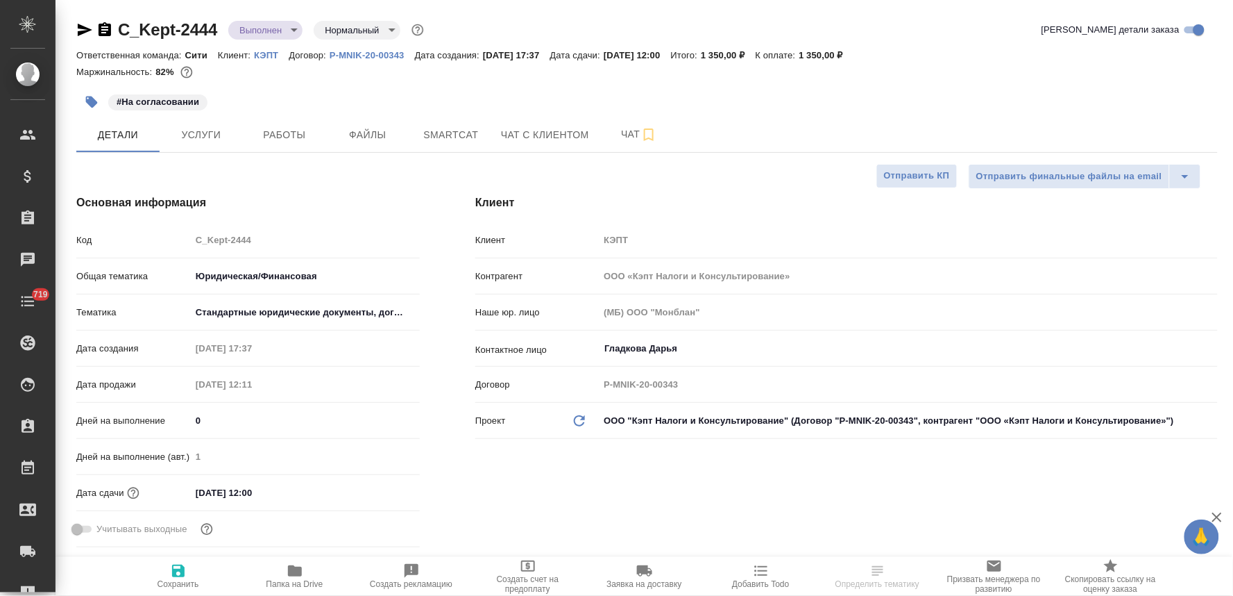
type textarea "x"
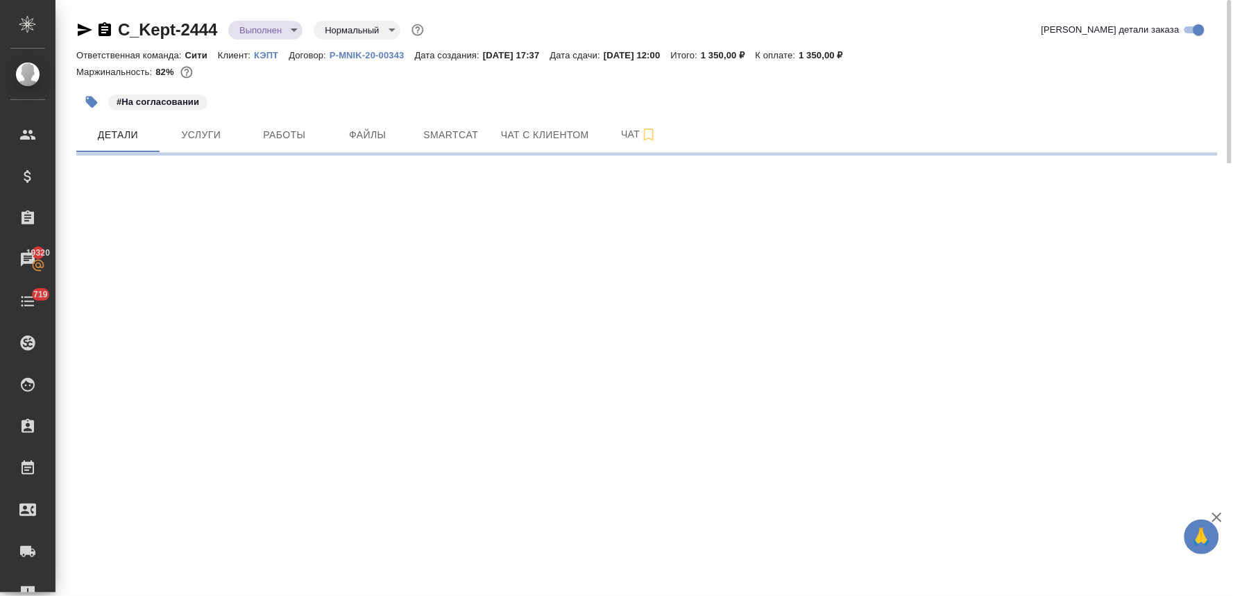
select select "RU"
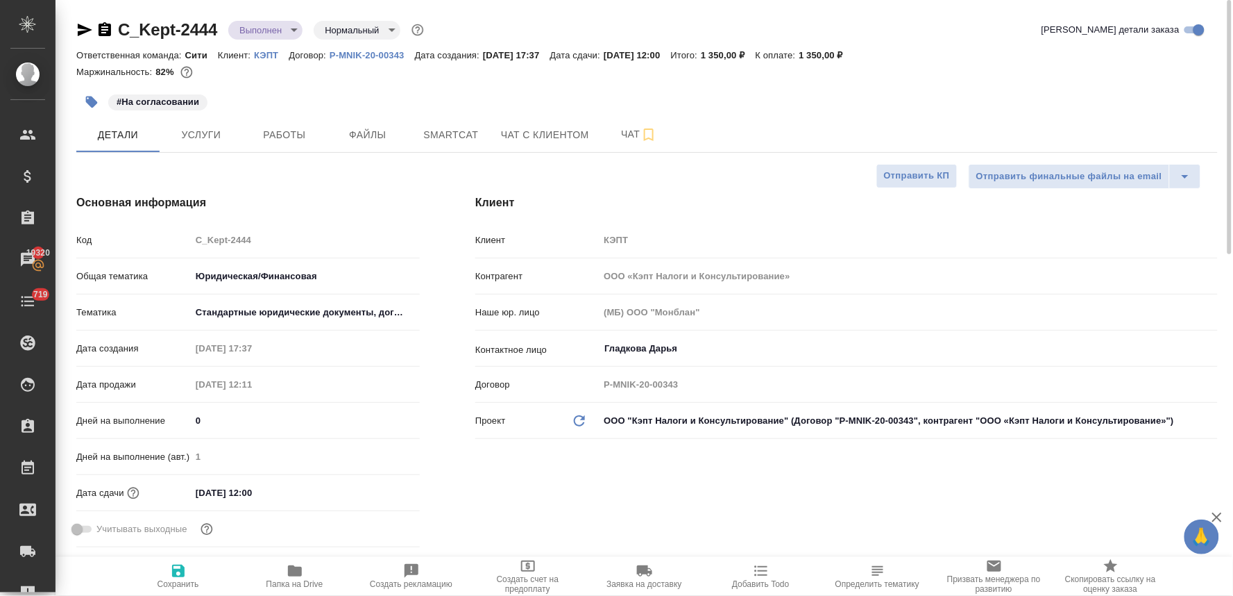
type textarea "x"
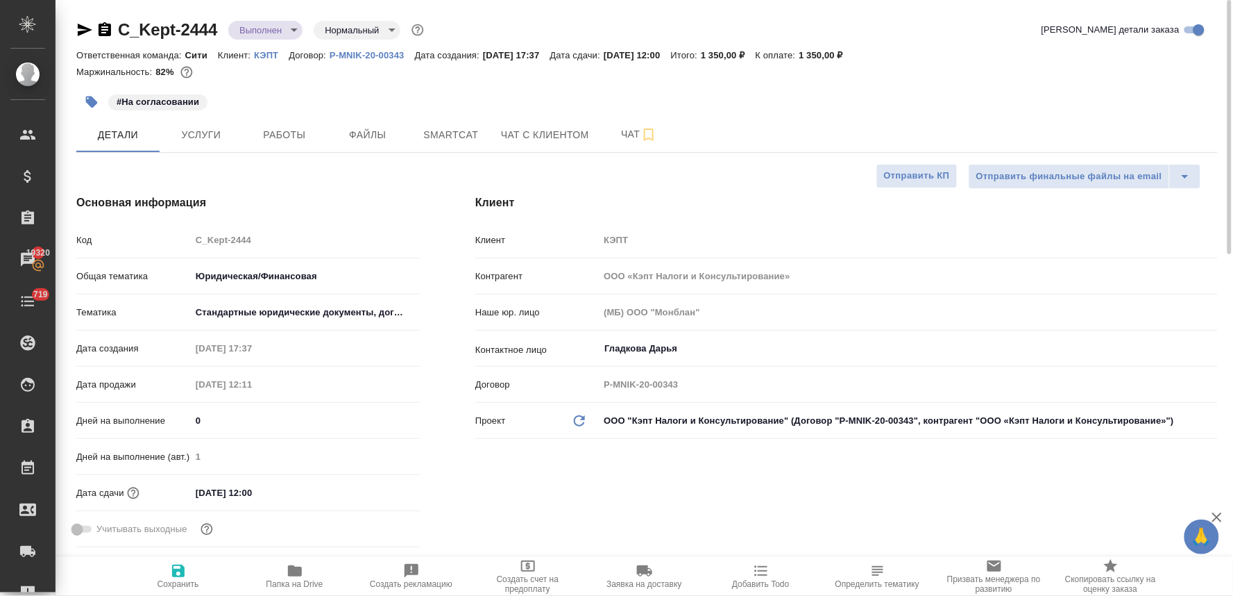
type textarea "x"
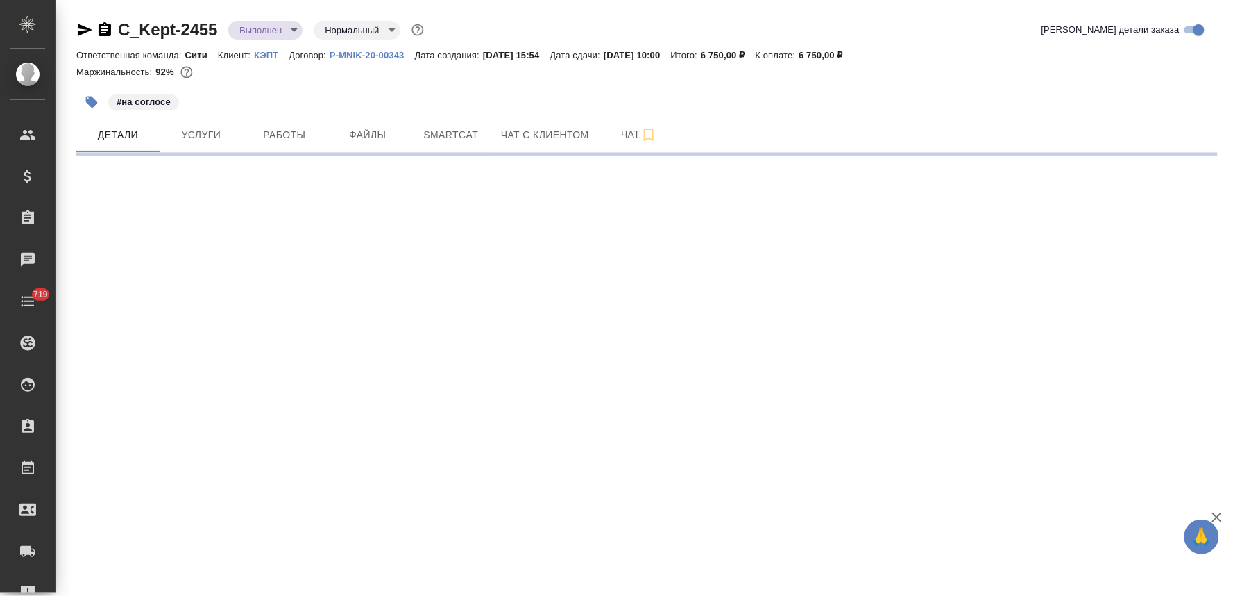
select select "RU"
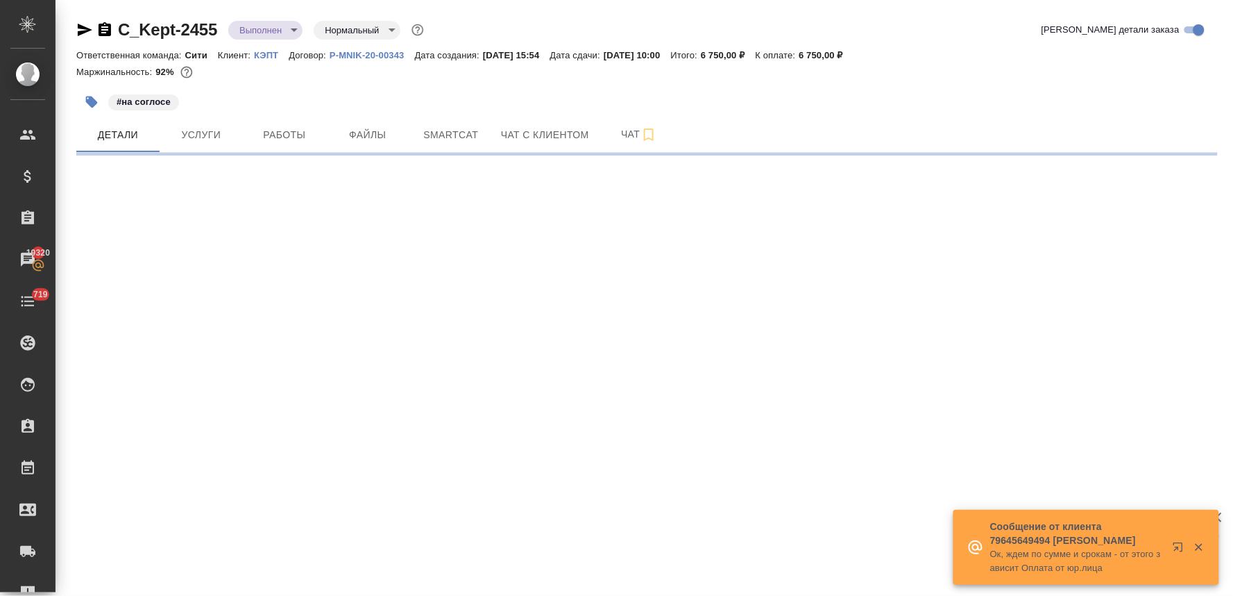
select select "RU"
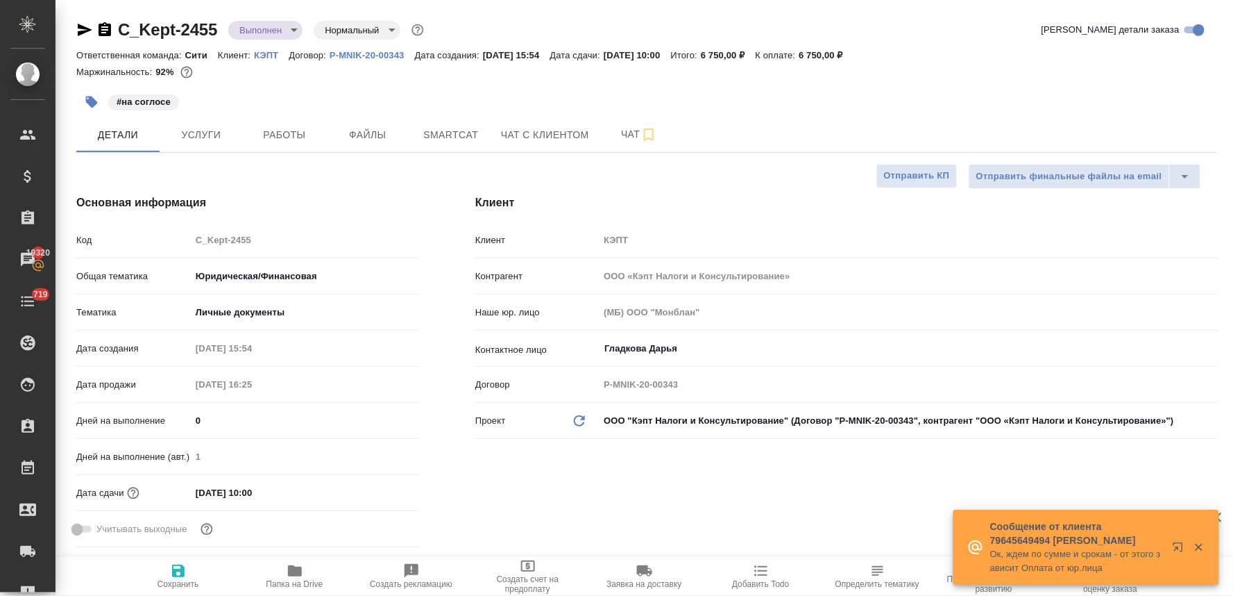
type textarea "x"
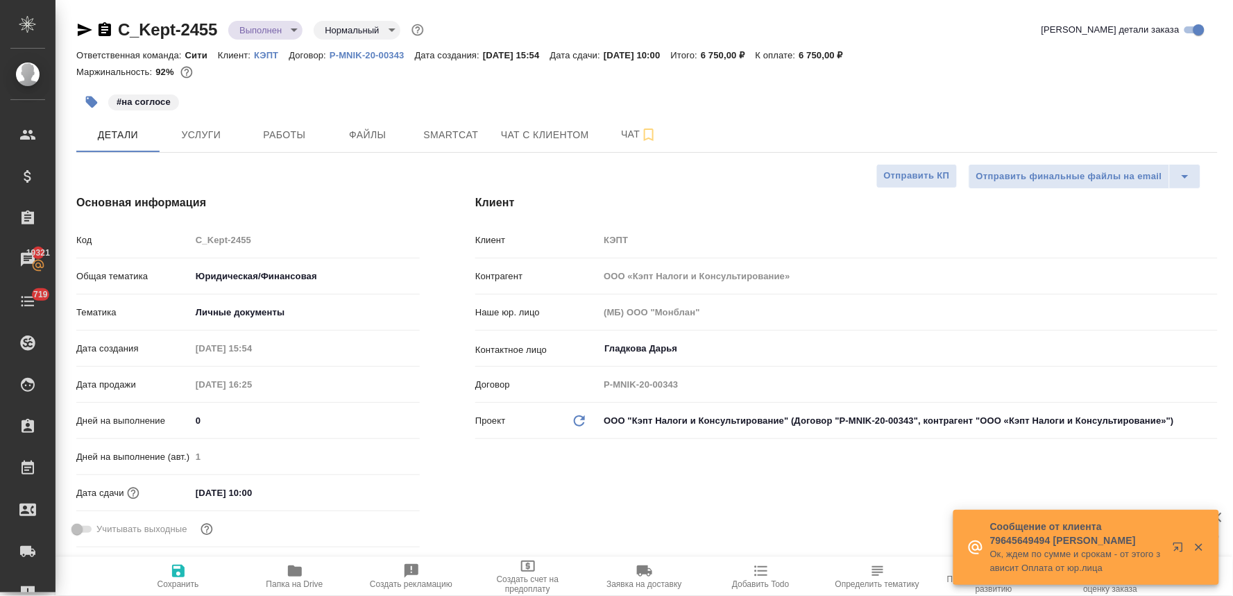
type textarea "x"
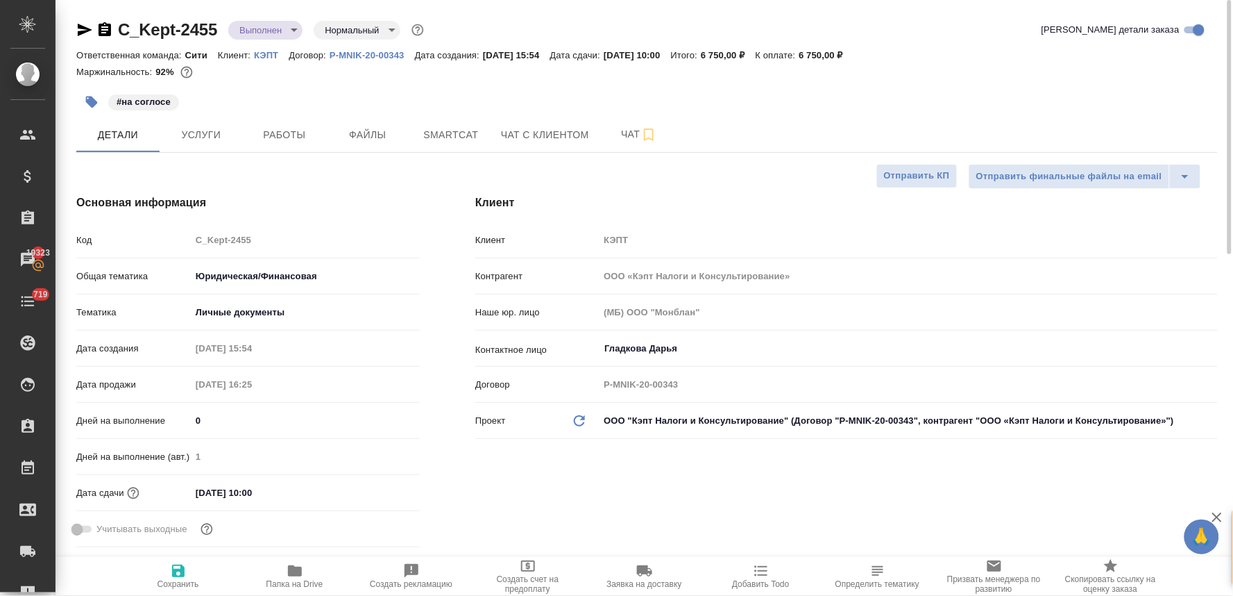
type textarea "x"
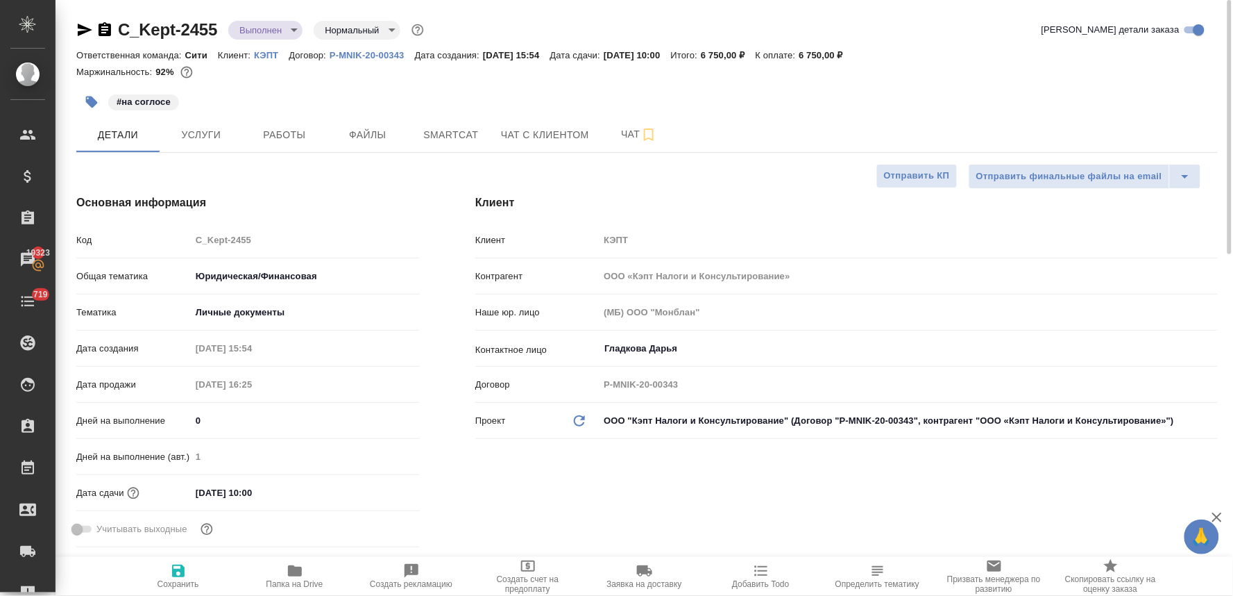
type textarea "x"
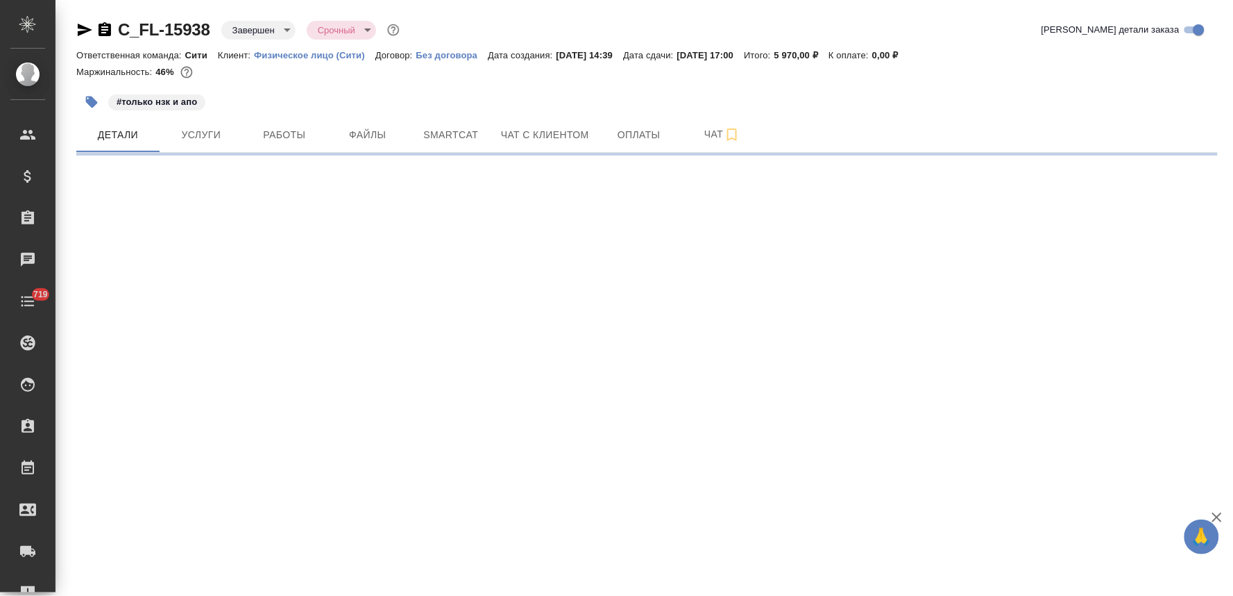
select select "RU"
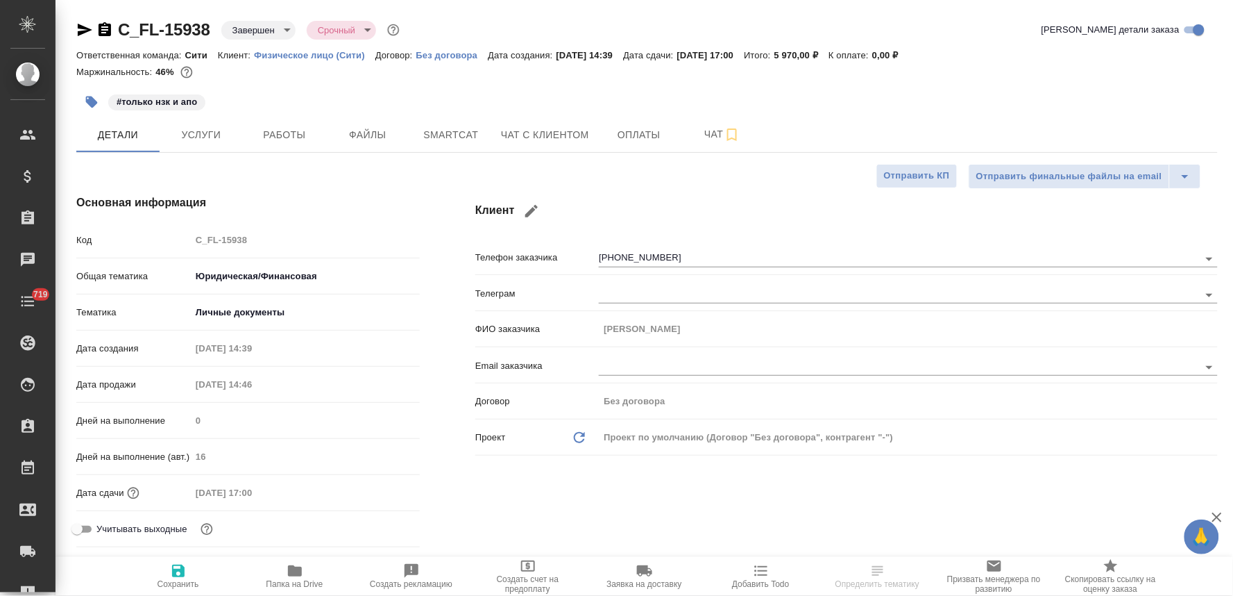
type textarea "x"
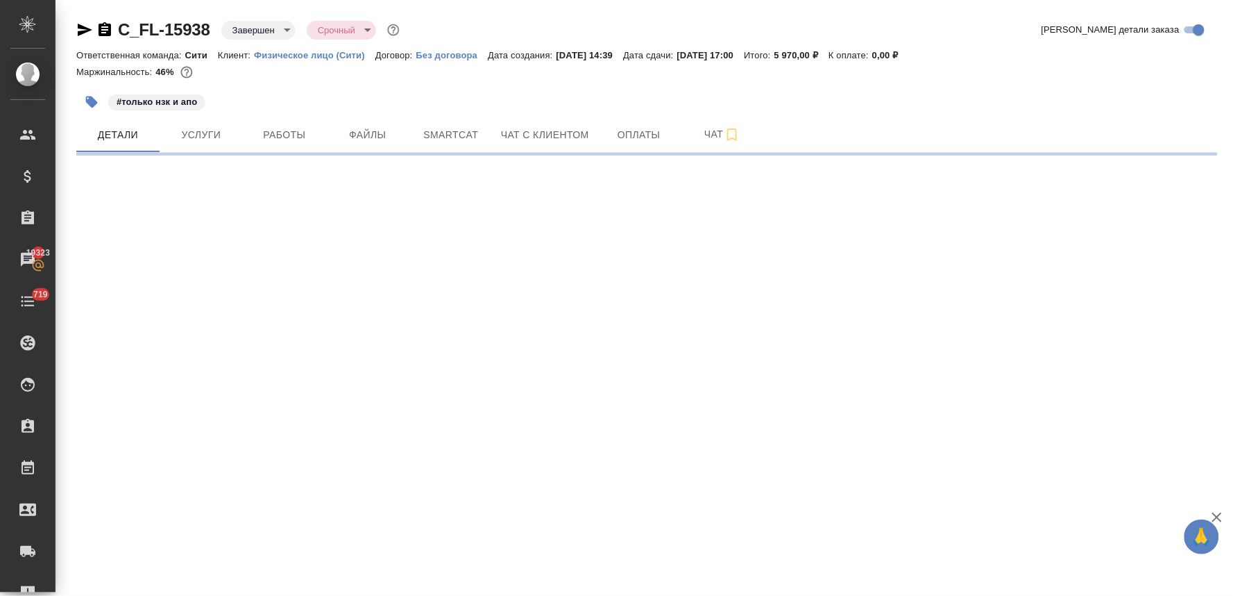
select select "RU"
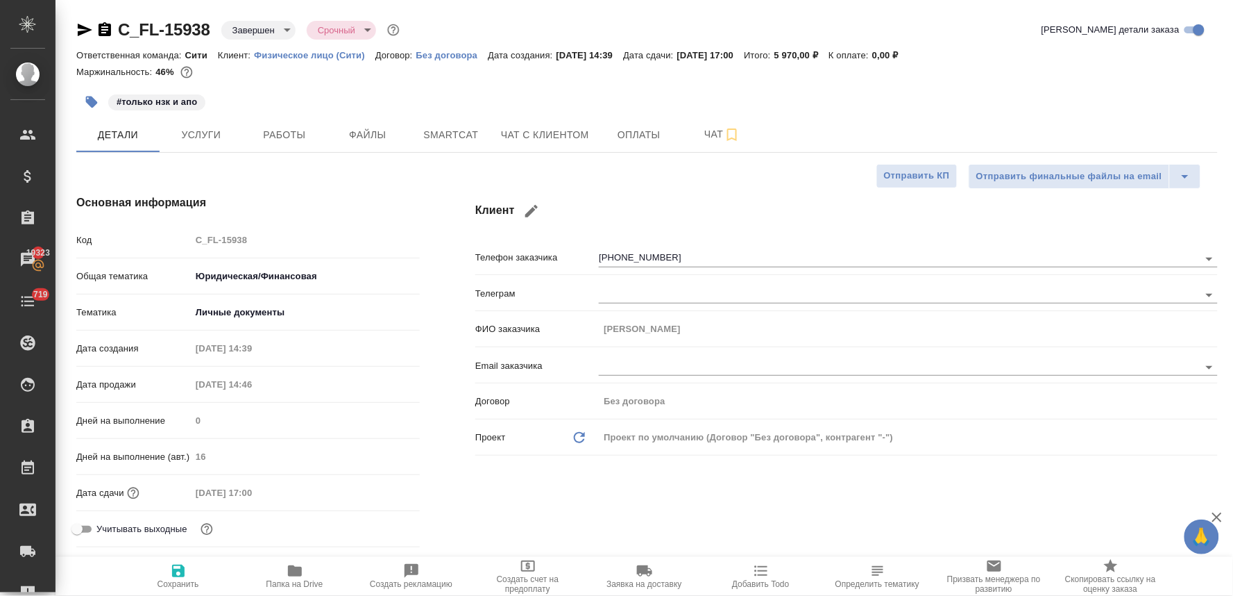
type textarea "x"
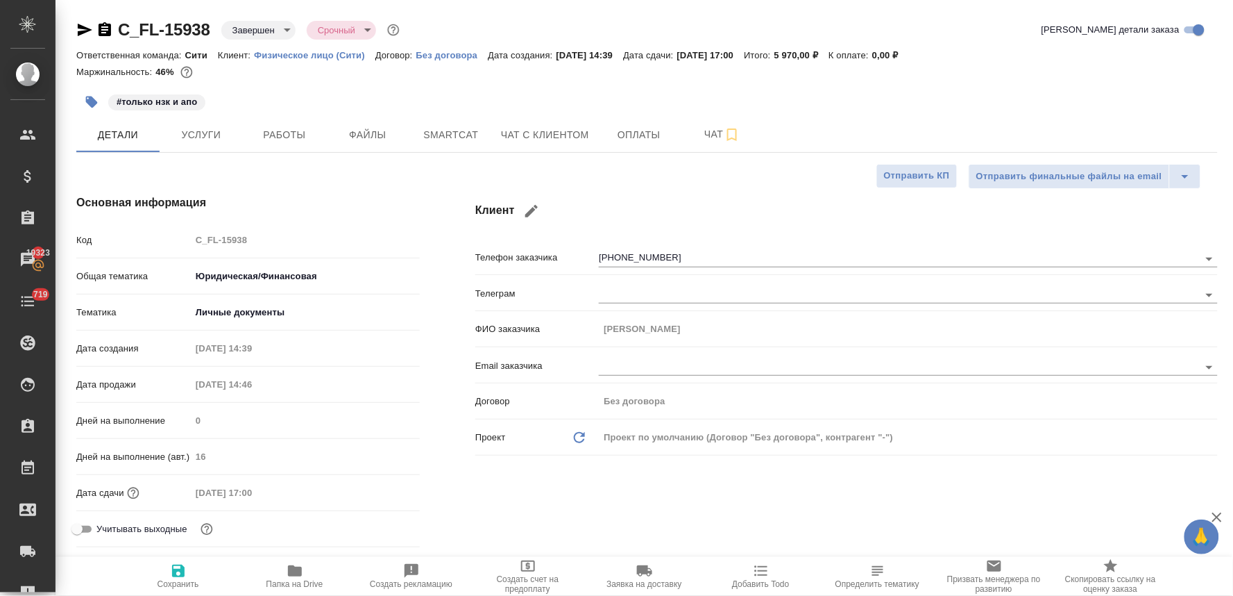
type textarea "x"
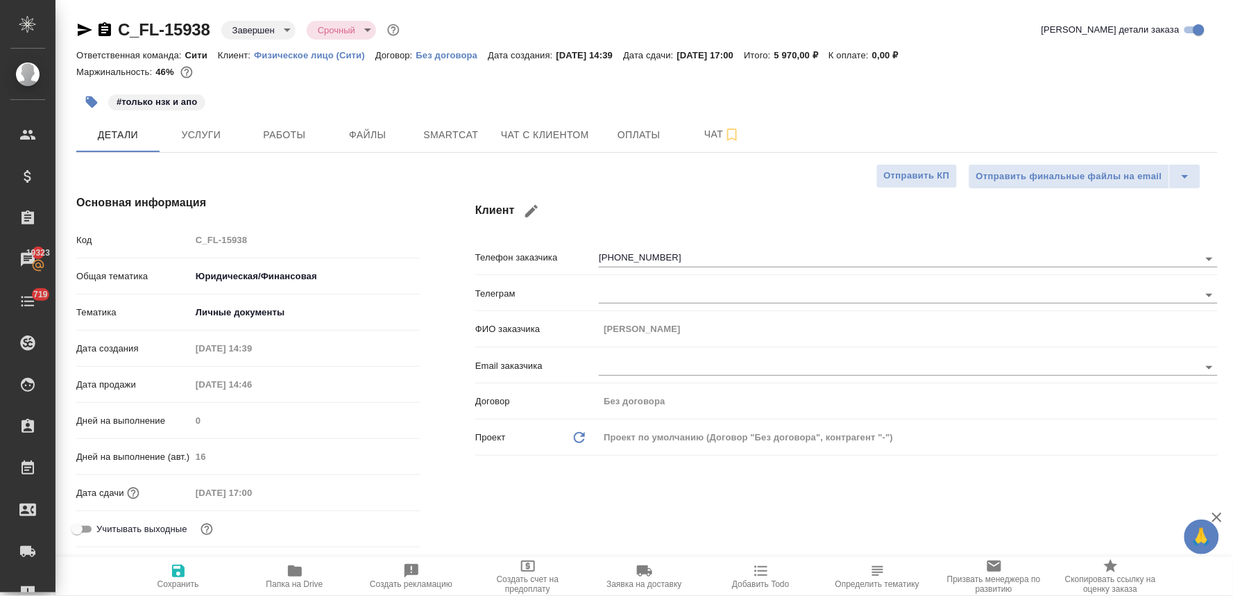
type textarea "x"
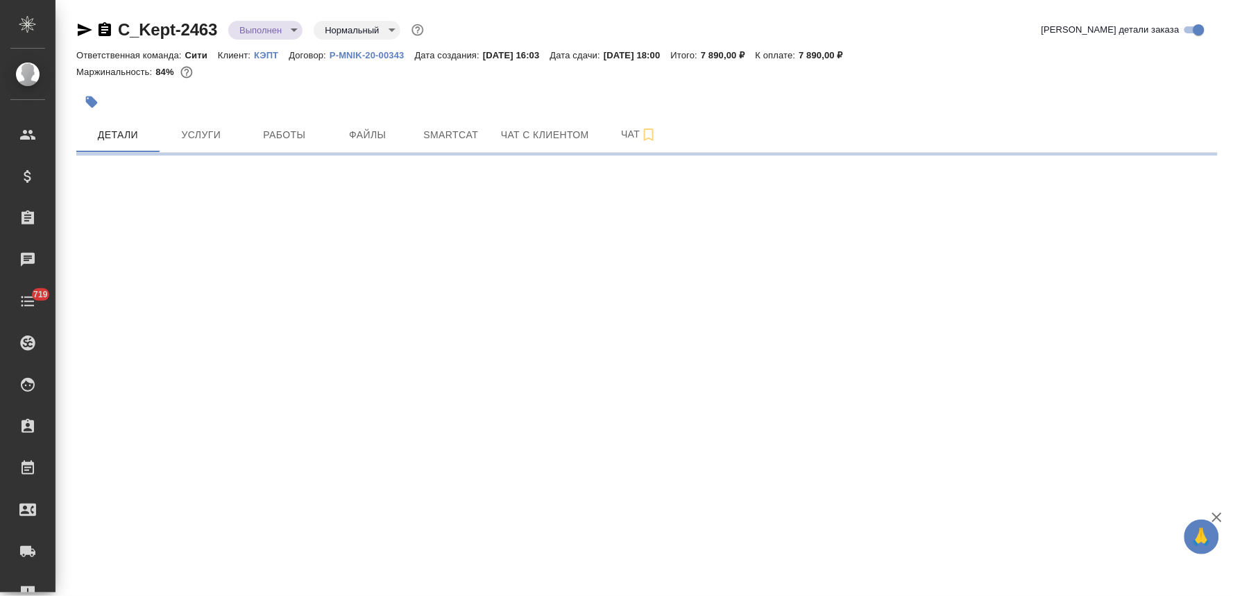
select select "RU"
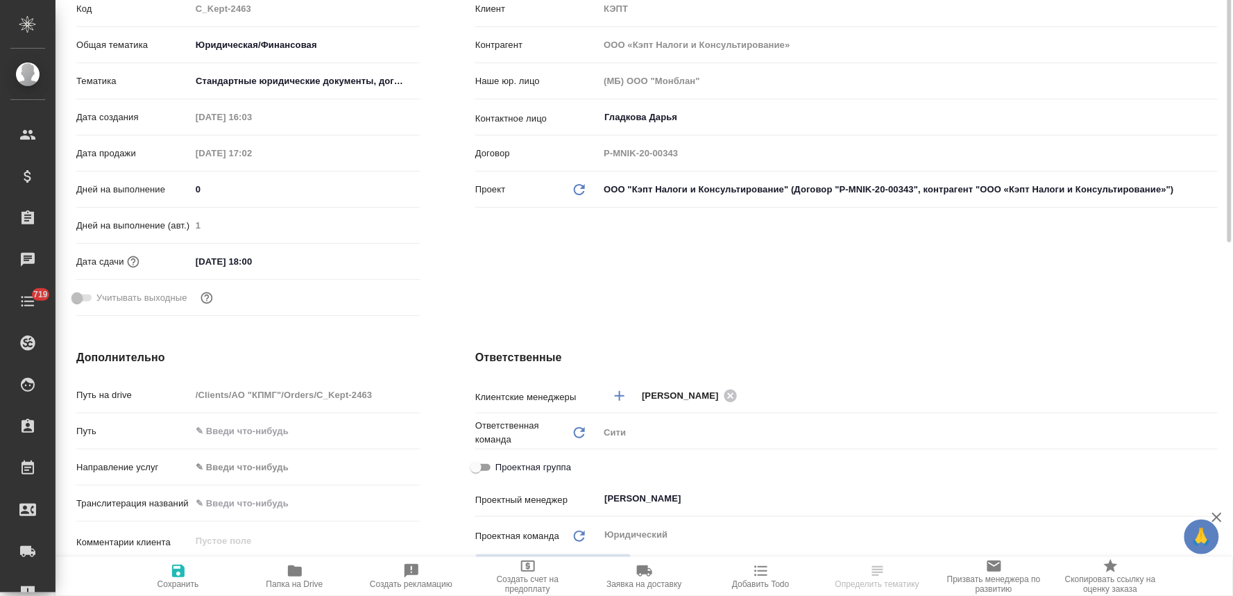
scroll to position [385, 0]
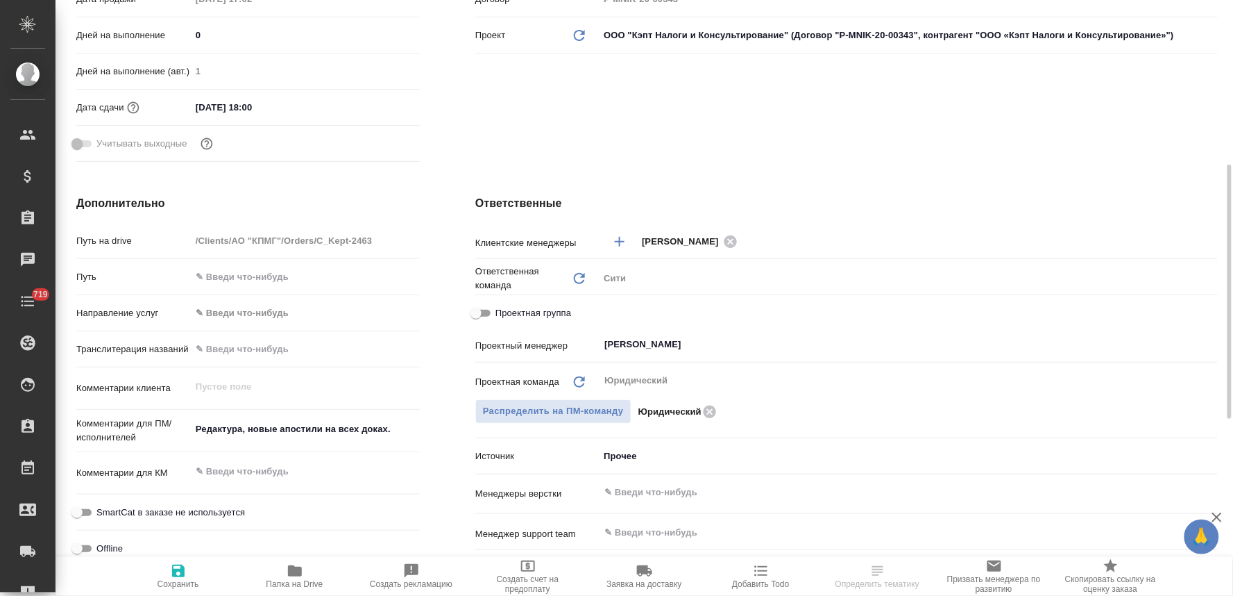
type textarea "x"
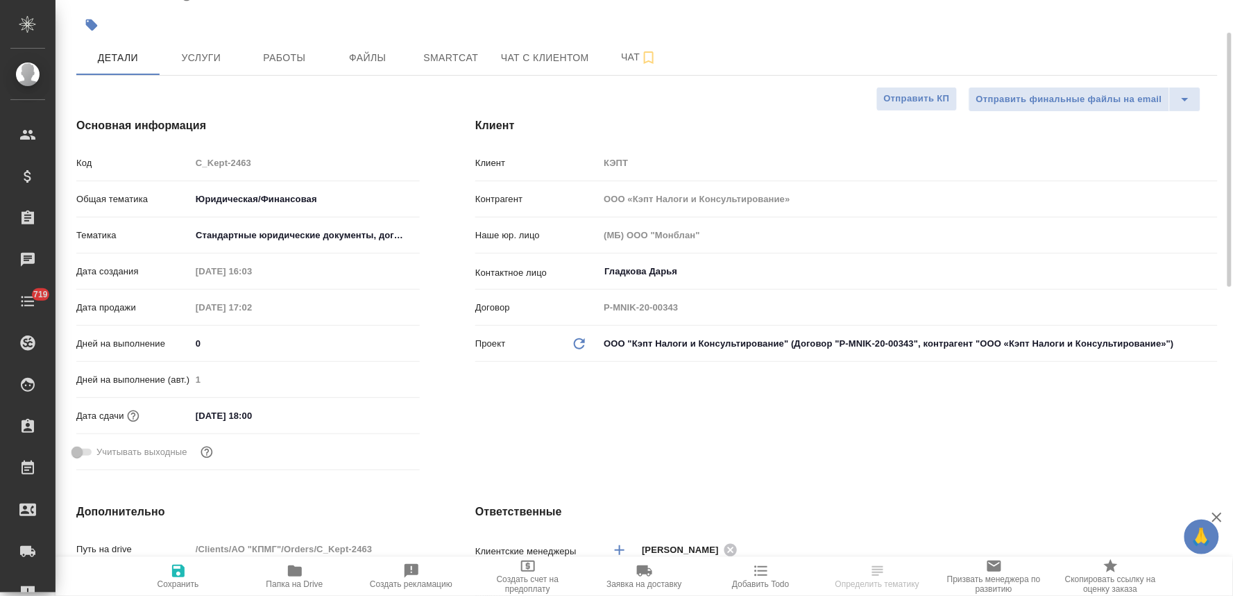
scroll to position [0, 0]
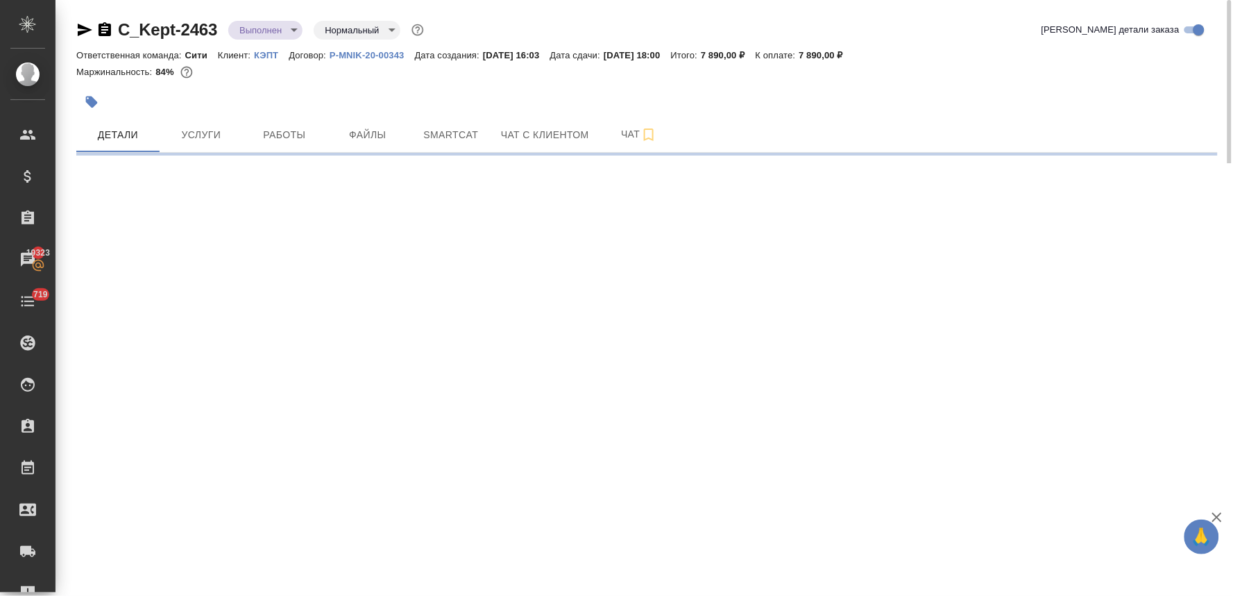
select select "RU"
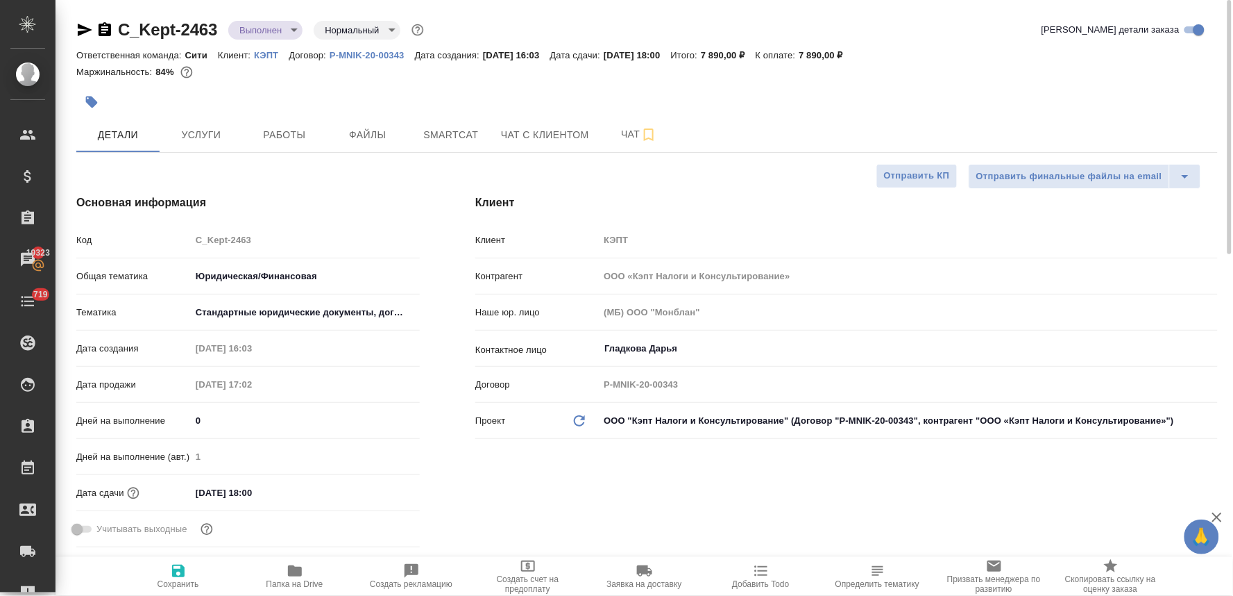
type textarea "x"
click at [96, 96] on icon "button" at bounding box center [92, 102] width 14 height 14
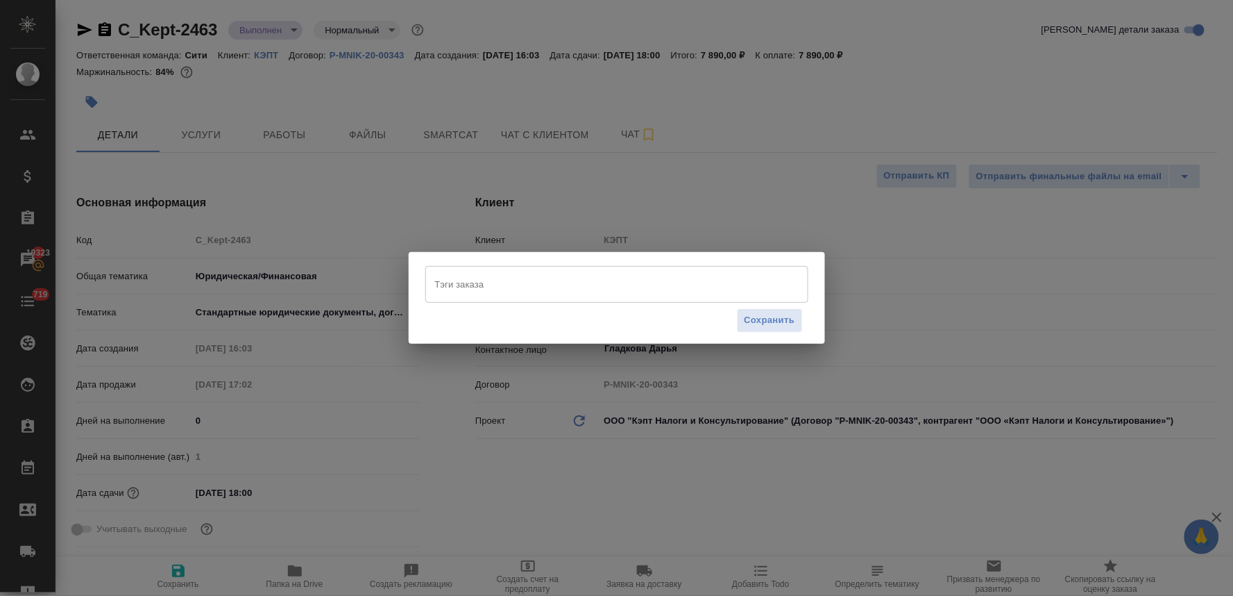
click at [480, 282] on input "Тэги заказа" at bounding box center [604, 284] width 344 height 24
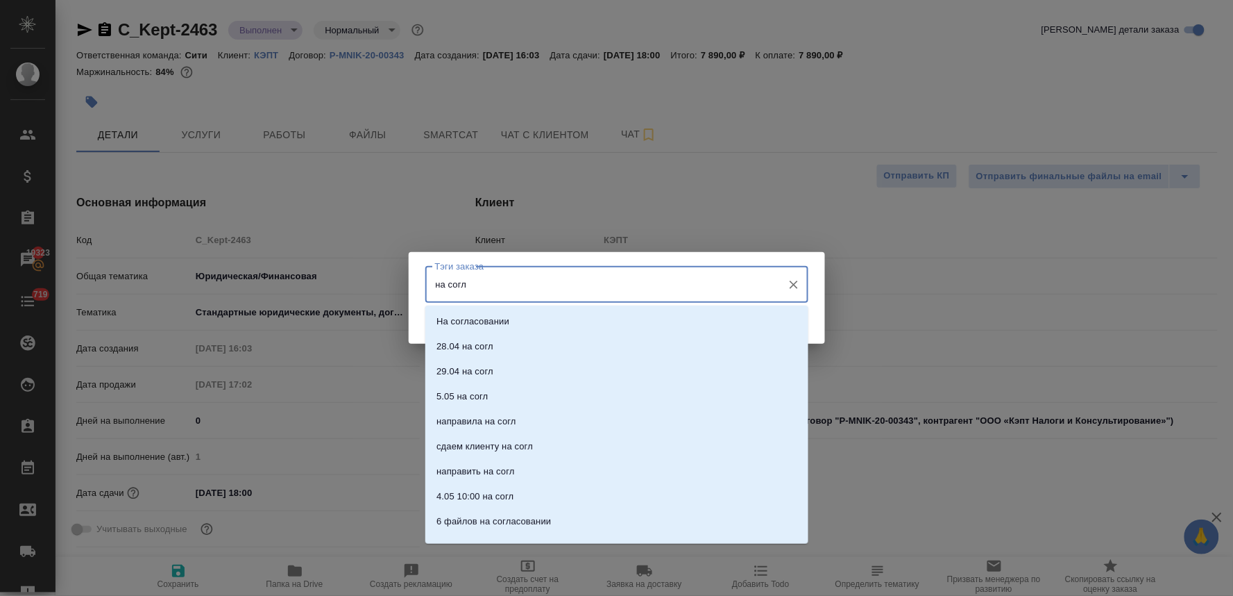
type input "на согла"
click at [474, 318] on p "На согласовании" at bounding box center [473, 321] width 73 height 14
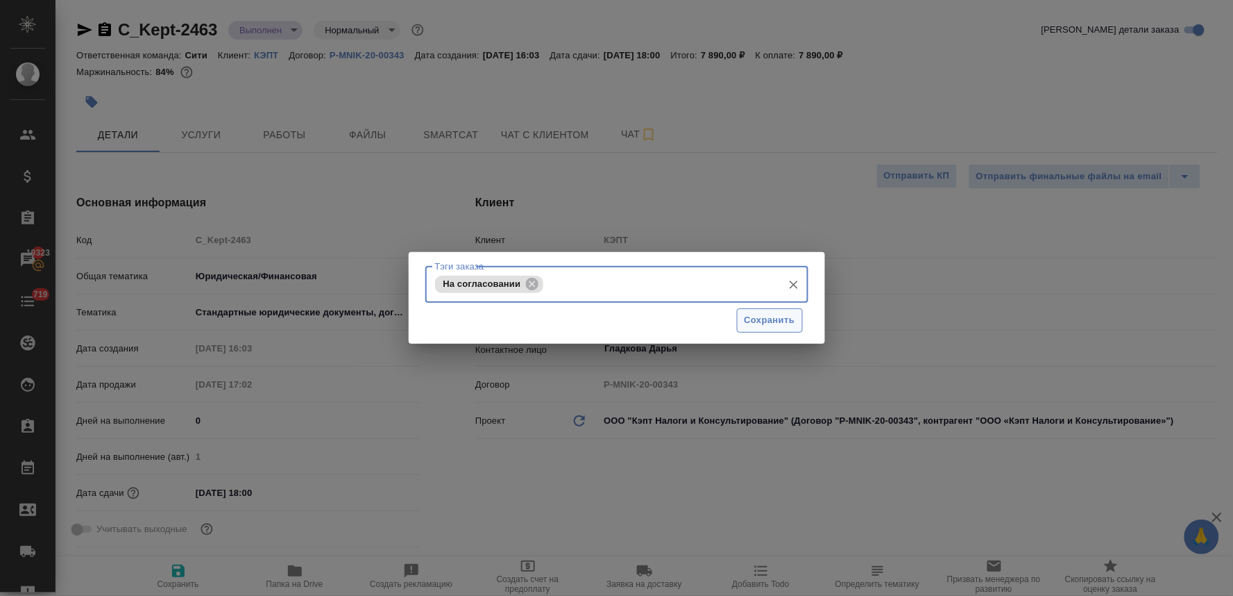
click at [789, 318] on span "Сохранить" at bounding box center [770, 320] width 51 height 16
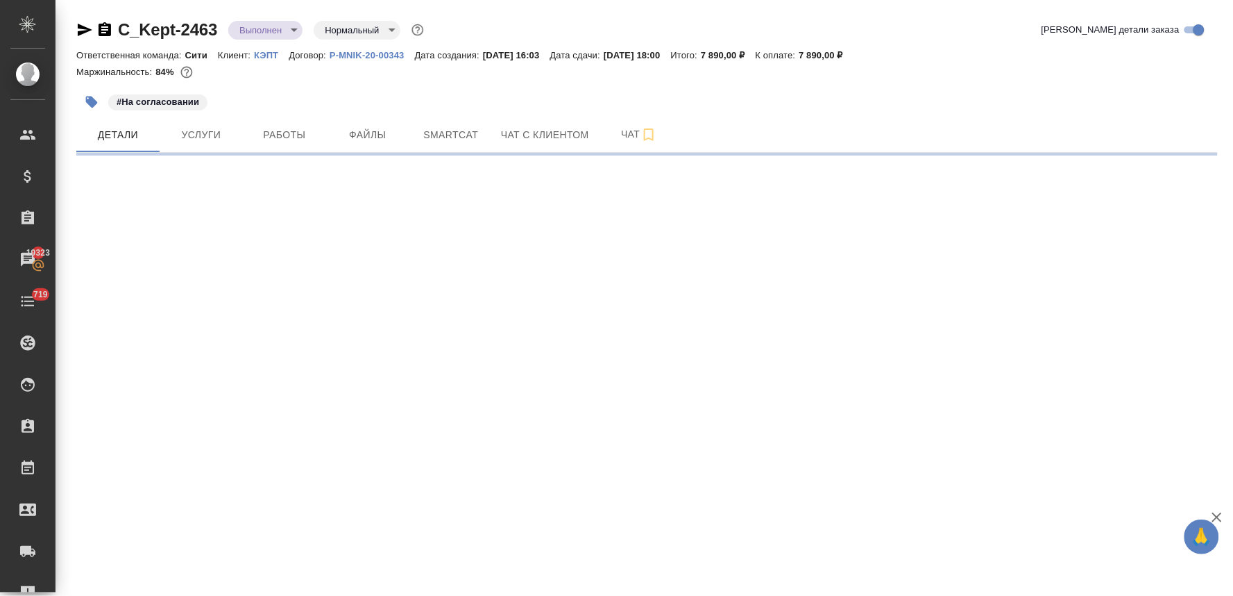
select select "RU"
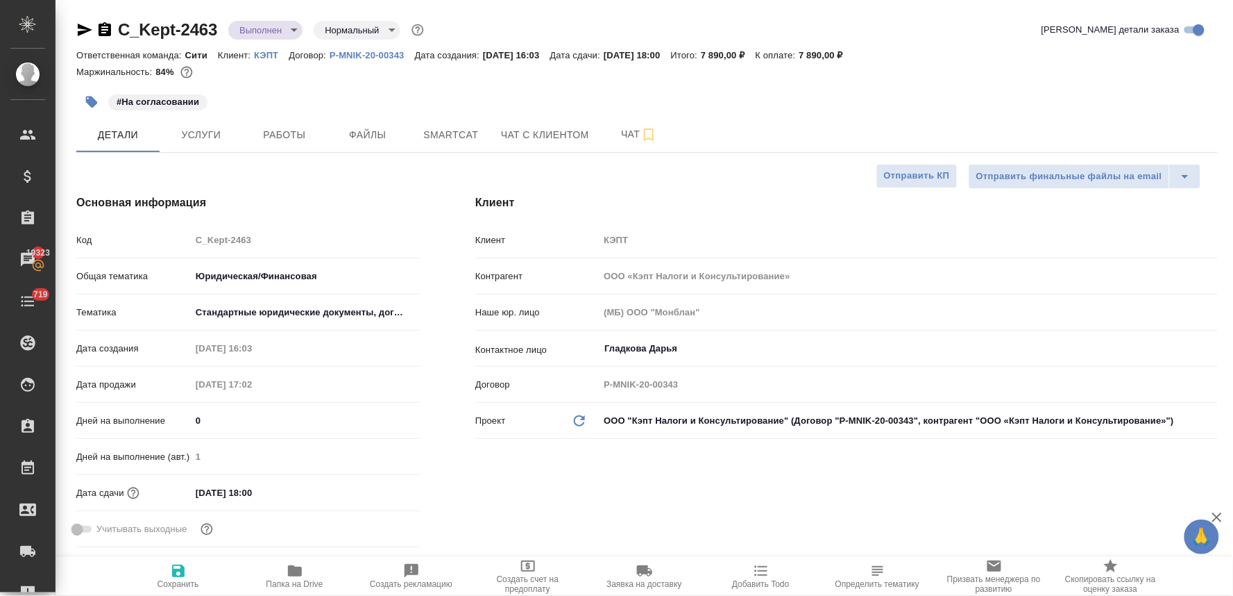
type textarea "x"
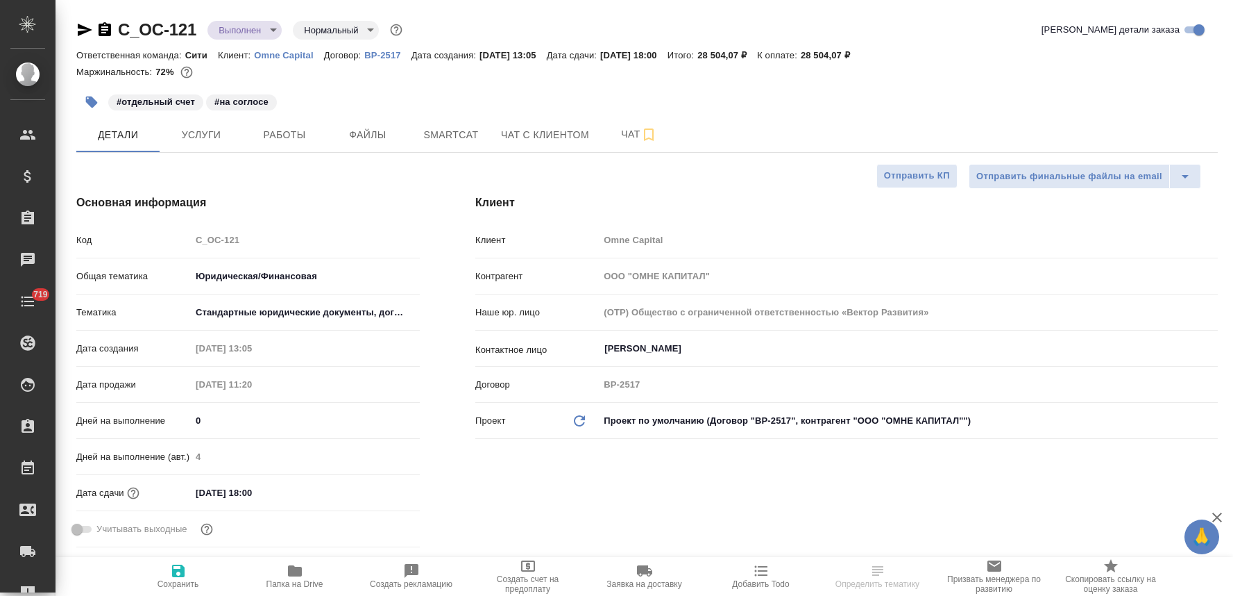
select select "RU"
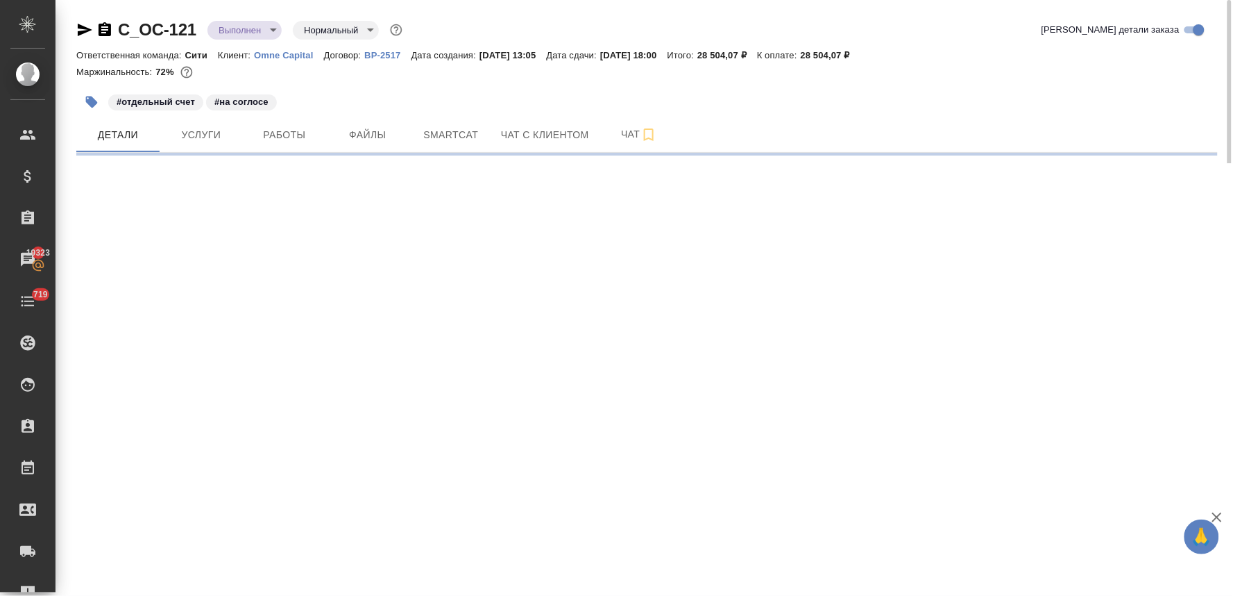
select select "RU"
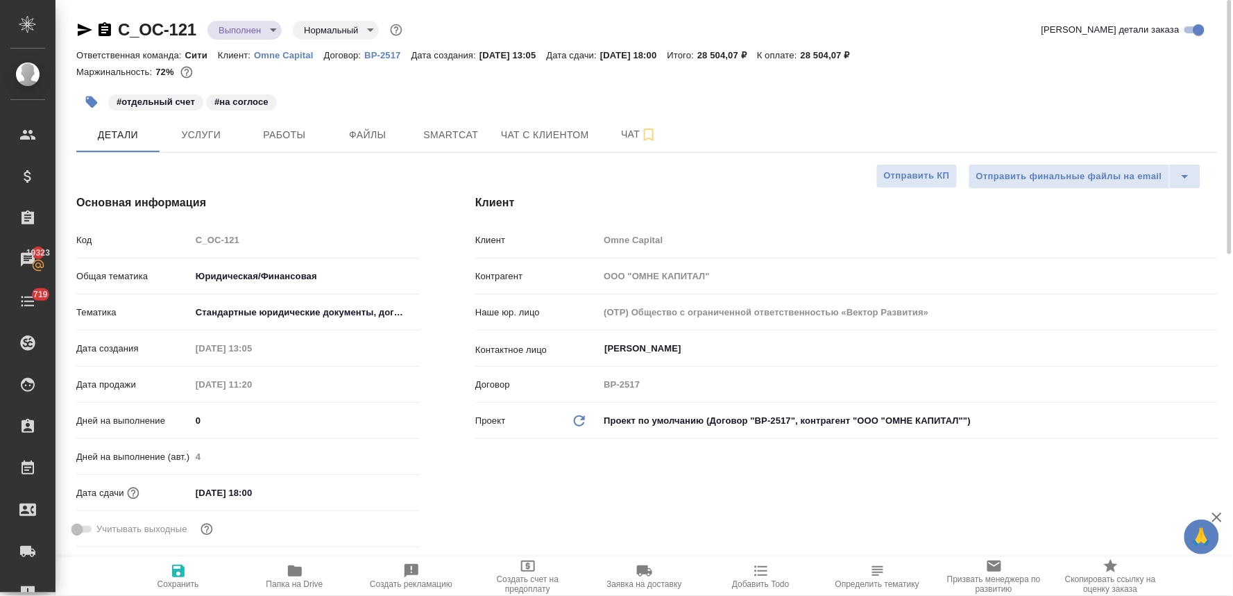
type textarea "x"
click at [214, 132] on span "Услуги" at bounding box center [201, 134] width 67 height 17
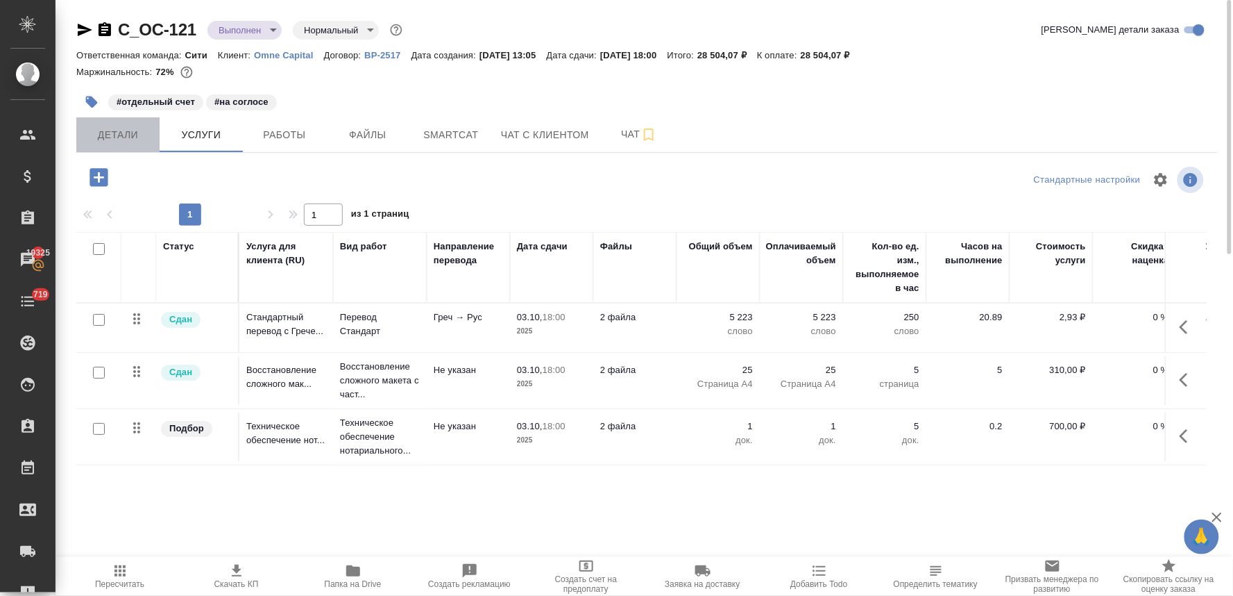
click at [120, 144] on button "Детали" at bounding box center [117, 134] width 83 height 35
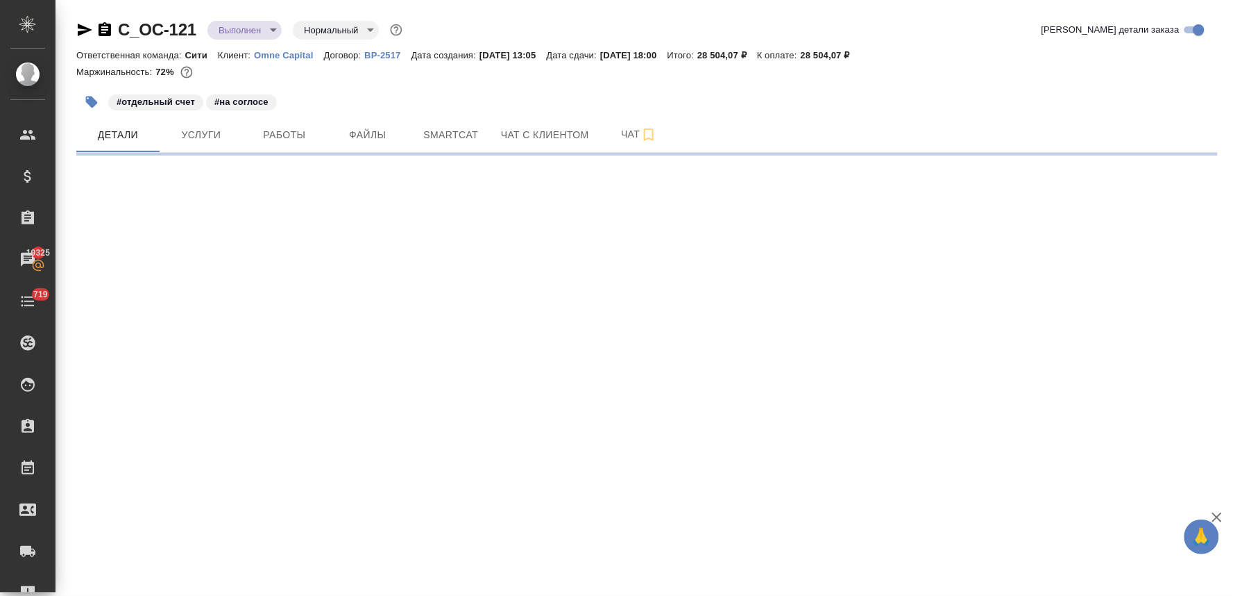
select select "RU"
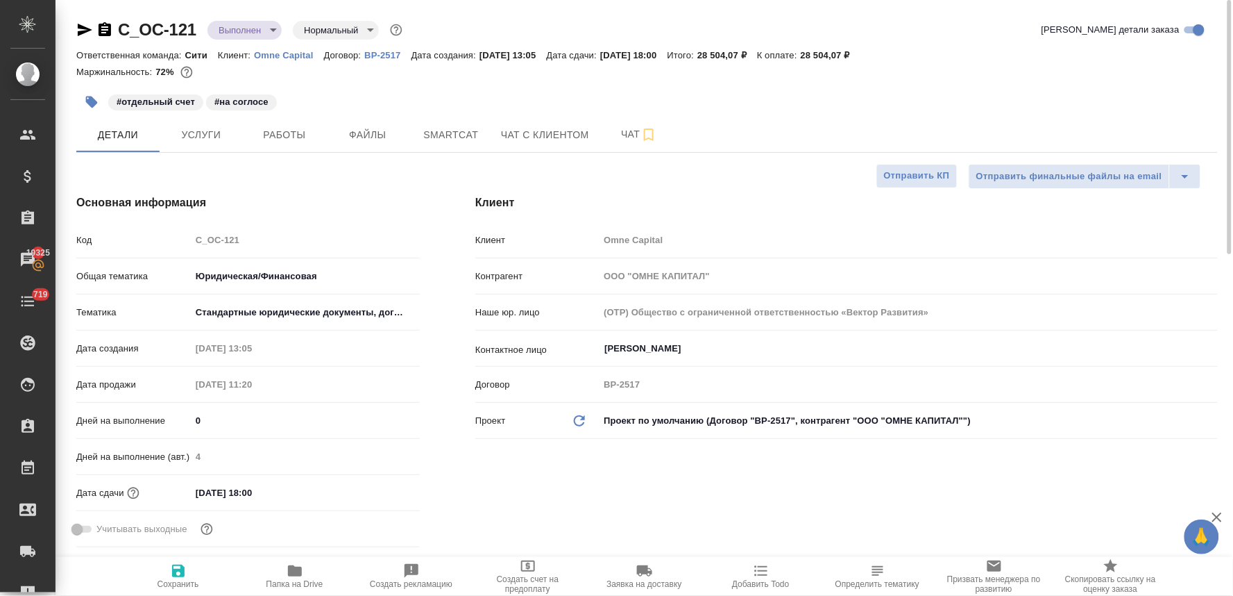
type textarea "x"
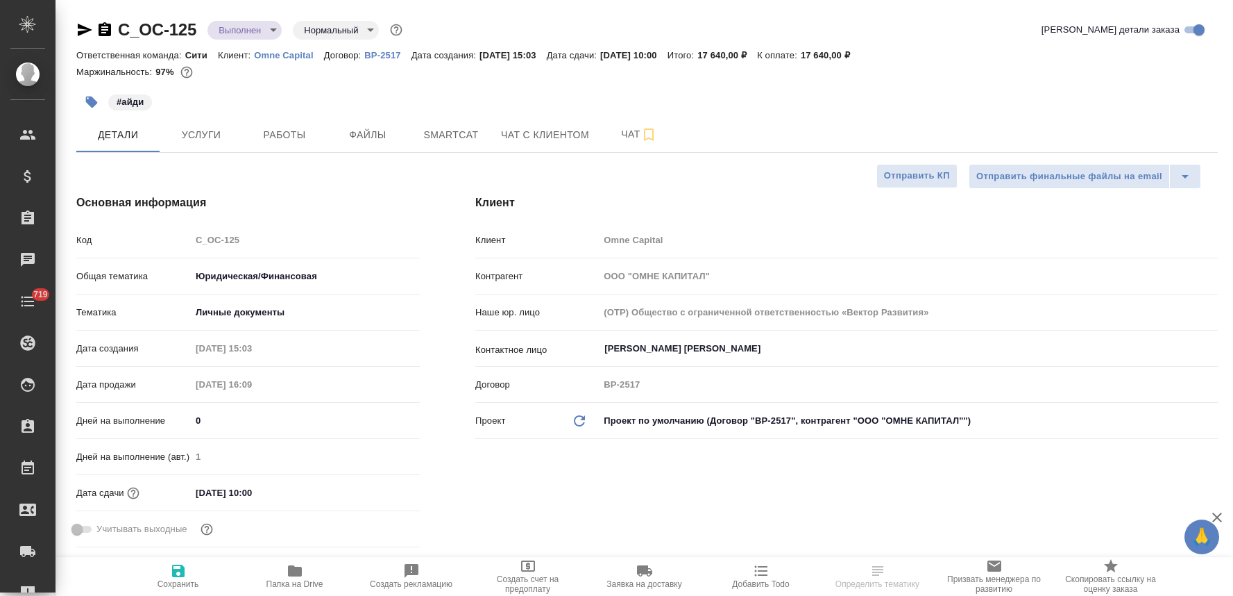
select select "RU"
click at [89, 99] on icon "button" at bounding box center [92, 102] width 12 height 12
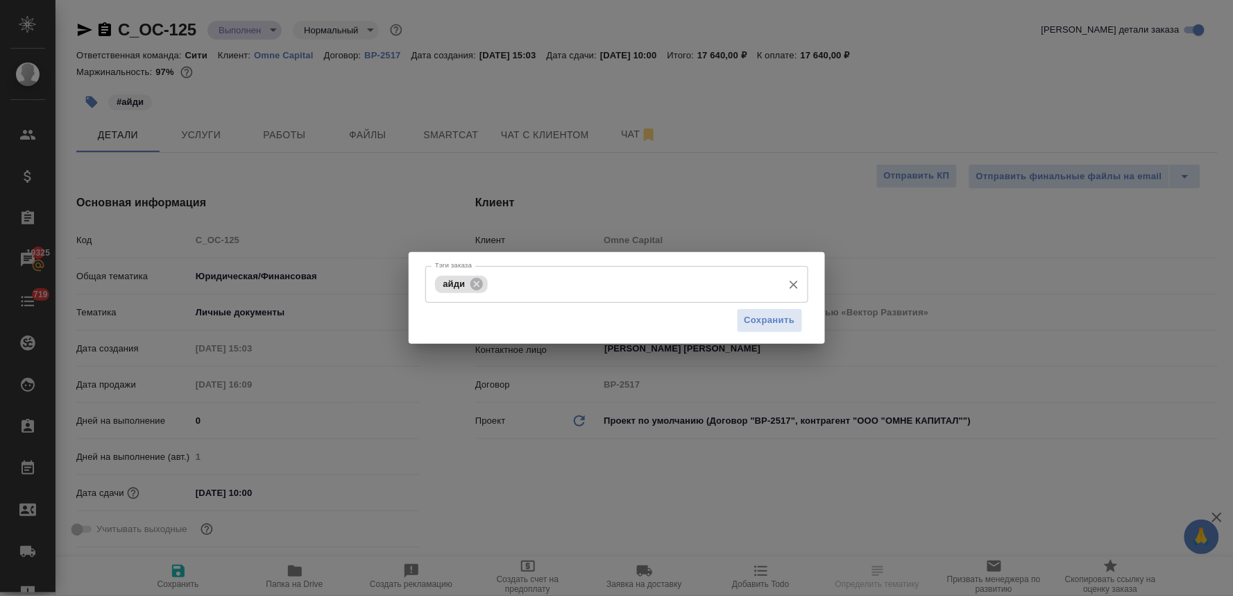
click at [615, 300] on div "[PERSON_NAME] заказа" at bounding box center [616, 284] width 383 height 37
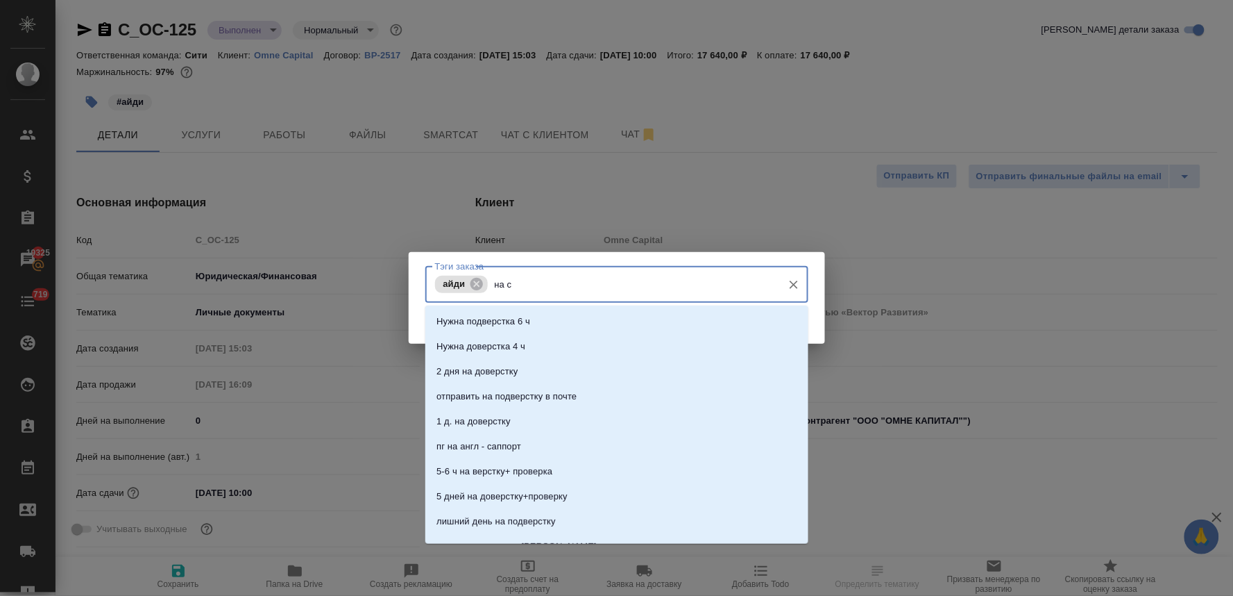
type input "на со"
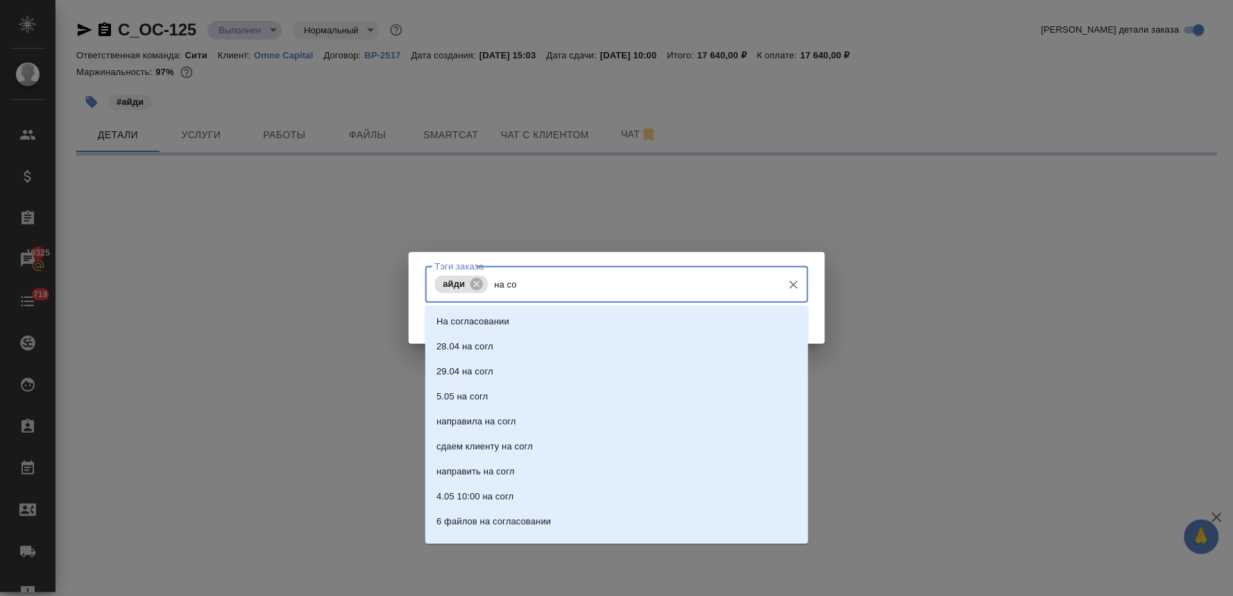
select select "RU"
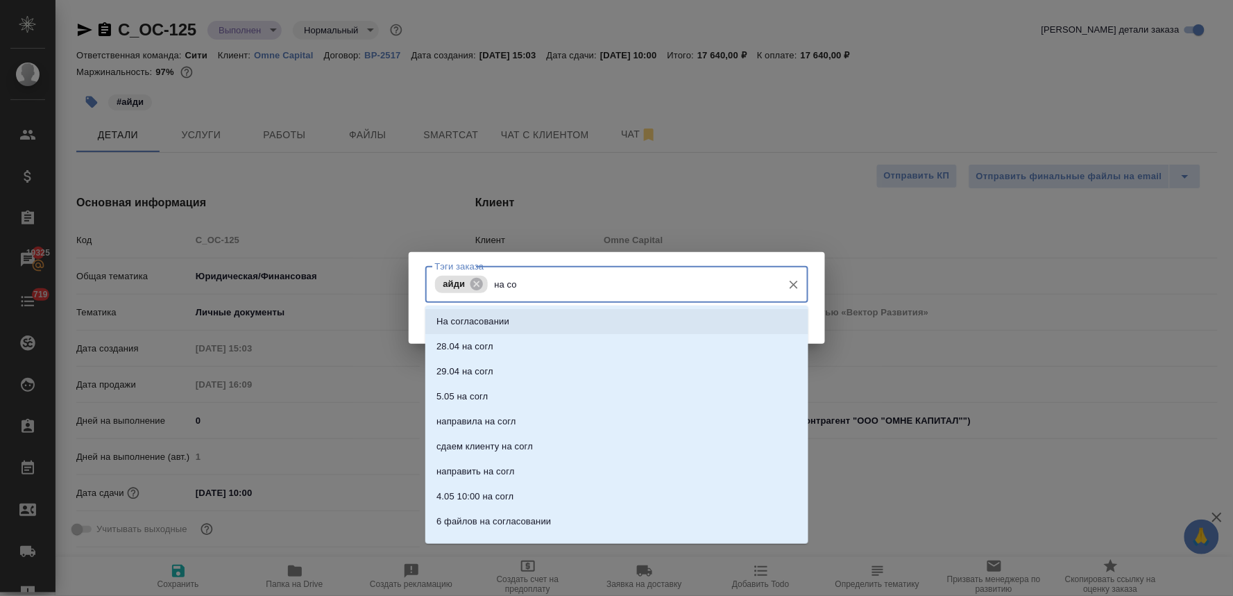
type textarea "x"
click at [612, 318] on li "На согласовании" at bounding box center [616, 321] width 383 height 25
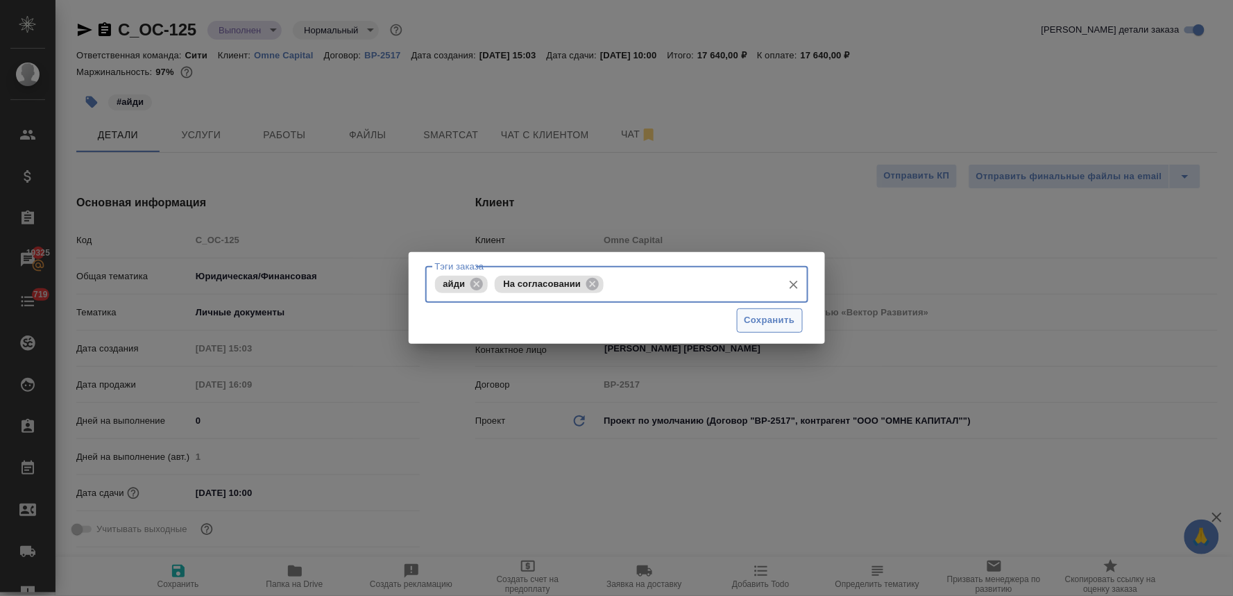
click at [778, 323] on span "Сохранить" at bounding box center [770, 320] width 51 height 16
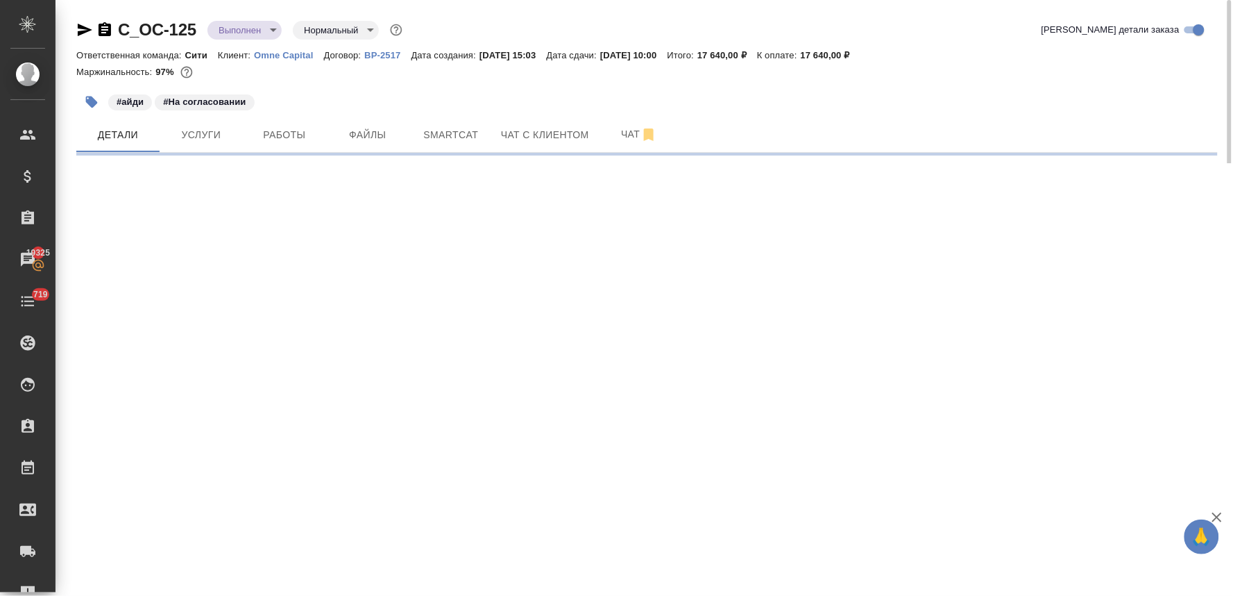
select select "RU"
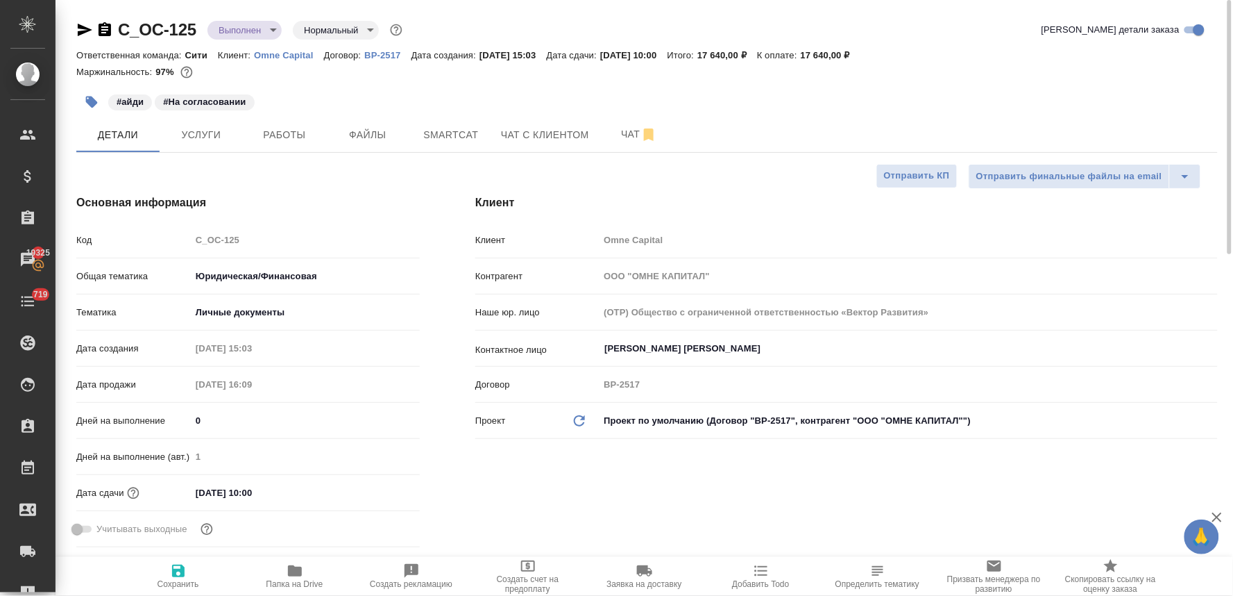
type textarea "x"
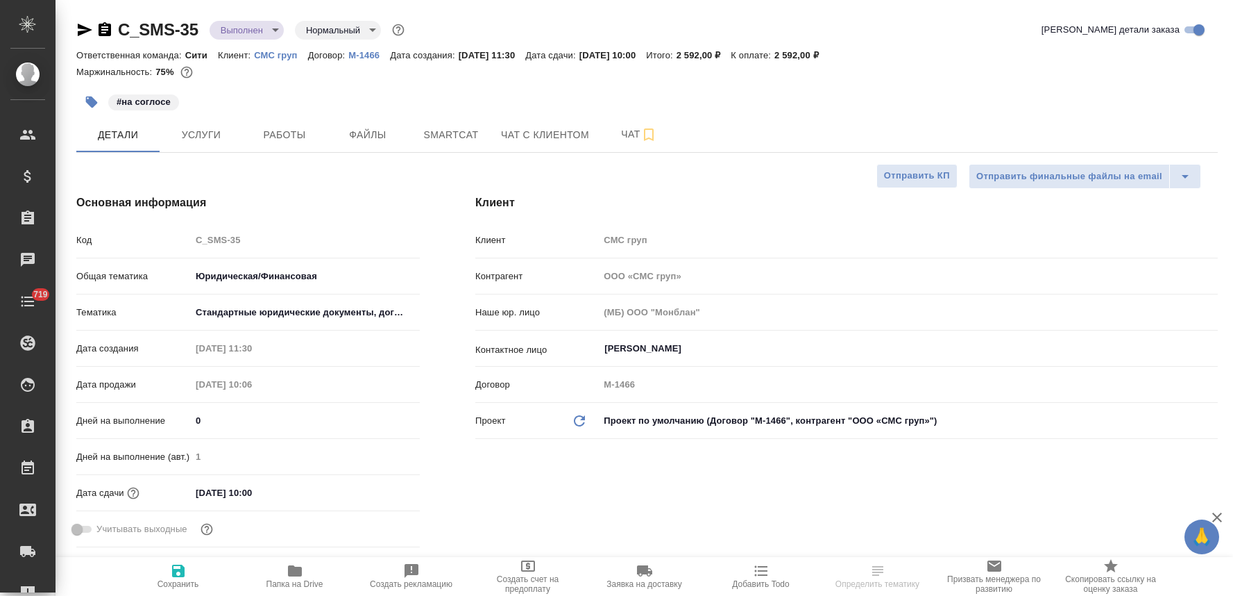
select select "RU"
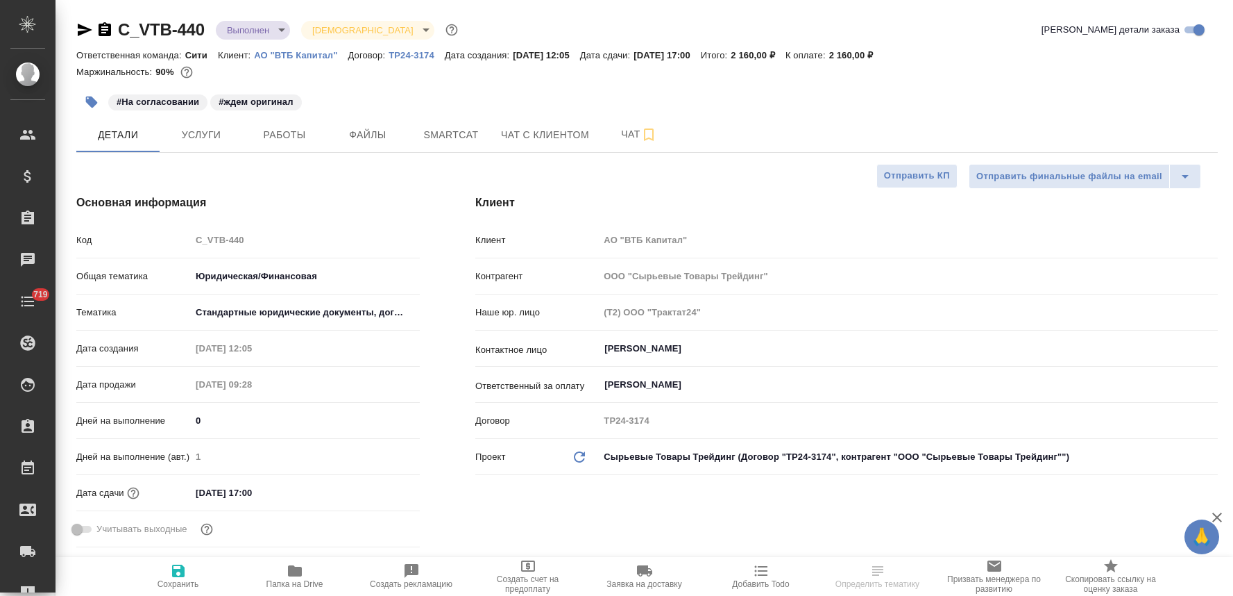
select select "RU"
click at [298, 491] on input "[DATE] 17:00" at bounding box center [252, 492] width 121 height 20
click at [382, 491] on icon "button" at bounding box center [379, 492] width 17 height 17
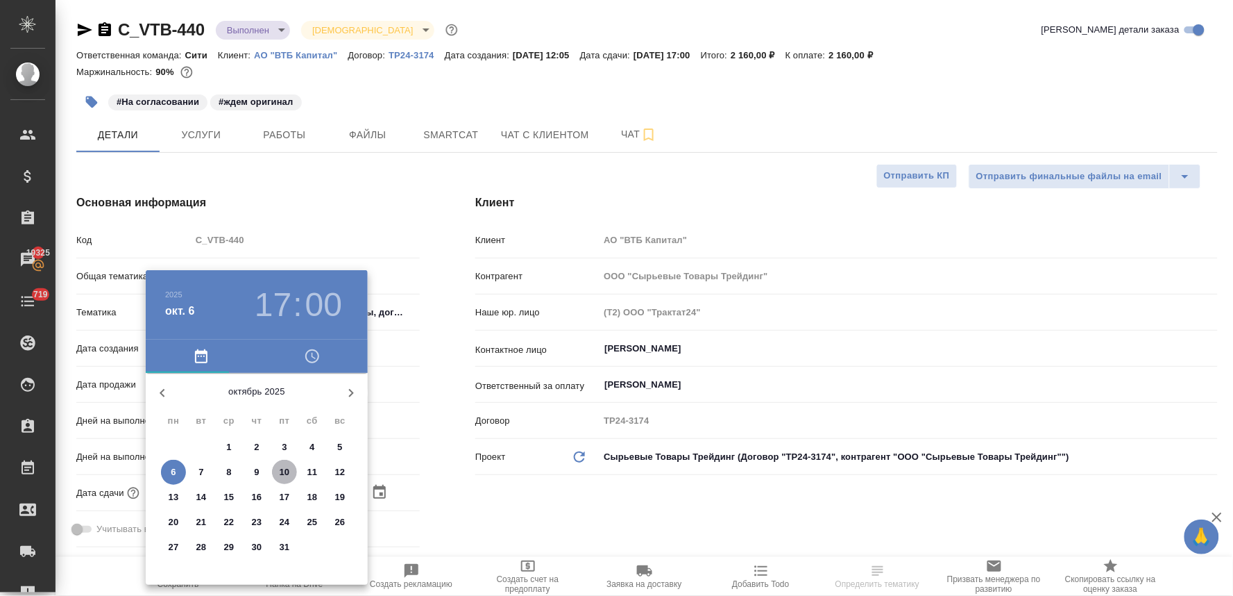
click at [288, 472] on p "10" at bounding box center [285, 472] width 10 height 14
type input "[DATE] 17:00"
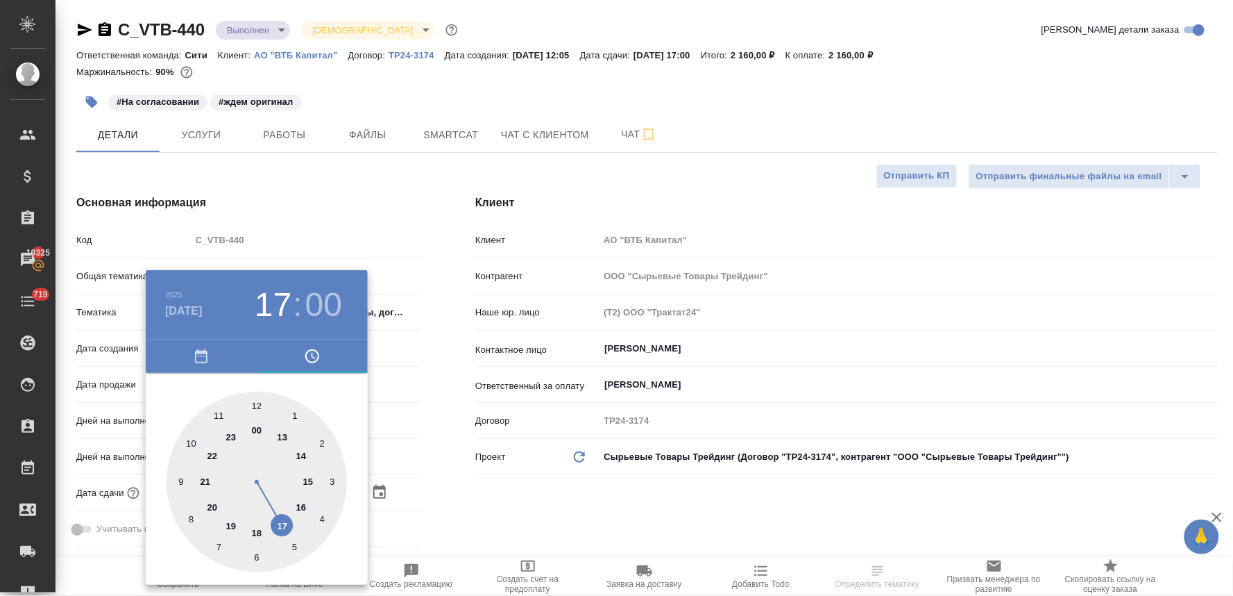
click at [587, 486] on div at bounding box center [616, 298] width 1233 height 596
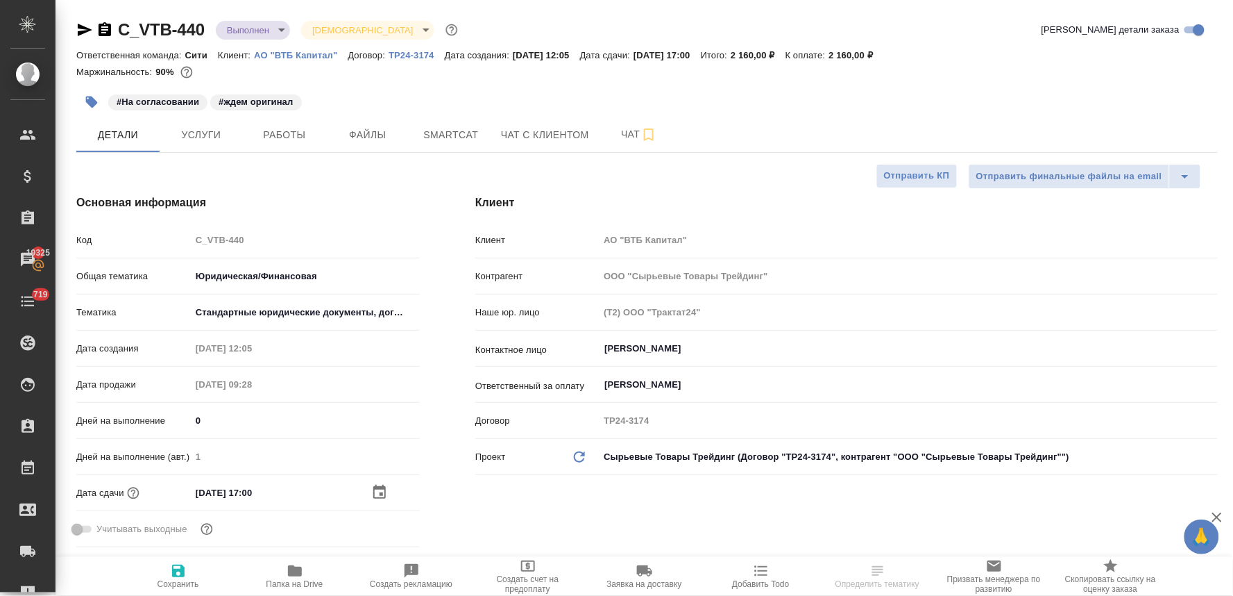
click at [183, 577] on icon "button" at bounding box center [178, 570] width 12 height 12
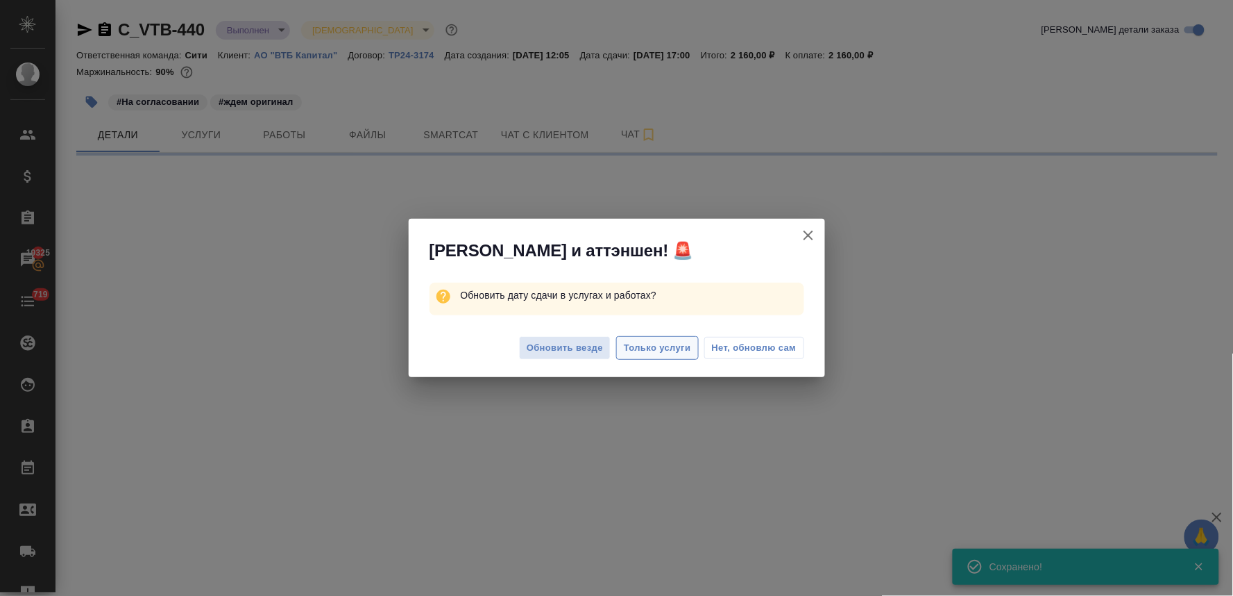
select select "RU"
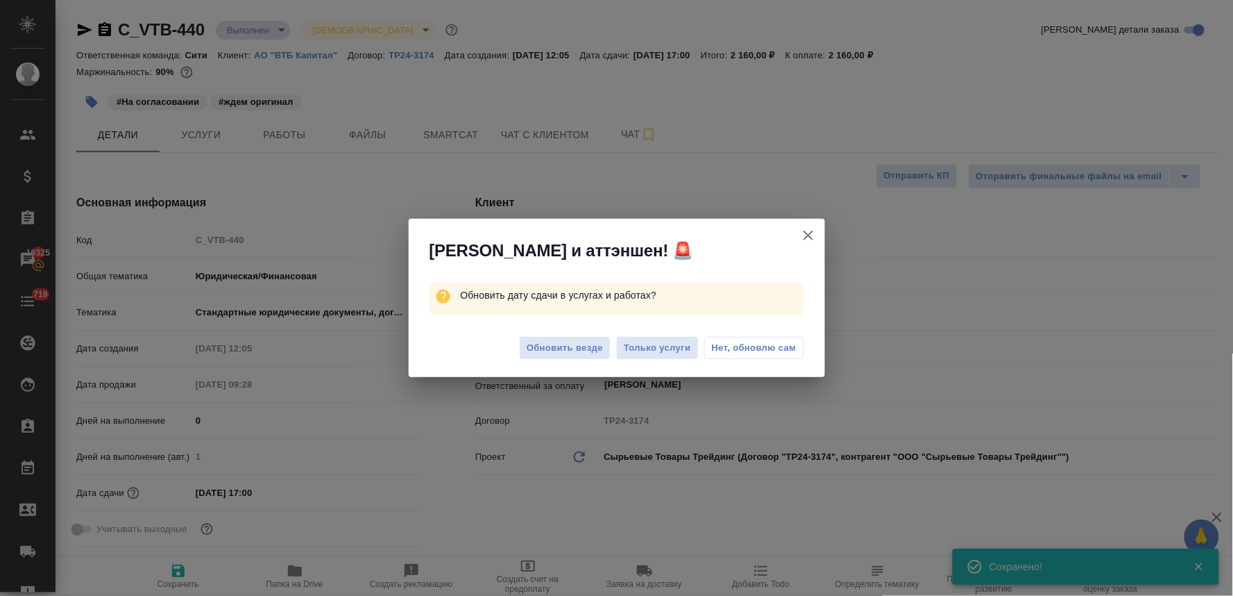
click at [600, 341] on span "Обновить везде" at bounding box center [565, 348] width 76 height 16
type textarea "x"
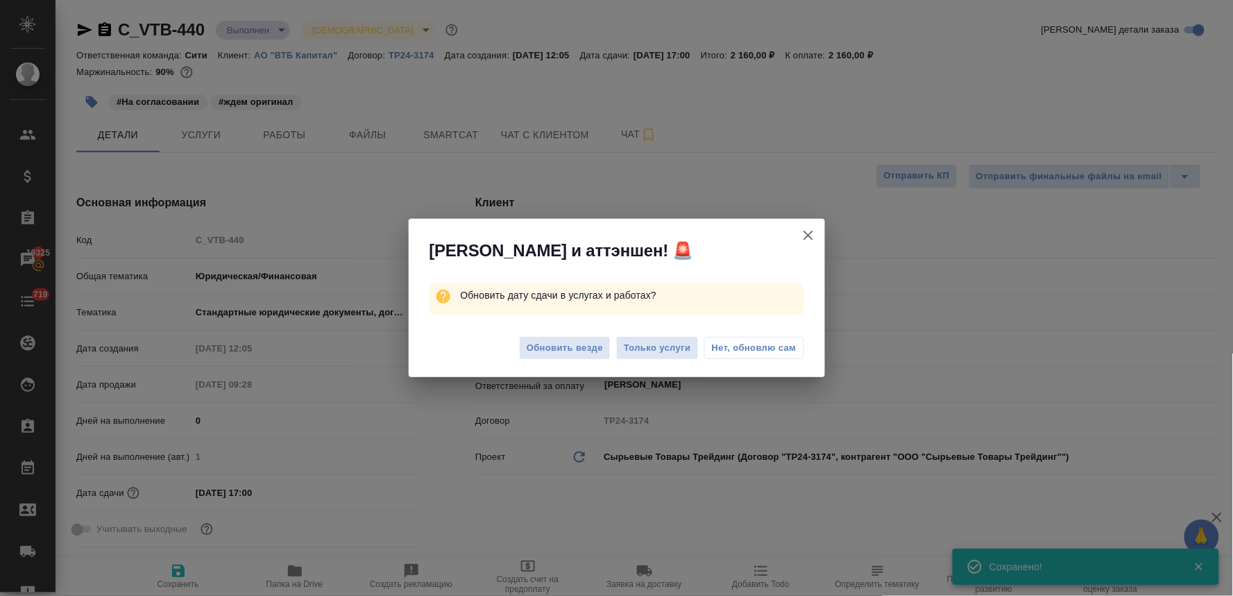
type textarea "x"
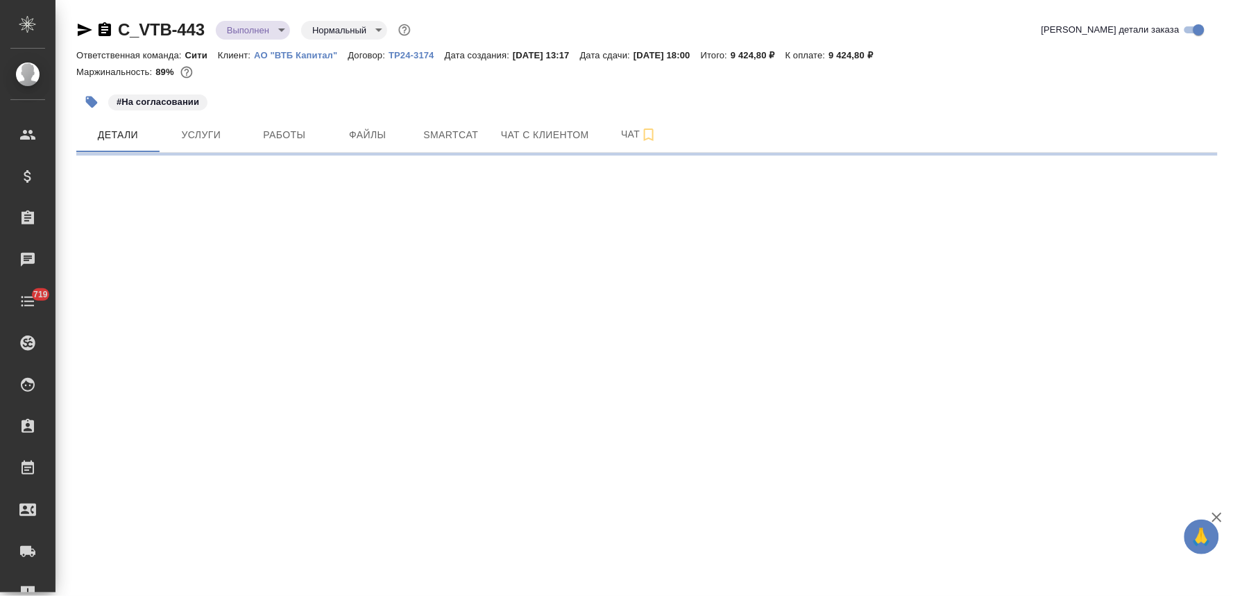
select select "RU"
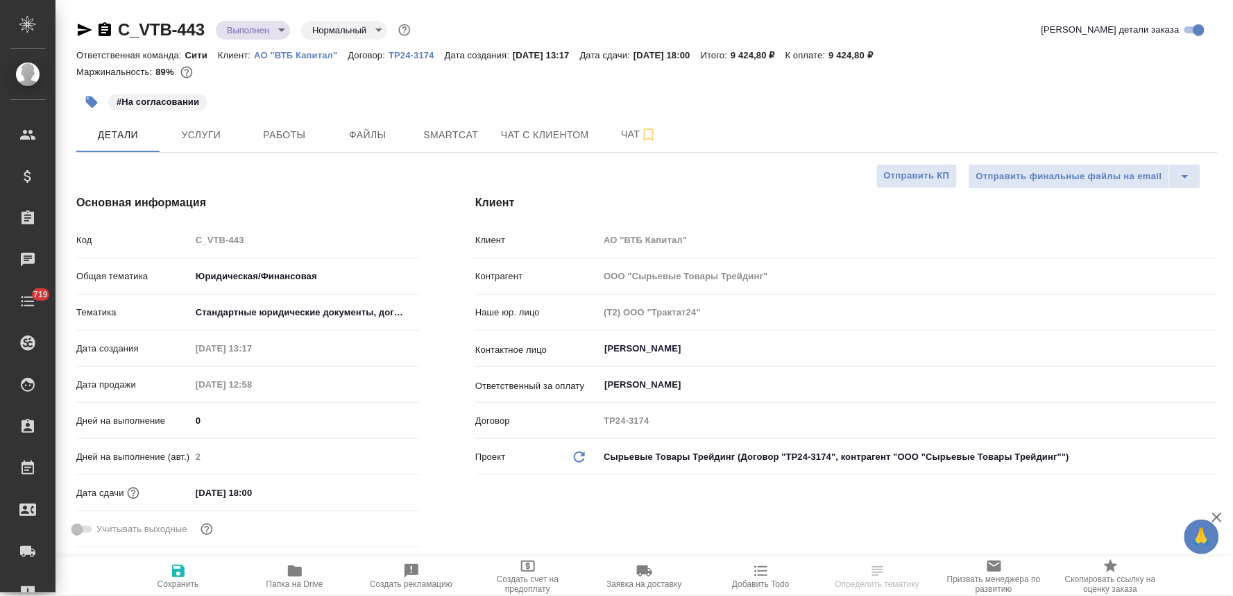
type textarea "x"
click at [92, 98] on icon "button" at bounding box center [92, 102] width 14 height 14
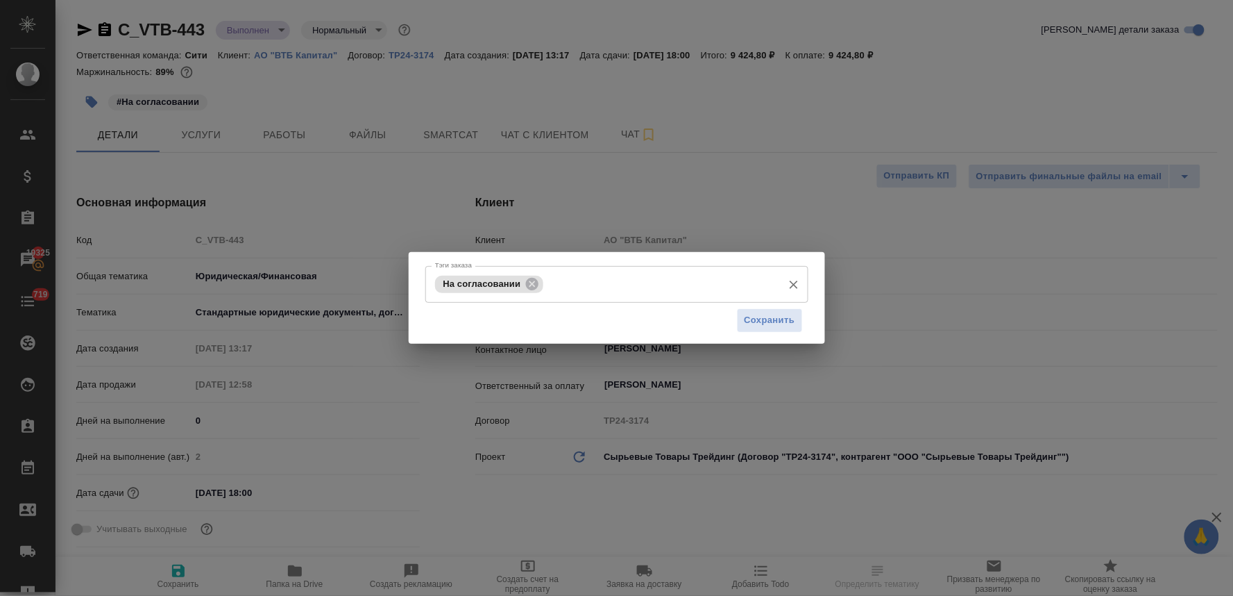
click at [653, 298] on div "На согласовании [PERSON_NAME] заказа" at bounding box center [616, 284] width 383 height 37
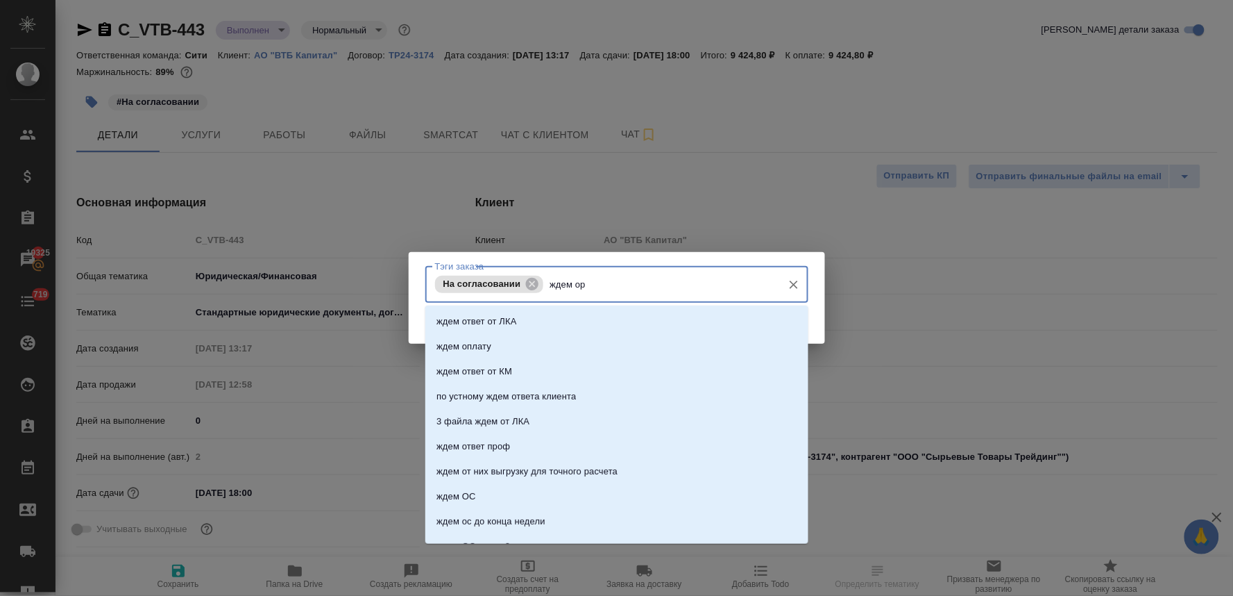
type input "ждем ори"
click at [618, 345] on li "ждем ориги" at bounding box center [616, 346] width 383 height 25
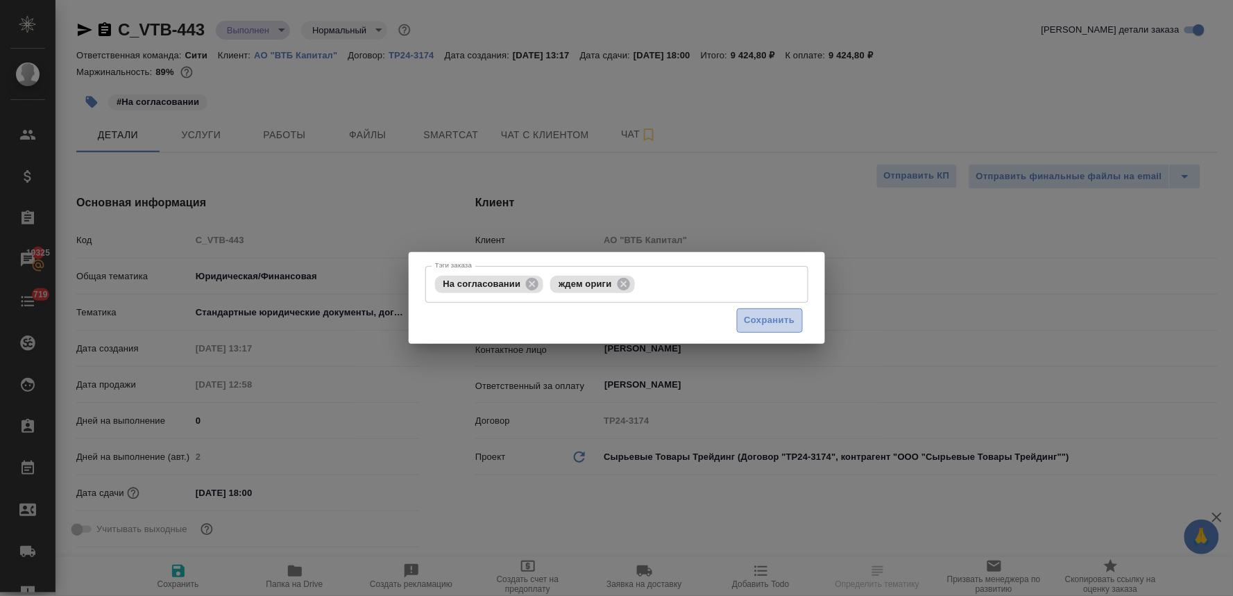
click at [757, 322] on span "Сохранить" at bounding box center [770, 320] width 51 height 16
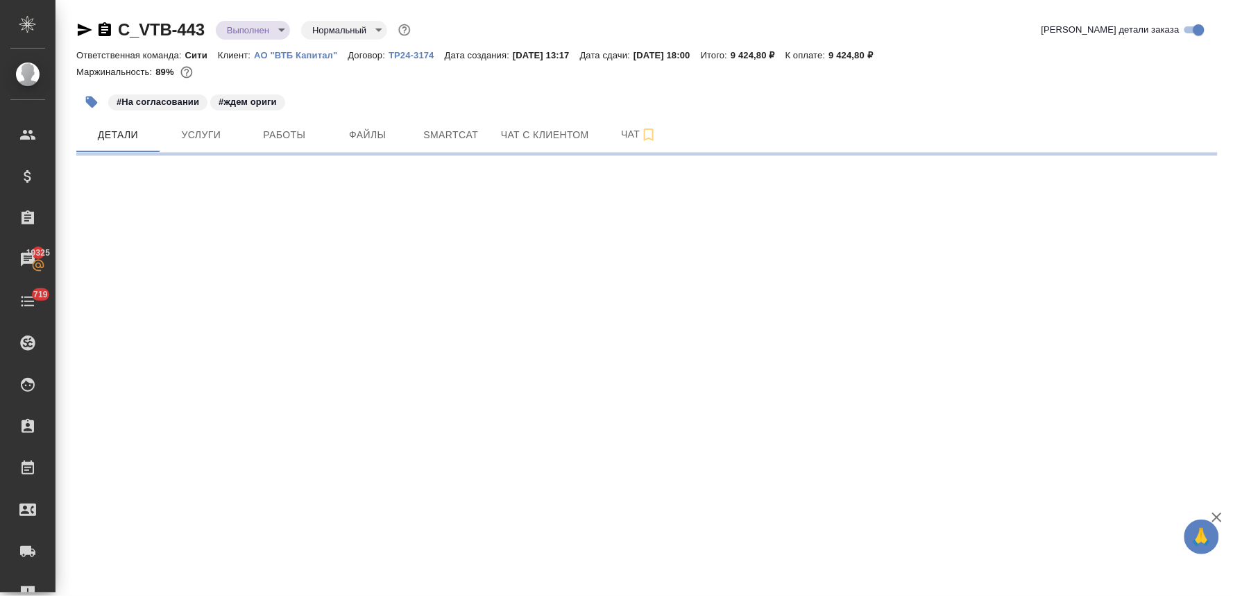
select select "RU"
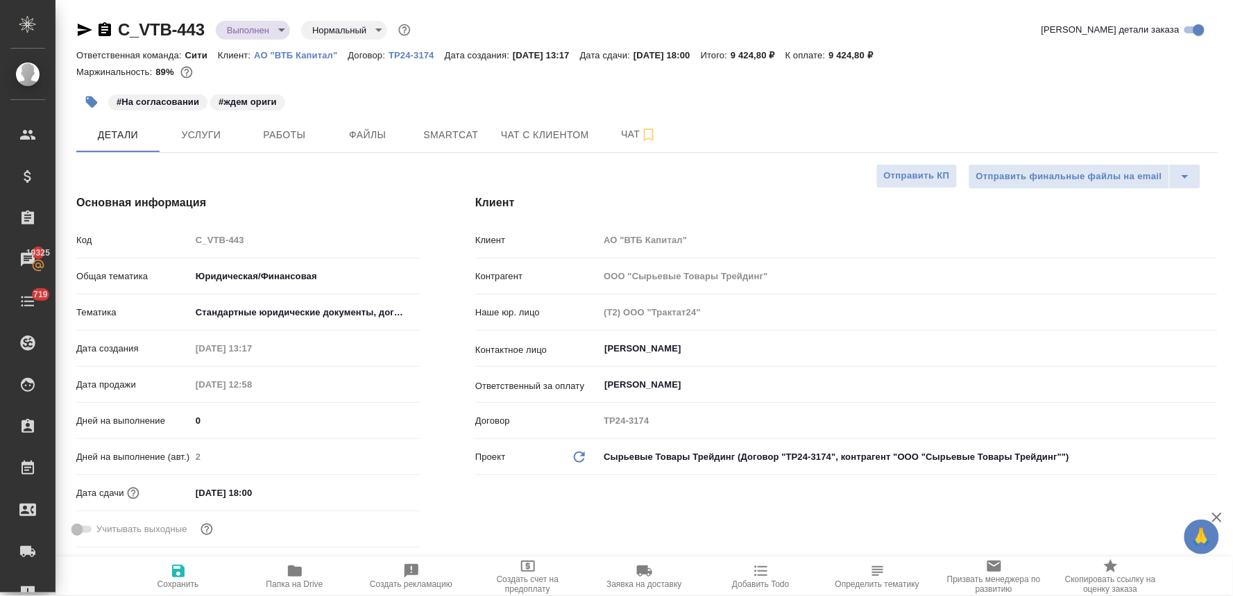
type textarea "x"
click at [326, 491] on div "02.10.2025 18:00" at bounding box center [305, 492] width 229 height 20
click at [255, 489] on input "02.10.2025 18:00" at bounding box center [252, 492] width 121 height 20
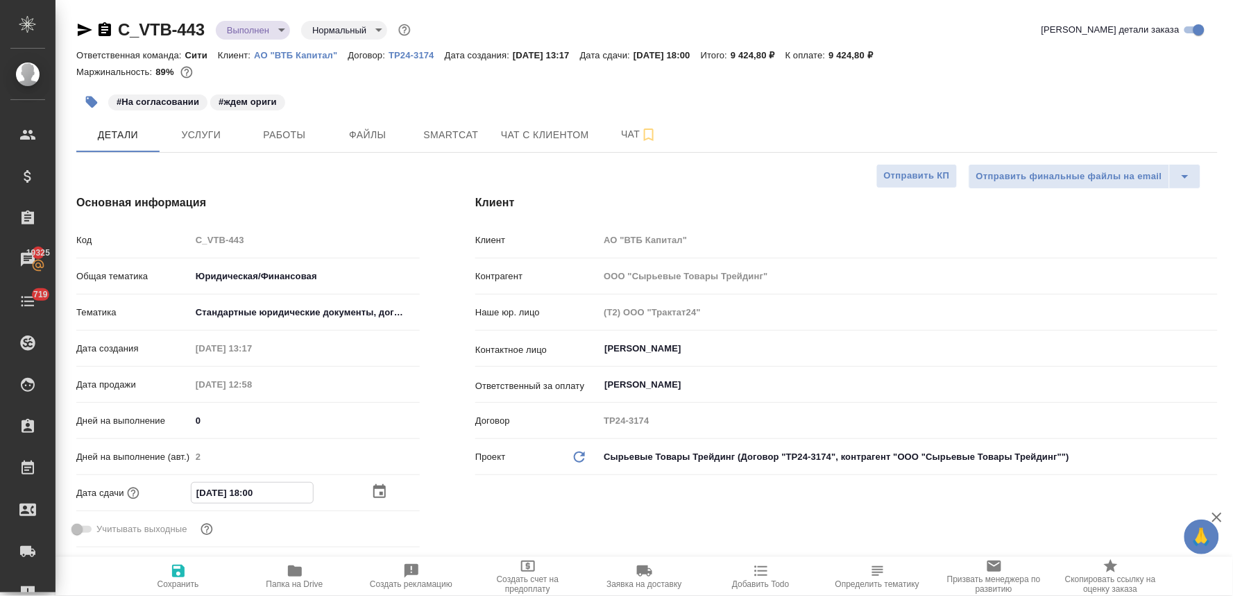
click at [377, 488] on icon "button" at bounding box center [379, 491] width 12 height 14
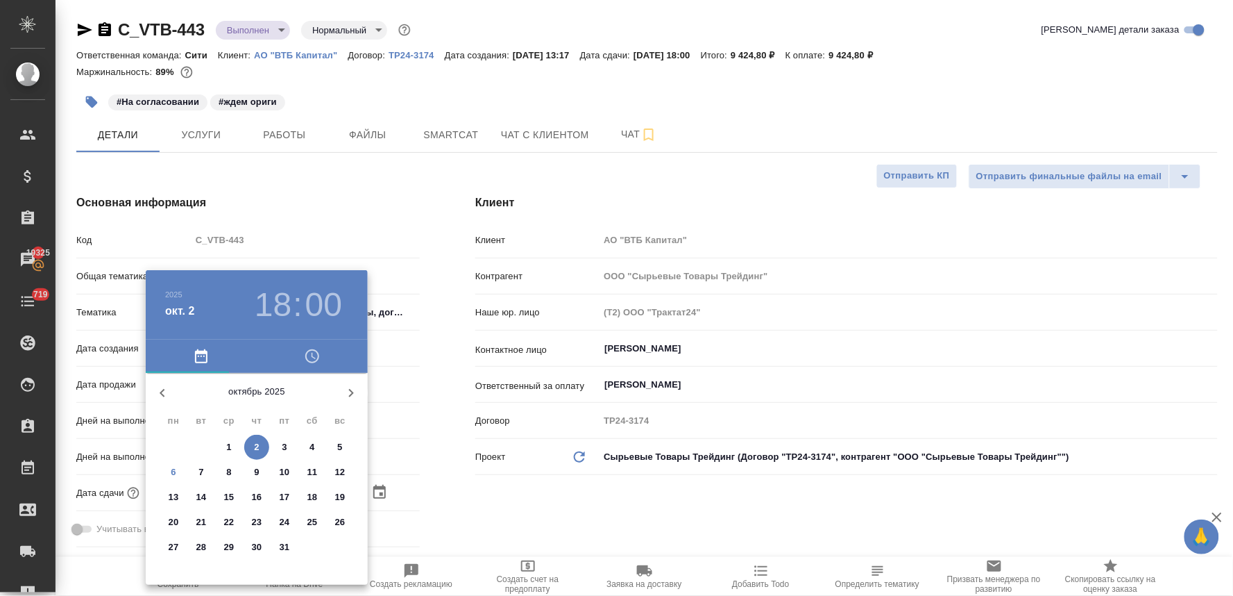
click at [286, 469] on p "10" at bounding box center [285, 472] width 10 height 14
type input "10.10.2025 18:00"
type textarea "x"
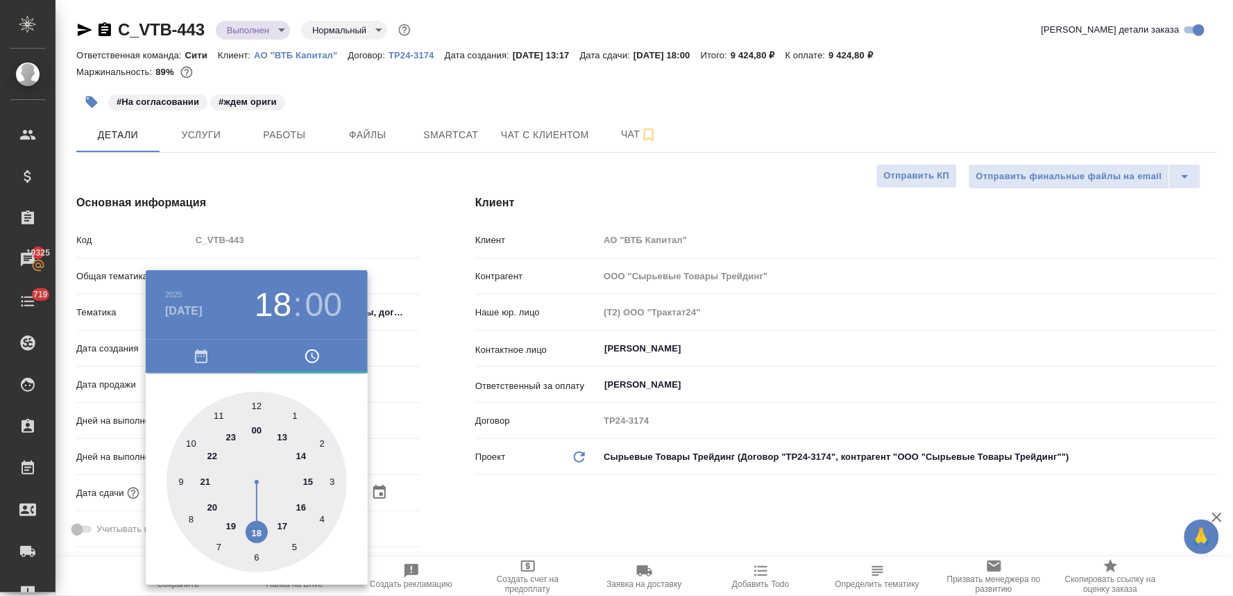
click at [583, 516] on div at bounding box center [616, 298] width 1233 height 596
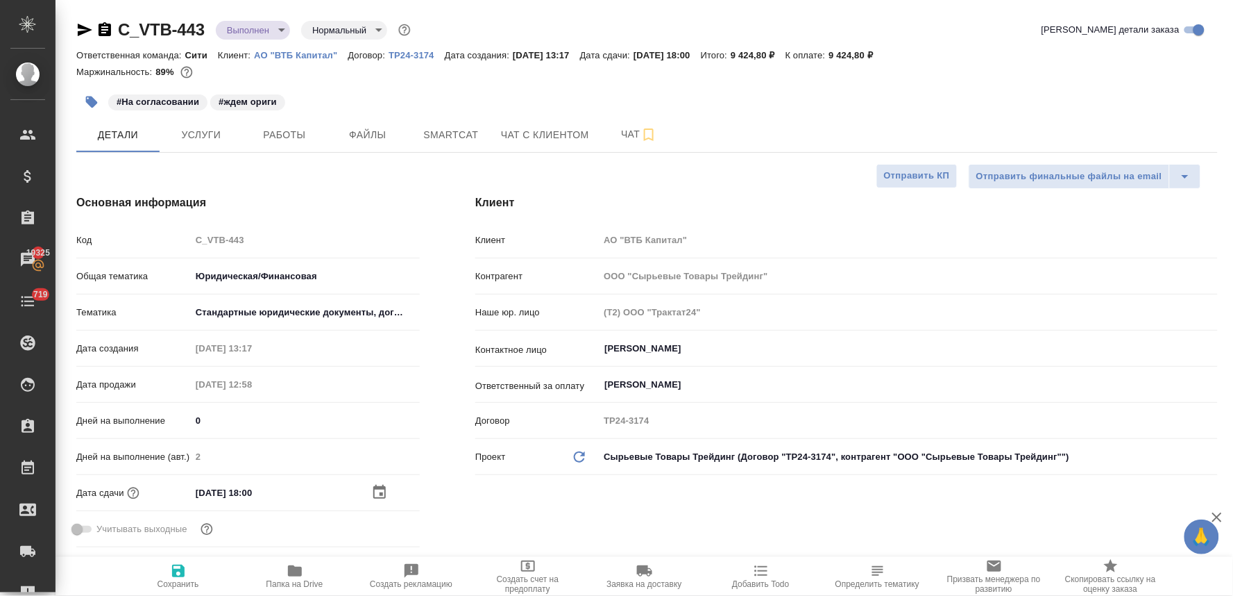
click at [174, 578] on icon "button" at bounding box center [178, 570] width 17 height 17
type textarea "x"
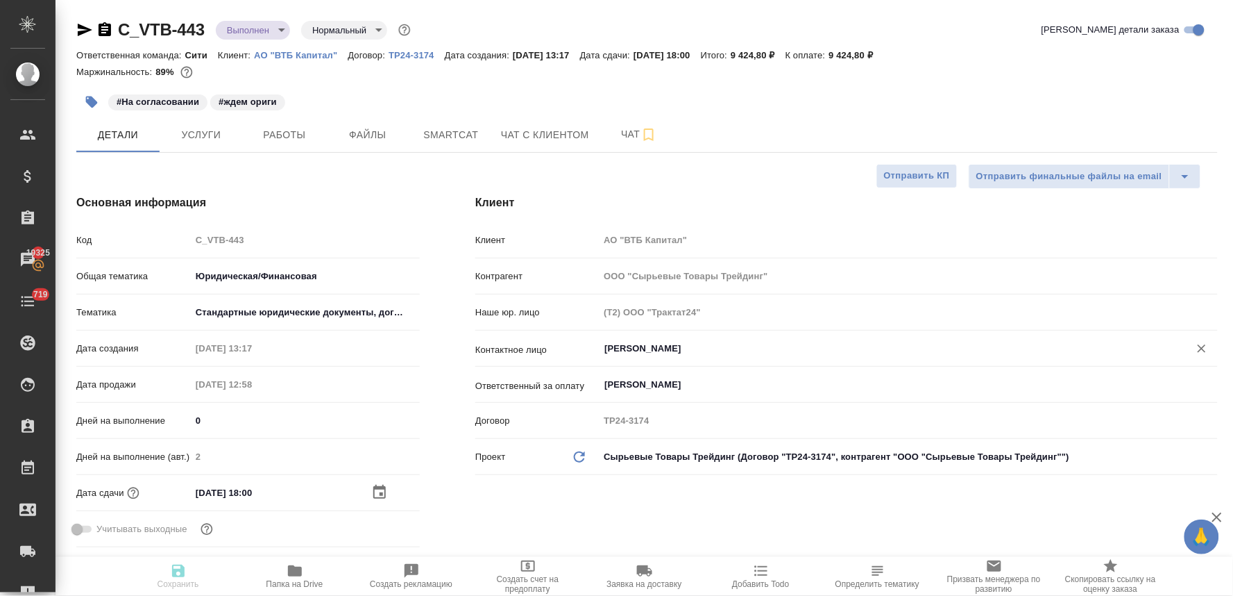
type textarea "x"
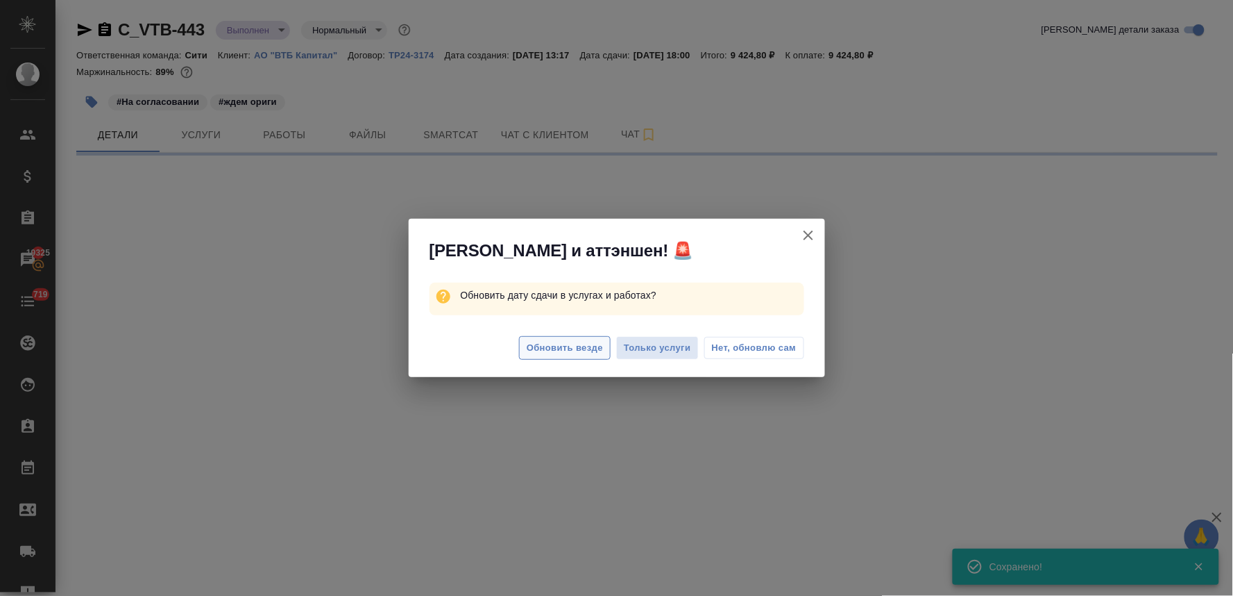
select select "RU"
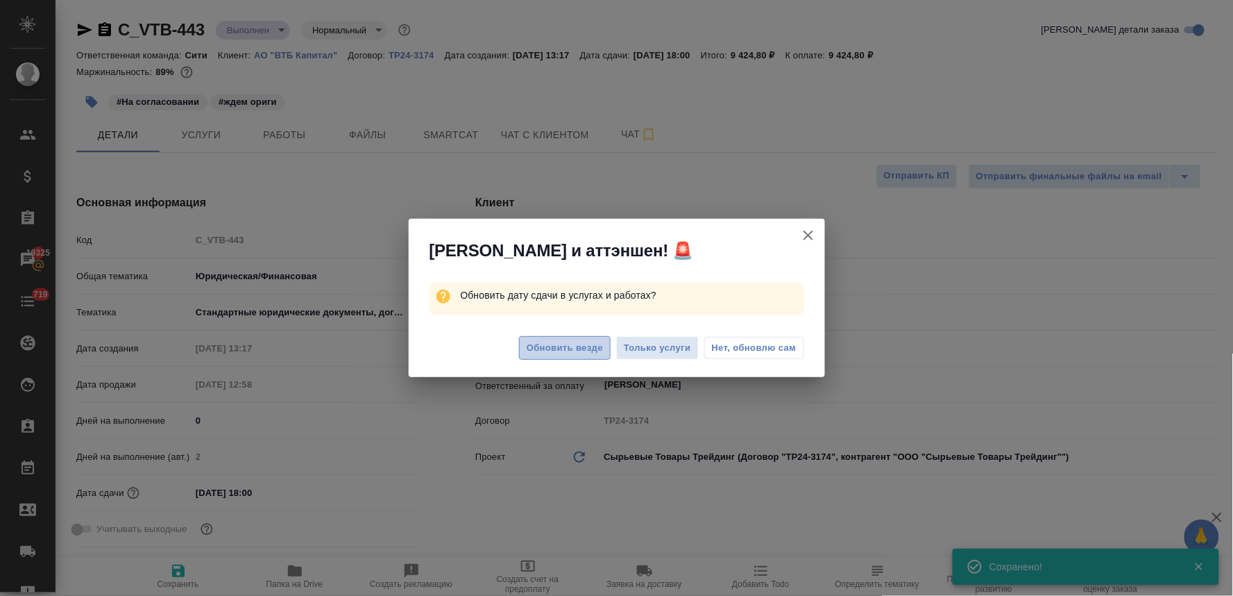
click at [589, 345] on span "Обновить везде" at bounding box center [565, 348] width 76 height 16
type textarea "x"
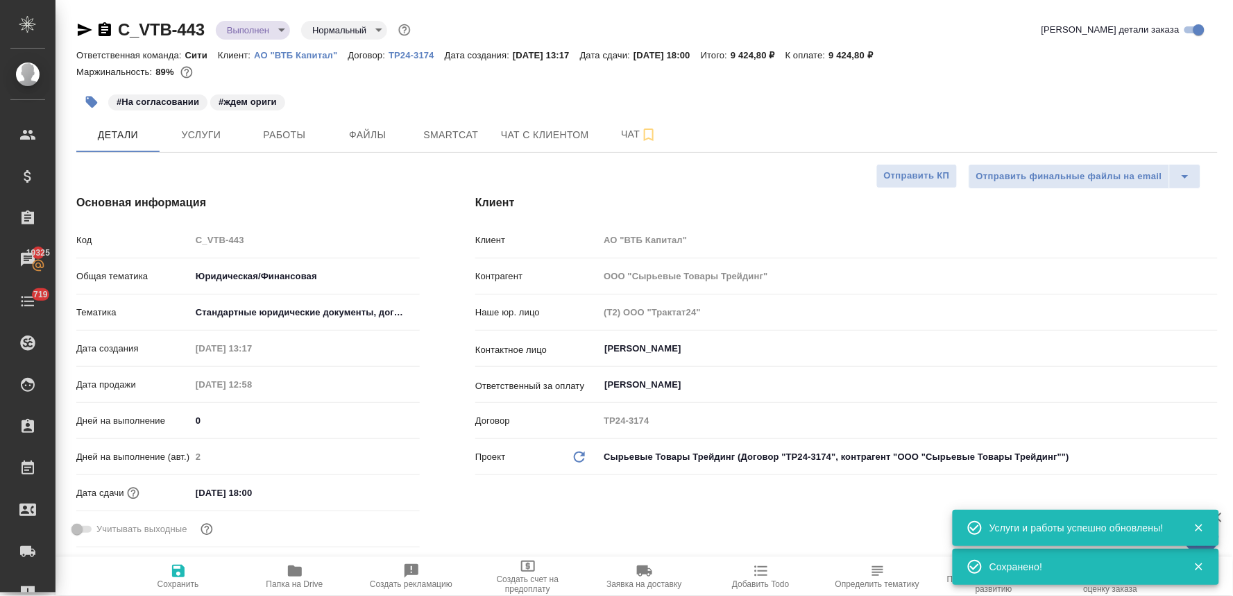
type textarea "x"
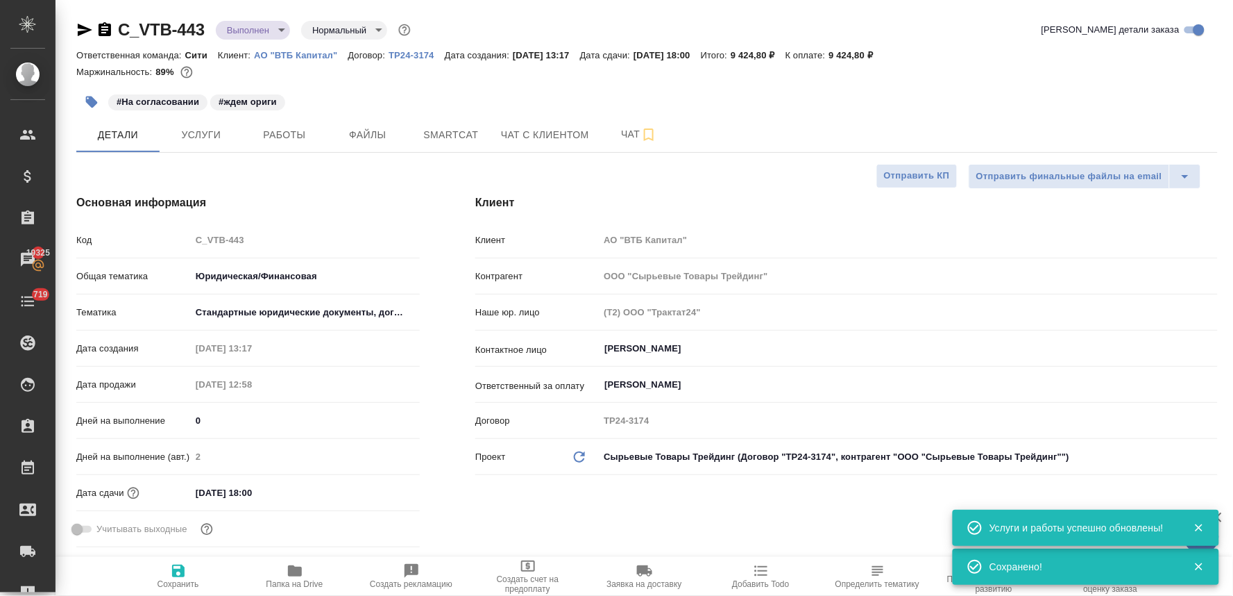
type textarea "x"
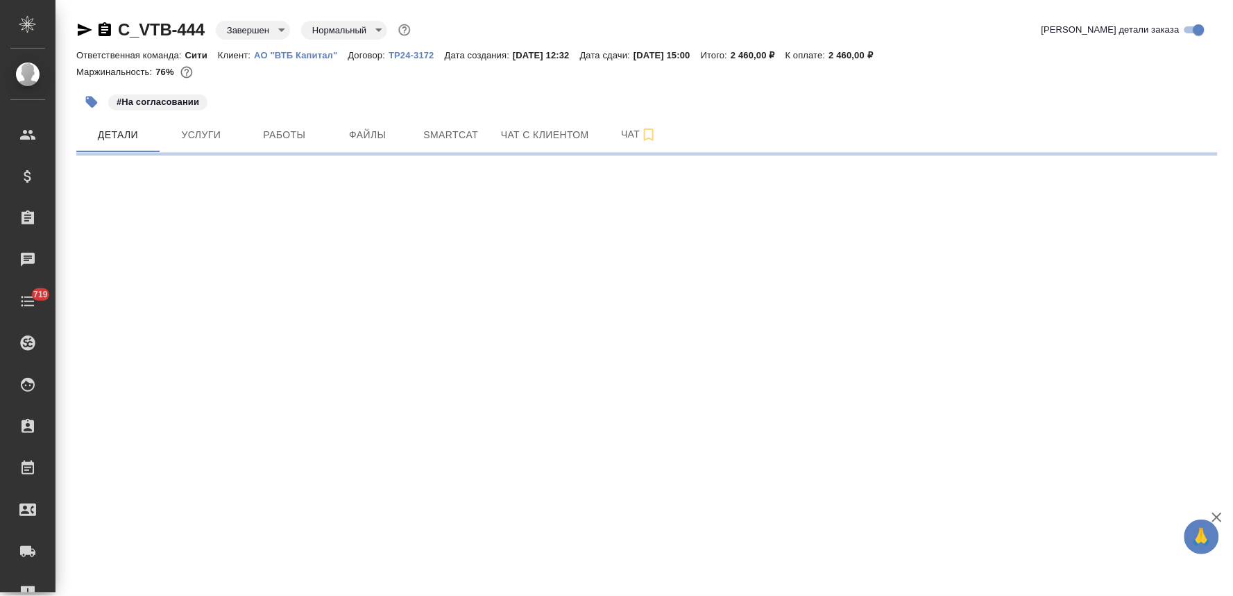
select select "RU"
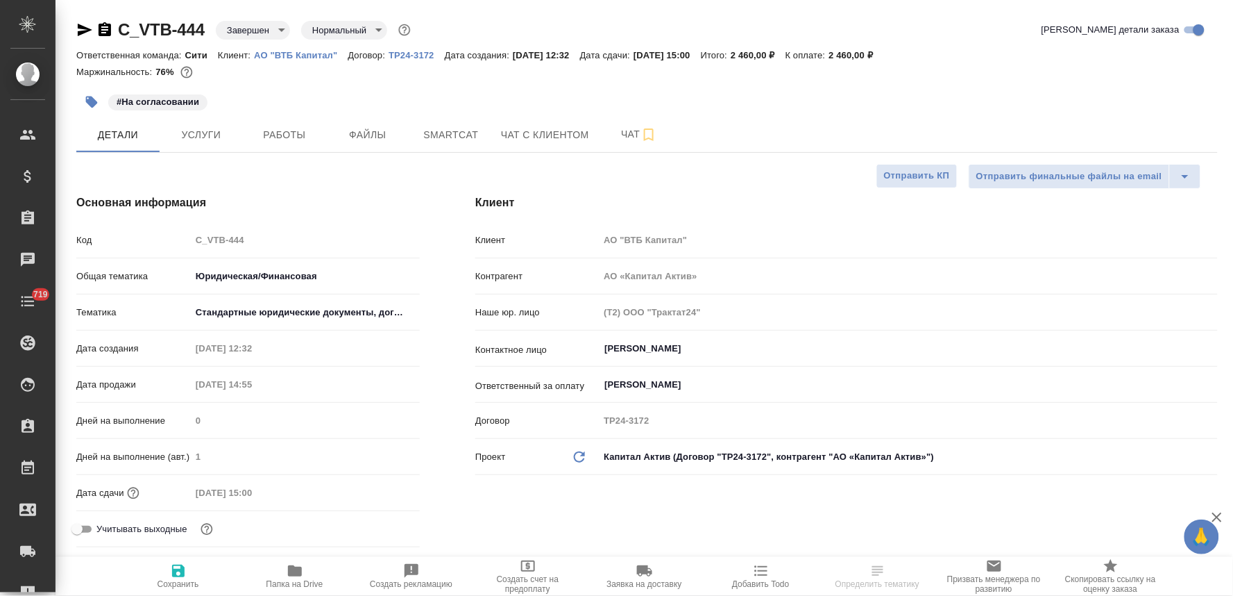
type textarea "x"
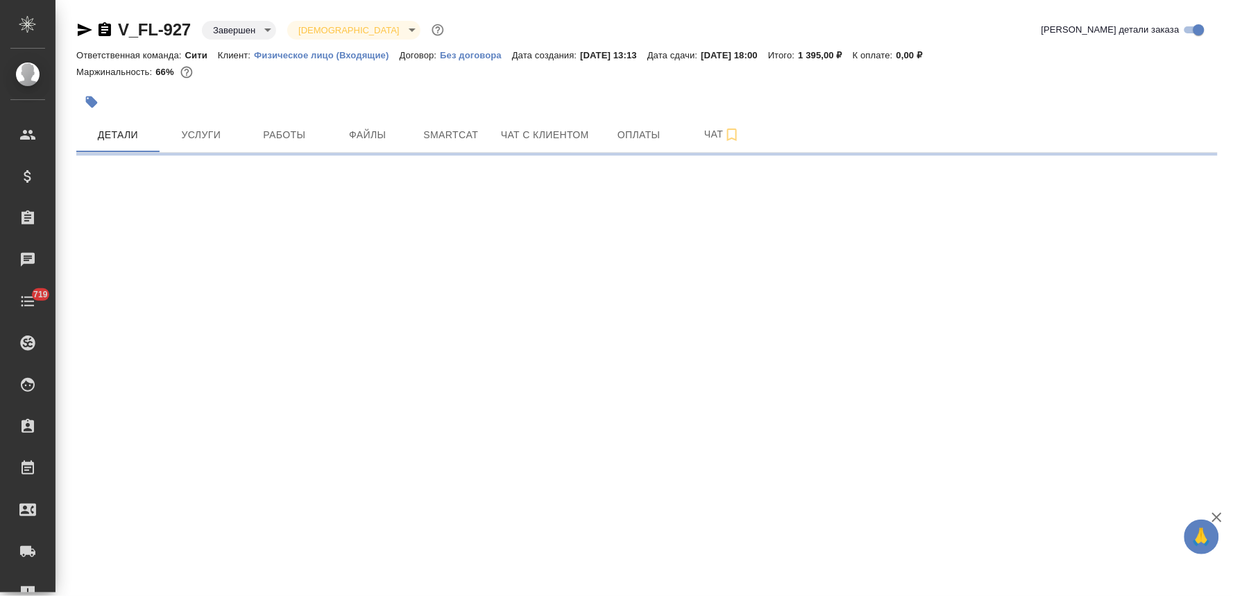
select select "RU"
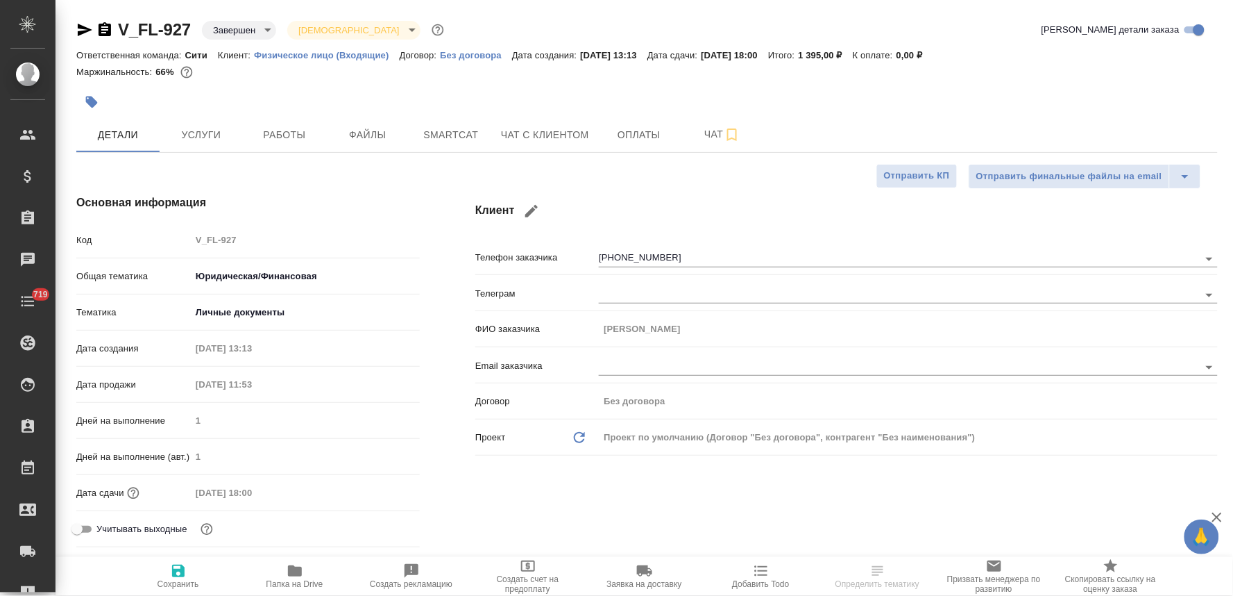
type textarea "x"
